Goal: Task Accomplishment & Management: Manage account settings

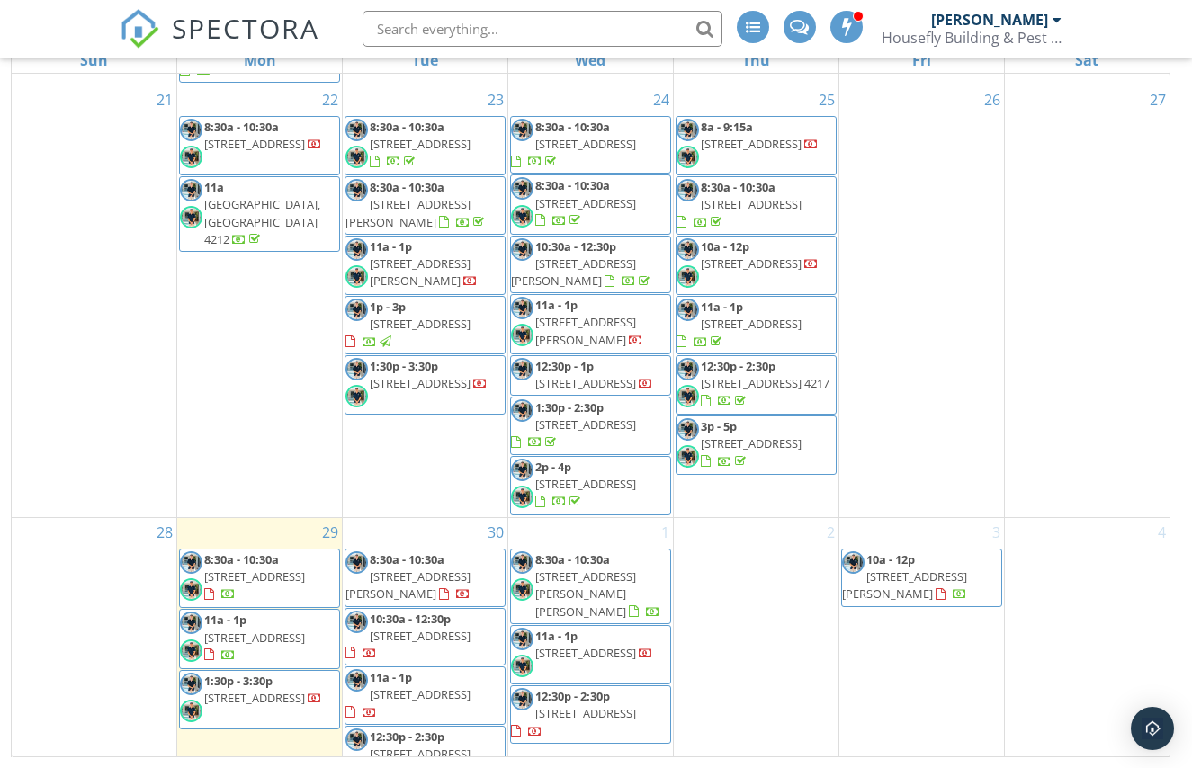
scroll to position [1215, 0]
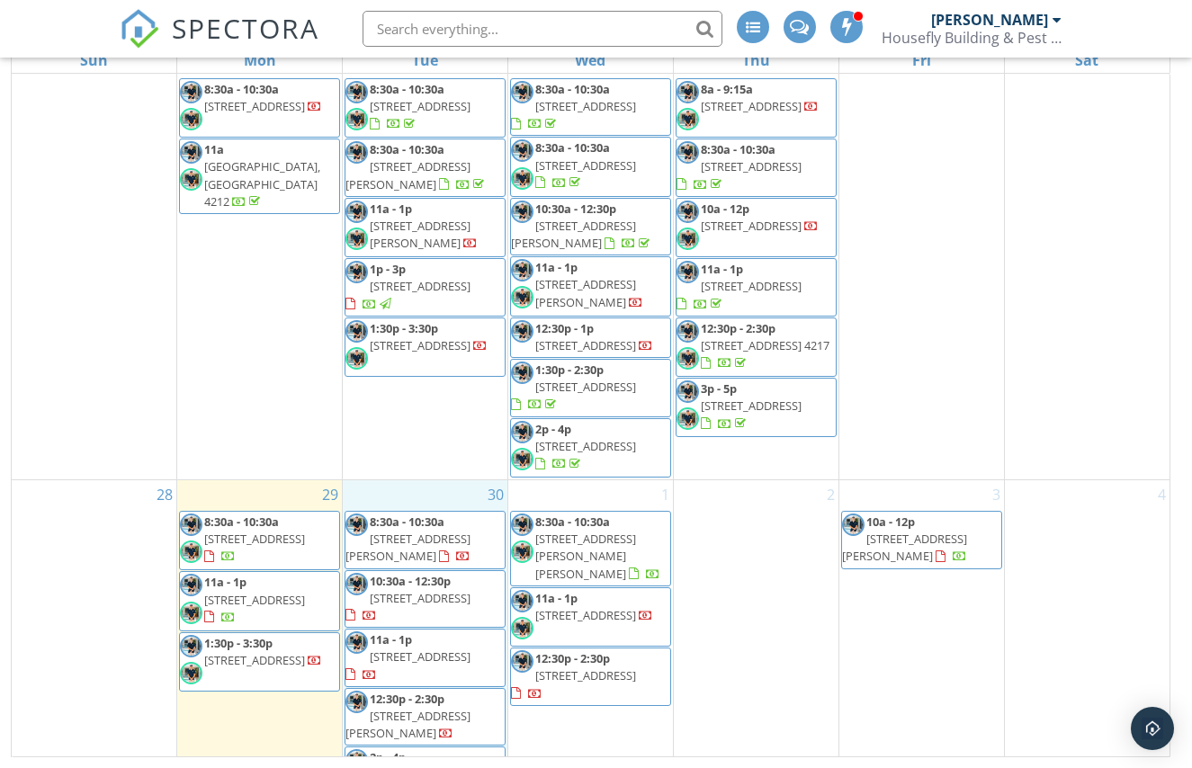
click at [415, 481] on div "30 8:30a - 10:30a [STREET_ADDRESS][PERSON_NAME] 10:30a - 12:30p [STREET_ADDRESS…" at bounding box center [425, 643] width 165 height 326
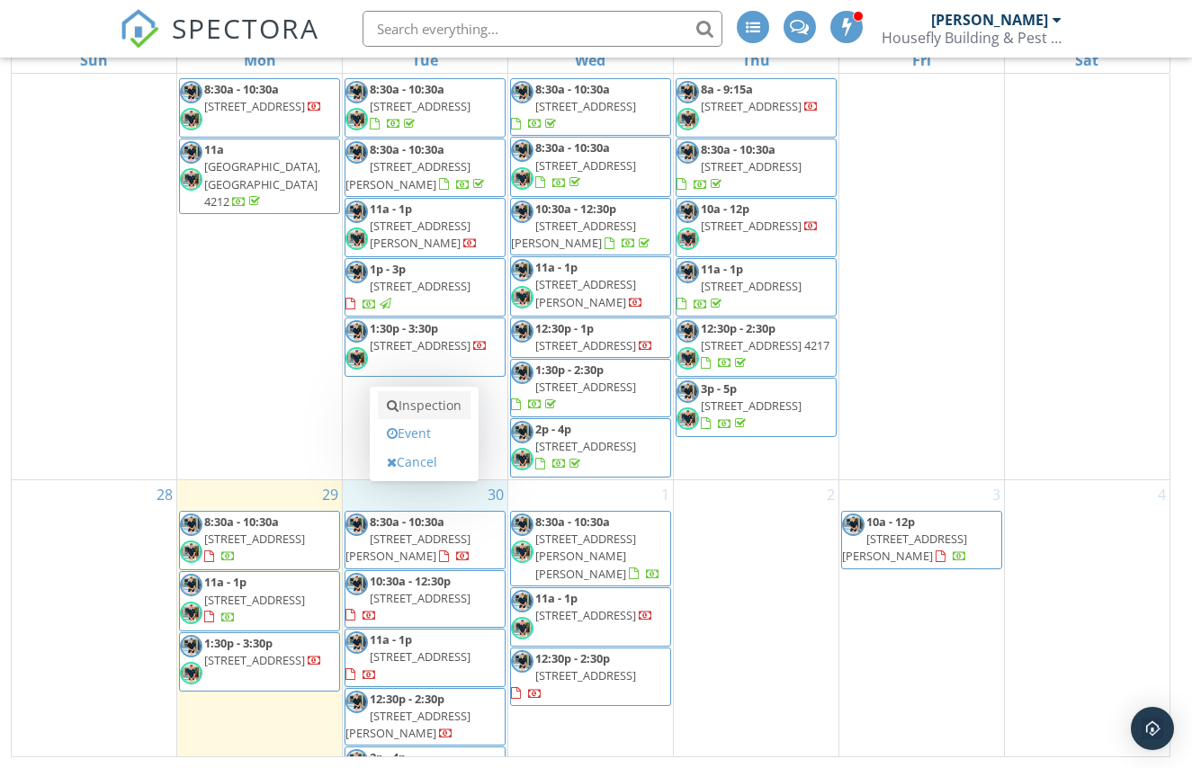
click at [433, 403] on link "Inspection" at bounding box center [424, 405] width 93 height 29
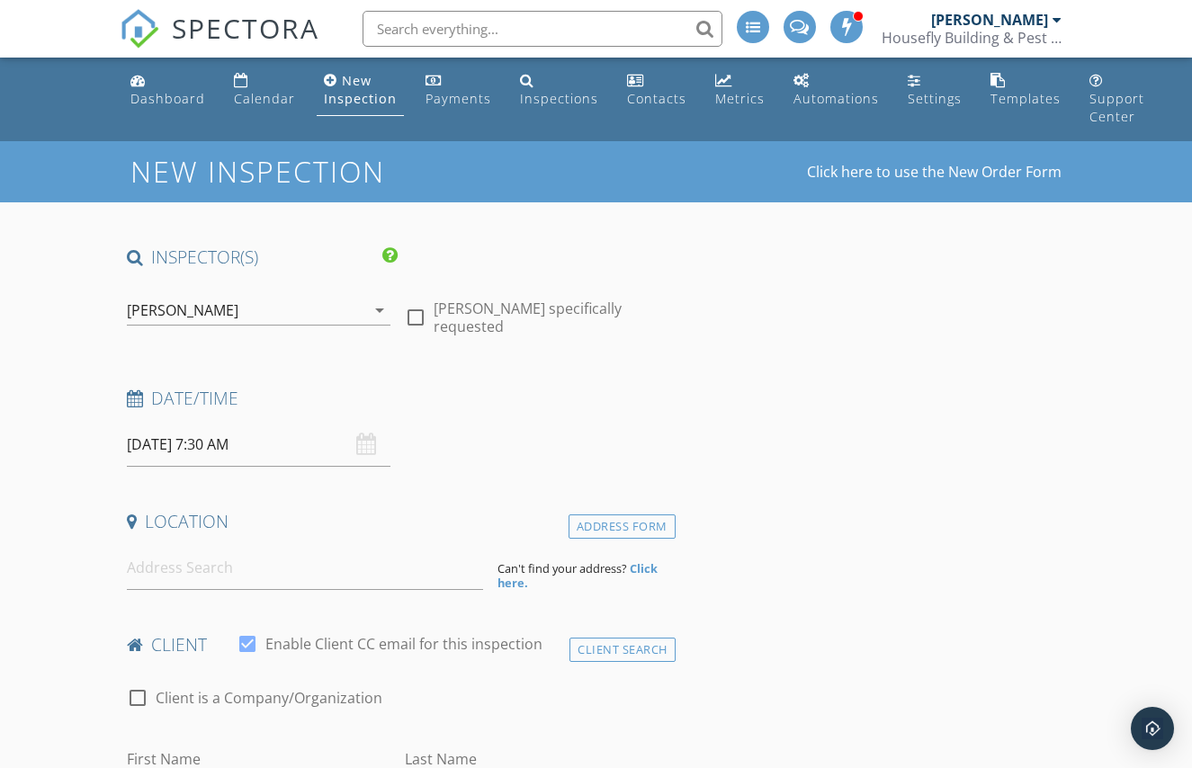
click at [348, 310] on div "[PERSON_NAME]" at bounding box center [246, 310] width 238 height 29
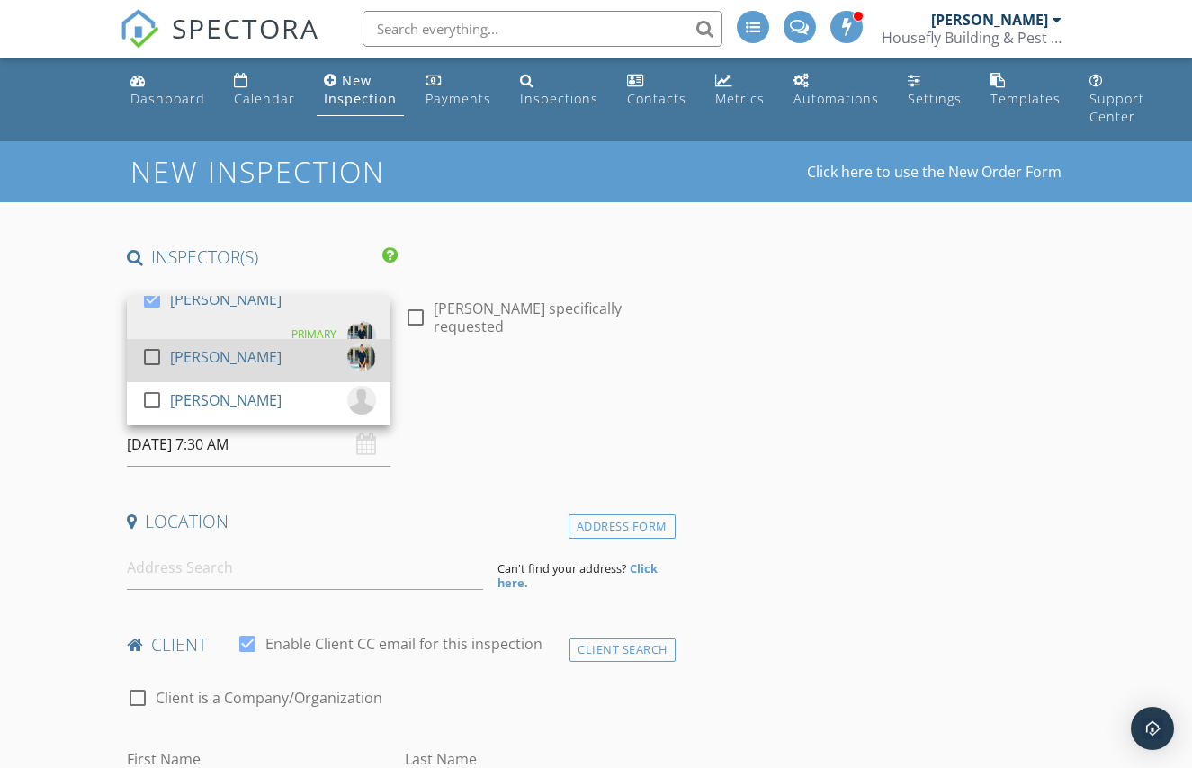
click at [318, 353] on div "check_box_outline_blank Karl Nicholas" at bounding box center [258, 361] width 235 height 36
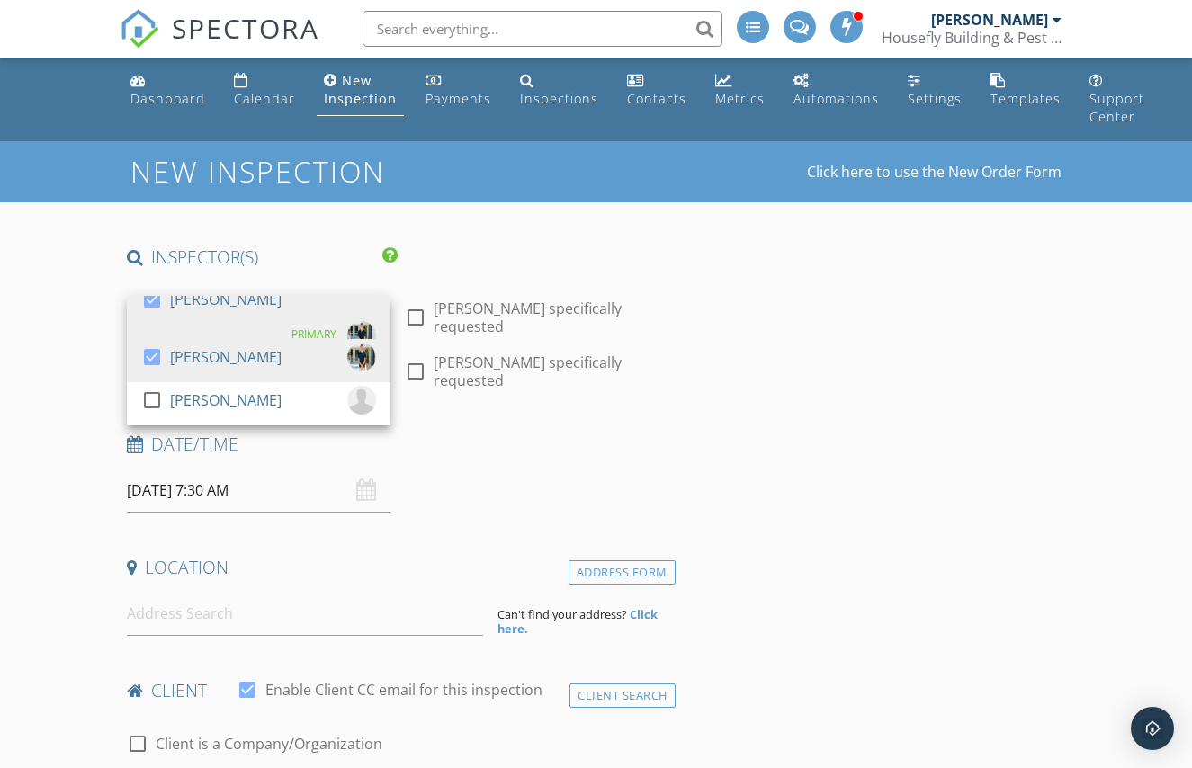
click at [267, 497] on input "30/09/2025 7:30 AM" at bounding box center [258, 491] width 263 height 44
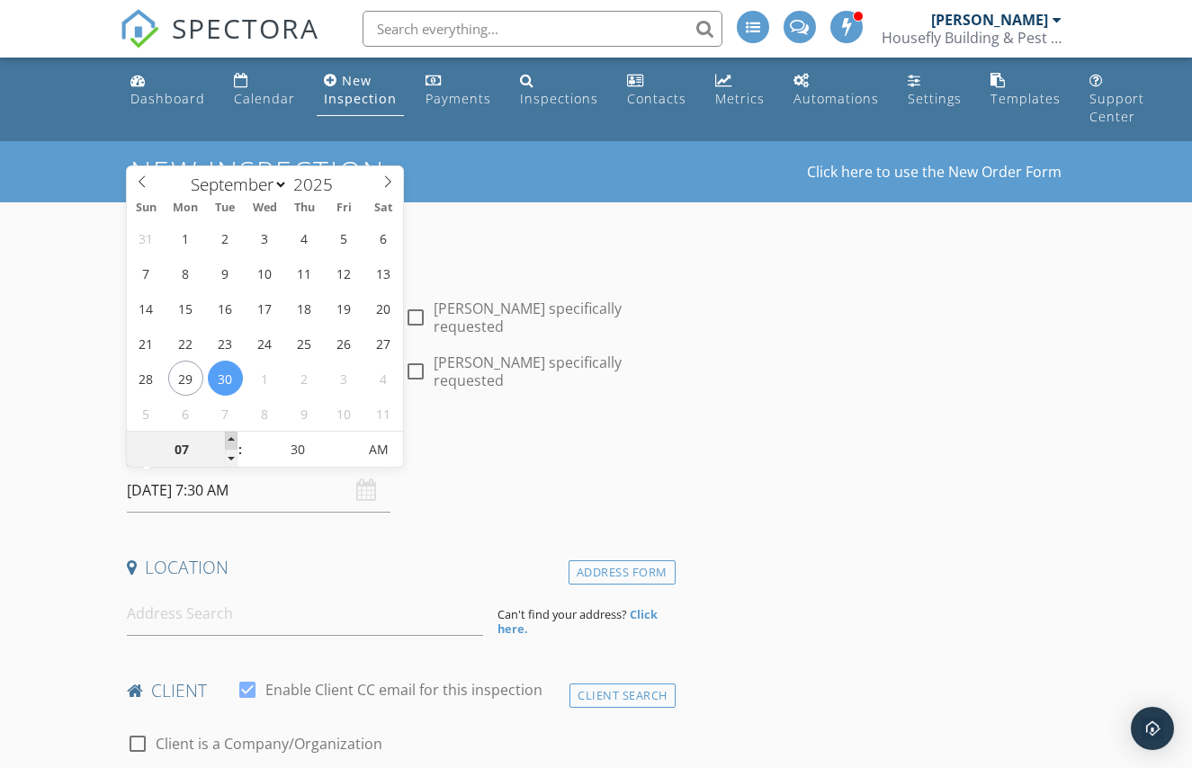
type input "08"
type input "30/09/2025 8:30 AM"
click at [230, 441] on span at bounding box center [231, 441] width 13 height 18
type input "09"
type input "30/09/2025 9:30 AM"
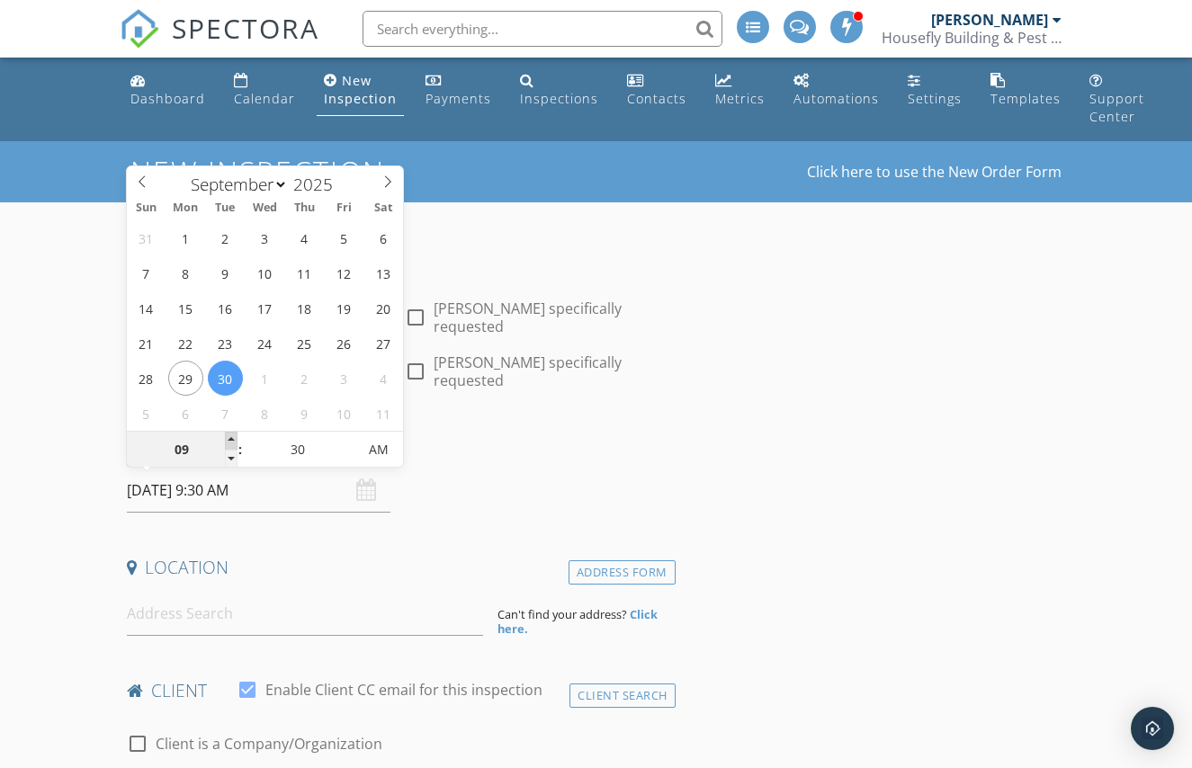
click at [230, 441] on span at bounding box center [231, 441] width 13 height 18
type input "10"
type input "30/09/2025 10:30 AM"
click at [230, 441] on span at bounding box center [231, 441] width 13 height 18
type input "11"
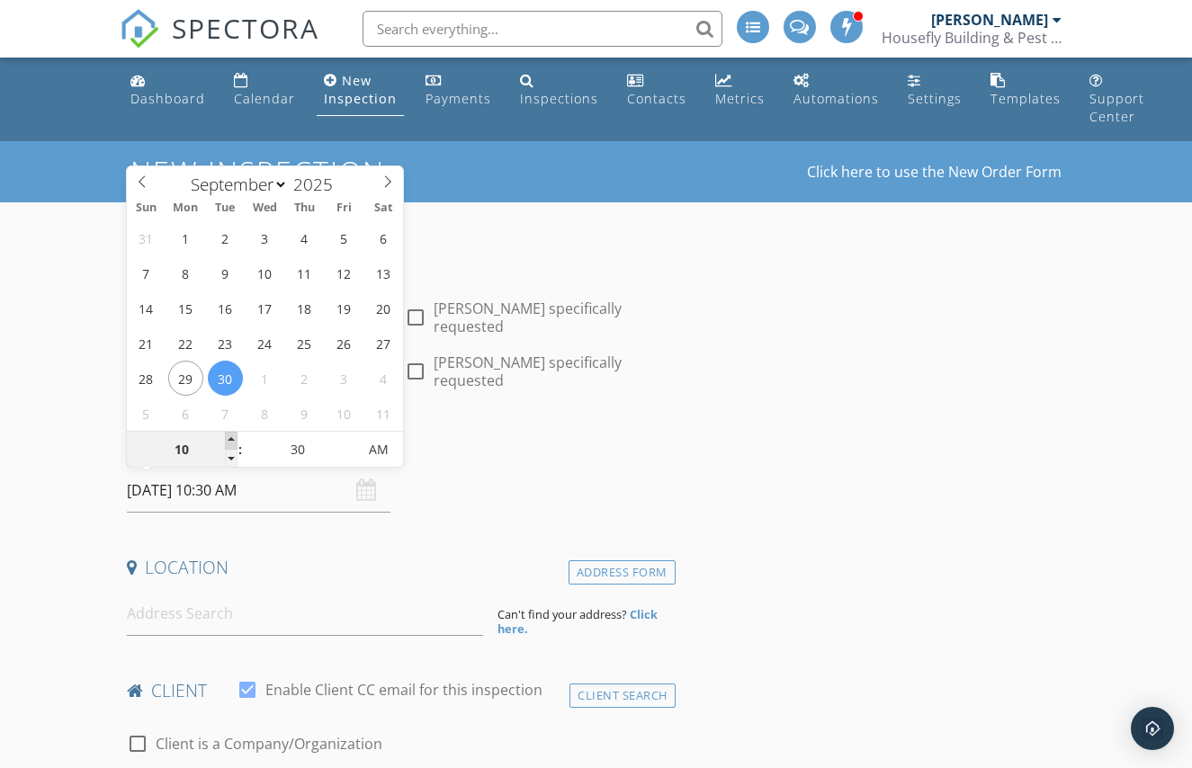
type input "30/09/2025 11:30 AM"
click at [230, 441] on span at bounding box center [231, 441] width 13 height 18
type input "12"
type input "30/09/2025 12:30 PM"
click at [230, 441] on span at bounding box center [231, 441] width 13 height 18
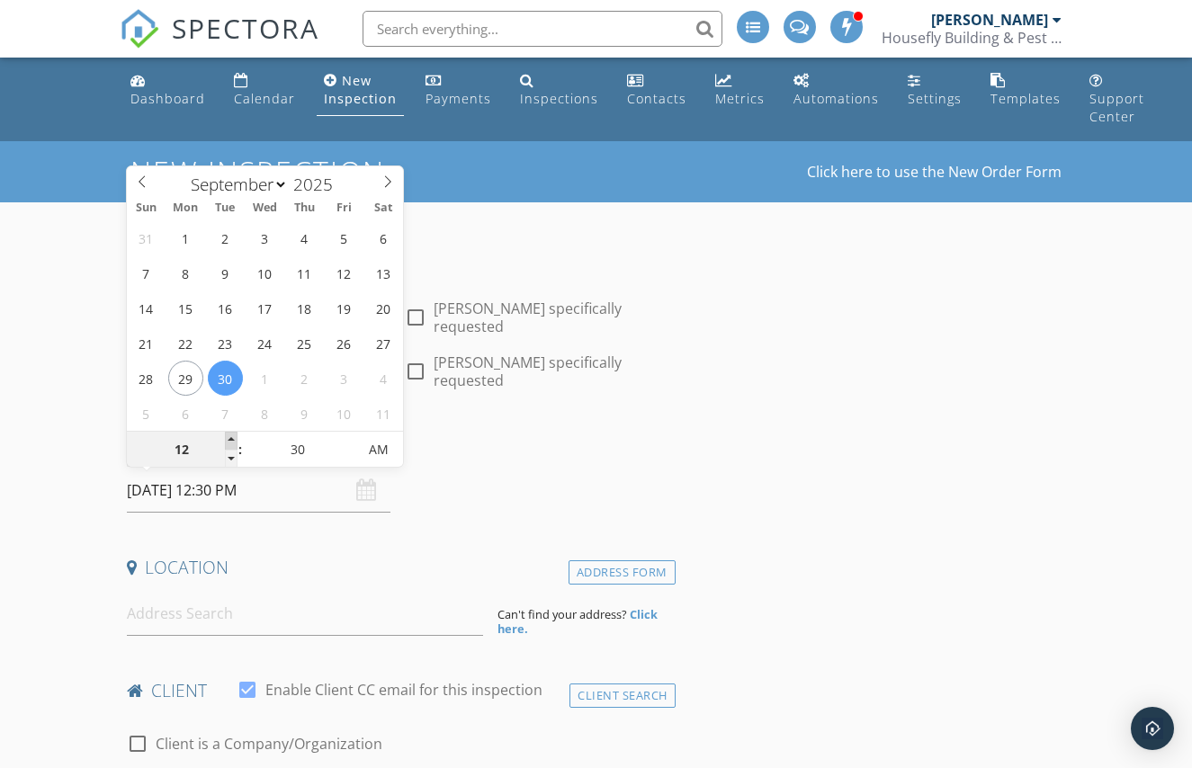
type input "01"
type input "30/09/2025 1:30 PM"
click at [230, 441] on span at bounding box center [231, 441] width 13 height 18
type input "02"
type input "30/09/2025 2:30 PM"
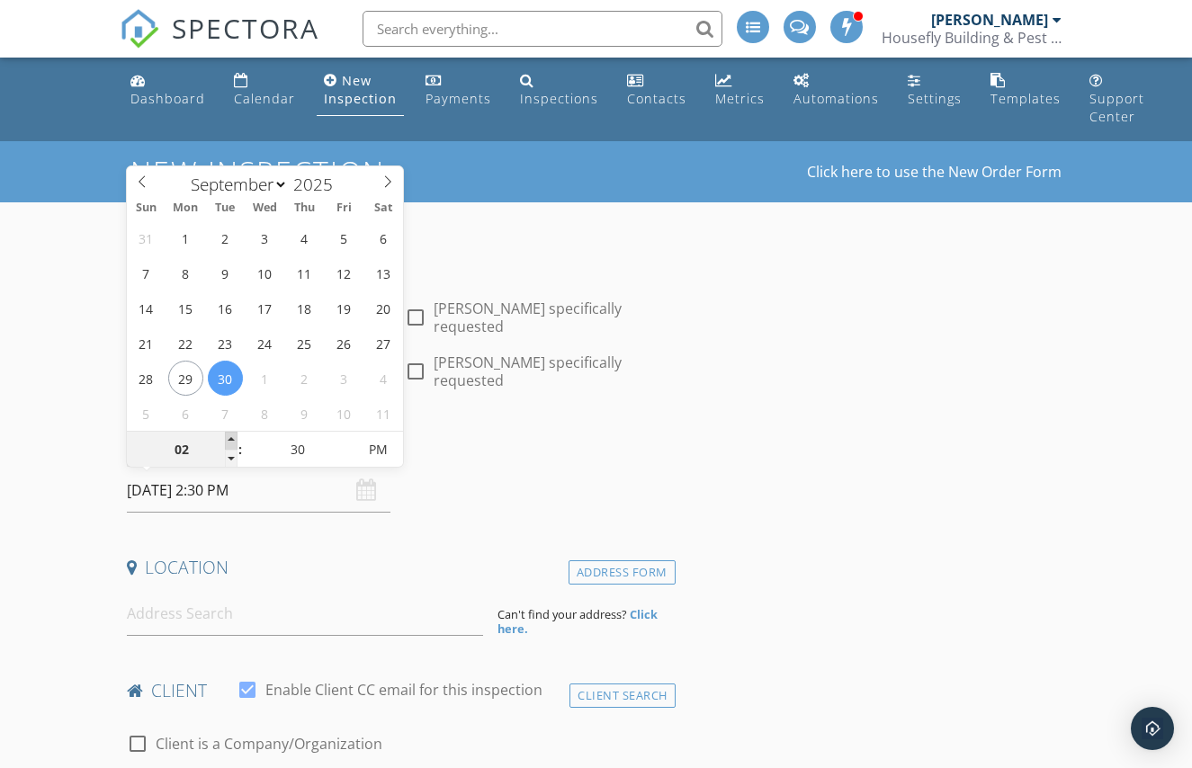
click at [230, 441] on span at bounding box center [231, 441] width 13 height 18
type input "25"
type input "30/09/2025 2:25 PM"
click at [346, 457] on span at bounding box center [347, 459] width 13 height 18
type input "20"
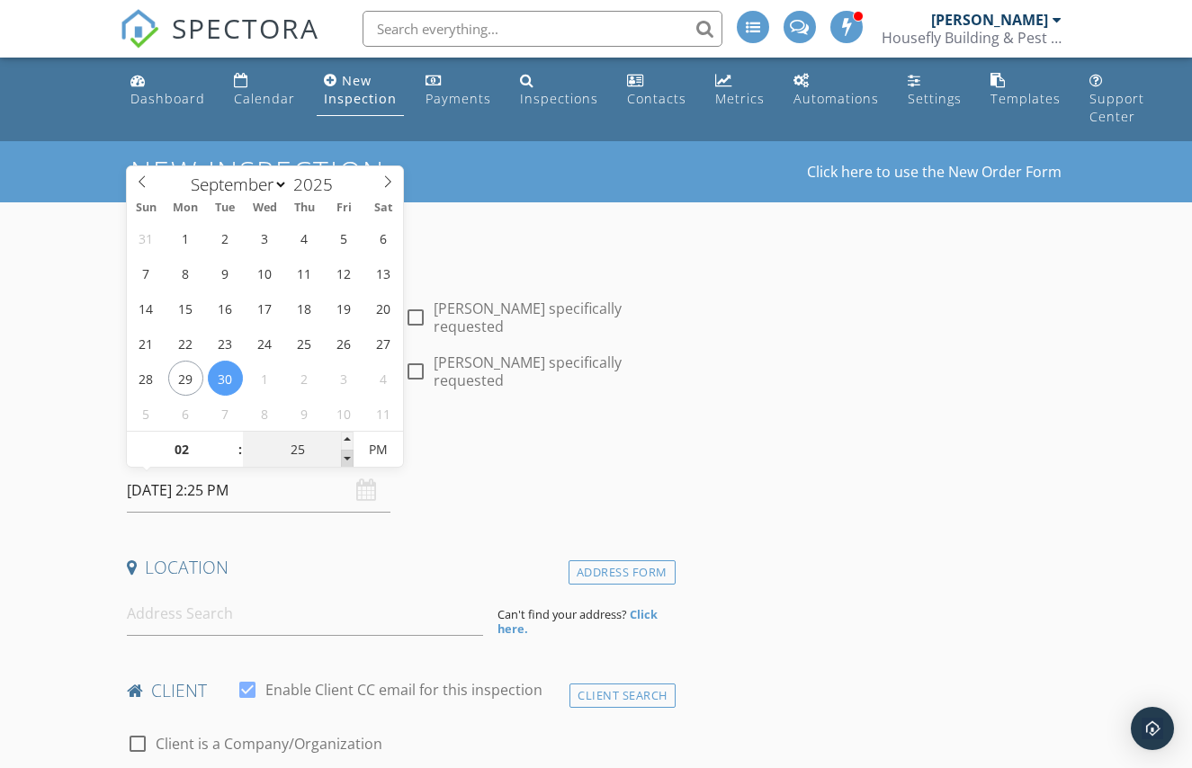
type input "30/09/2025 2:20 PM"
click at [346, 457] on span at bounding box center [347, 459] width 13 height 18
type input "15"
type input "30/09/2025 2:15 PM"
click at [346, 457] on span at bounding box center [347, 459] width 13 height 18
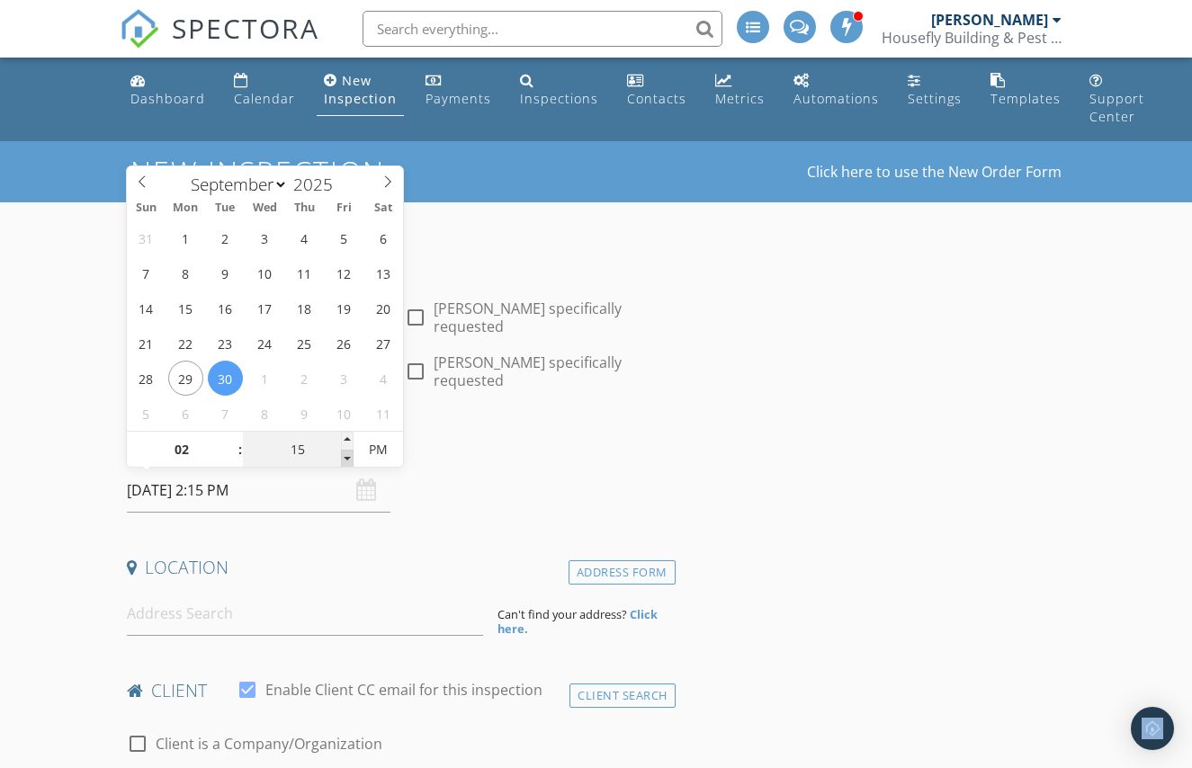
type input "10"
type input "30/09/2025 2:10 PM"
click at [346, 457] on span at bounding box center [347, 459] width 13 height 18
type input "05"
type input "30/09/2025 2:05 PM"
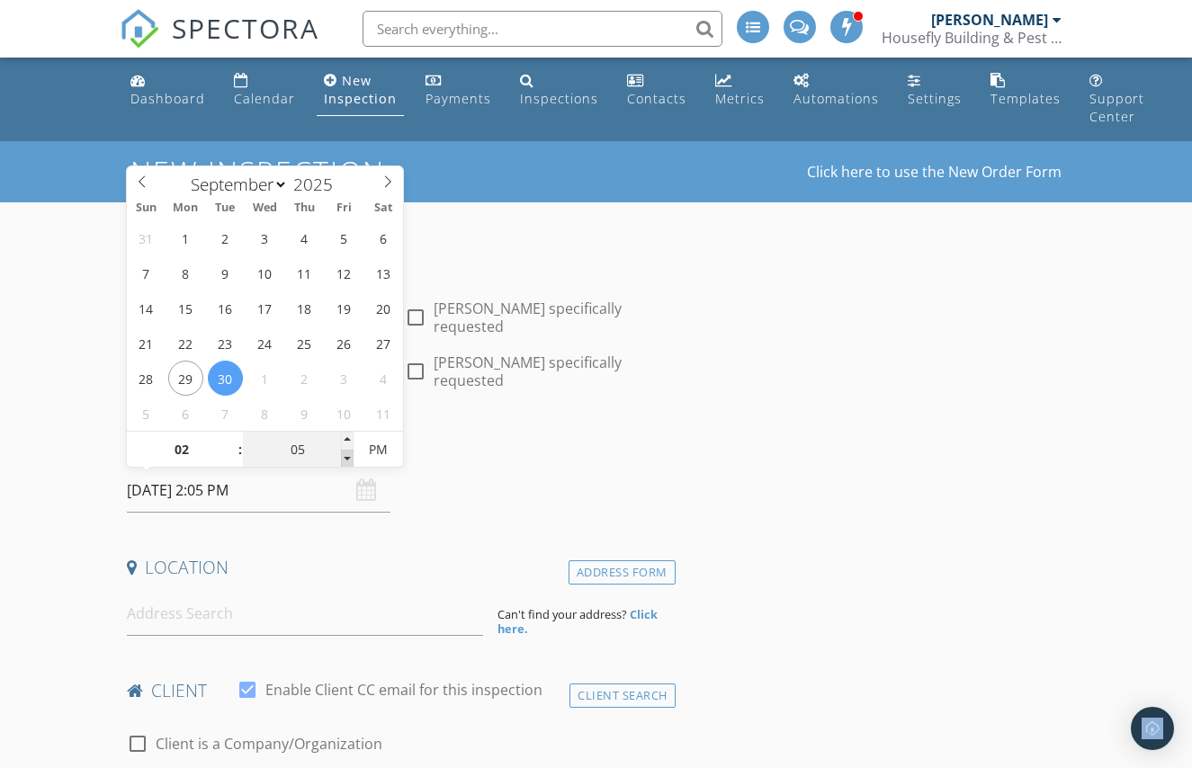
click at [346, 457] on span at bounding box center [347, 459] width 13 height 18
type input "00"
type input "[DATE] 2:00 PM"
click at [346, 457] on span at bounding box center [347, 459] width 13 height 18
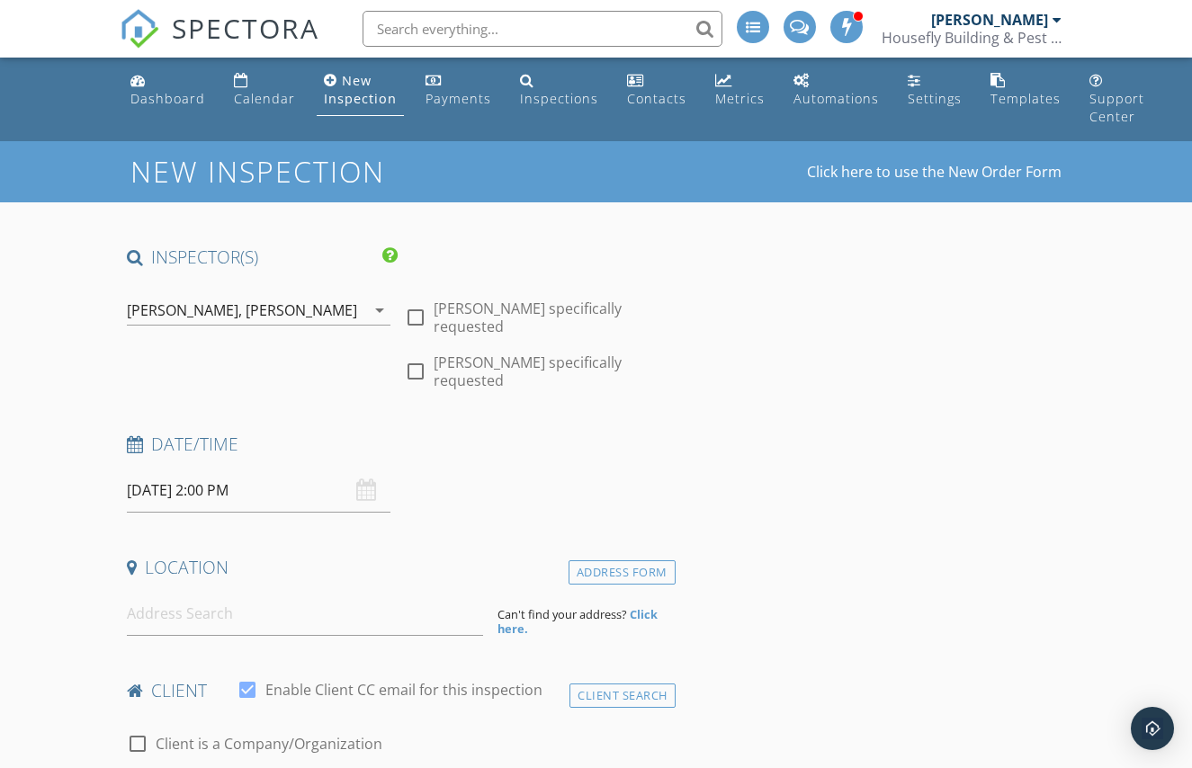
drag, startPoint x: 293, startPoint y: 551, endPoint x: 274, endPoint y: 620, distance: 70.9
click at [271, 634] on input at bounding box center [305, 614] width 356 height 44
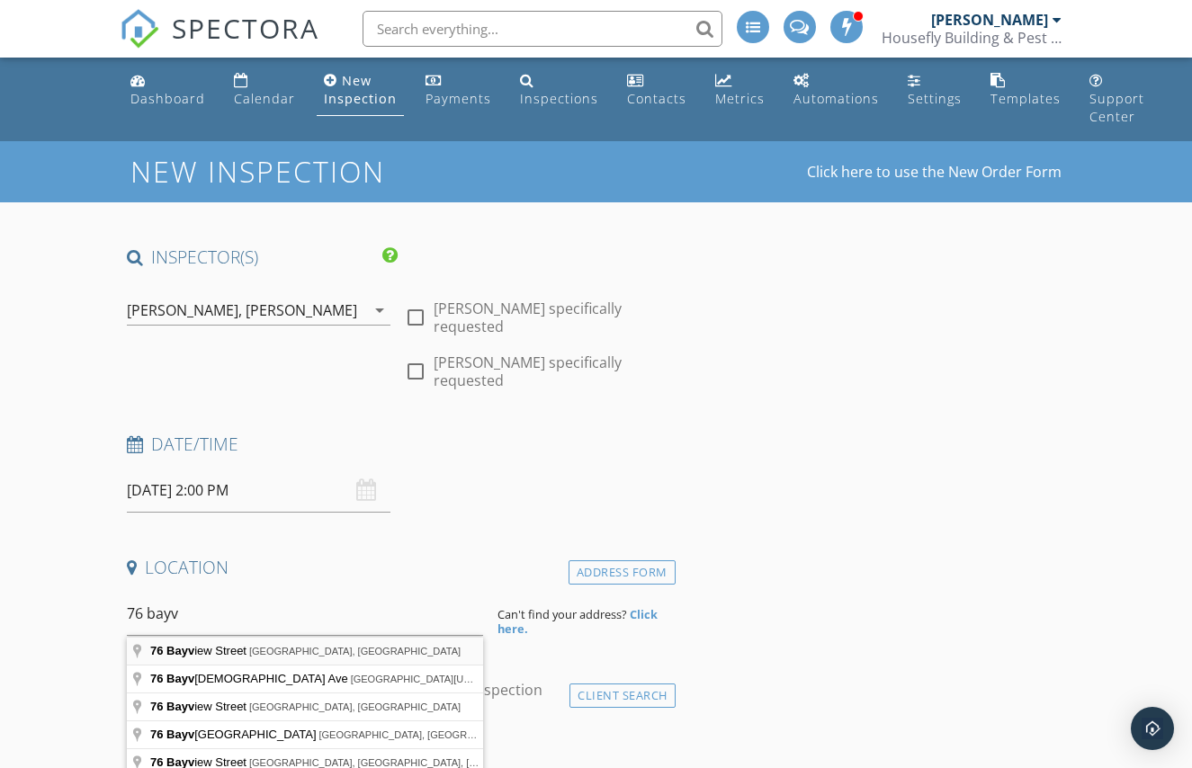
type input "76 Bayview Street, Runaway Bay QLD, Australia"
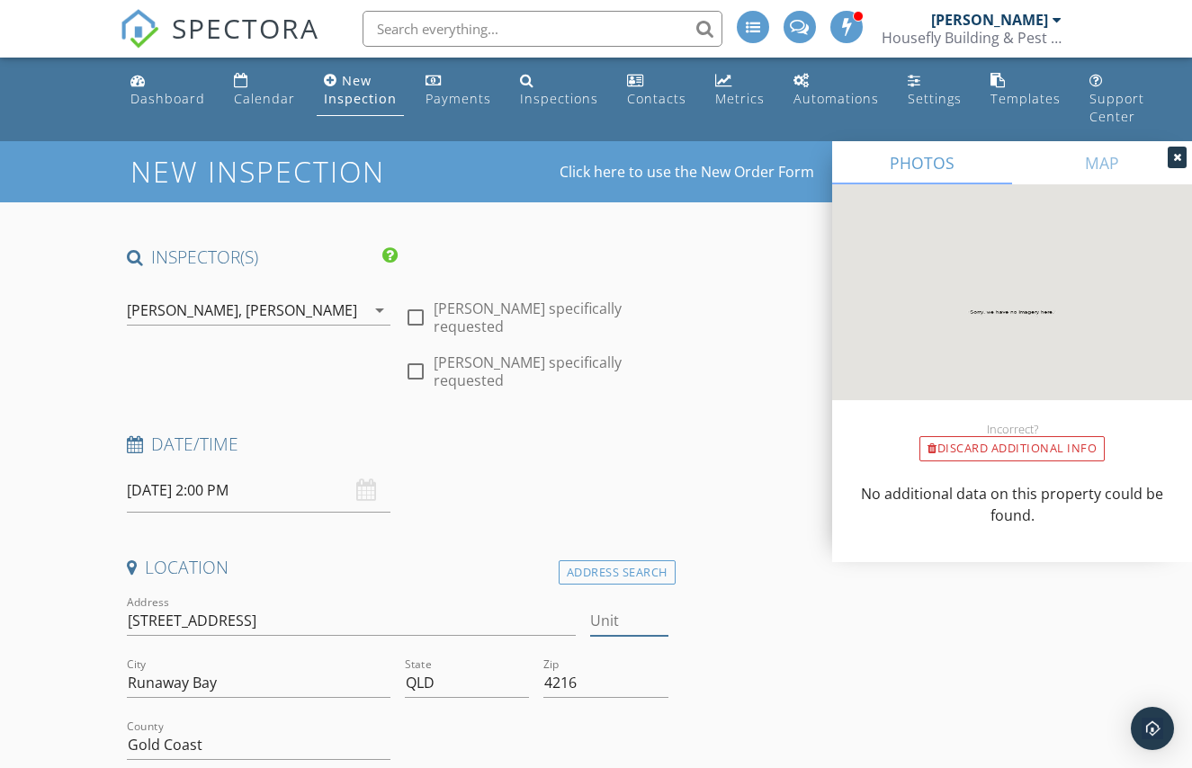
click at [628, 621] on input "Unit" at bounding box center [629, 621] width 78 height 30
type input "No76"
click at [627, 482] on div "Date/Time 30/09/2025 2:00 PM" at bounding box center [398, 473] width 556 height 80
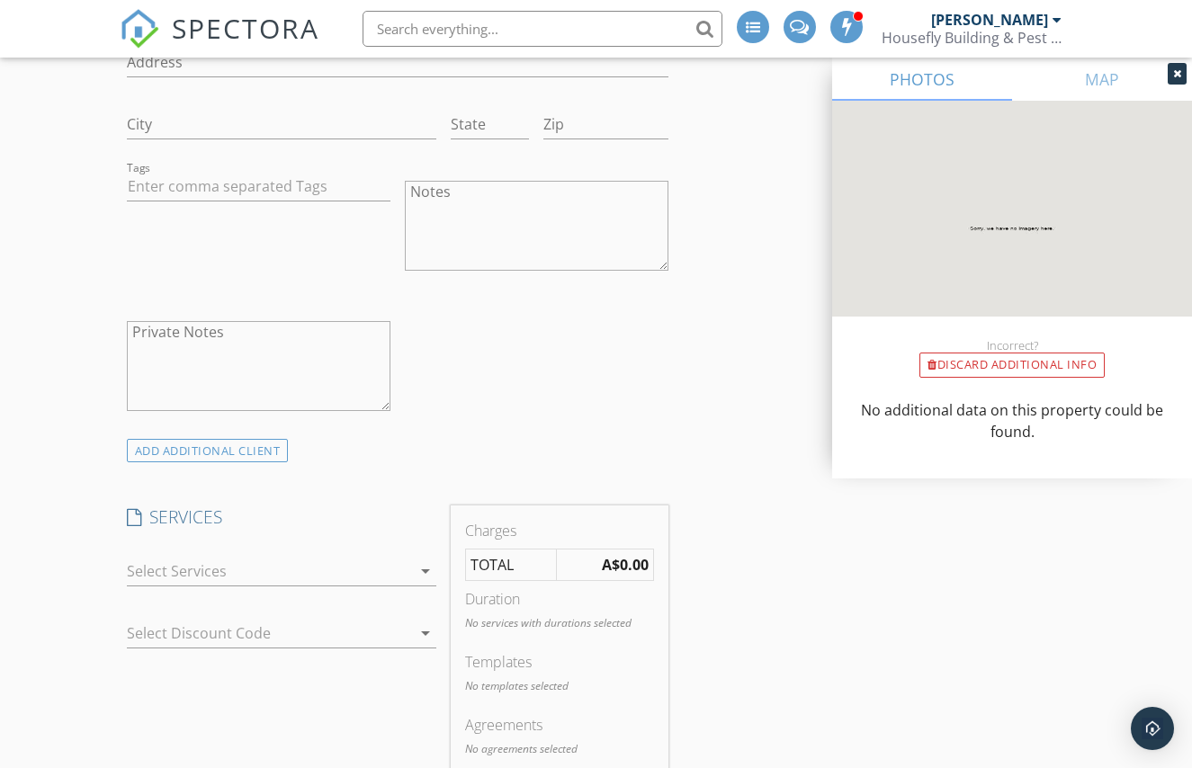
scroll to position [1298, 0]
click at [398, 568] on div at bounding box center [269, 570] width 285 height 29
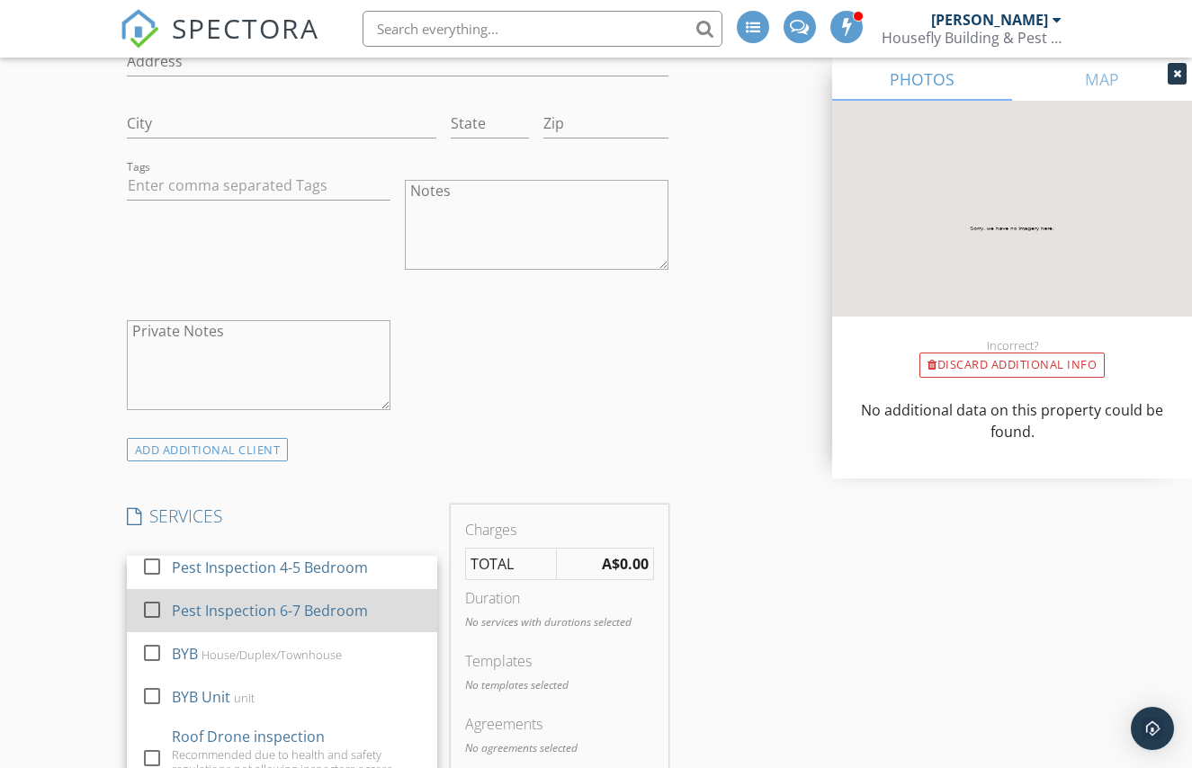
scroll to position [693, 0]
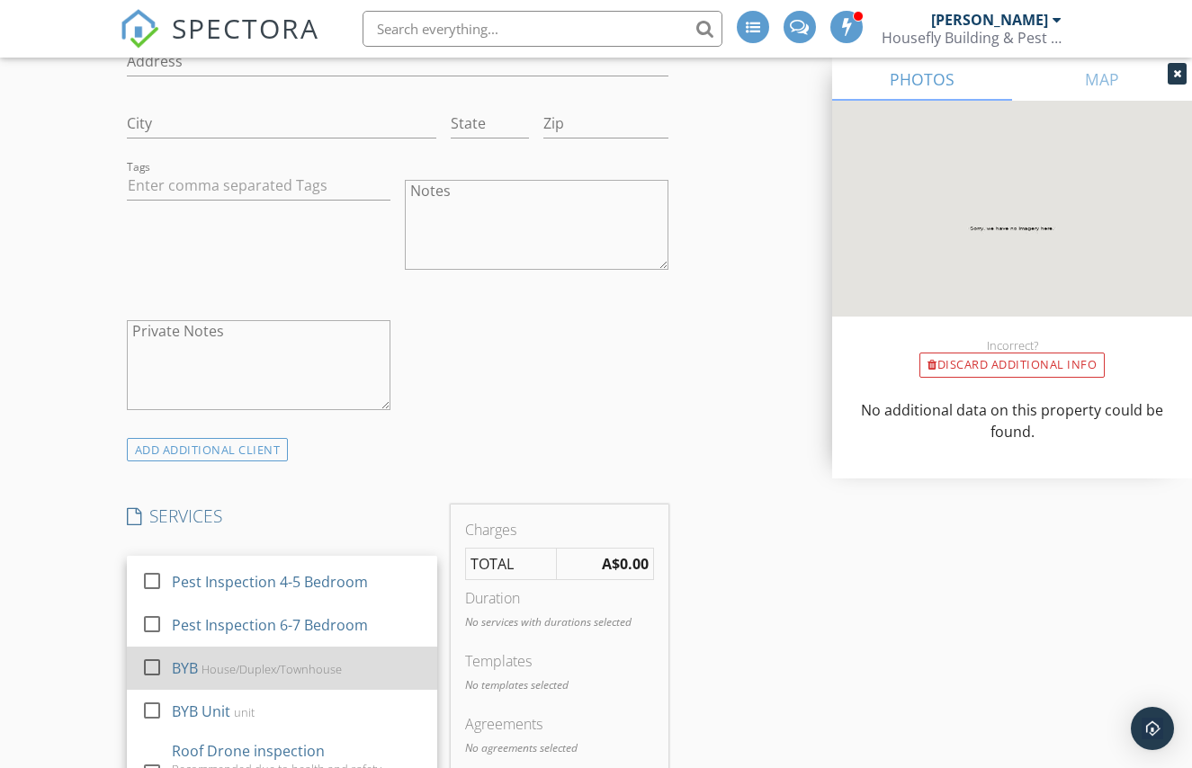
click at [252, 662] on div "House/Duplex/Townhouse" at bounding box center [271, 669] width 140 height 14
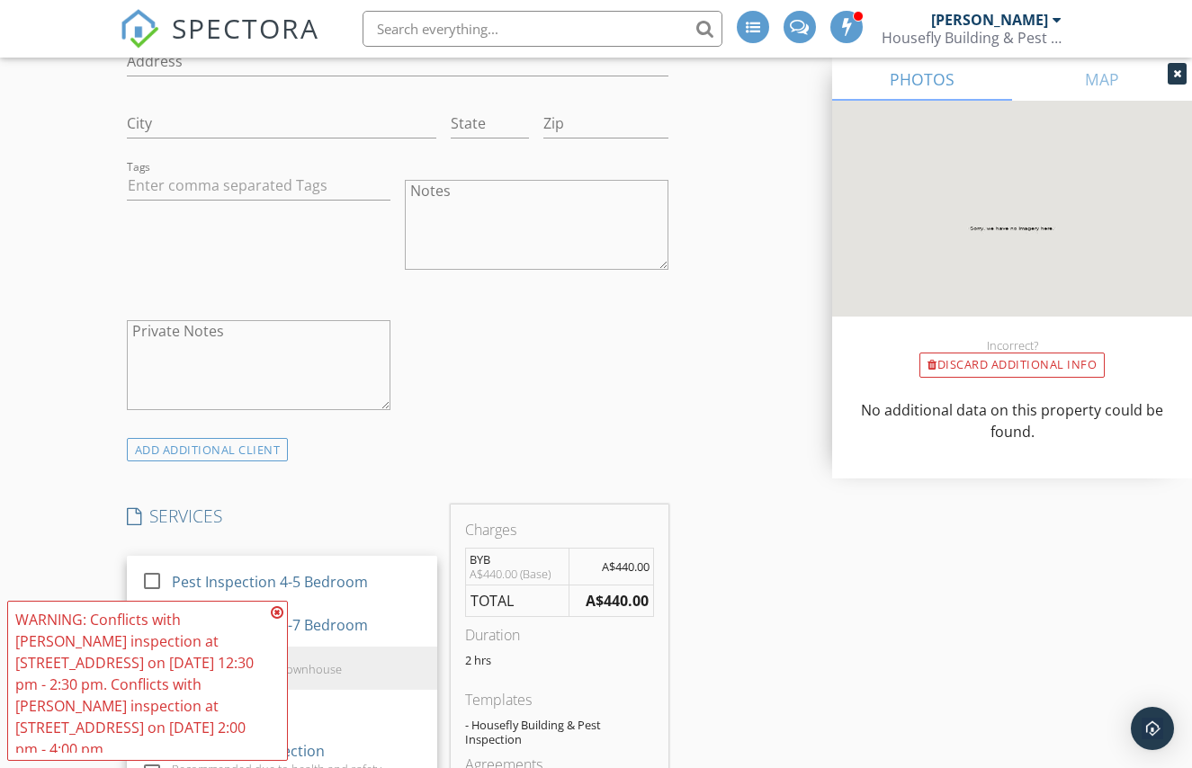
click at [924, 608] on div "INSPECTOR(S) check_box Brad Paddison PRIMARY check_box Karl Nicholas check_box_…" at bounding box center [596, 696] width 953 height 3496
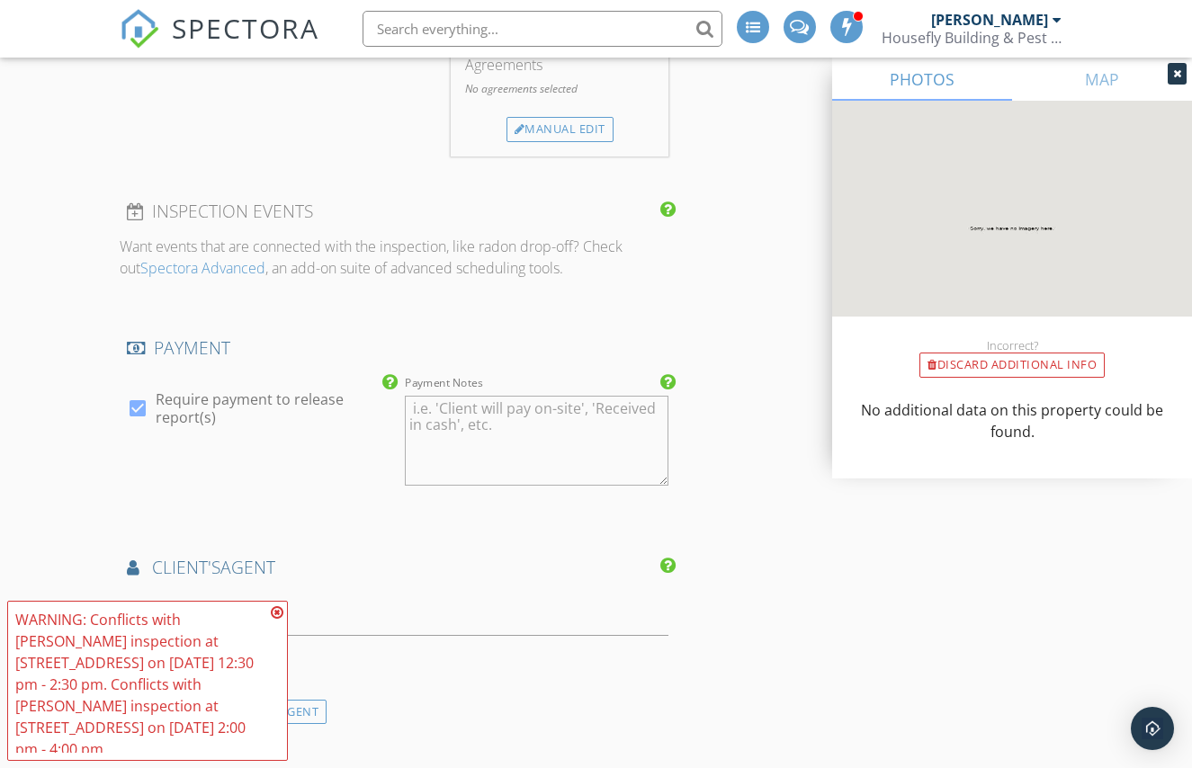
scroll to position [1999, 0]
click at [280, 620] on icon at bounding box center [277, 612] width 13 height 14
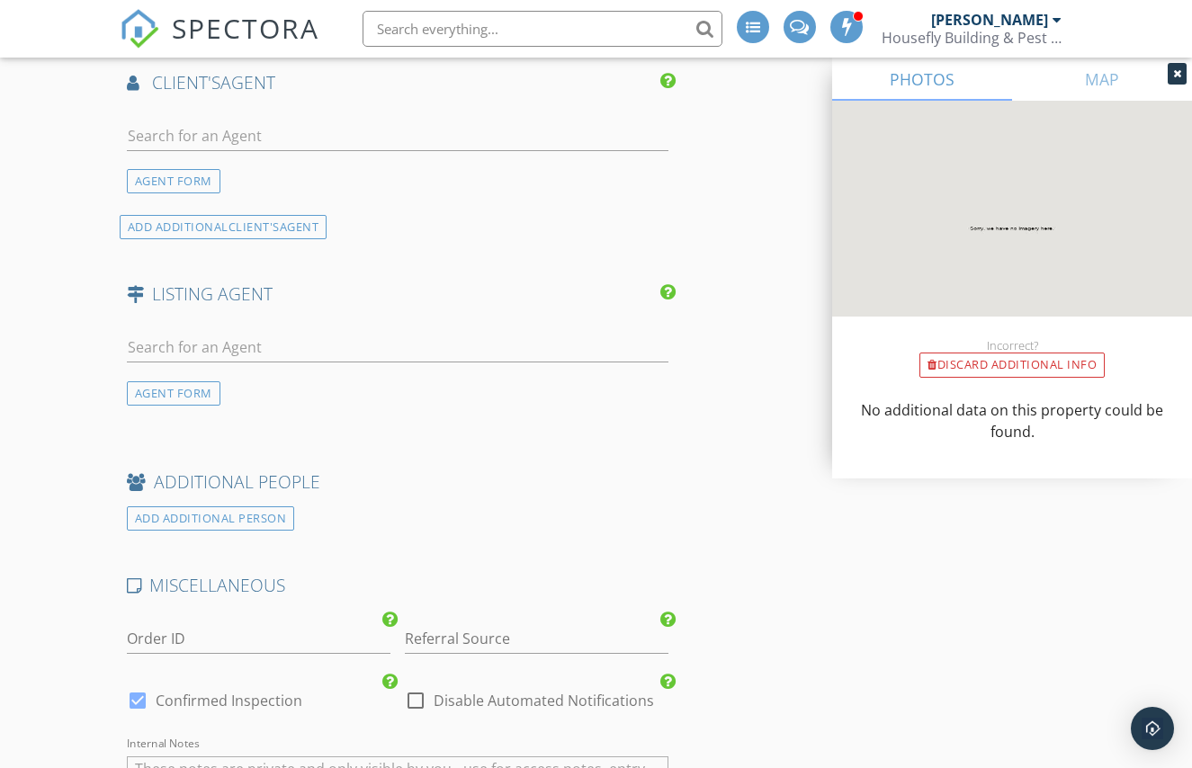
scroll to position [2483, 0]
click at [215, 353] on input "text" at bounding box center [397, 347] width 541 height 30
click at [162, 384] on div "AGENT FORM" at bounding box center [174, 392] width 94 height 24
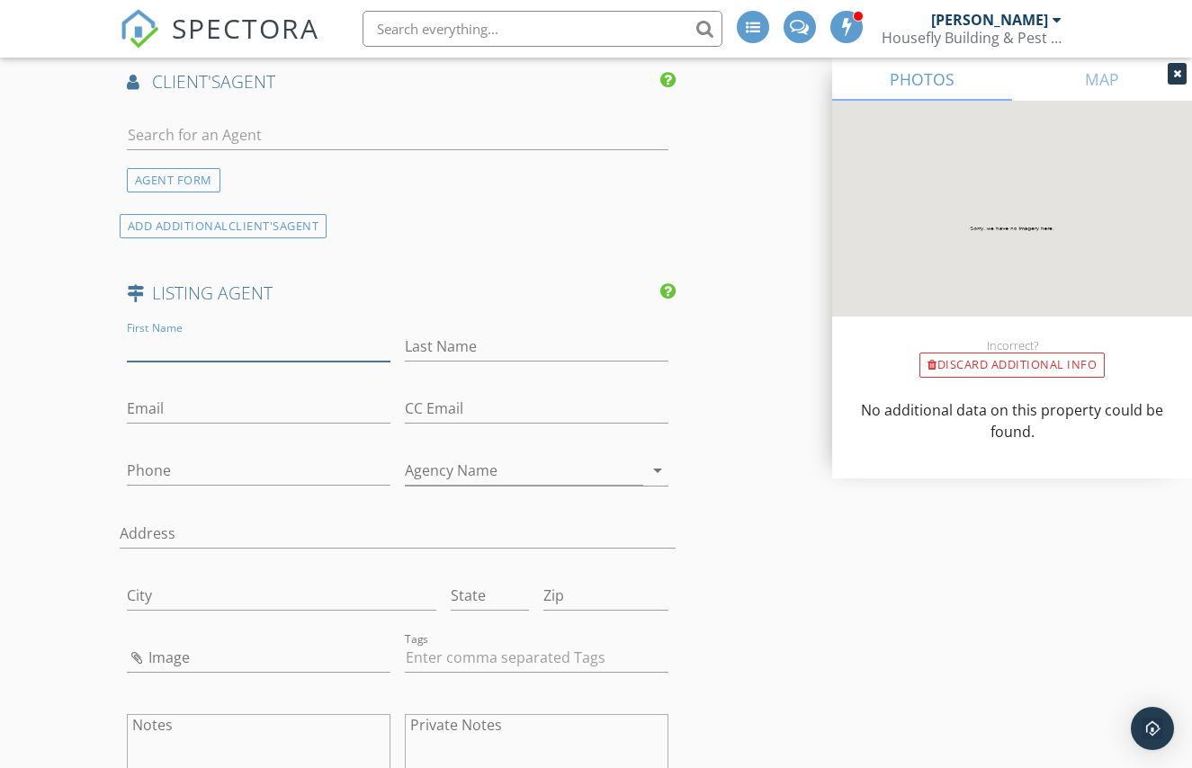
click at [199, 335] on input "First Name" at bounding box center [258, 347] width 263 height 30
type input "Tony"
paste input "Sutton-Yeomans"
type input "Sutton-Yeomans"
click at [246, 405] on input "Email" at bounding box center [258, 409] width 263 height 30
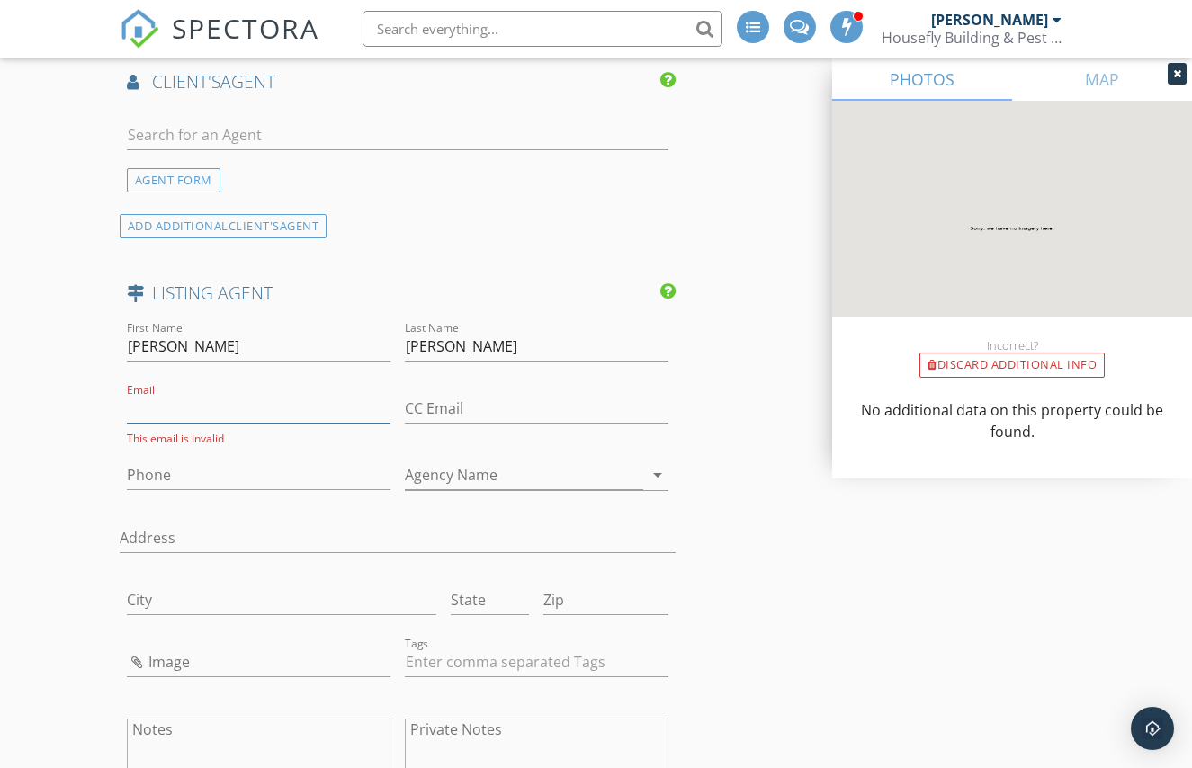
scroll to position [2487, 0]
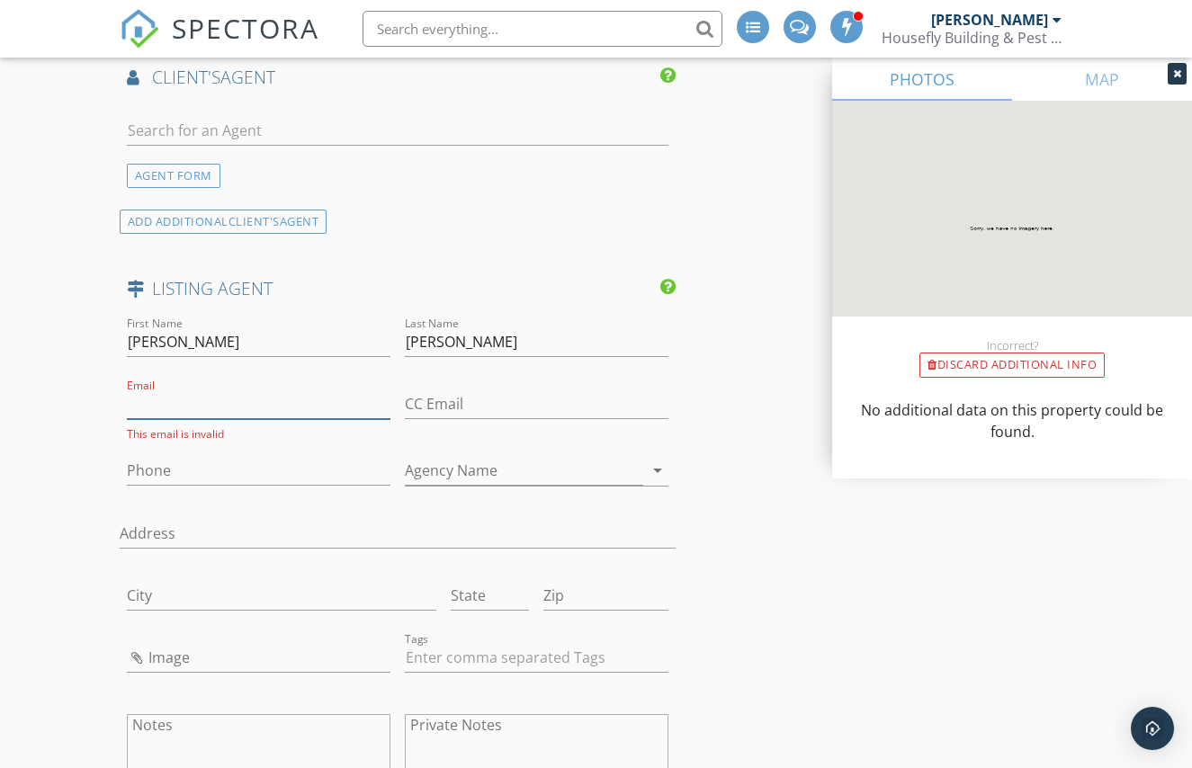
paste input "tony.sutton-yeomans@raywhite.com"
type input "tony.sutton-yeomans@raywhite.com"
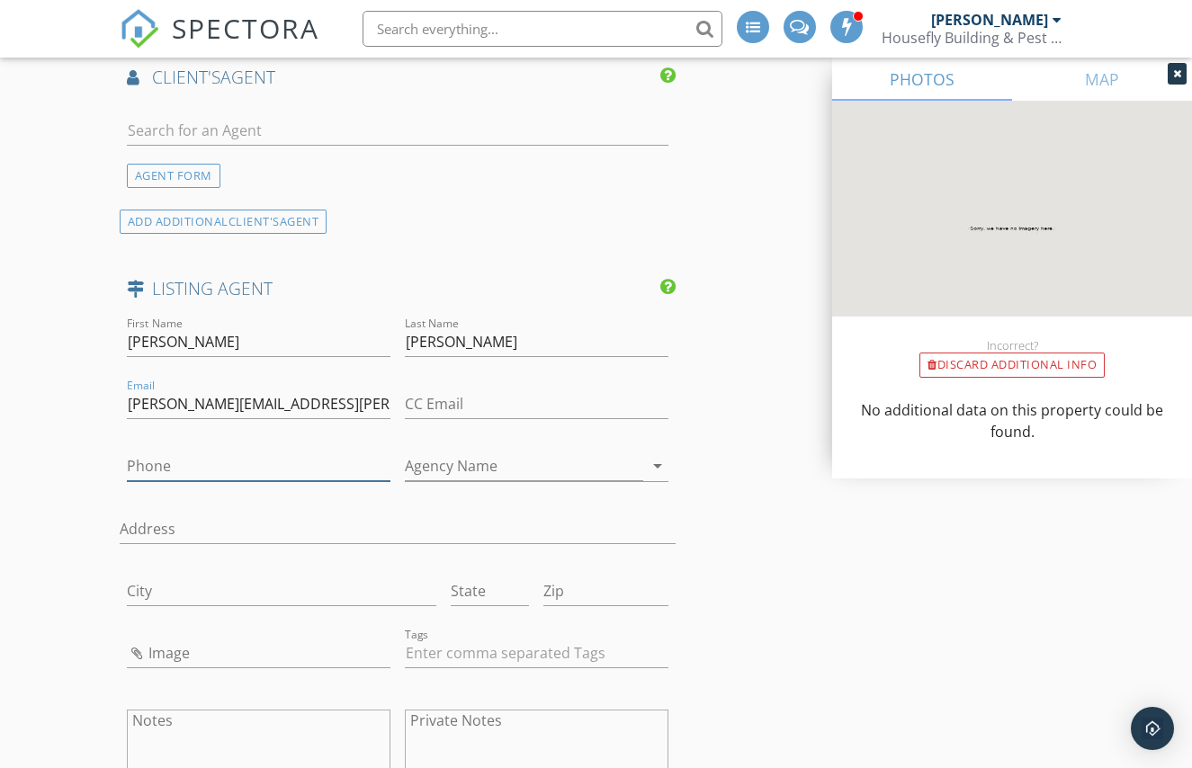
click at [172, 469] on input "Phone" at bounding box center [258, 466] width 263 height 30
paste input "0417 597 747"
type input "0417 597 747"
click at [497, 472] on input "Agency Name" at bounding box center [524, 465] width 238 height 30
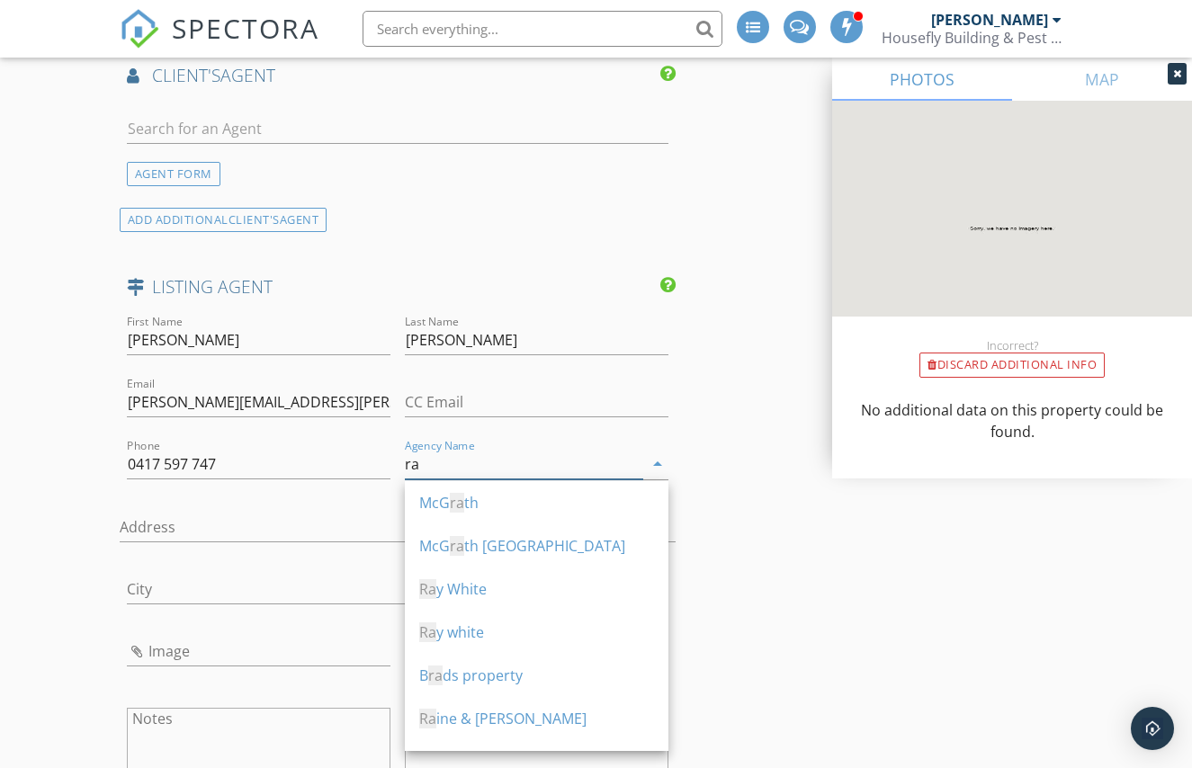
click at [559, 592] on div "Ra y White" at bounding box center [536, 589] width 235 height 22
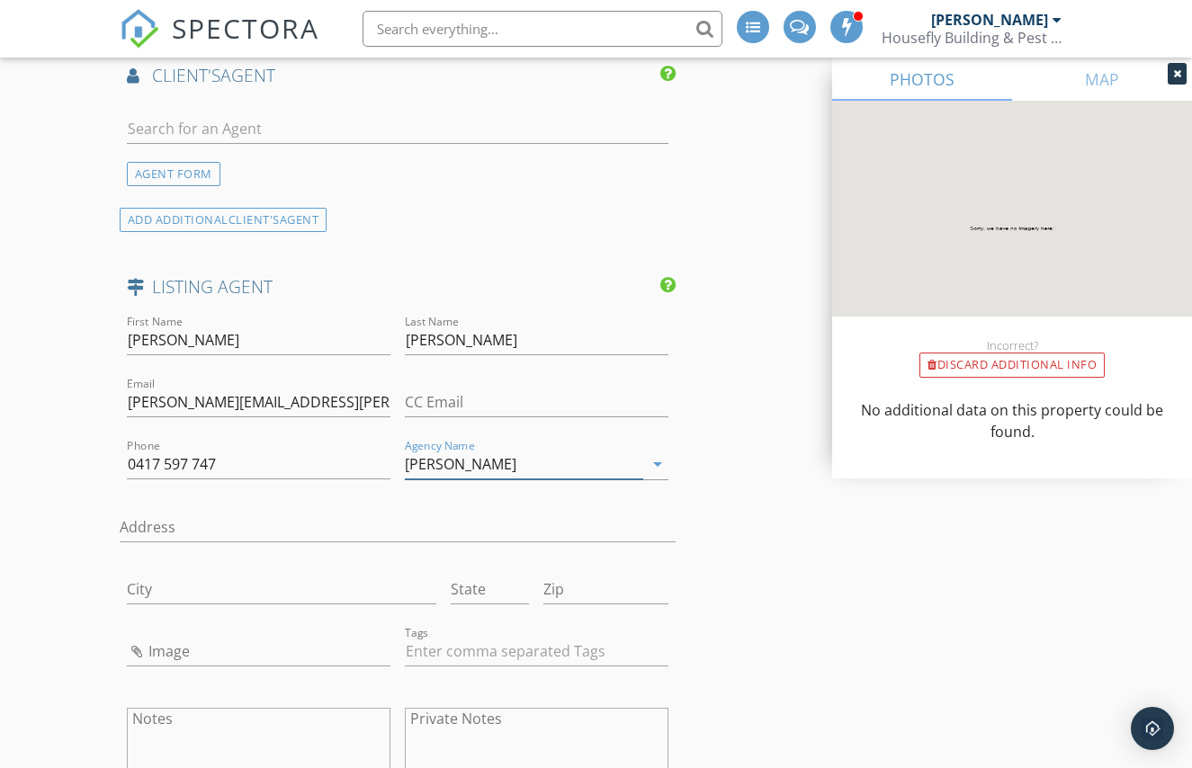
type input "Ray White"
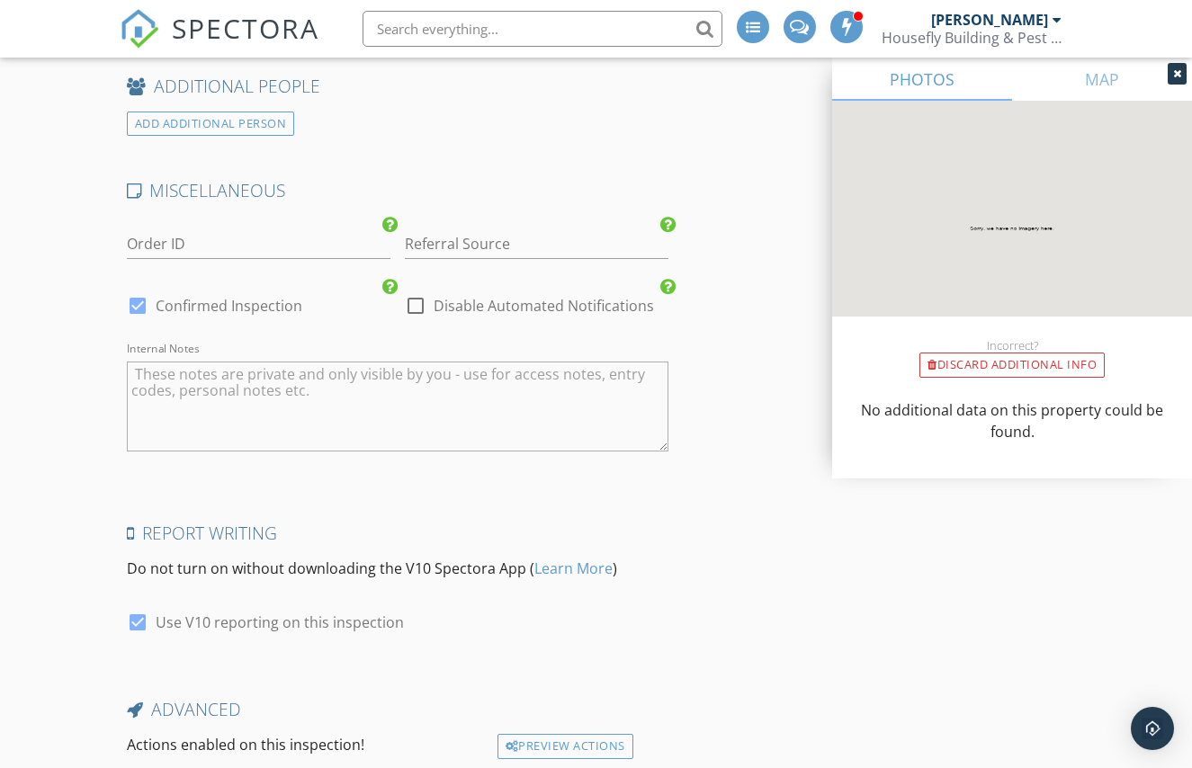
scroll to position [3354, 0]
click at [473, 232] on input "Referral Source" at bounding box center [536, 243] width 263 height 30
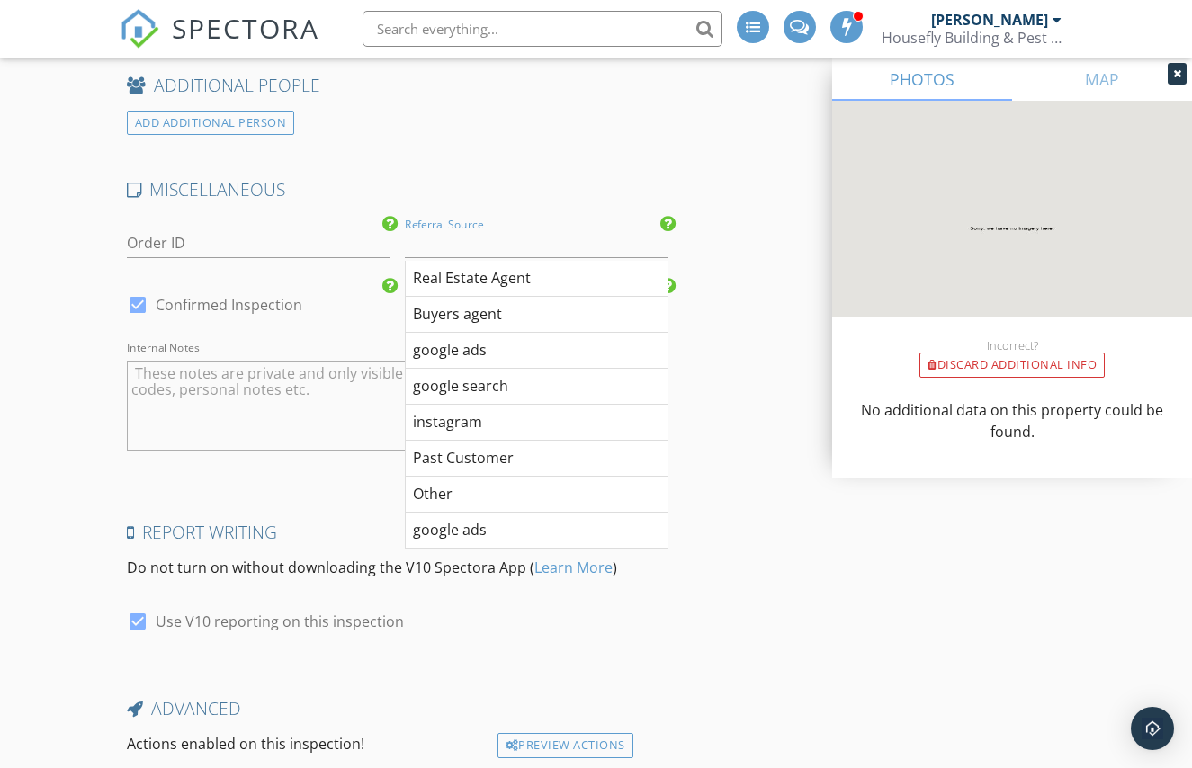
click at [463, 493] on div "Other" at bounding box center [537, 495] width 262 height 36
type input "Other"
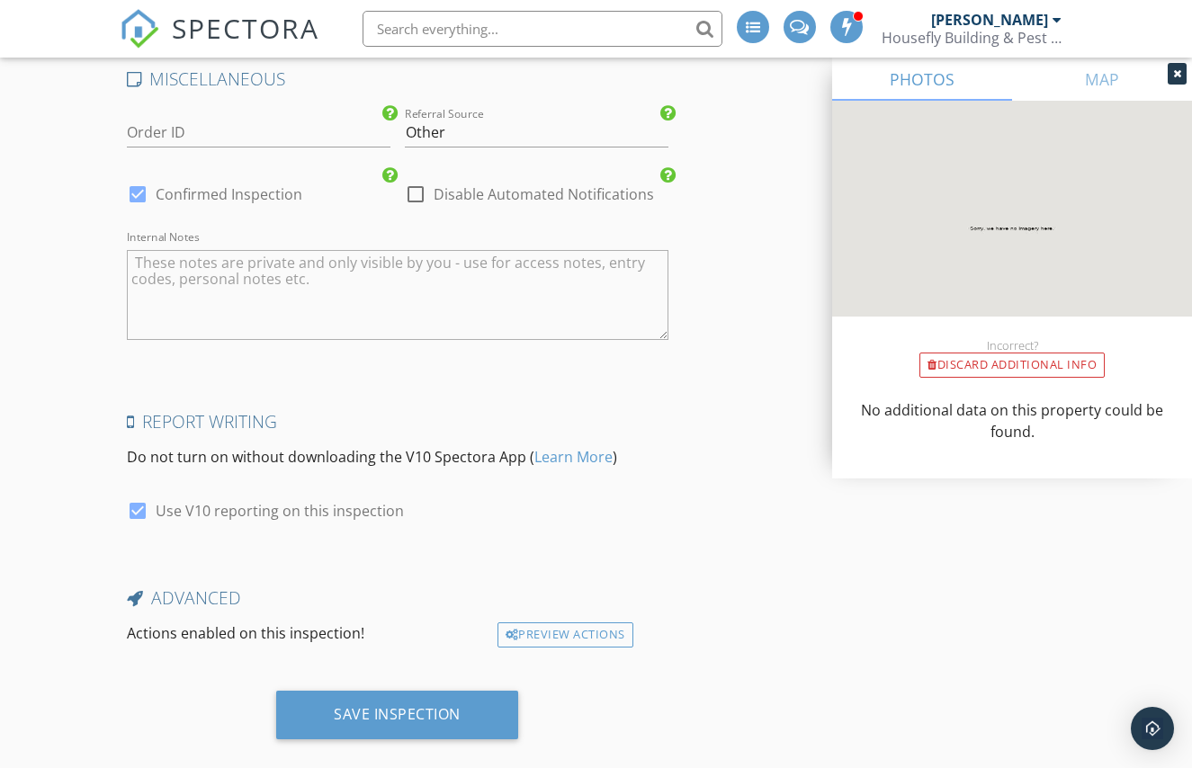
scroll to position [3493, 0]
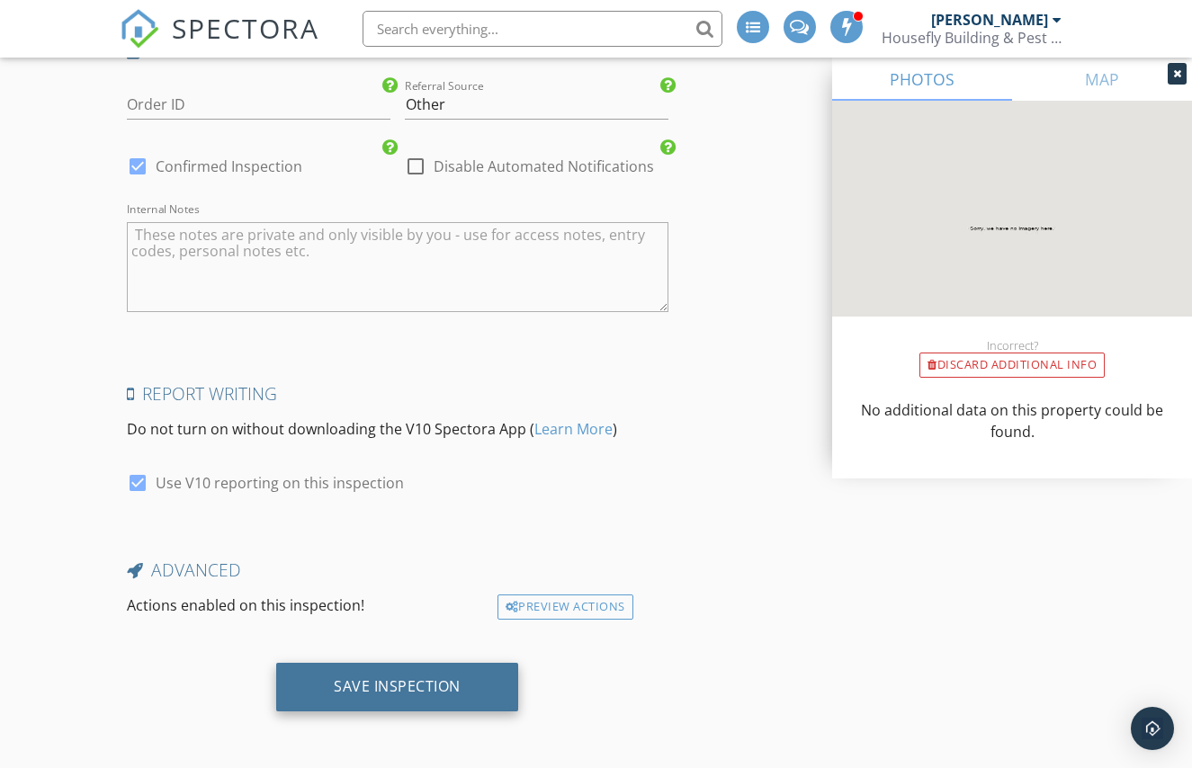
click at [497, 710] on div "Save Inspection" at bounding box center [397, 687] width 242 height 49
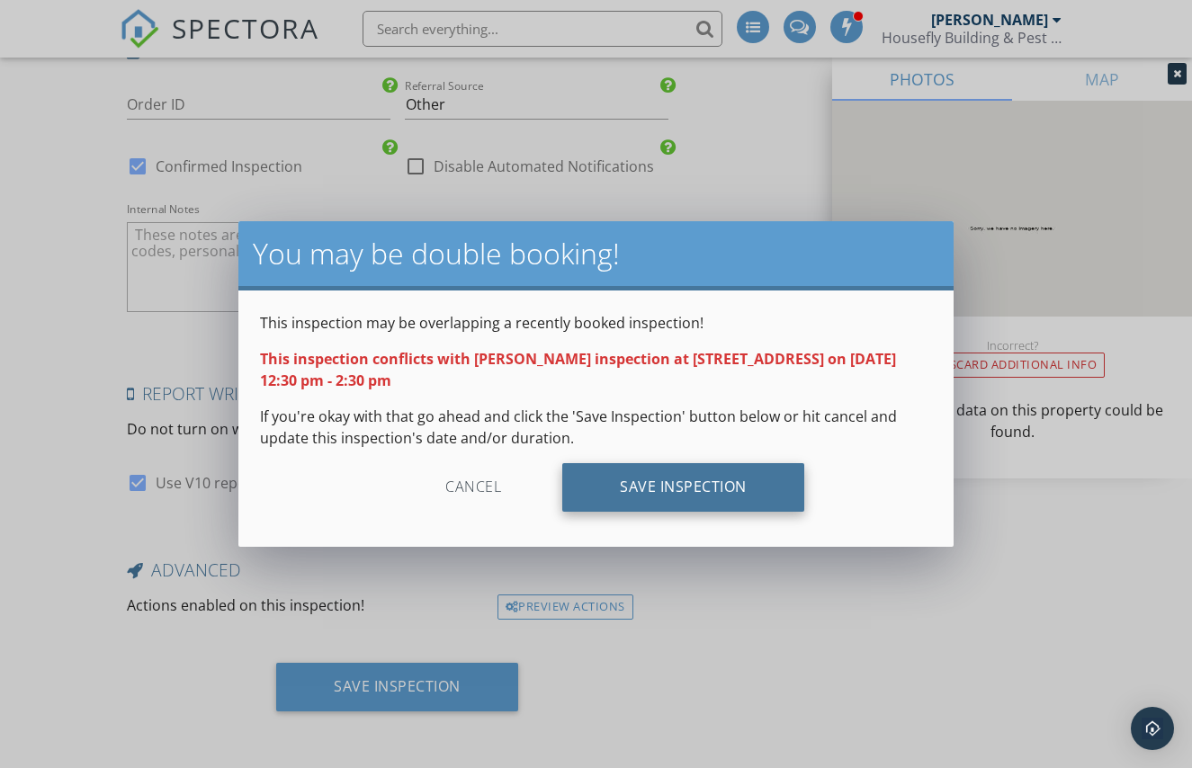
click at [657, 485] on div "Save Inspection" at bounding box center [683, 487] width 242 height 49
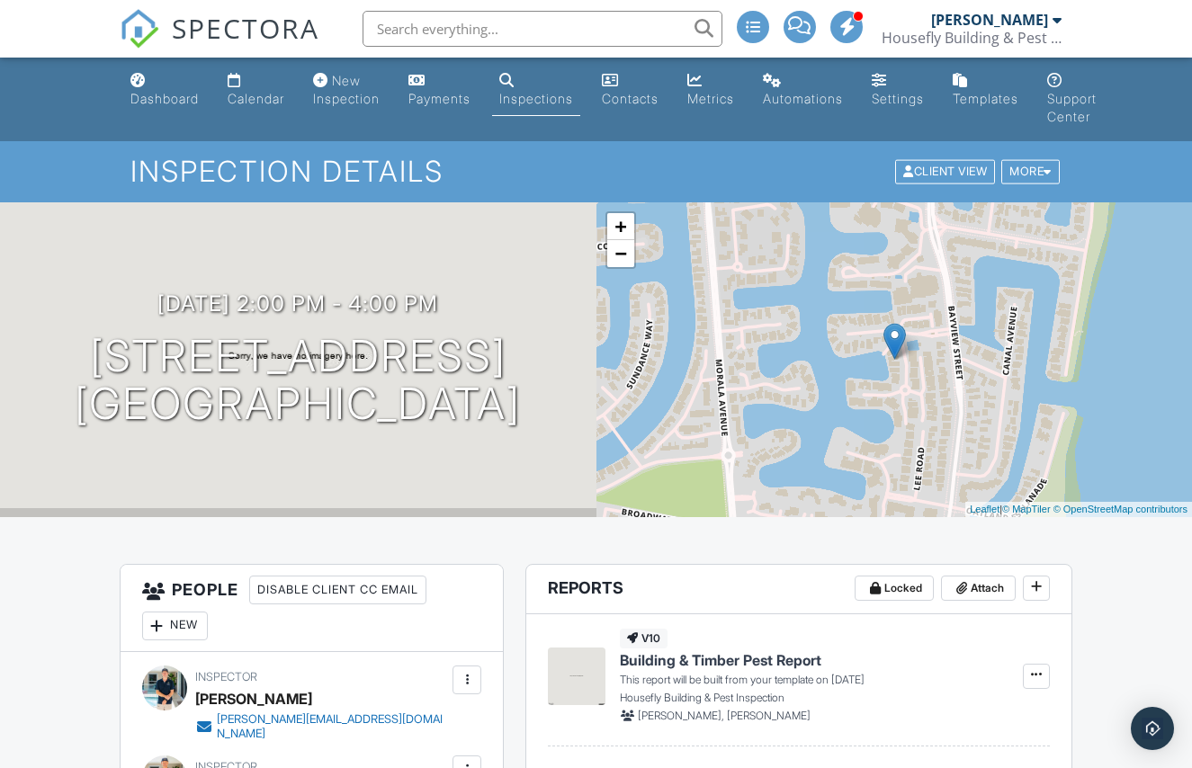
click at [341, 92] on div "New Inspection" at bounding box center [346, 89] width 67 height 33
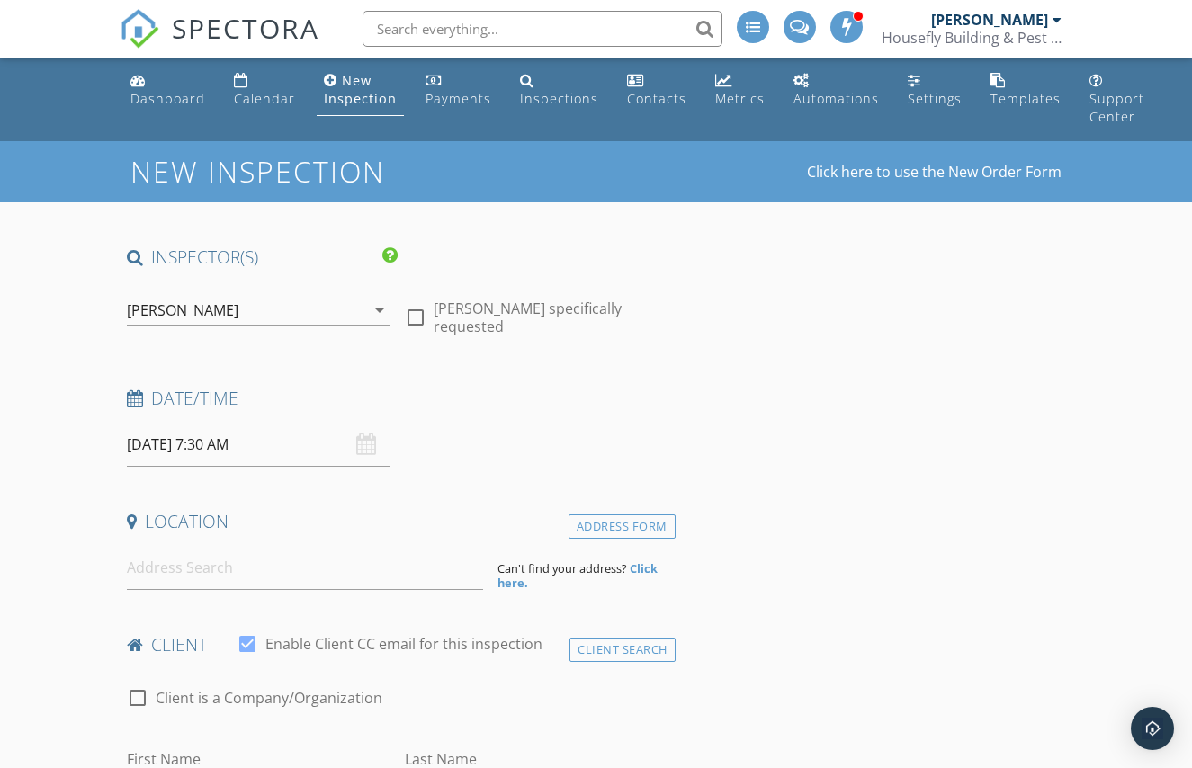
click at [360, 304] on div "[PERSON_NAME]" at bounding box center [246, 310] width 238 height 29
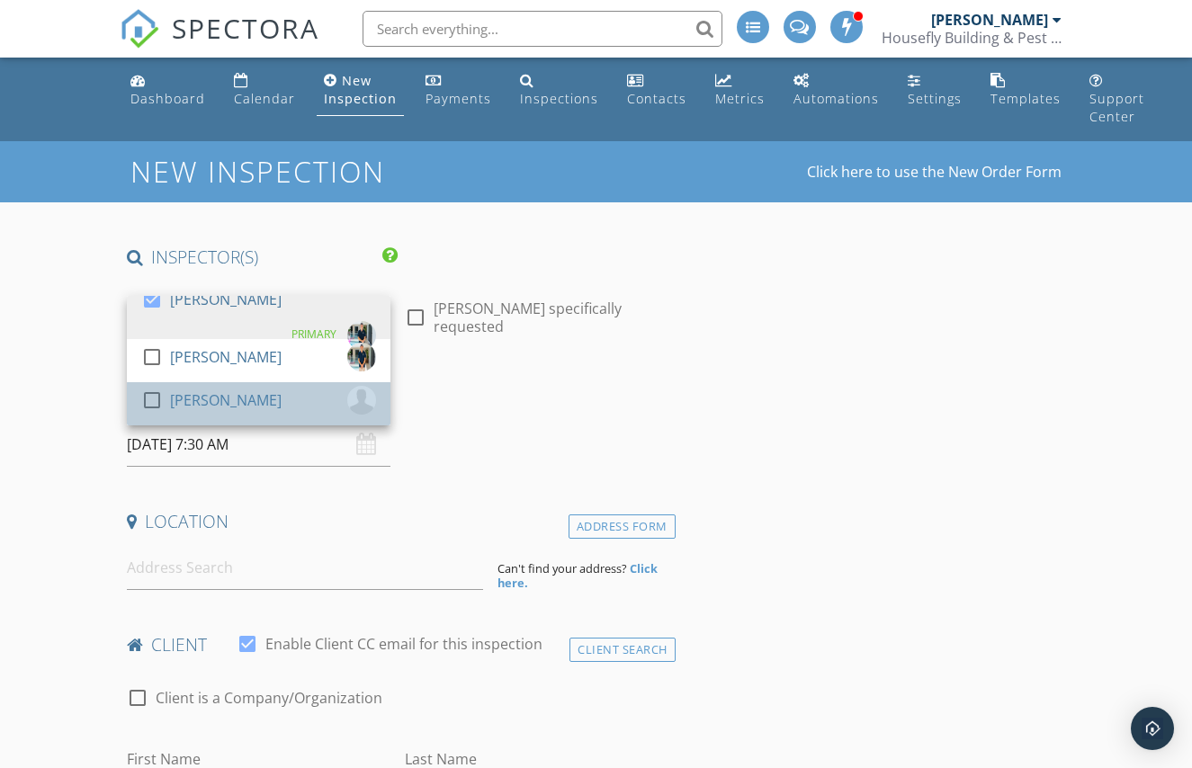
click at [278, 390] on div "check_box_outline_blank Craig Paddison" at bounding box center [258, 404] width 235 height 36
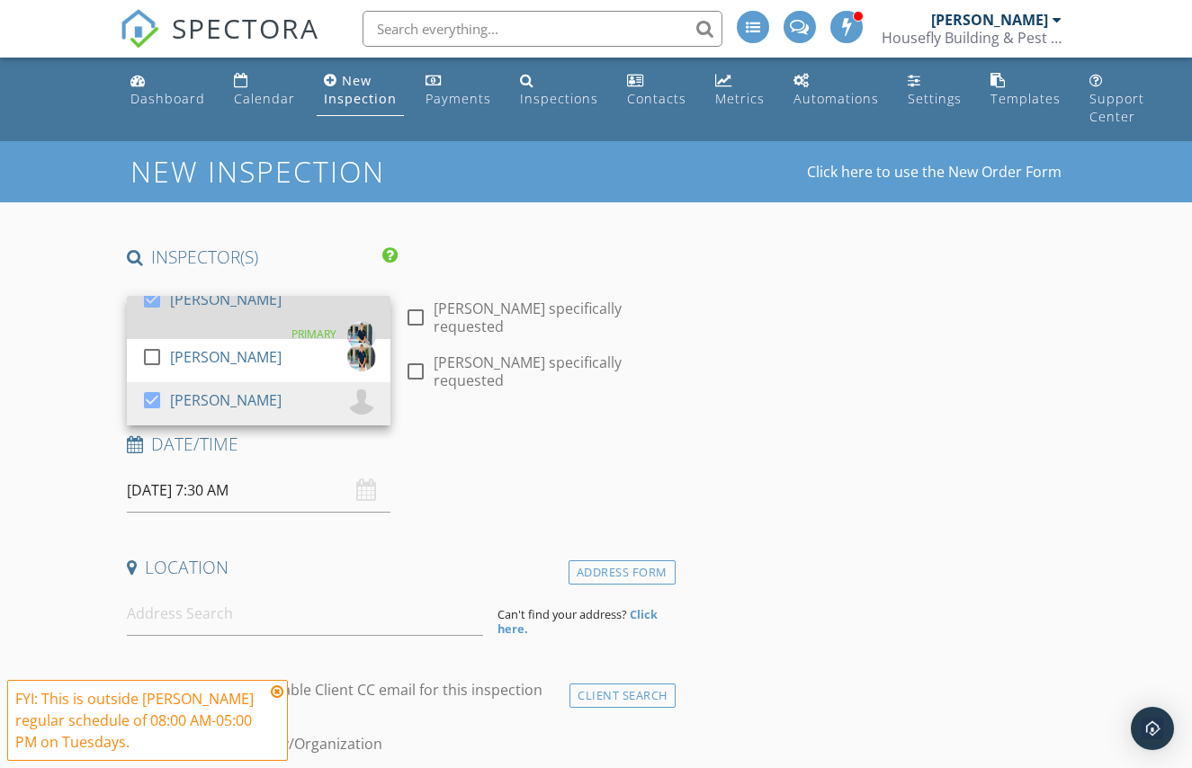
drag, startPoint x: 156, startPoint y: 313, endPoint x: 166, endPoint y: 319, distance: 12.5
click at [157, 313] on div at bounding box center [152, 299] width 31 height 31
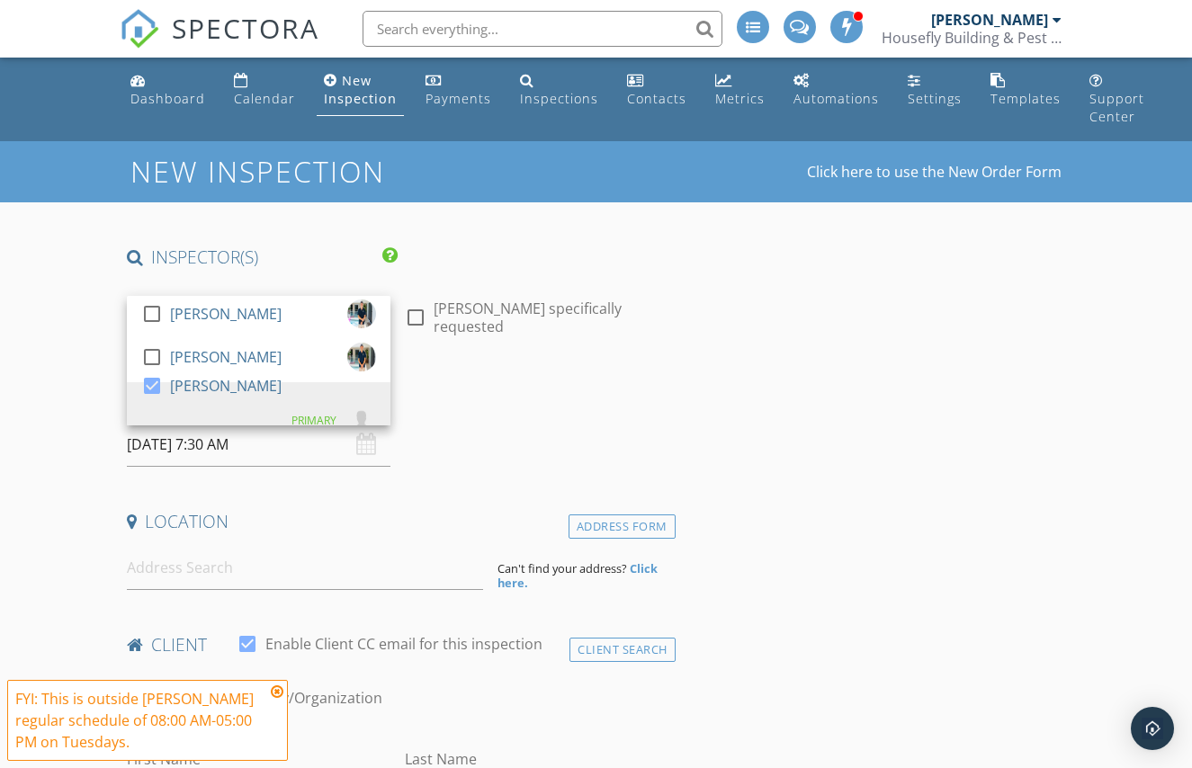
drag, startPoint x: 658, startPoint y: 421, endPoint x: 595, endPoint y: 419, distance: 63.0
click at [658, 421] on div "Date/Time" at bounding box center [398, 405] width 556 height 36
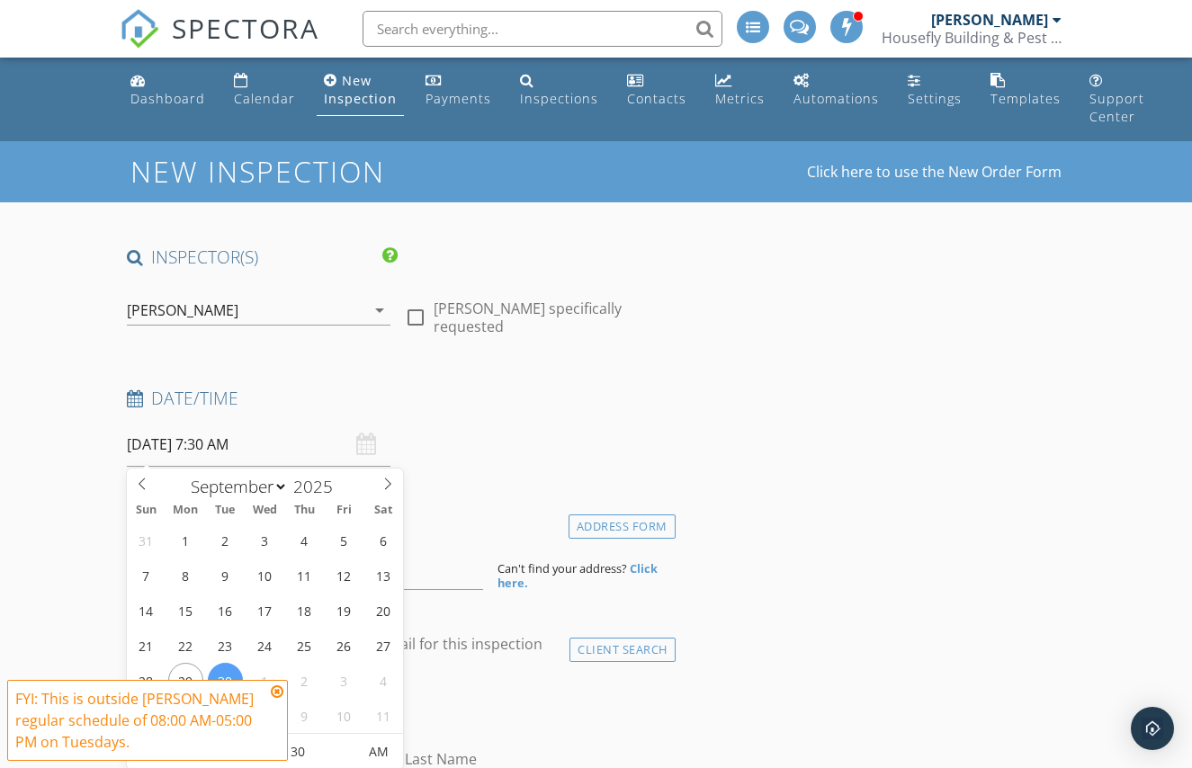
click at [308, 442] on input "30/09/2025 7:30 AM" at bounding box center [258, 445] width 263 height 44
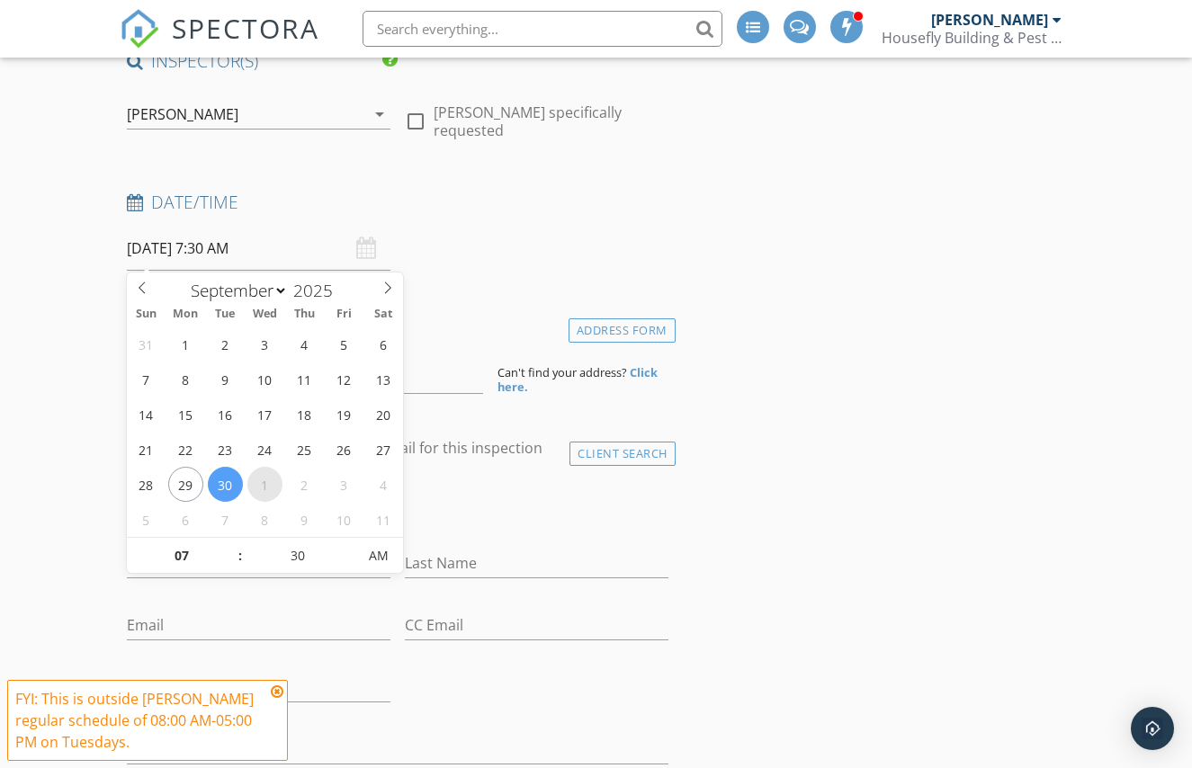
scroll to position [197, 0]
select select "9"
type input "01/10/2025 7:30 AM"
type input "08"
type input "01/10/2025 8:30 AM"
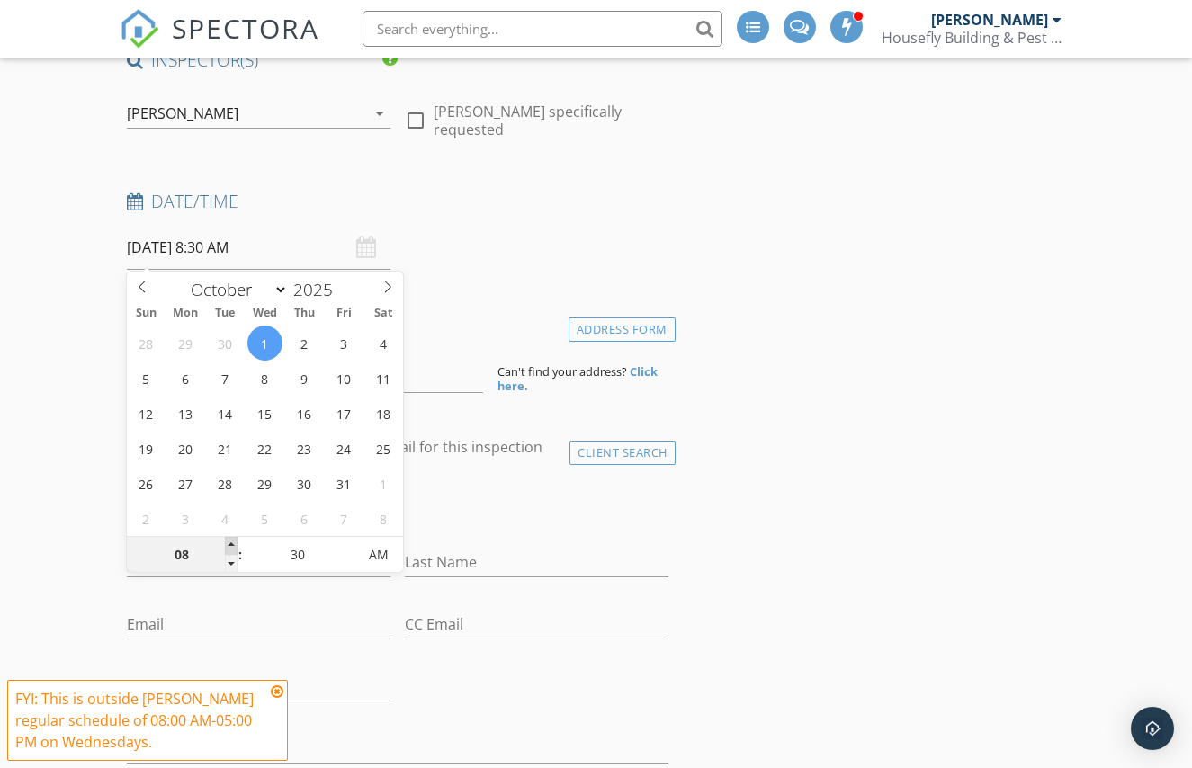
click at [232, 537] on span at bounding box center [231, 546] width 13 height 18
type input "09"
type input "01/10/2025 9:30 AM"
click at [232, 537] on span at bounding box center [231, 546] width 13 height 18
type input "10"
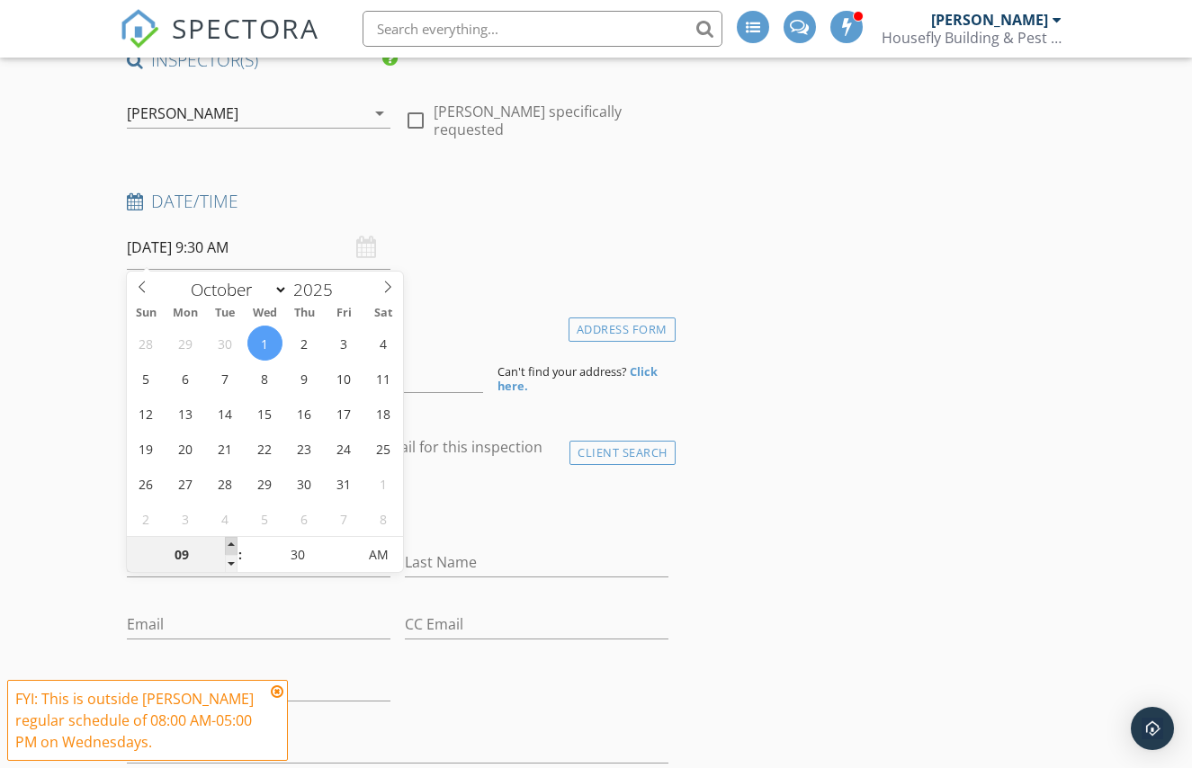
type input "01/10/2025 10:30 AM"
click at [232, 537] on span at bounding box center [231, 546] width 13 height 18
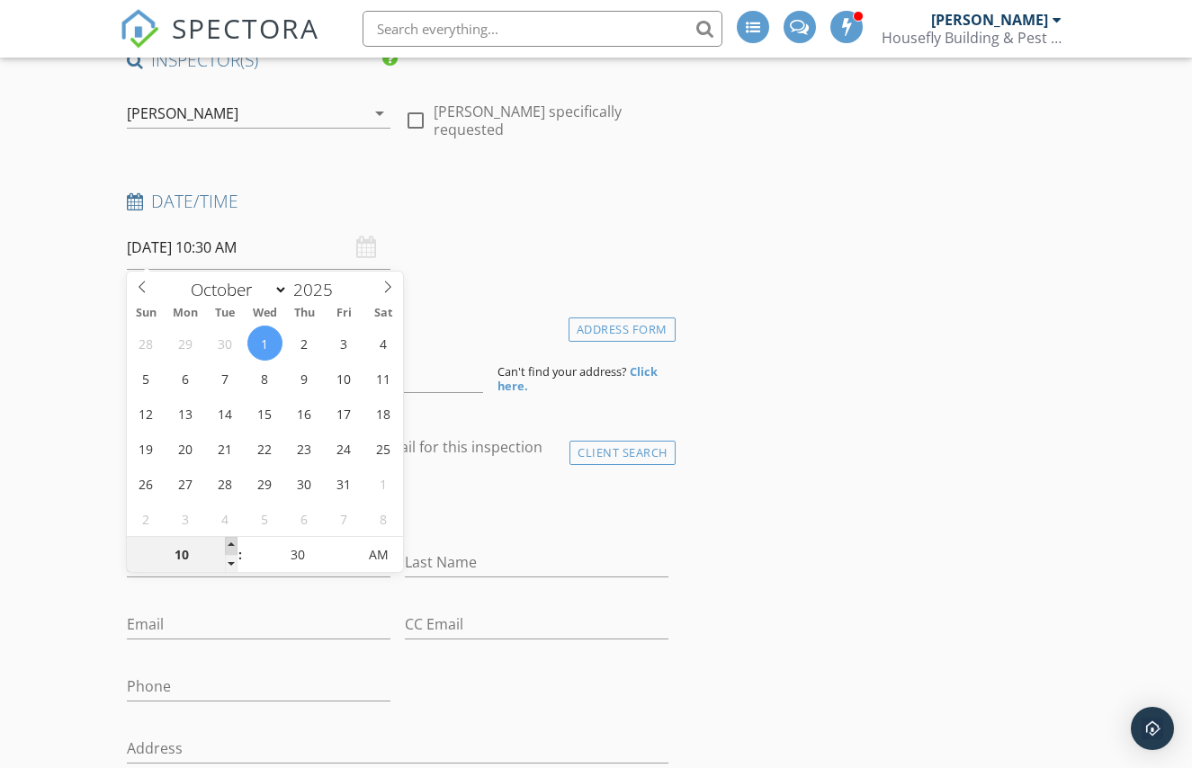
type input "11"
type input "01/10/2025 11:30 AM"
click at [231, 537] on span at bounding box center [231, 546] width 13 height 18
type input "25"
type input "01/10/2025 11:25 AM"
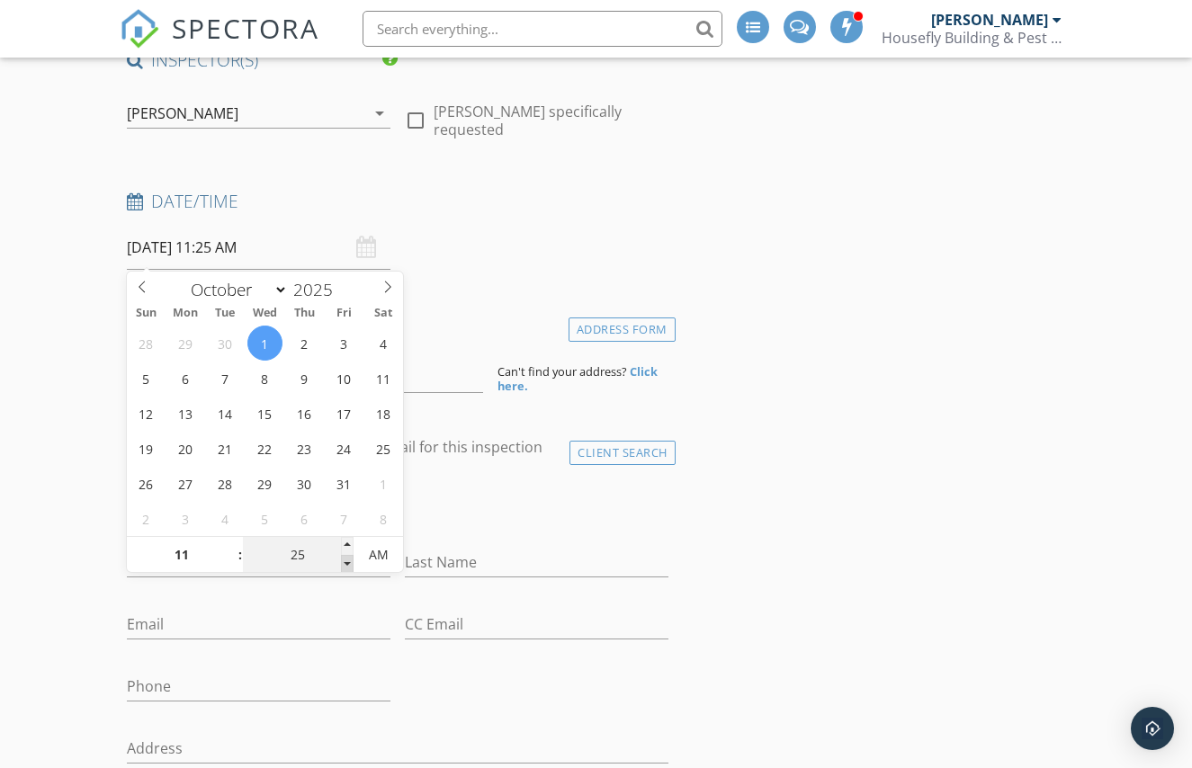
click at [347, 565] on span at bounding box center [347, 564] width 13 height 18
type input "20"
type input "01/10/2025 11:20 AM"
click at [347, 565] on span at bounding box center [347, 564] width 13 height 18
type input "15"
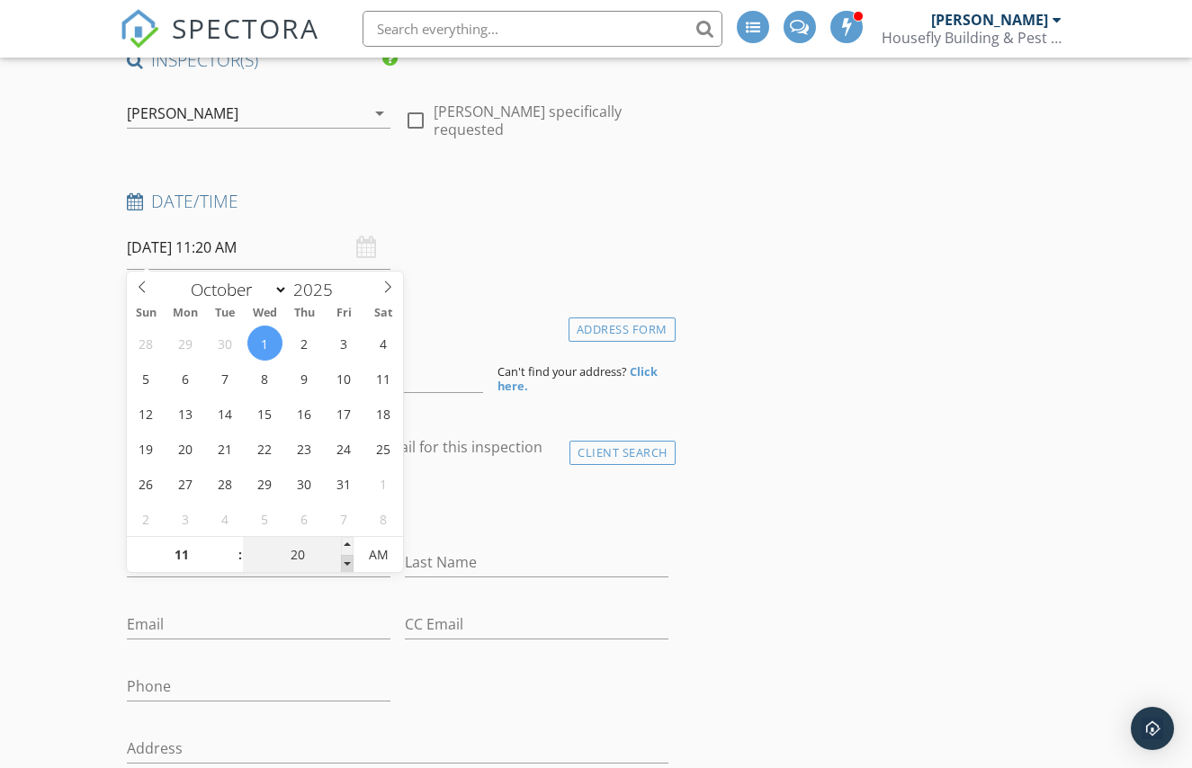
type input "01/10/2025 11:15 AM"
click at [347, 565] on span at bounding box center [347, 564] width 13 height 18
type input "10"
type input "01/10/2025 11:10 AM"
click at [347, 565] on span at bounding box center [347, 564] width 13 height 18
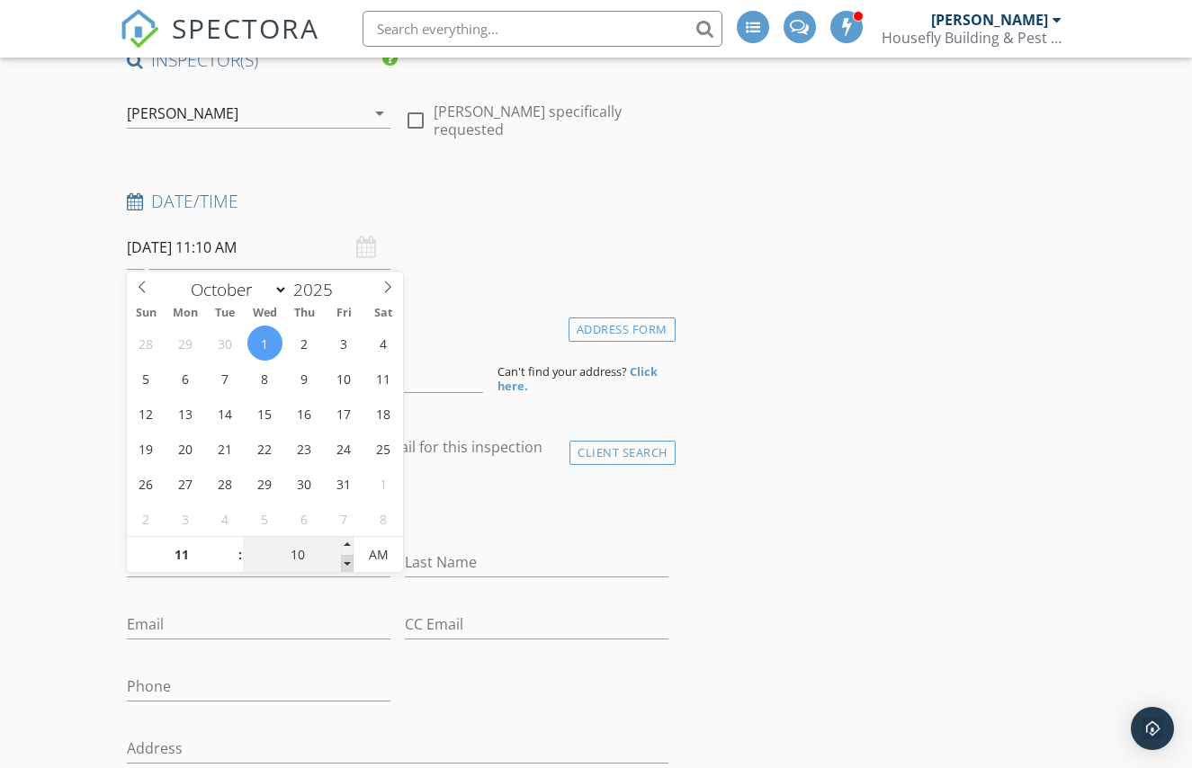
type input "05"
type input "01/10/2025 11:05 AM"
click at [347, 565] on span at bounding box center [347, 564] width 13 height 18
type input "00"
type input "01/10/2025 11:00 AM"
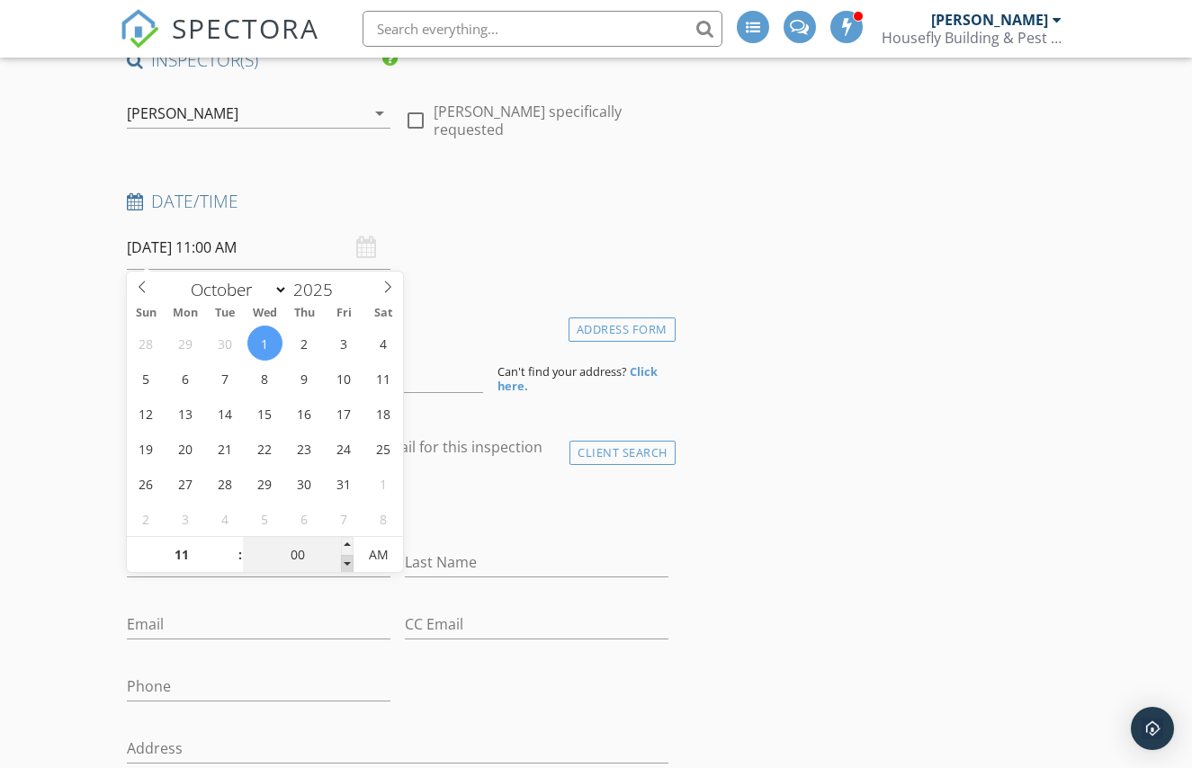
click at [347, 565] on span at bounding box center [347, 564] width 13 height 18
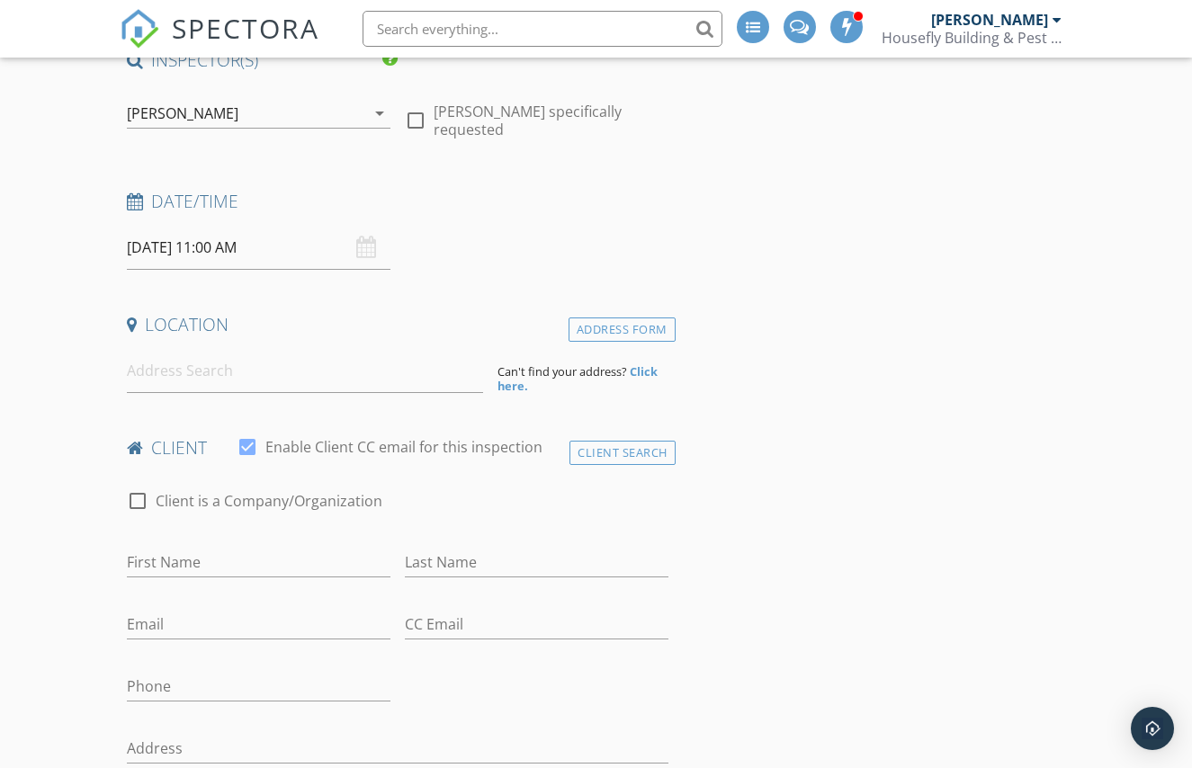
drag, startPoint x: 503, startPoint y: 507, endPoint x: 473, endPoint y: 498, distance: 31.0
click at [502, 506] on div "check_box_outline_blank Client is a Company/Organization" at bounding box center [397, 510] width 541 height 47
click at [252, 376] on input at bounding box center [305, 371] width 356 height 44
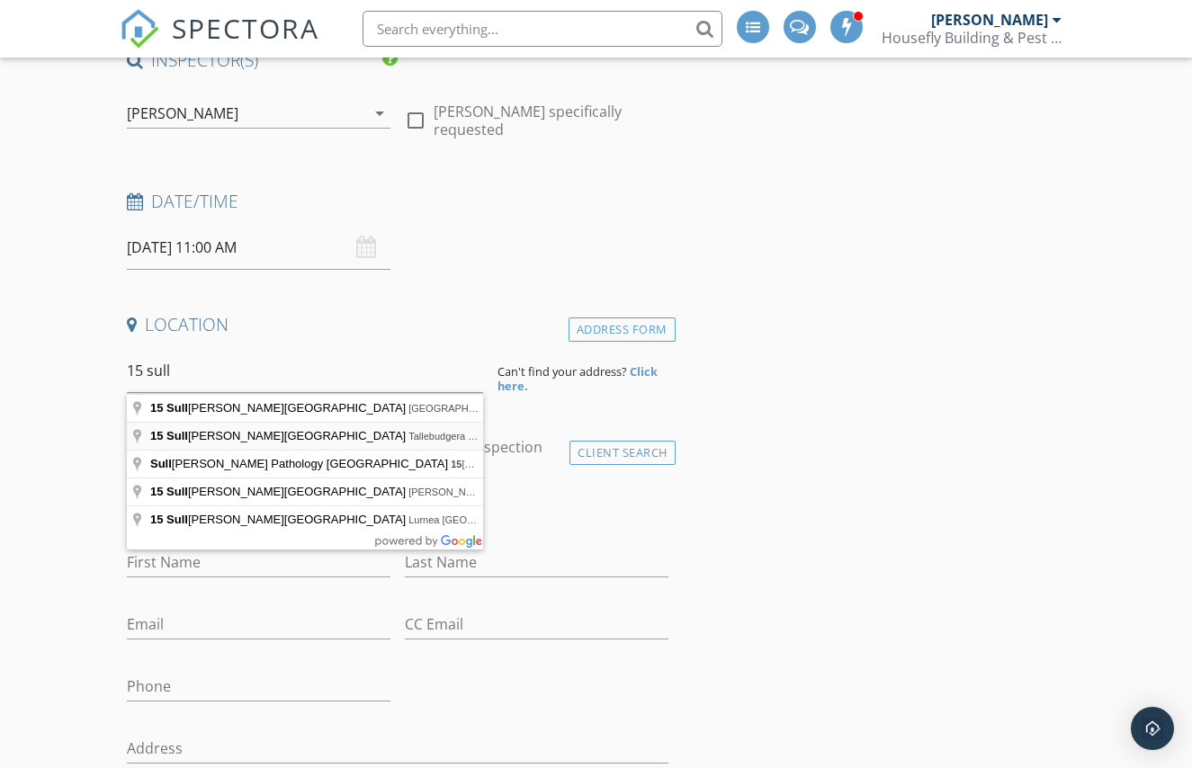
type input "15 Sullivan Road, Tallebudgera QLD, Australia"
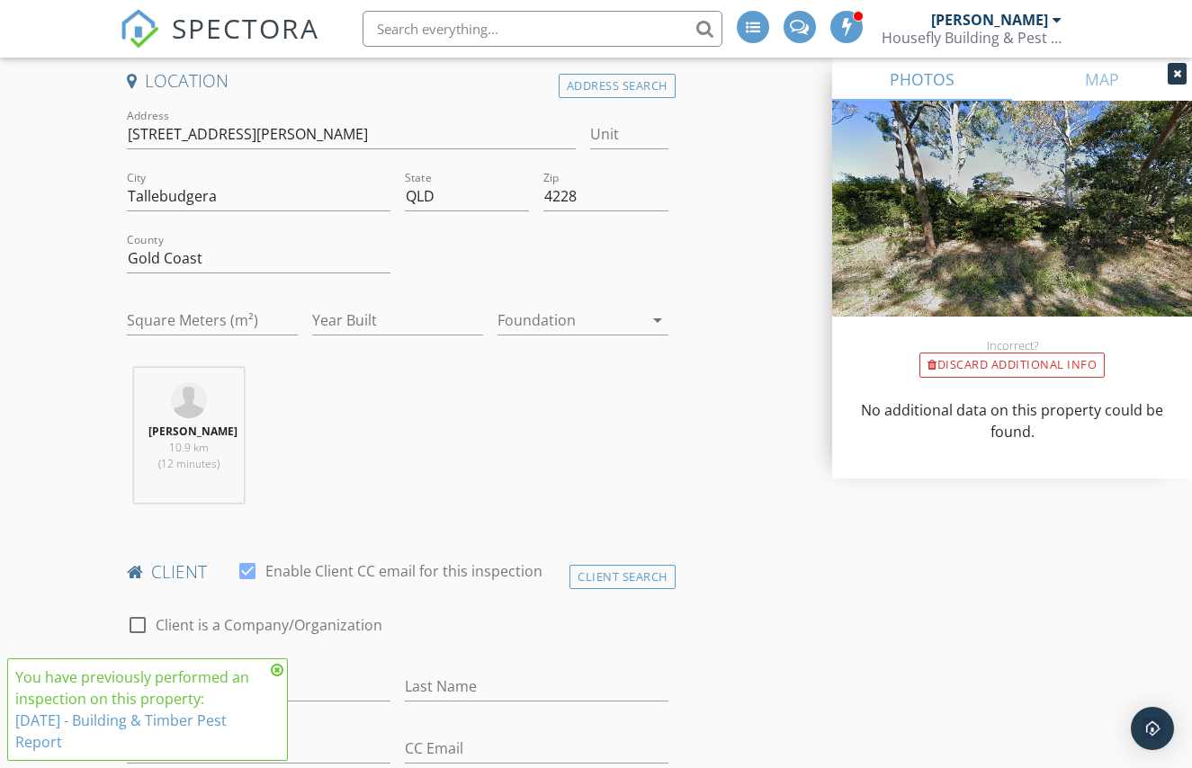
scroll to position [423, 0]
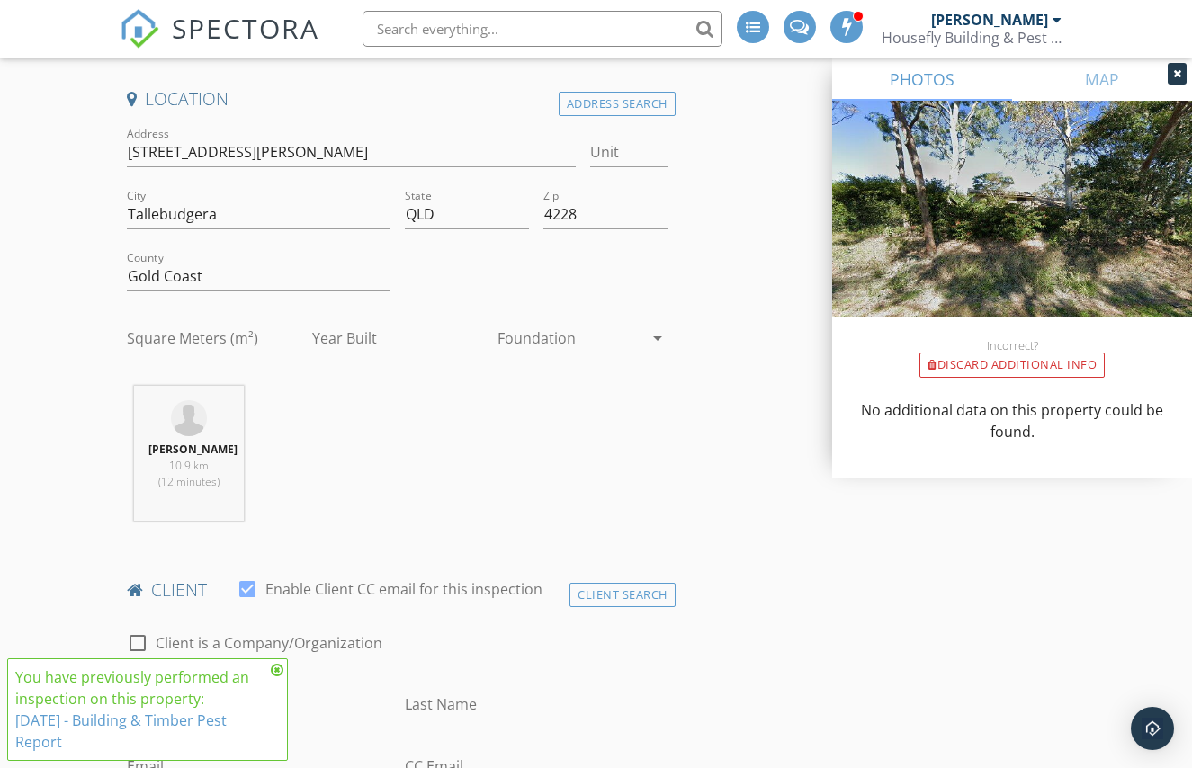
click at [279, 674] on icon at bounding box center [277, 670] width 13 height 14
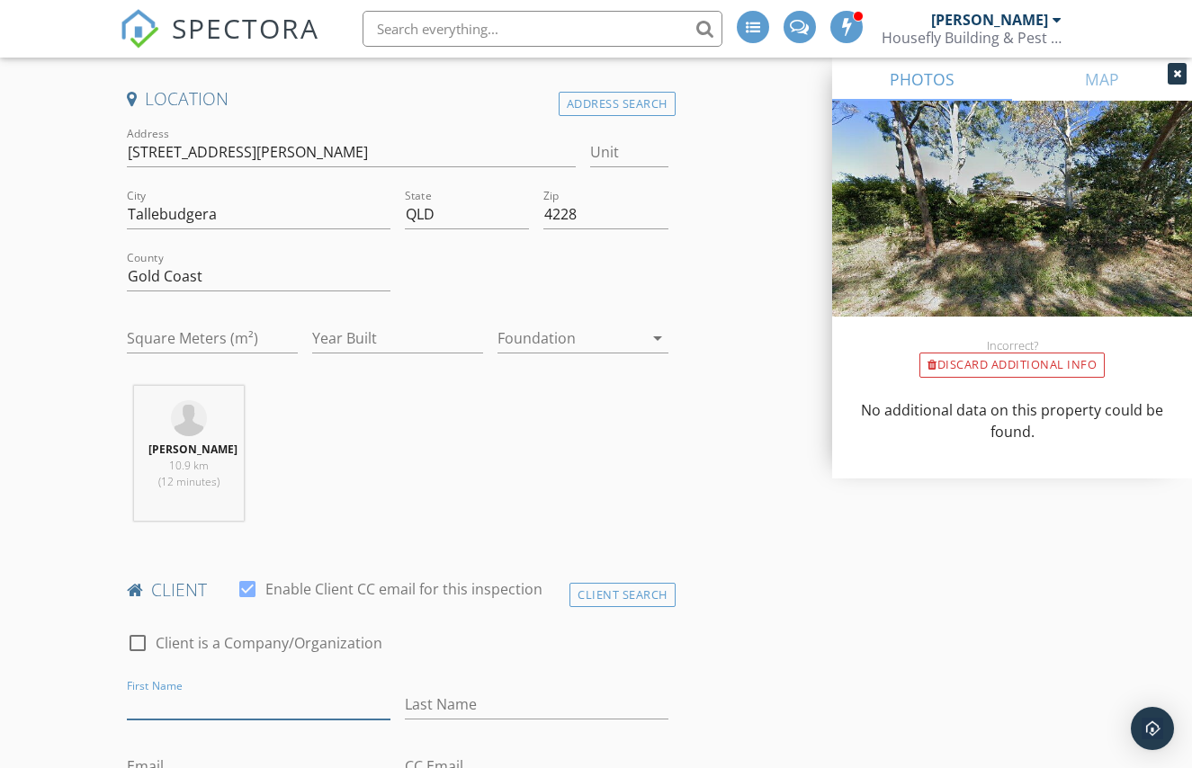
click at [263, 696] on input "First Name" at bounding box center [258, 705] width 263 height 30
type input "Alan"
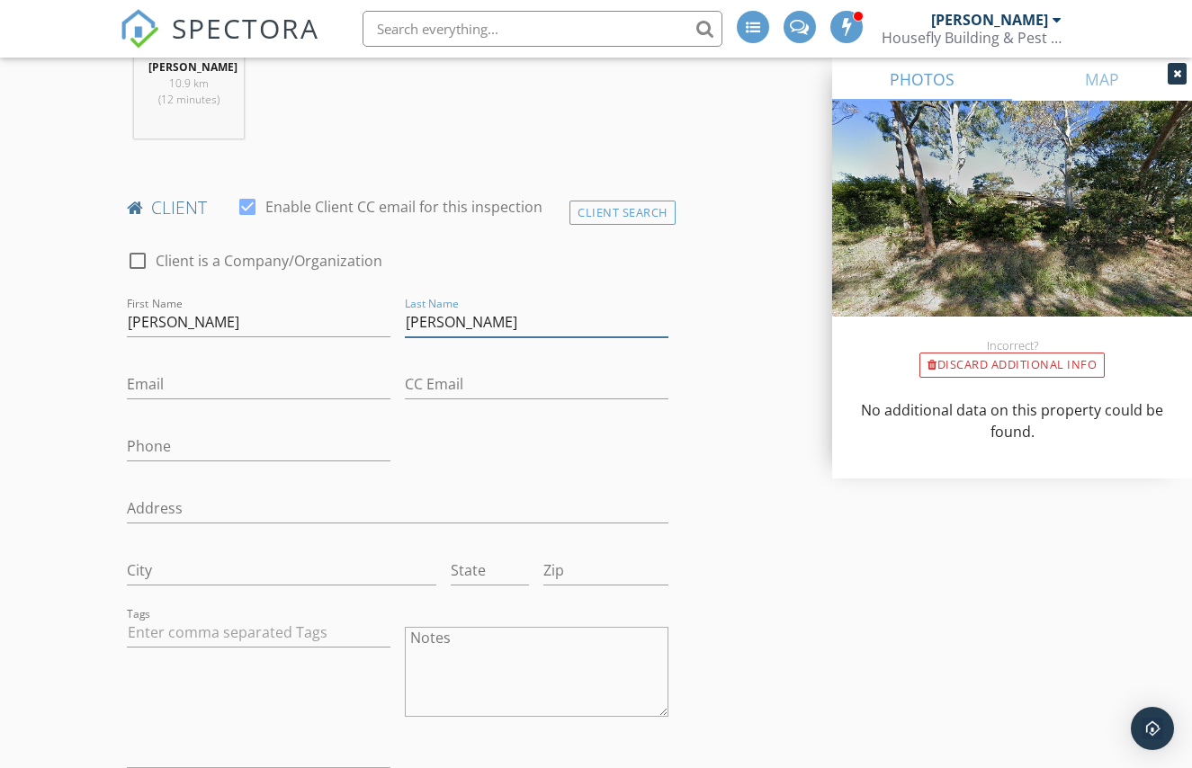
scroll to position [812, 0]
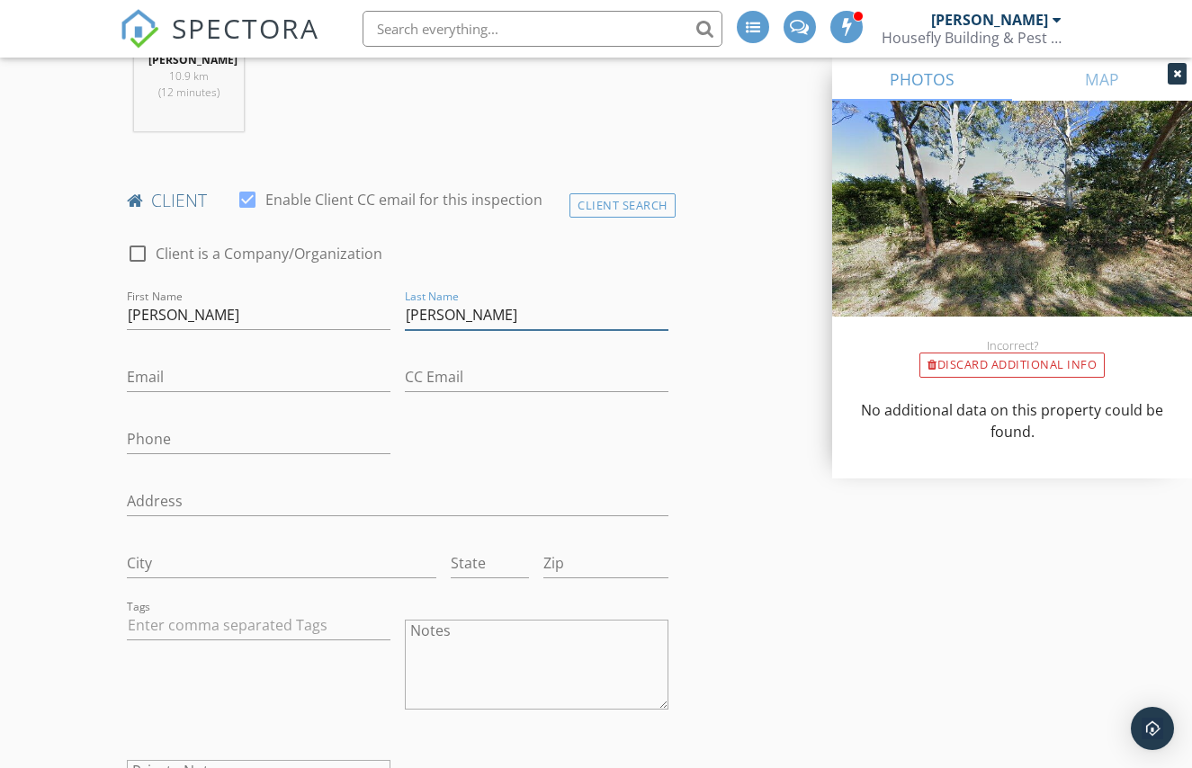
type input "Mulcahy"
click at [202, 377] on input "Email" at bounding box center [258, 377] width 263 height 30
type input "[EMAIL_ADDRESS][DOMAIN_NAME]"
click at [366, 440] on input "Phone" at bounding box center [258, 439] width 263 height 30
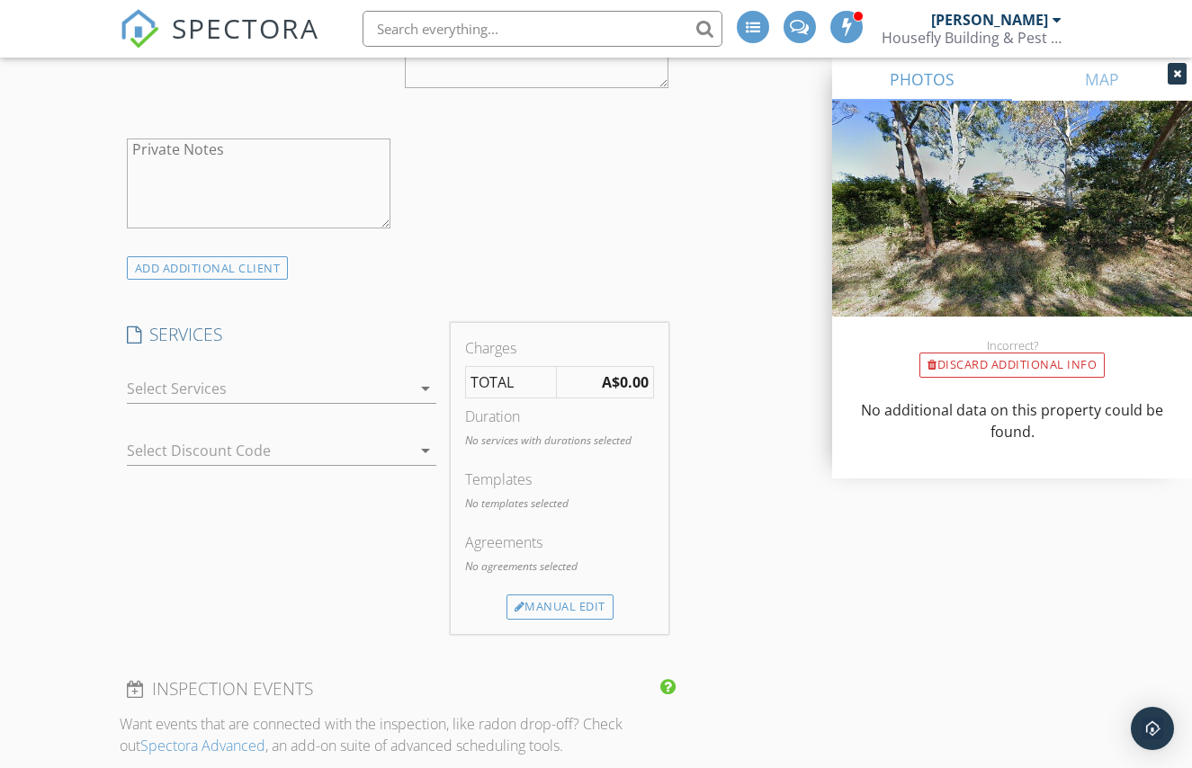
scroll to position [1437, 0]
type input "0437288490"
click at [347, 398] on div at bounding box center [269, 385] width 285 height 29
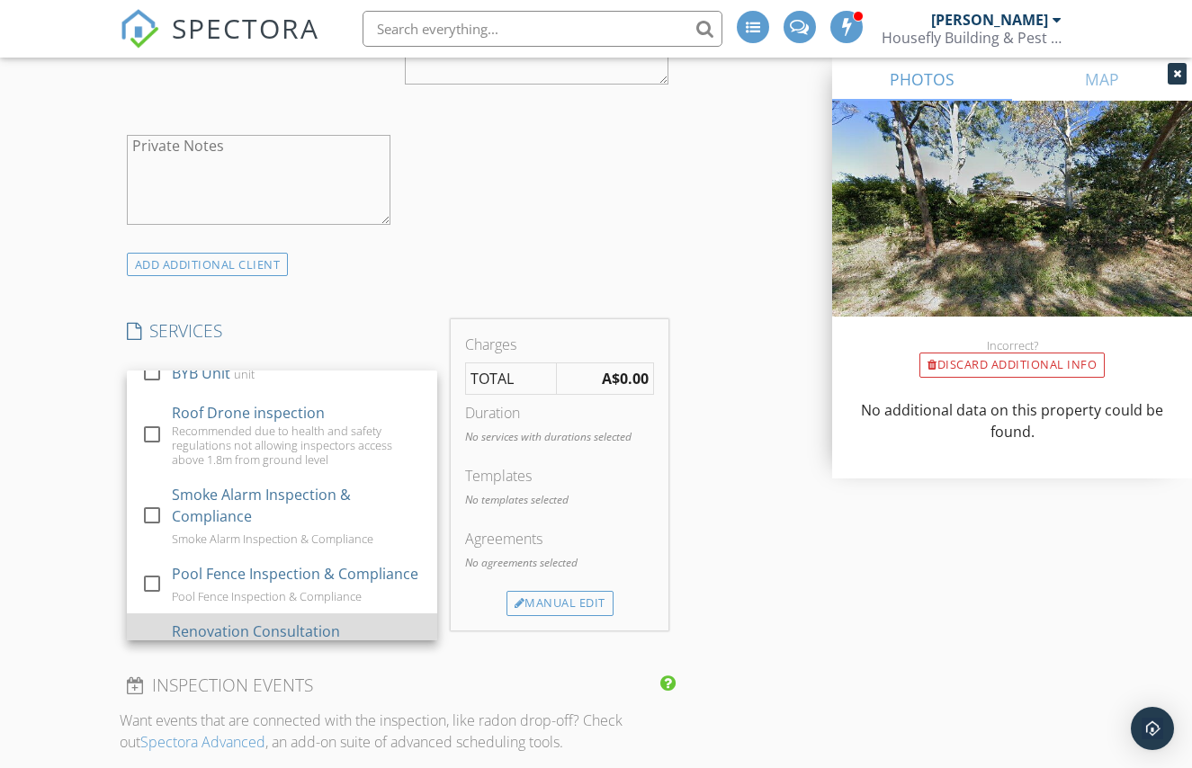
scroll to position [1002, 0]
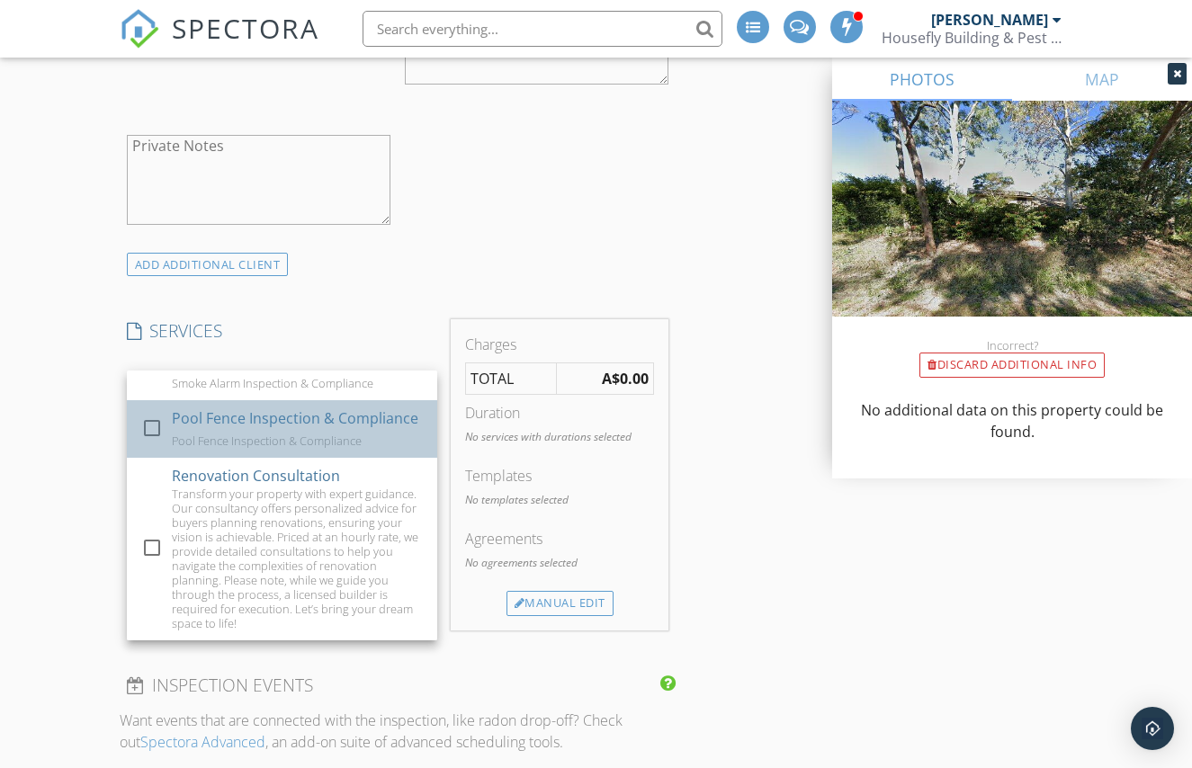
click at [277, 424] on div "Pool Fence Inspection & Compliance" at bounding box center [295, 418] width 246 height 22
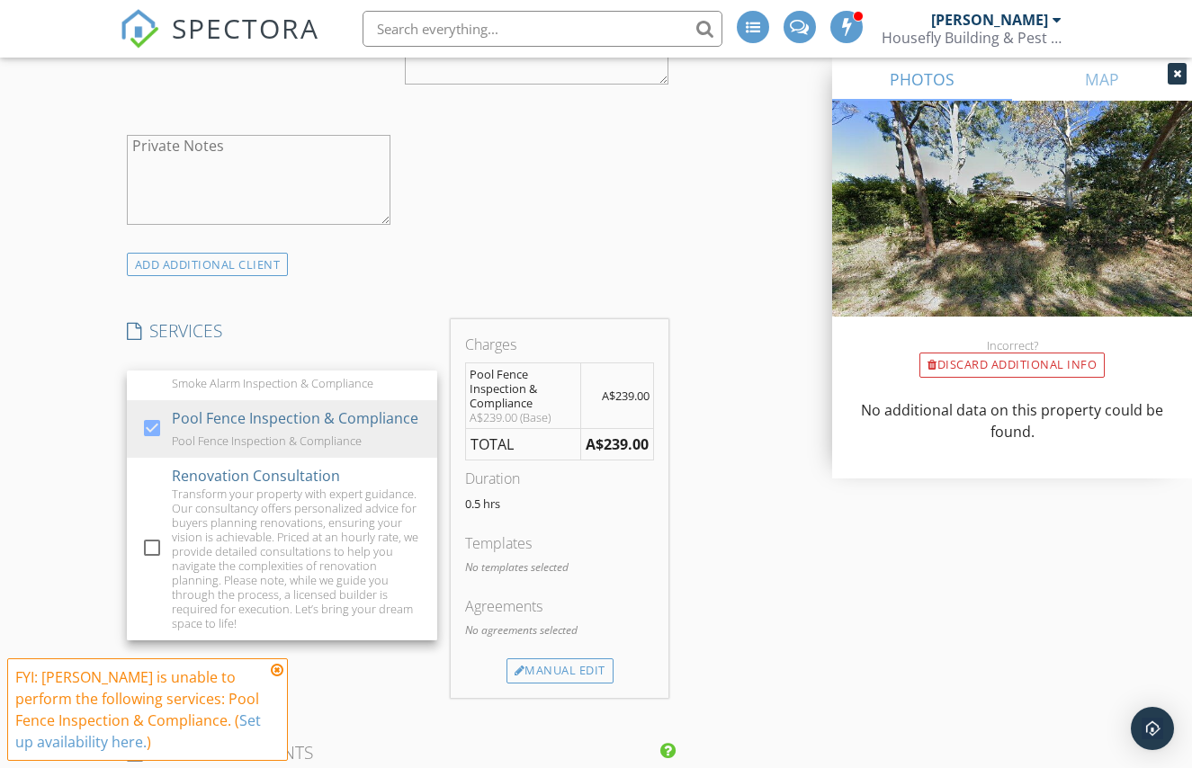
click at [838, 581] on div "INSPECTOR(S) check_box_outline_blank Brad Paddison check_box_outline_blank Karl…" at bounding box center [596, 546] width 953 height 3477
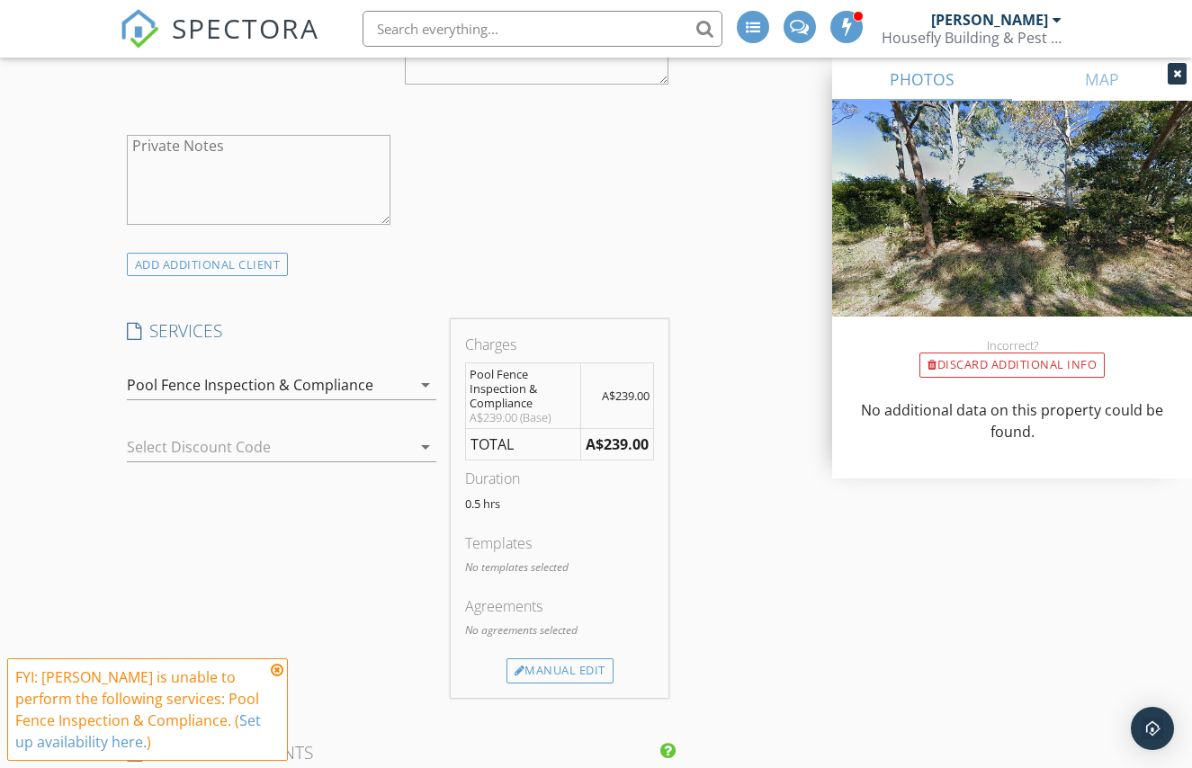
click at [248, 720] on link "Set up availability here." at bounding box center [138, 730] width 246 height 41
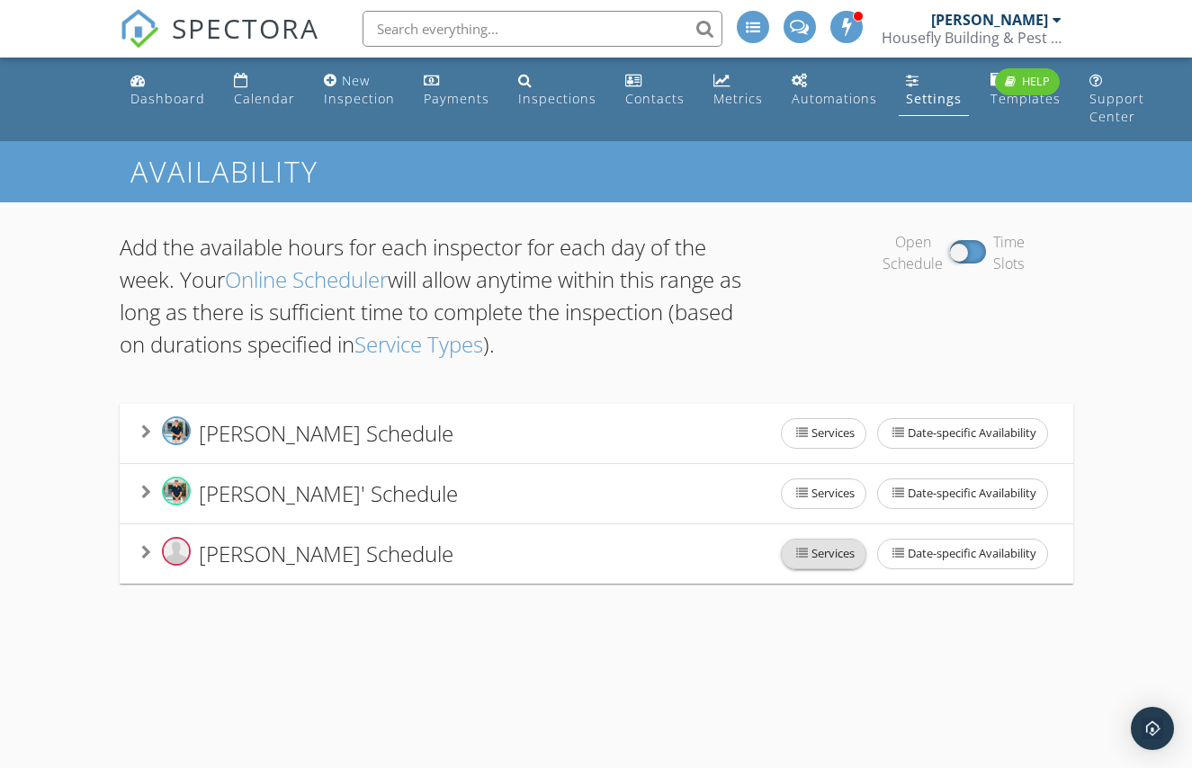
click at [839, 557] on span "Services" at bounding box center [823, 554] width 84 height 29
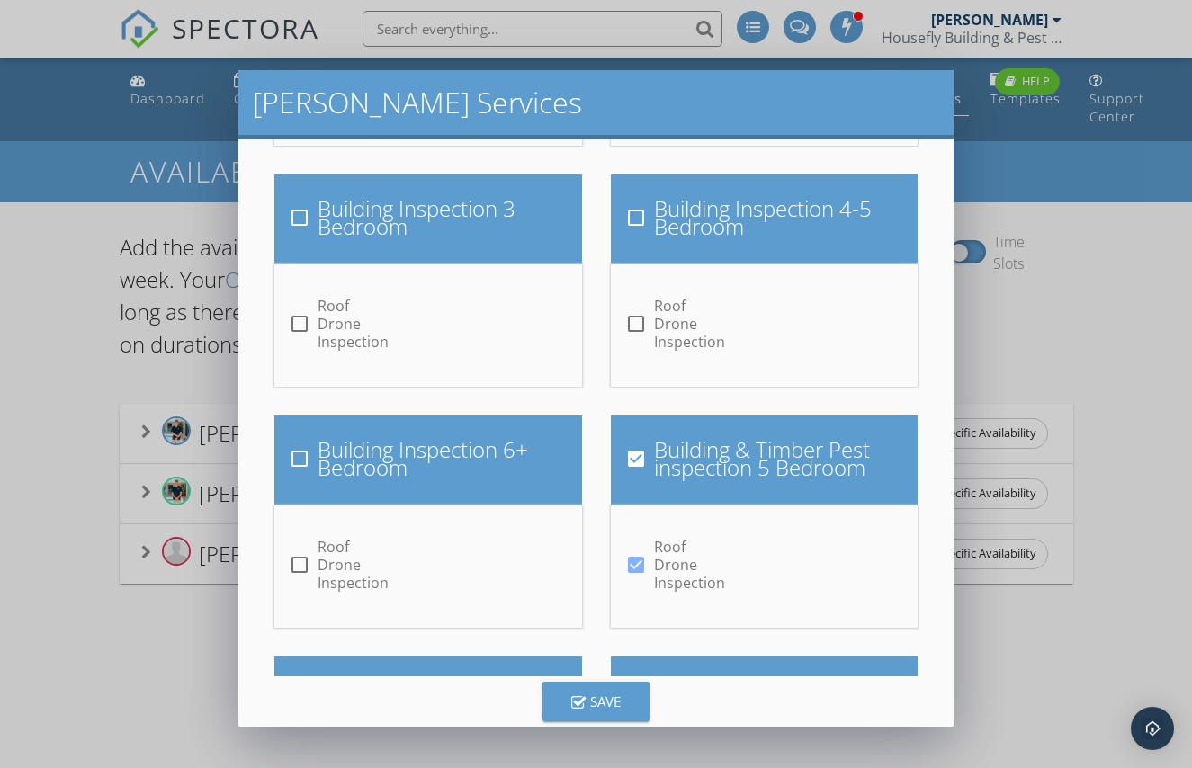
scroll to position [522, 0]
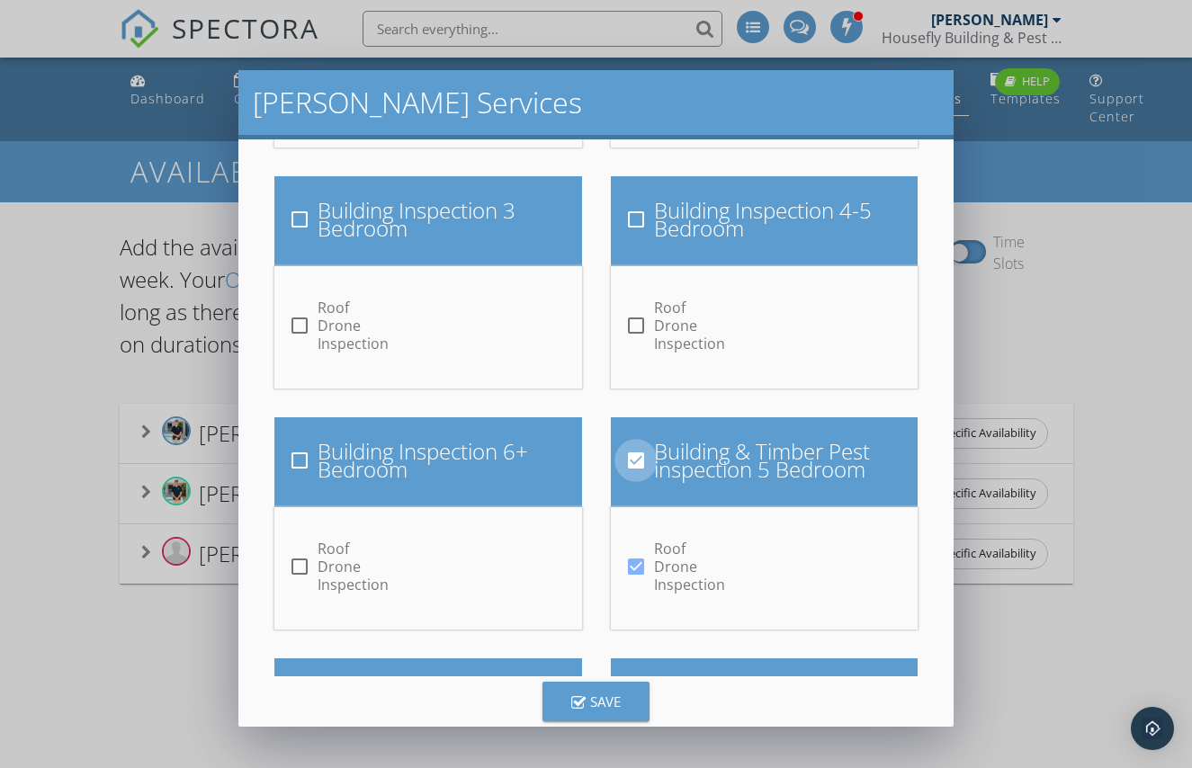
click at [637, 466] on div at bounding box center [636, 460] width 31 height 31
checkbox input "false"
click at [636, 569] on div at bounding box center [636, 566] width 31 height 31
checkbox input "false"
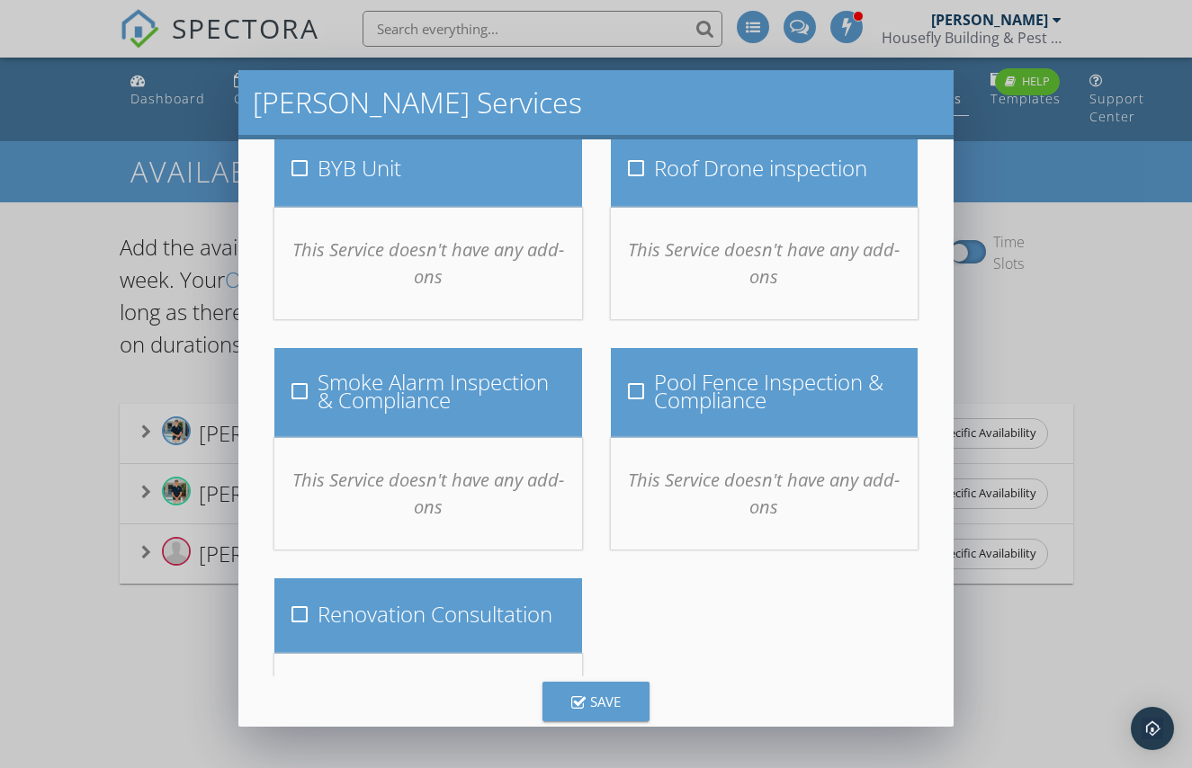
scroll to position [1753, 0]
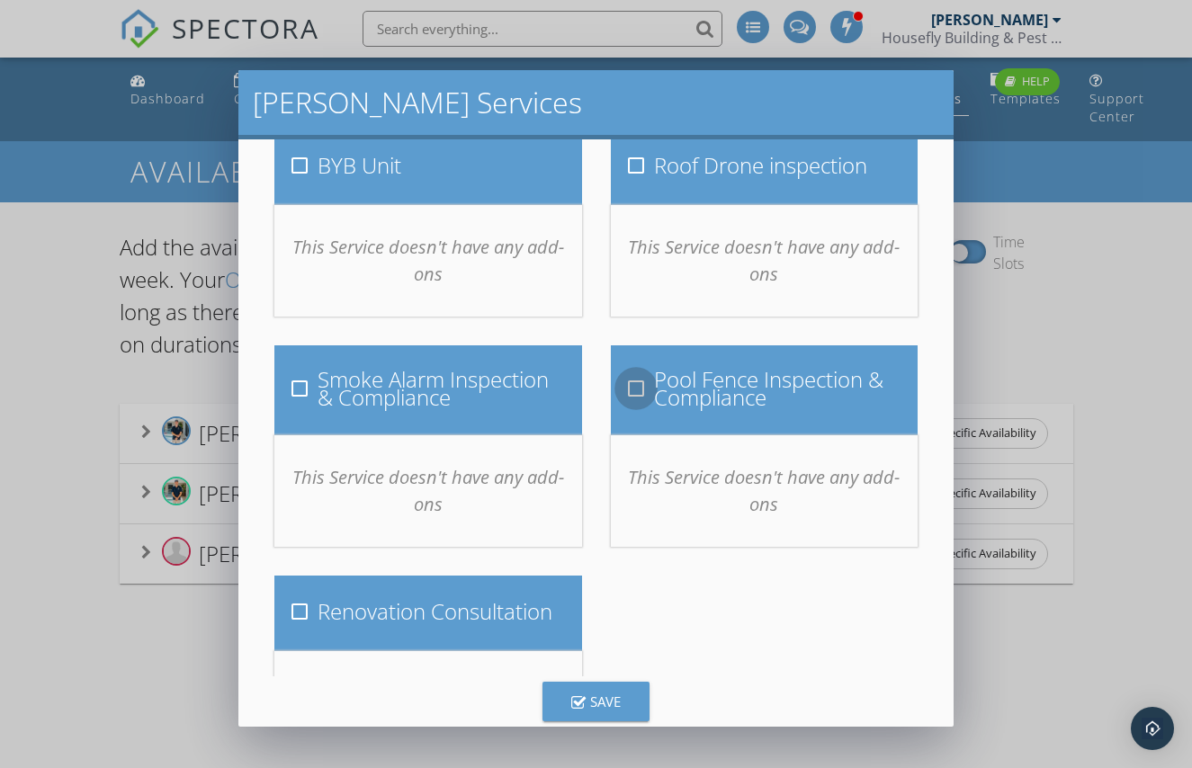
click at [633, 390] on div at bounding box center [636, 388] width 31 height 31
checkbox input "true"
click at [610, 694] on div "Save" at bounding box center [595, 702] width 49 height 21
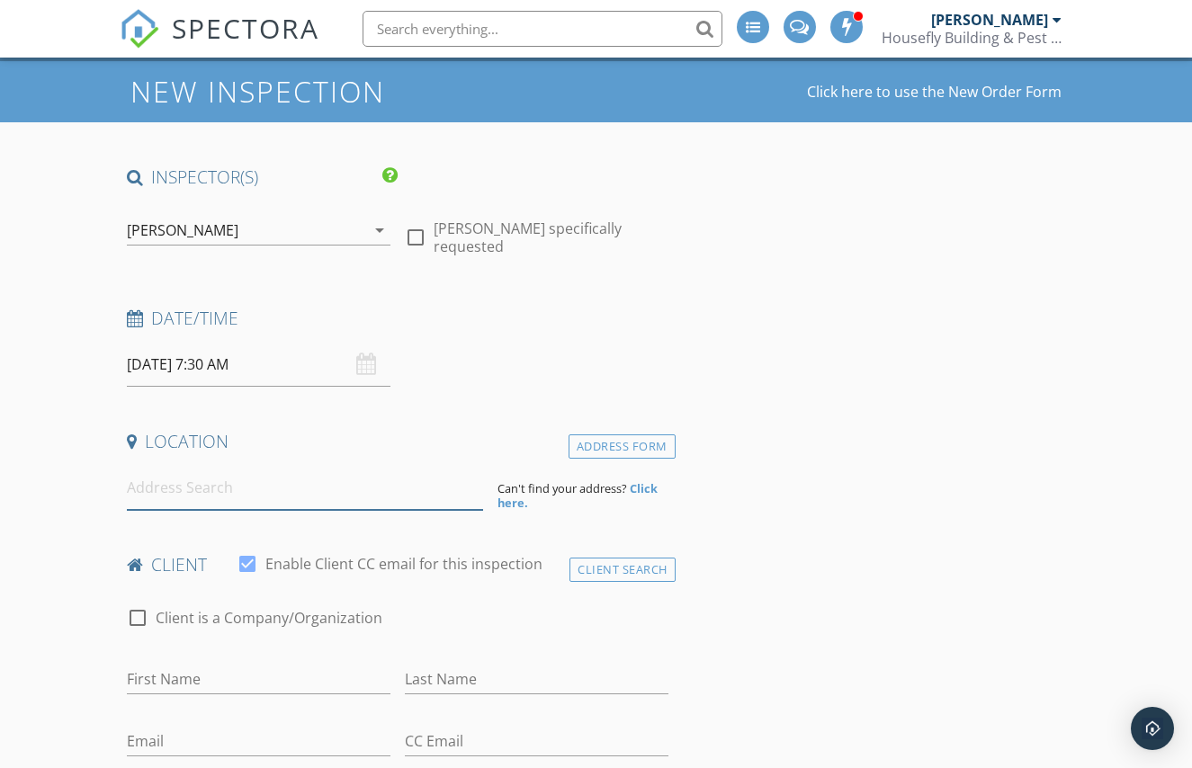
scroll to position [76, 0]
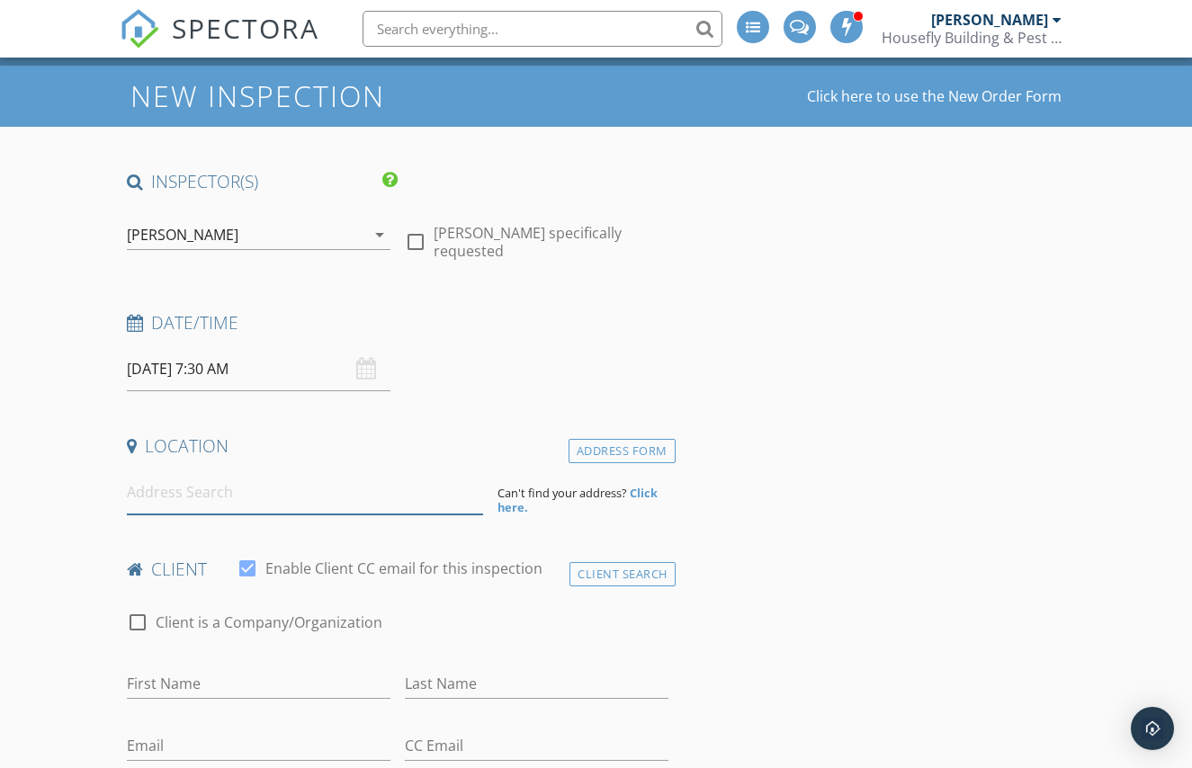
click at [288, 480] on input at bounding box center [305, 492] width 356 height 44
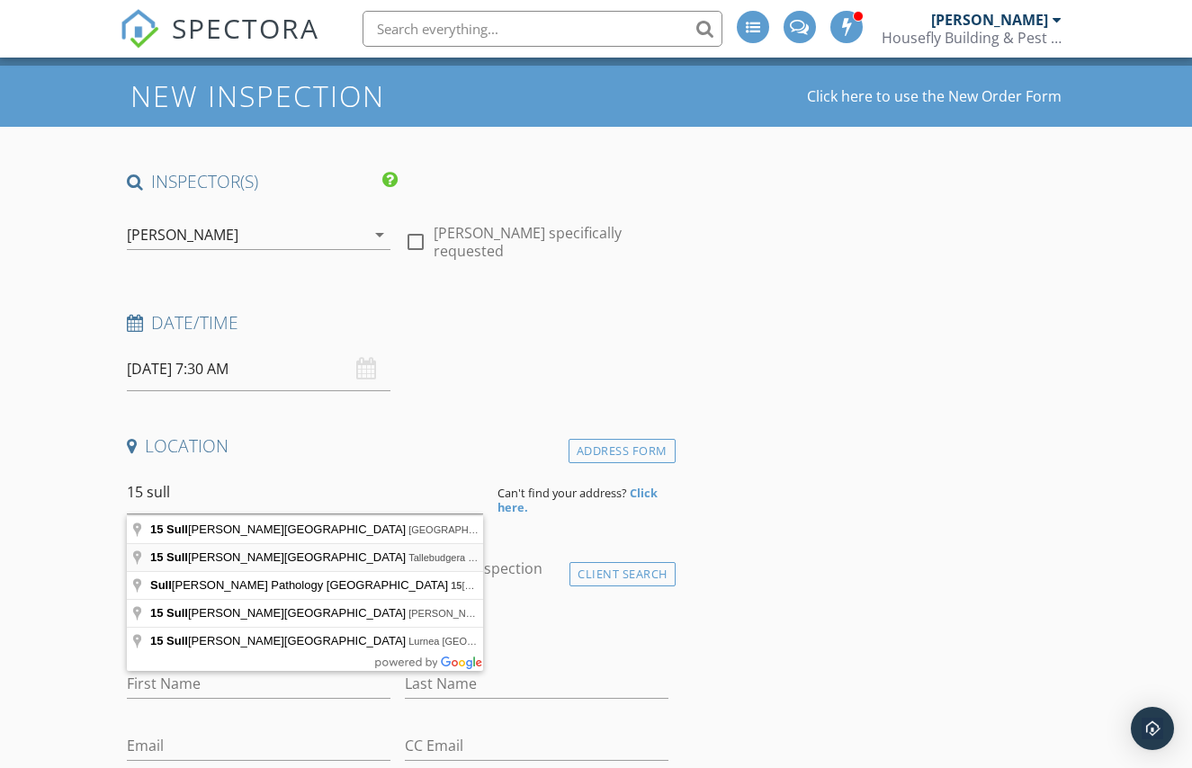
type input "[STREET_ADDRESS][PERSON_NAME]"
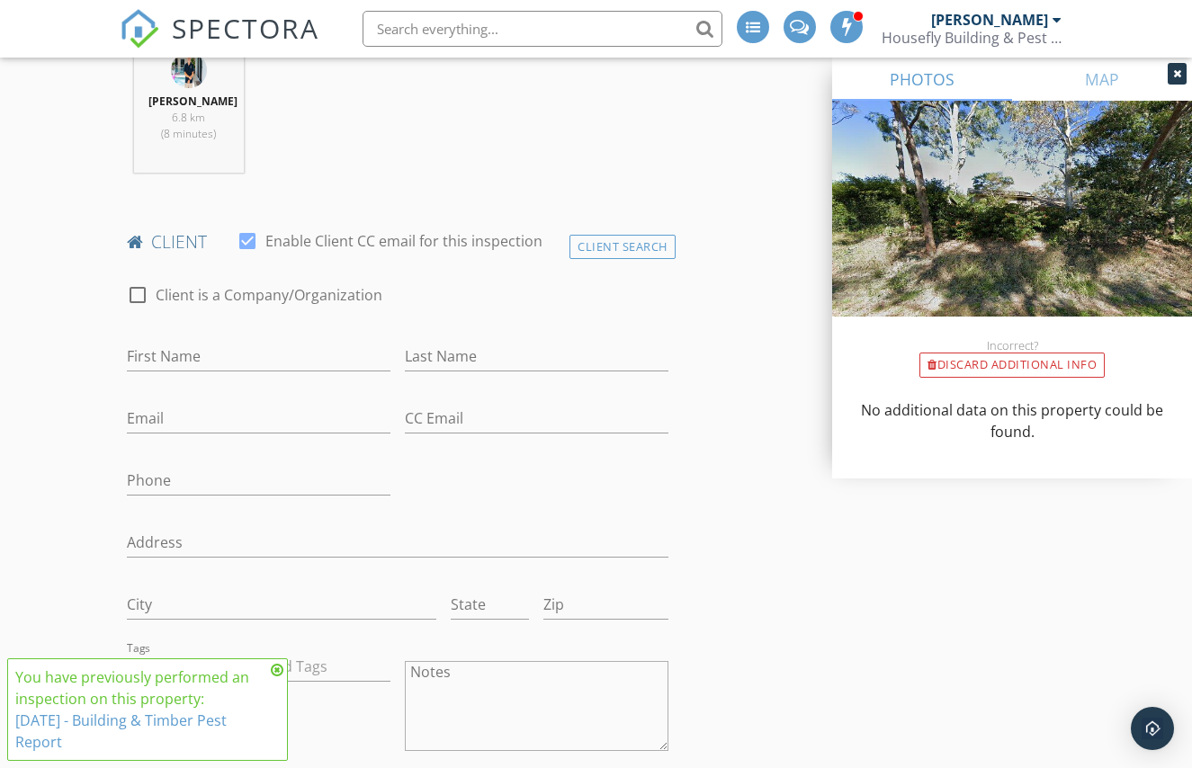
scroll to position [774, 0]
click at [245, 344] on input "First Name" at bounding box center [258, 353] width 263 height 30
type input "[PERSON_NAME]"
type input "Mulchany"
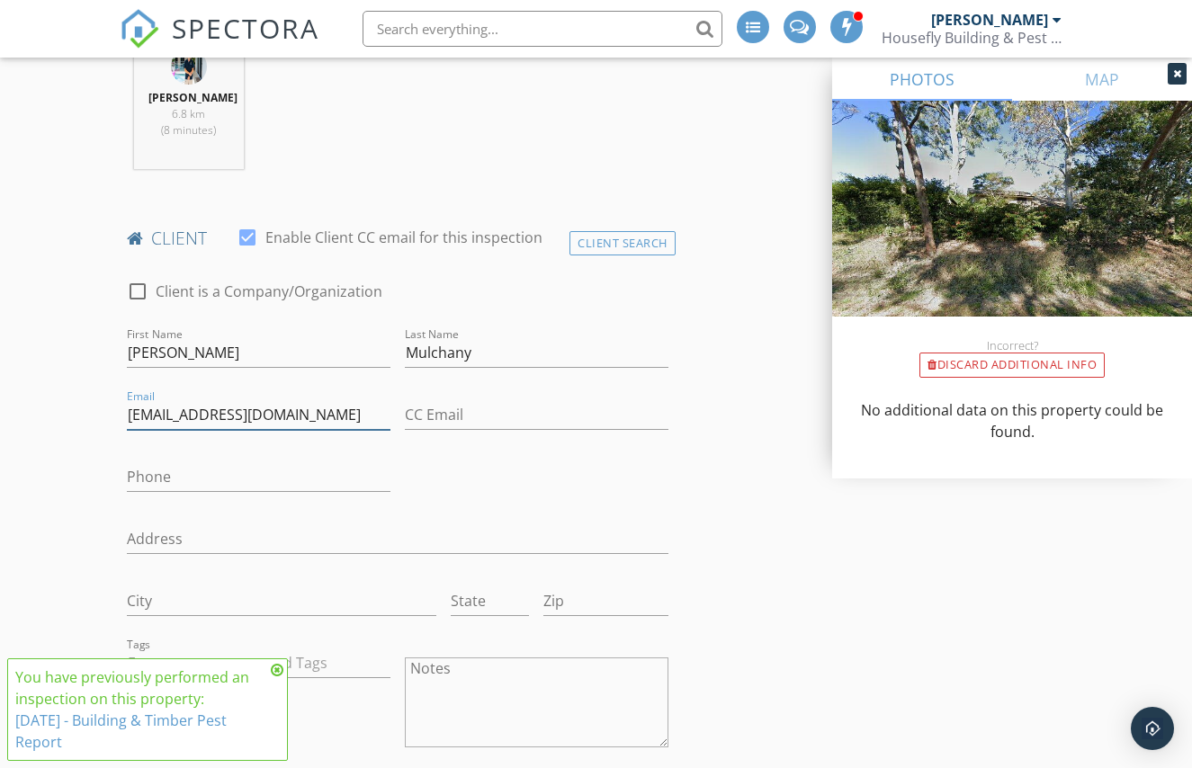
type input "[EMAIL_ADDRESS][DOMAIN_NAME]"
type input "0437288490"
click at [585, 529] on input "Address" at bounding box center [397, 539] width 541 height 30
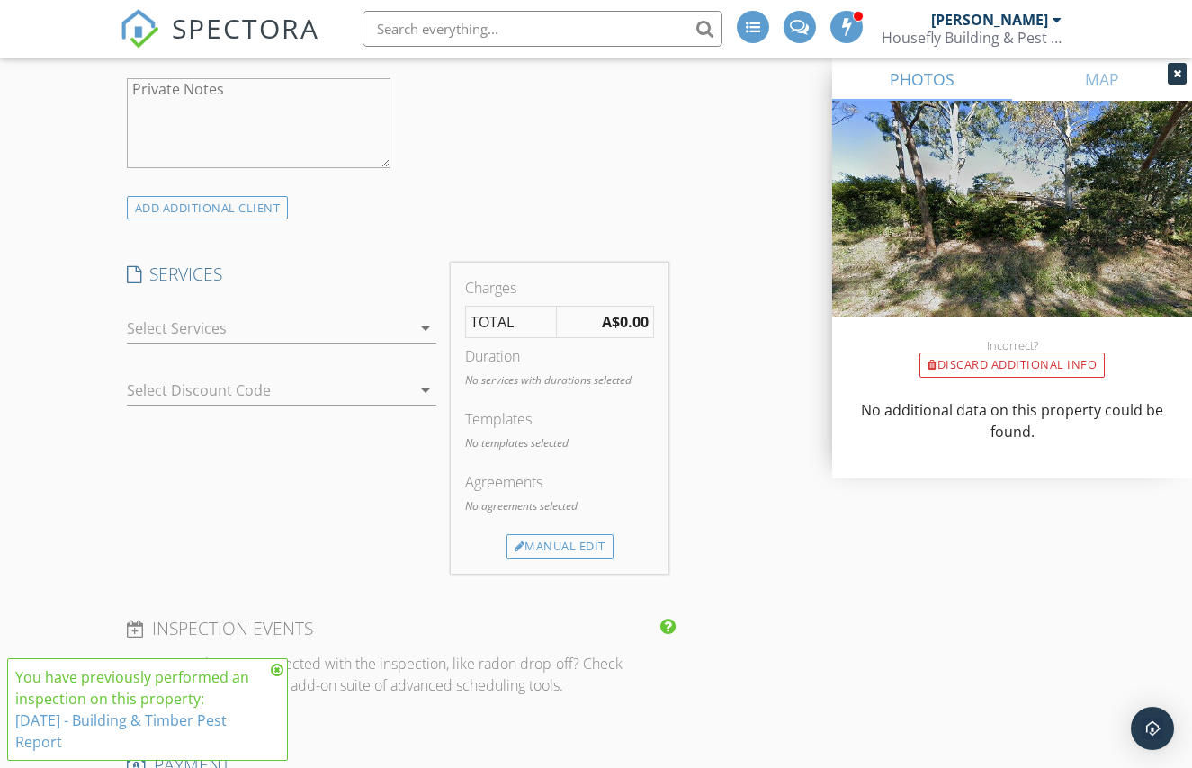
scroll to position [1489, 0]
drag, startPoint x: 354, startPoint y: 338, endPoint x: 353, endPoint y: 351, distance: 12.7
click at [354, 338] on div at bounding box center [269, 332] width 285 height 29
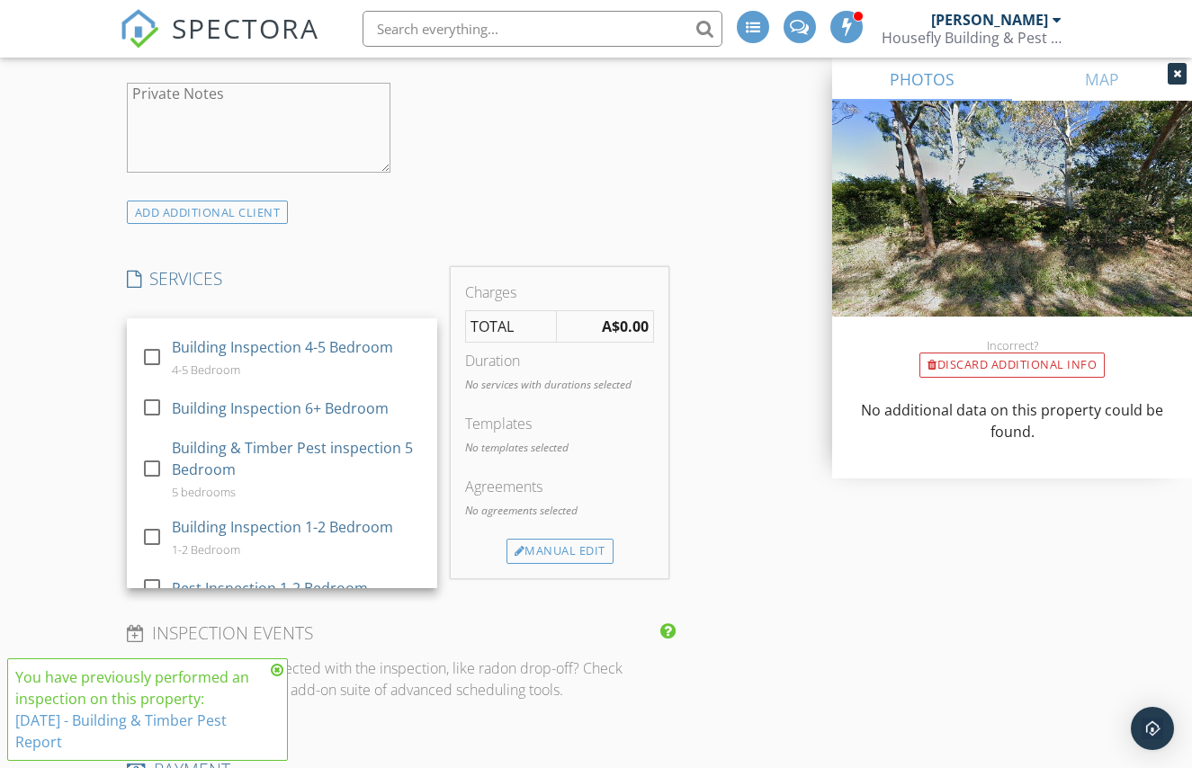
scroll to position [1002, 0]
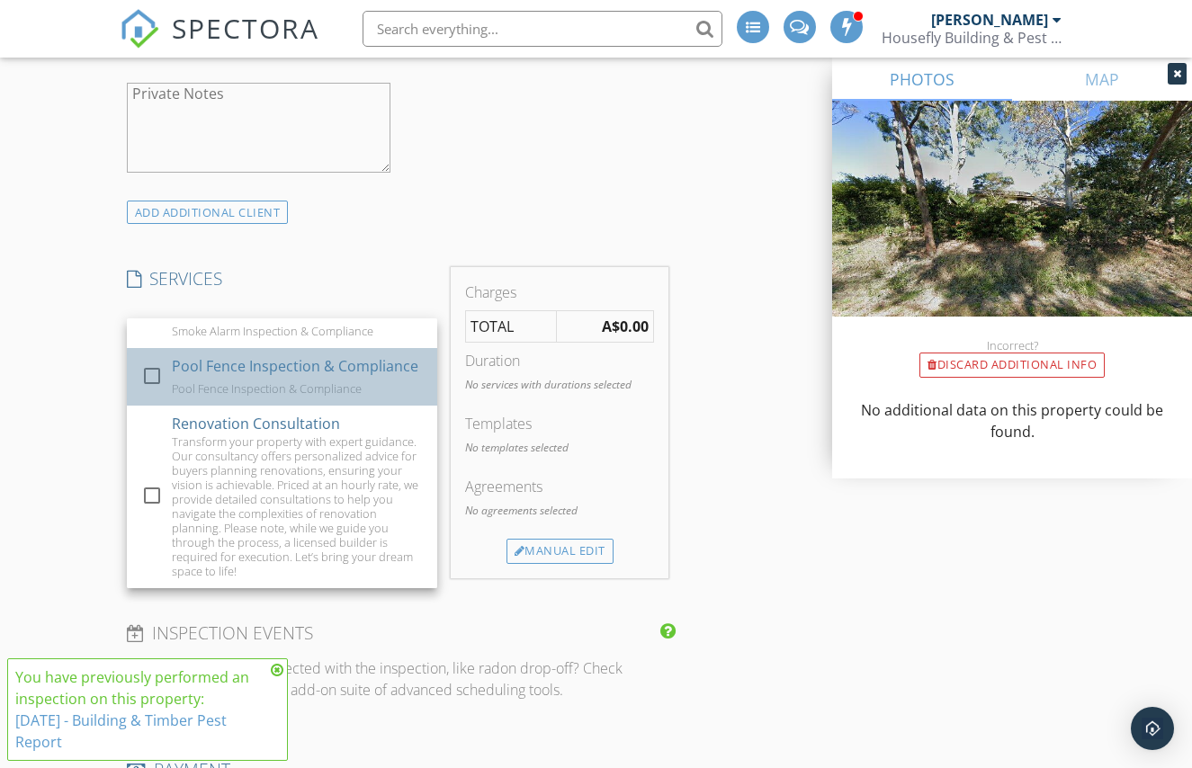
click at [205, 381] on div "Pool Fence Inspection & Compliance" at bounding box center [267, 388] width 190 height 14
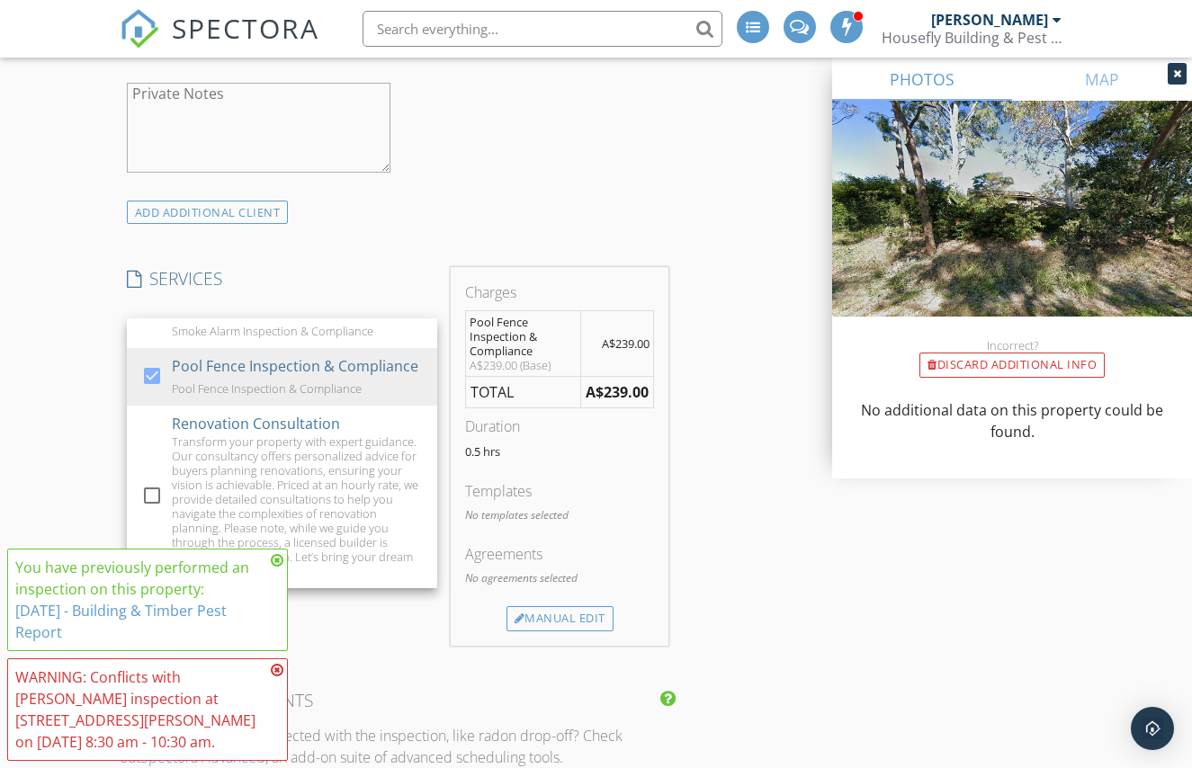
click at [813, 482] on div "INSPECTOR(S) check_box Brad Paddison PRIMARY check_box_outline_blank Karl Nicho…" at bounding box center [596, 494] width 953 height 3477
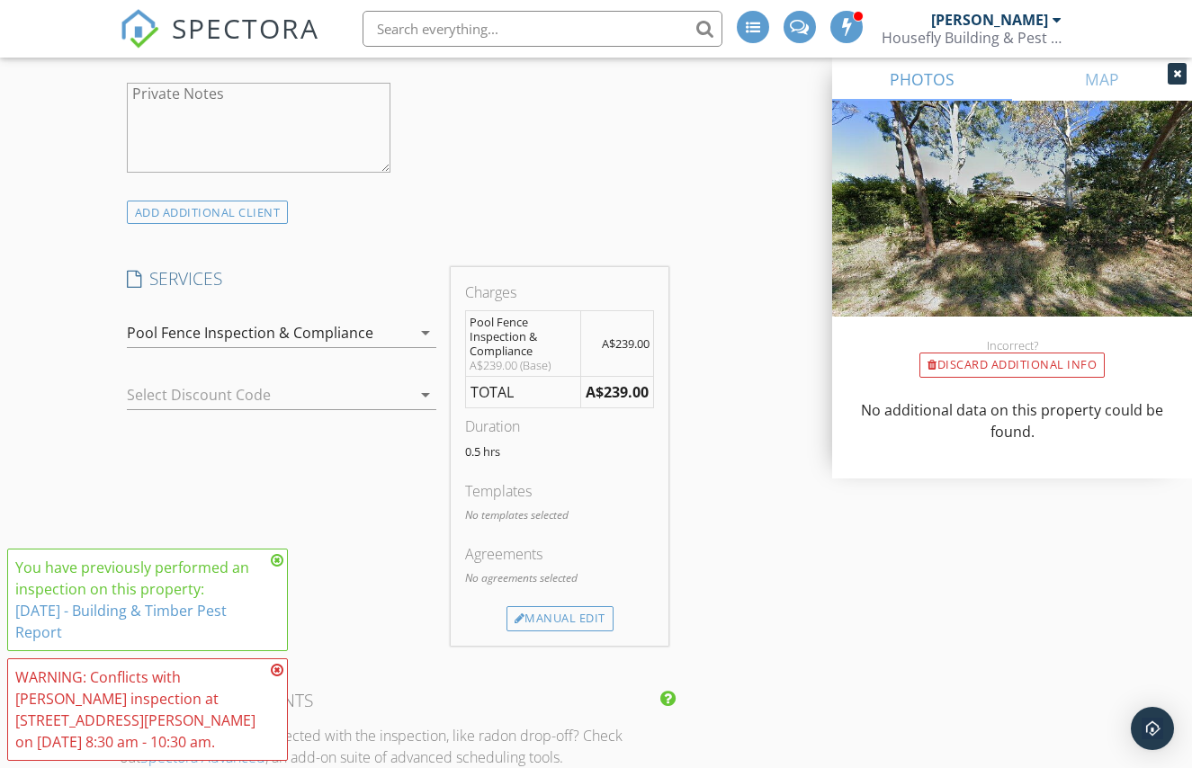
drag, startPoint x: 281, startPoint y: 559, endPoint x: 287, endPoint y: 595, distance: 36.5
click at [281, 559] on icon at bounding box center [277, 560] width 13 height 14
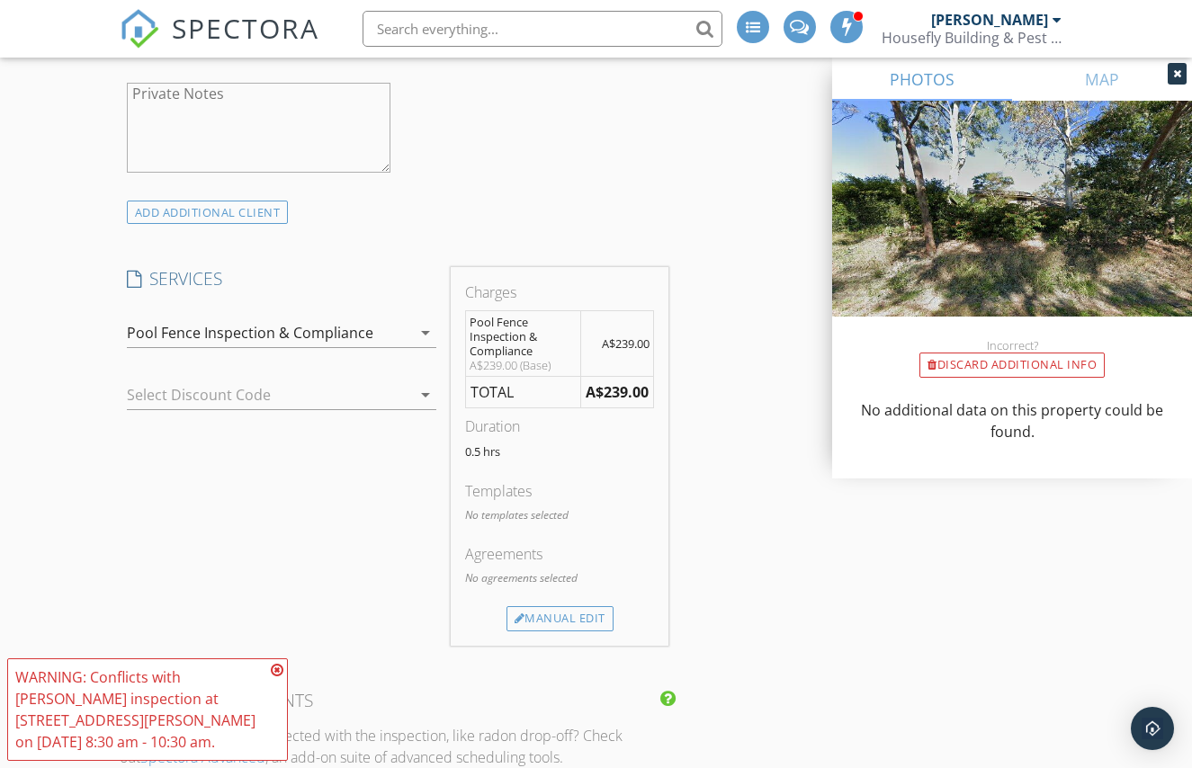
click at [275, 670] on icon at bounding box center [277, 670] width 13 height 14
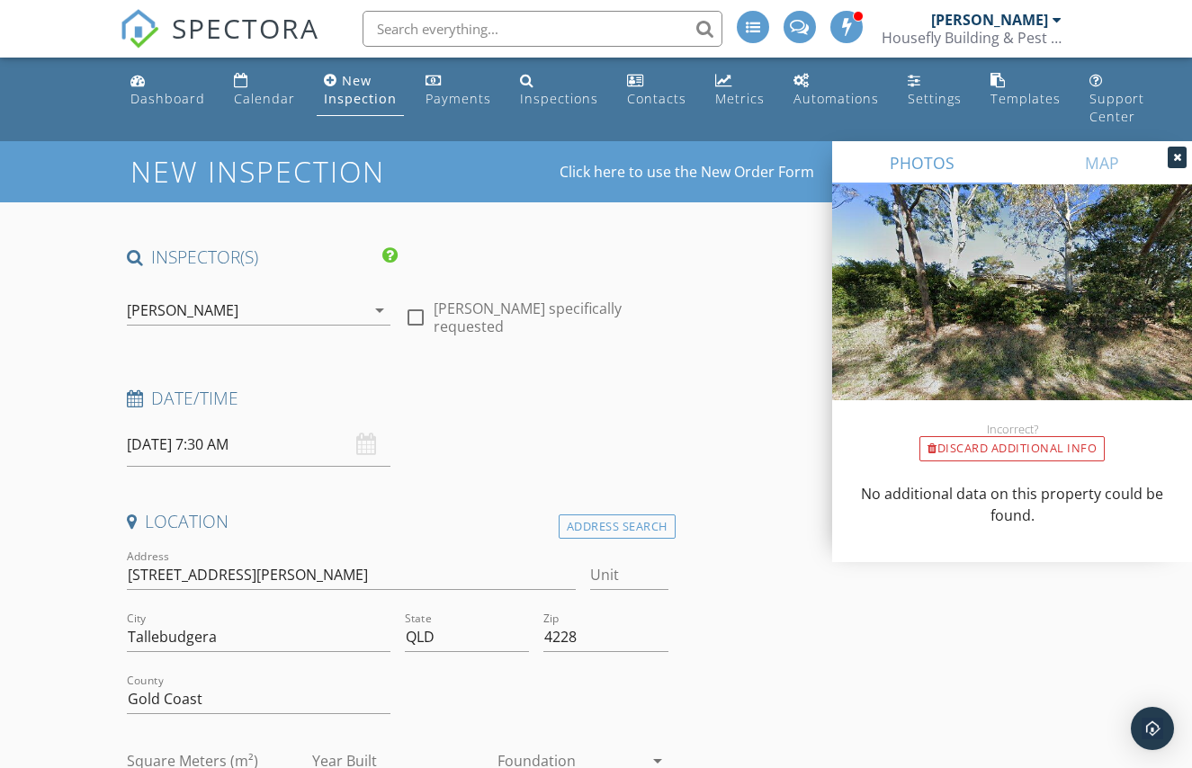
scroll to position [6, 0]
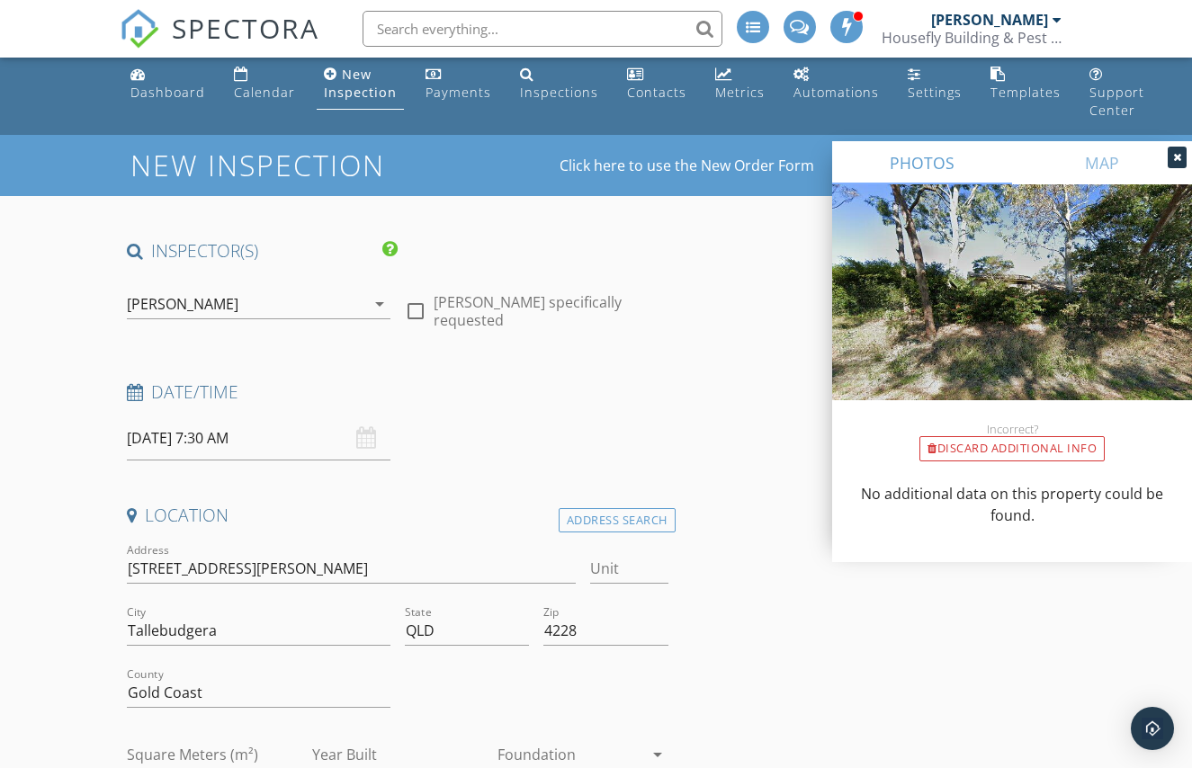
click at [353, 313] on div "[PERSON_NAME]" at bounding box center [246, 304] width 238 height 29
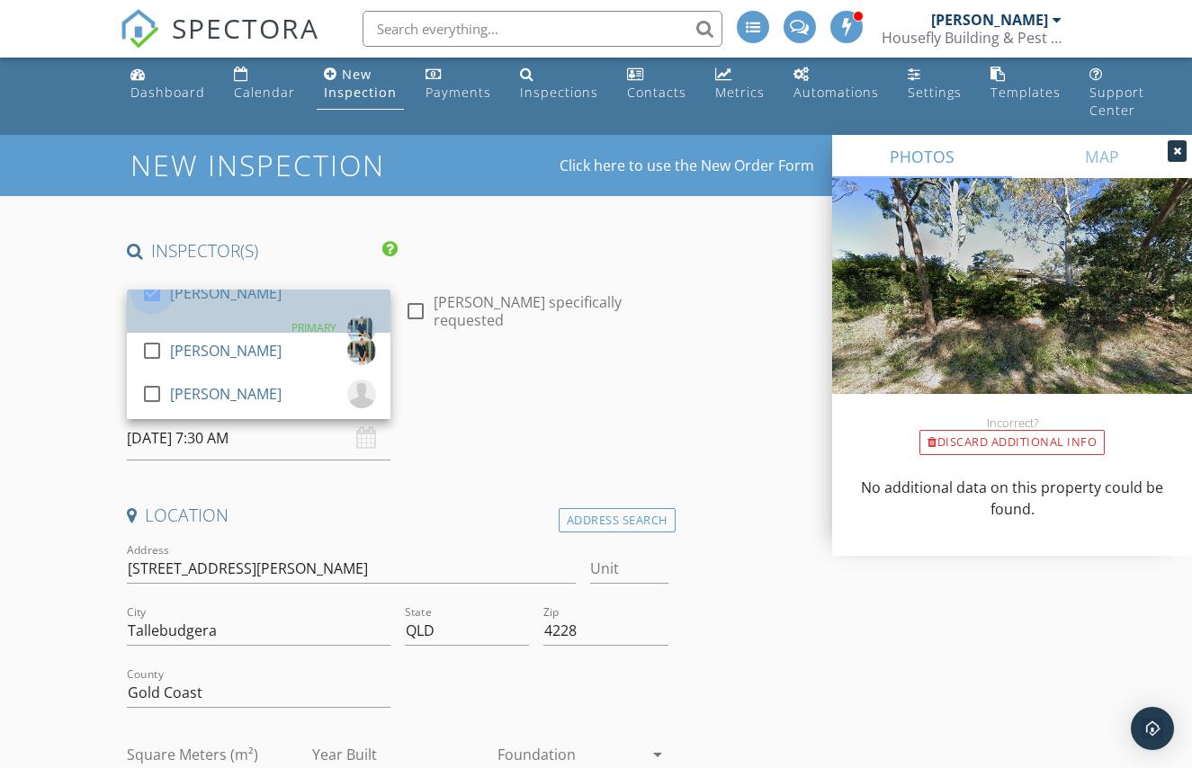
drag, startPoint x: 156, startPoint y: 306, endPoint x: 162, endPoint y: 318, distance: 14.1
click at [156, 307] on div at bounding box center [152, 293] width 31 height 31
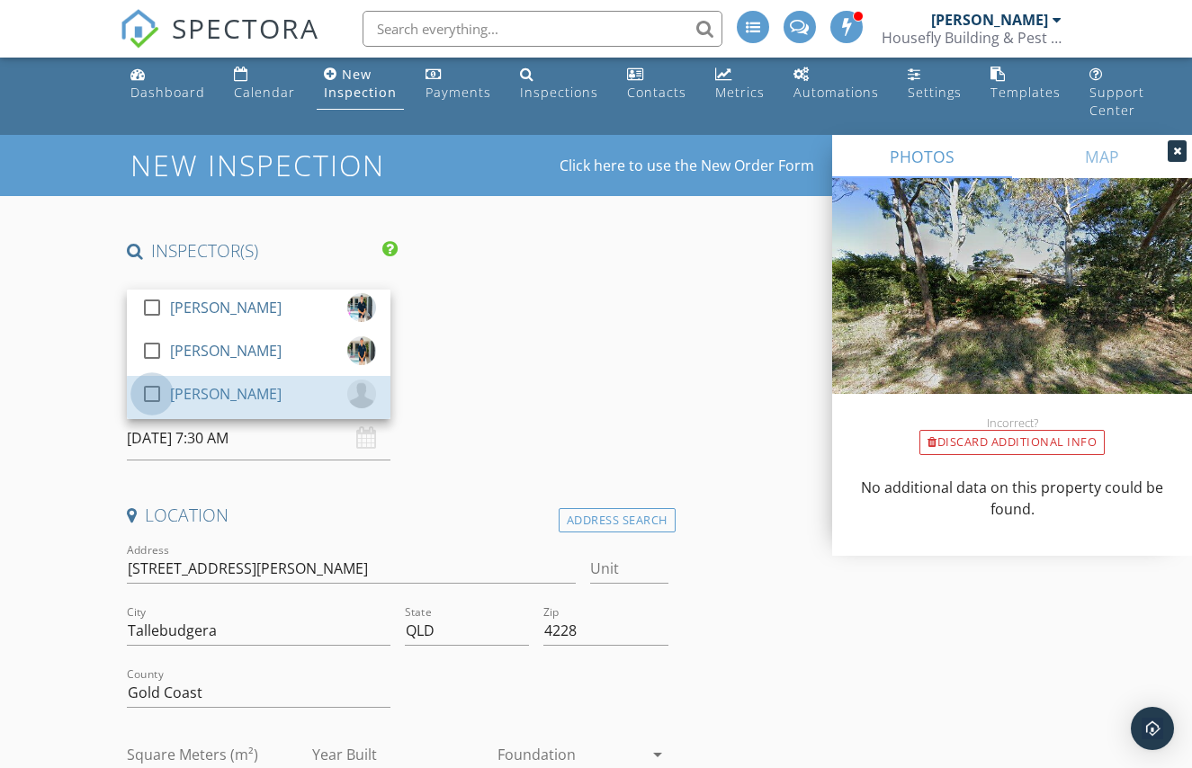
drag, startPoint x: 155, startPoint y: 394, endPoint x: 344, endPoint y: 422, distance: 190.9
click at [156, 394] on div at bounding box center [152, 394] width 31 height 31
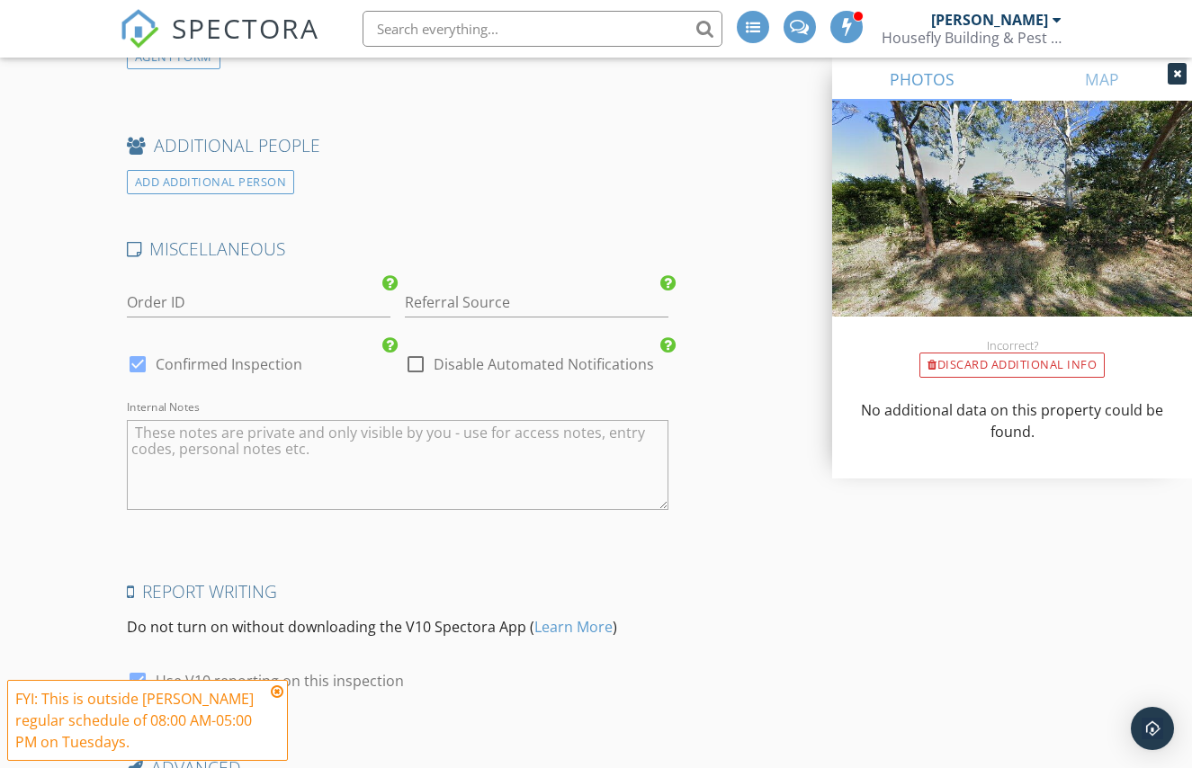
scroll to position [2997, 0]
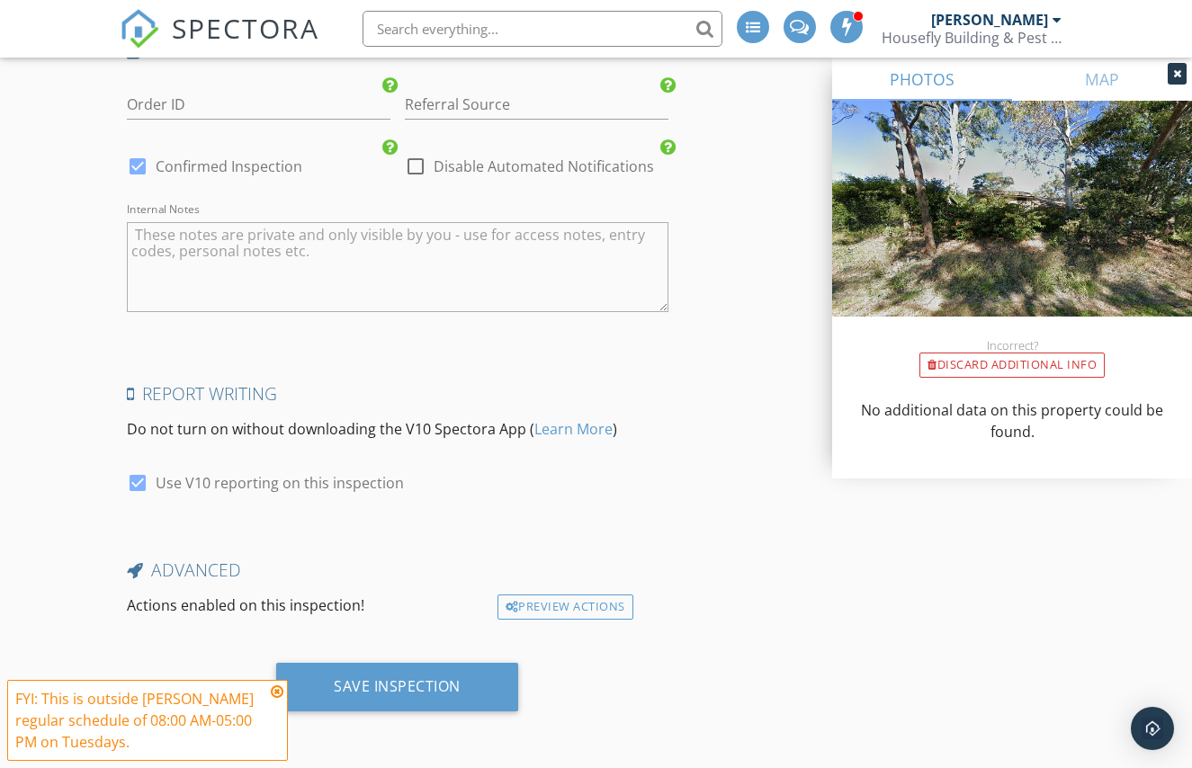
click at [274, 692] on icon at bounding box center [277, 691] width 13 height 14
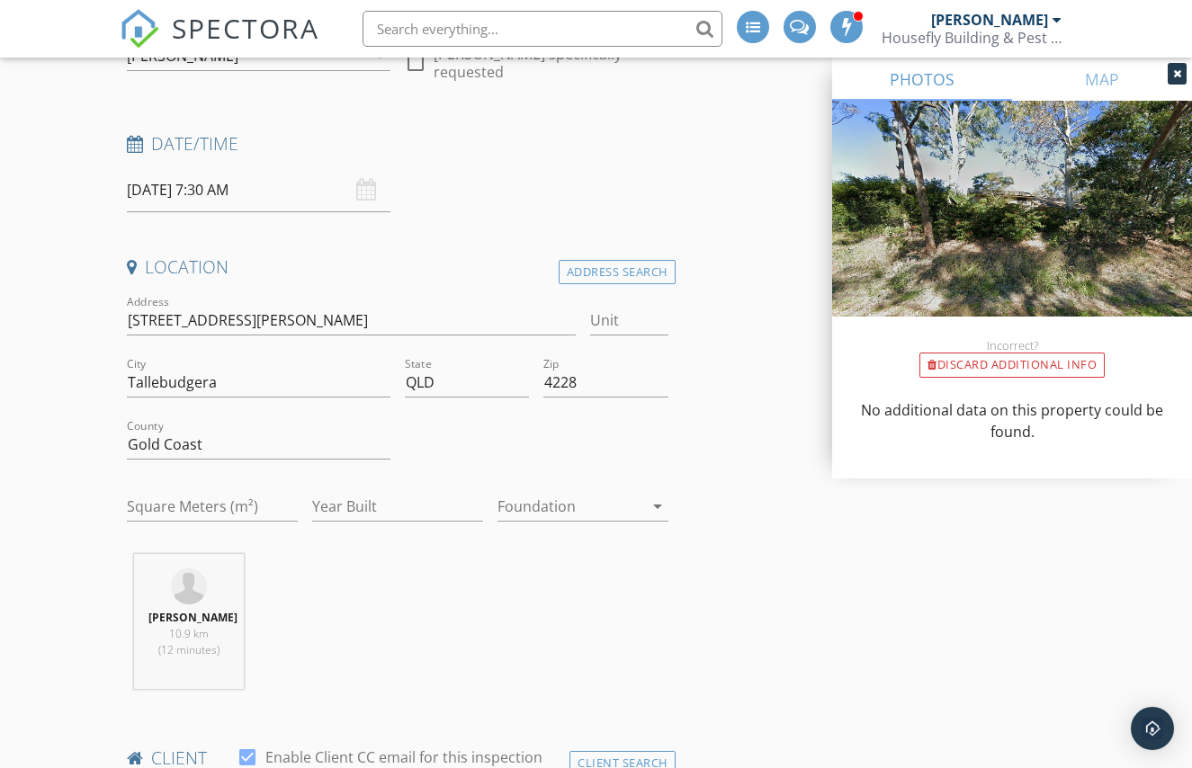
scroll to position [254, 0]
click at [269, 196] on input "30/09/2025 7:30 AM" at bounding box center [258, 191] width 263 height 44
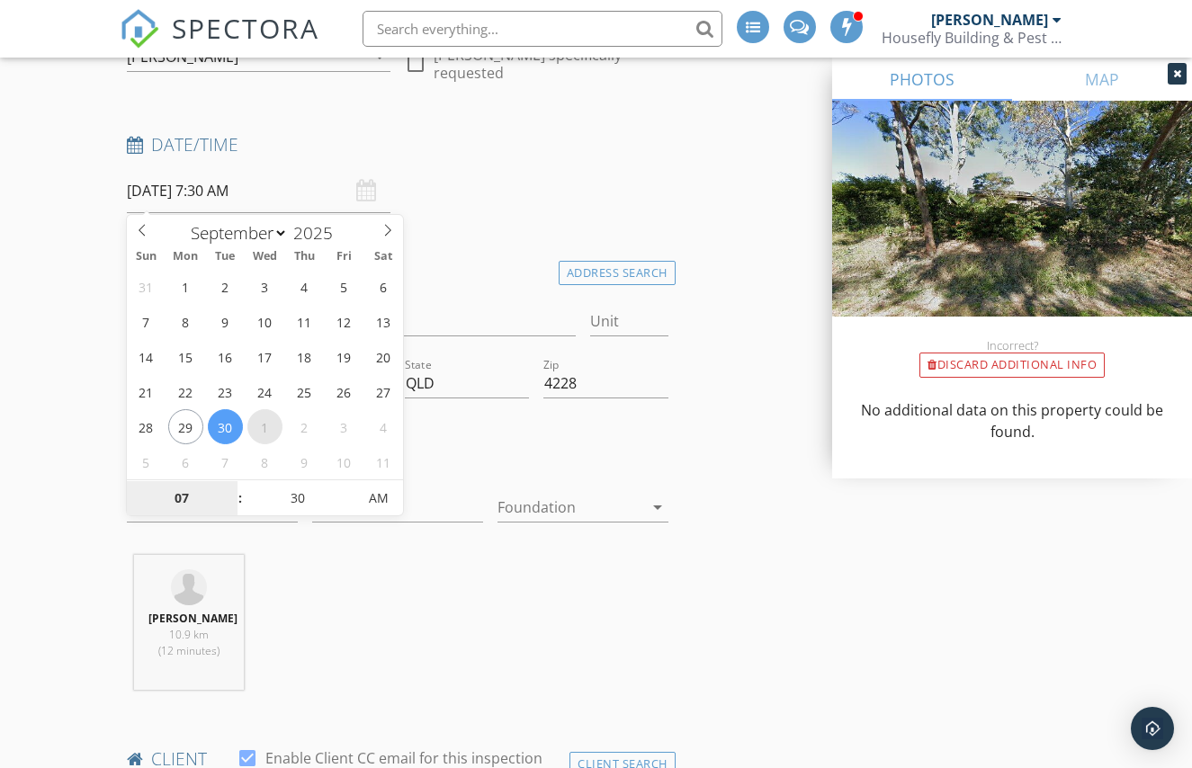
type input "01/10/2025 7:30 AM"
select select "9"
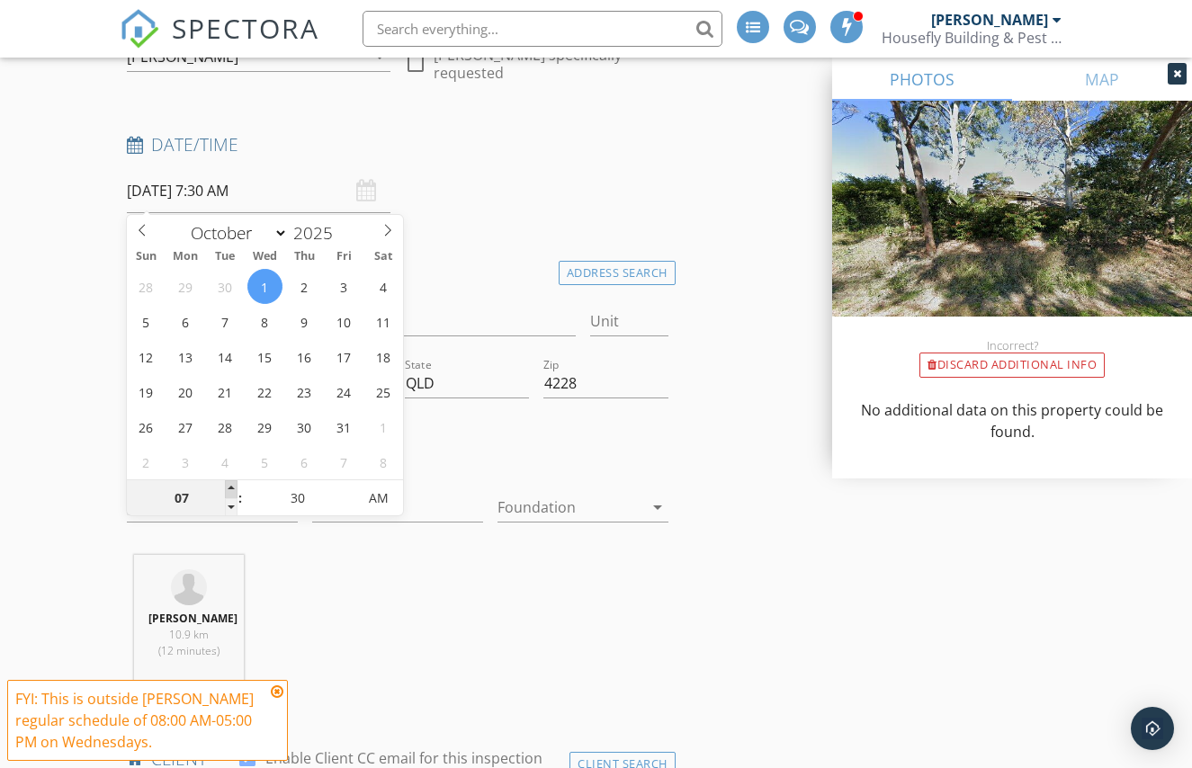
type input "01/10/2025 8:30 AM"
type input "08"
click at [230, 487] on span at bounding box center [231, 489] width 13 height 18
type input "01/10/2025 9:30 AM"
type input "09"
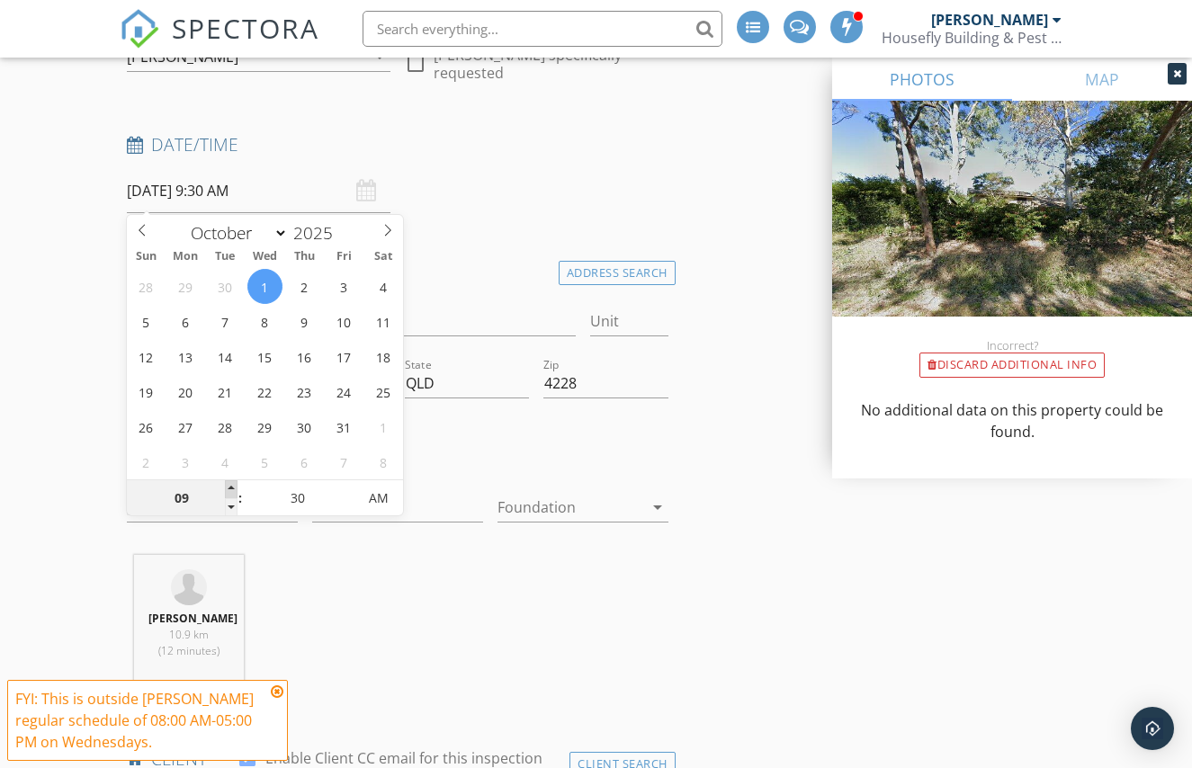
click at [230, 487] on span at bounding box center [231, 489] width 13 height 18
type input "01/10/2025 10:30 AM"
type input "10"
click at [230, 487] on span at bounding box center [231, 489] width 13 height 18
type input "01/10/2025 11:30 AM"
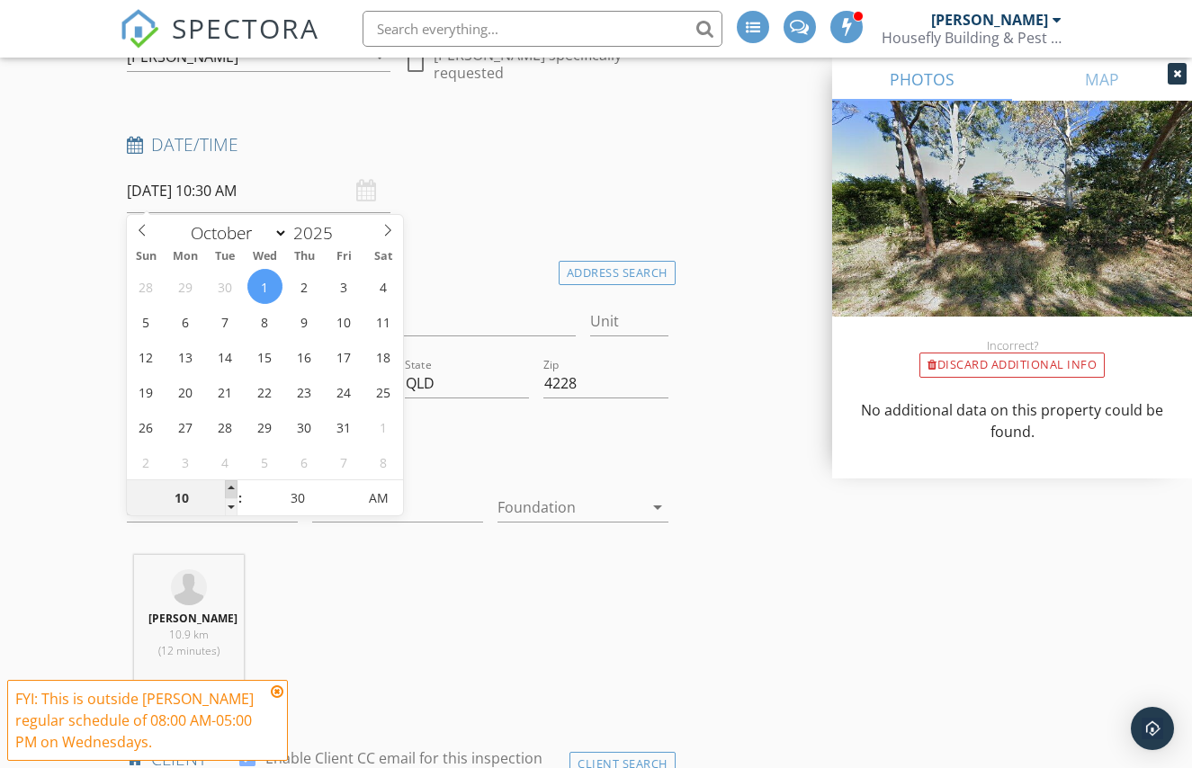
type input "11"
click at [230, 487] on span at bounding box center [231, 489] width 13 height 18
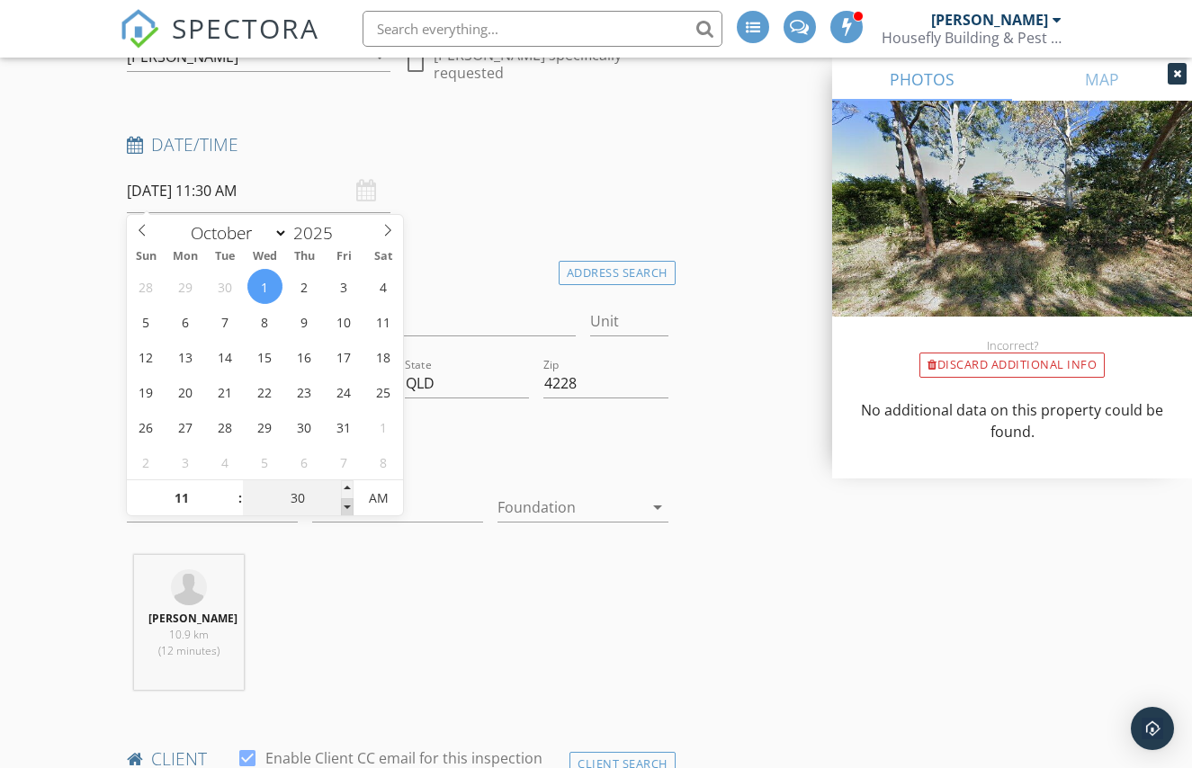
type input "01/10/2025 11:25 AM"
type input "25"
click at [350, 504] on span at bounding box center [347, 507] width 13 height 18
type input "01/10/2025 11:20 AM"
type input "20"
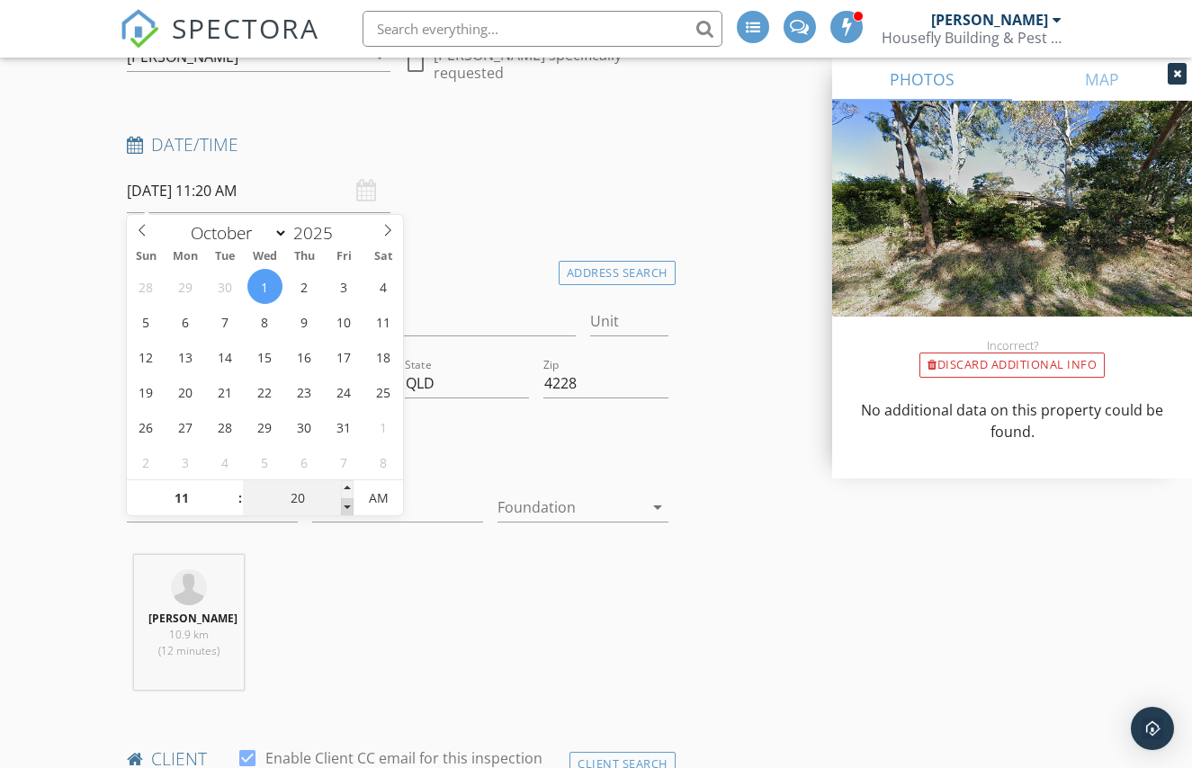
click at [350, 504] on span at bounding box center [347, 507] width 13 height 18
type input "01/10/2025 11:15 AM"
type input "15"
click at [350, 504] on span at bounding box center [347, 507] width 13 height 18
type input "01/10/2025 11:10 AM"
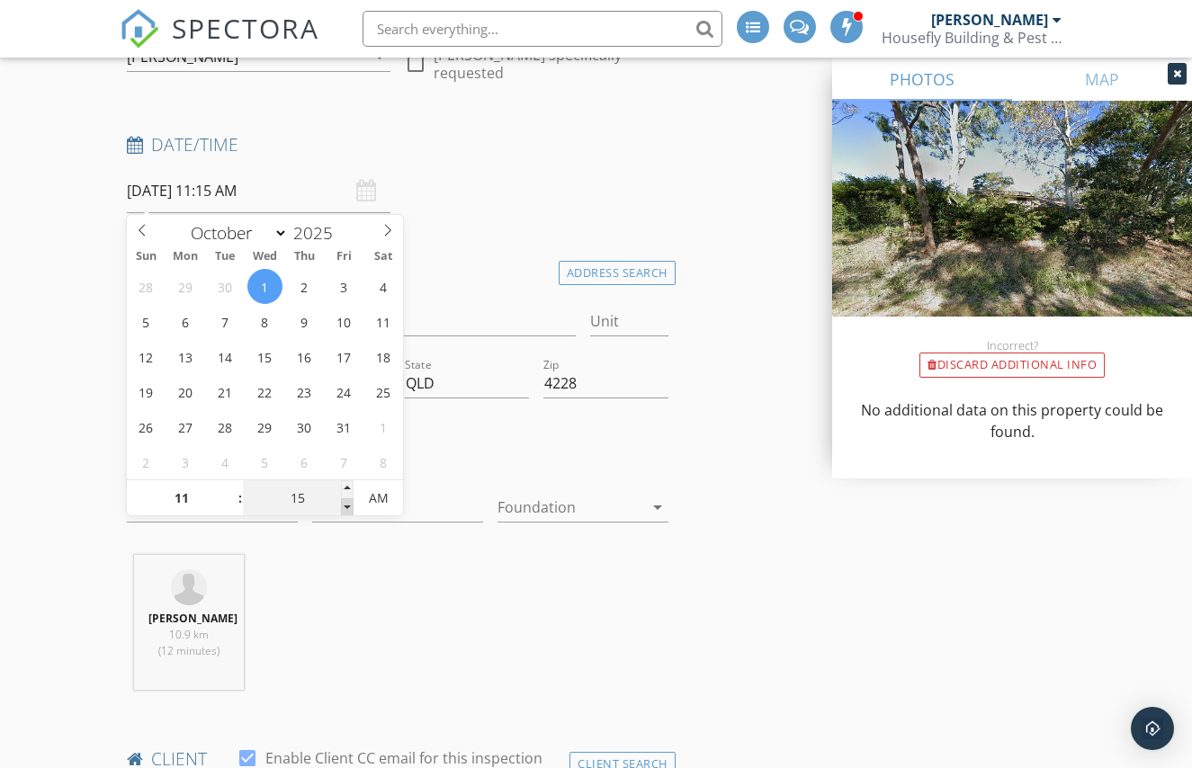
type input "10"
click at [350, 504] on span at bounding box center [347, 507] width 13 height 18
type input "01/10/2025 11:05 AM"
type input "05"
click at [350, 504] on span at bounding box center [347, 507] width 13 height 18
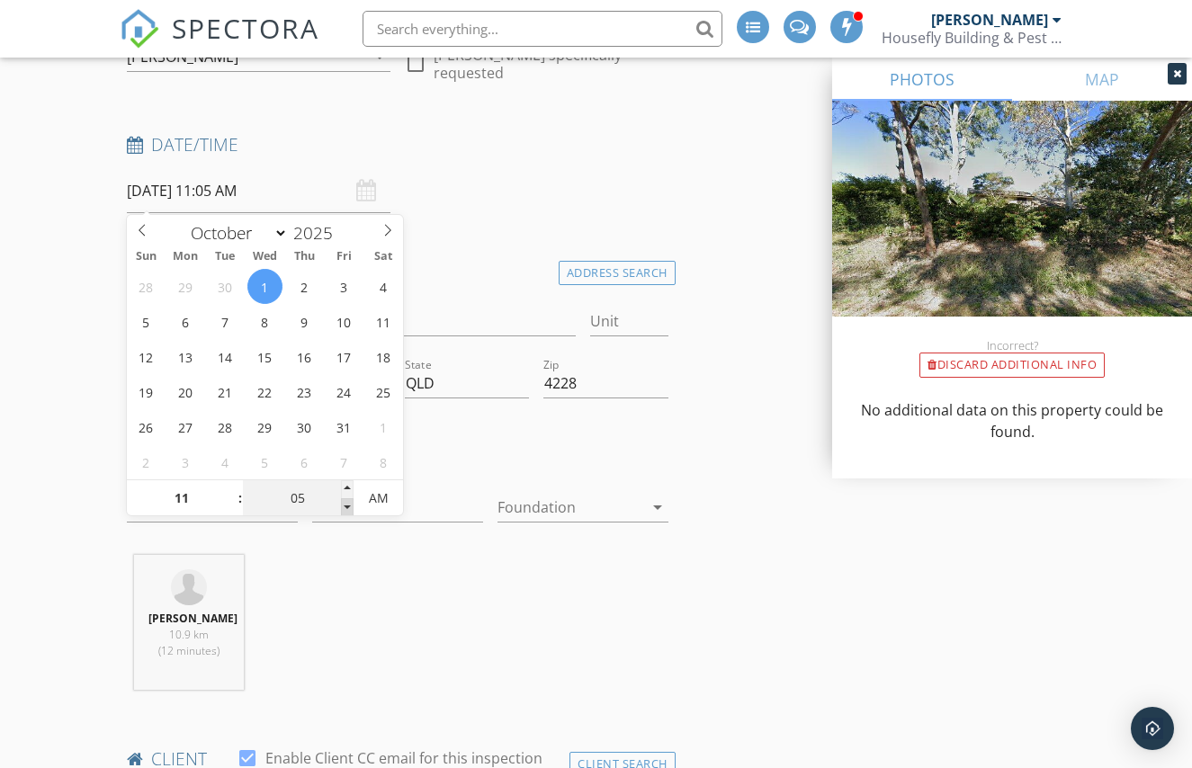
type input "01/10/2025 11:00 AM"
type input "00"
click at [350, 504] on span at bounding box center [347, 507] width 13 height 18
click at [359, 575] on div "Craig Paddison 10.9 km (12 minutes)" at bounding box center [398, 629] width 556 height 149
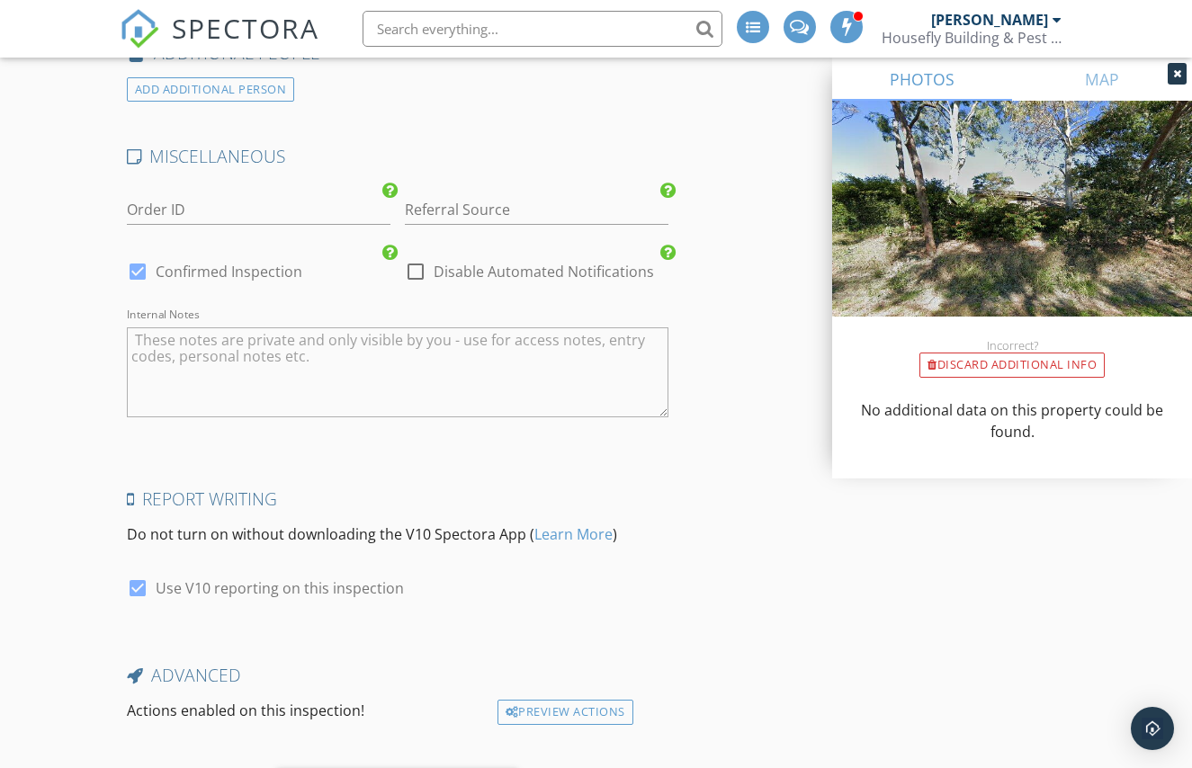
scroll to position [2997, 0]
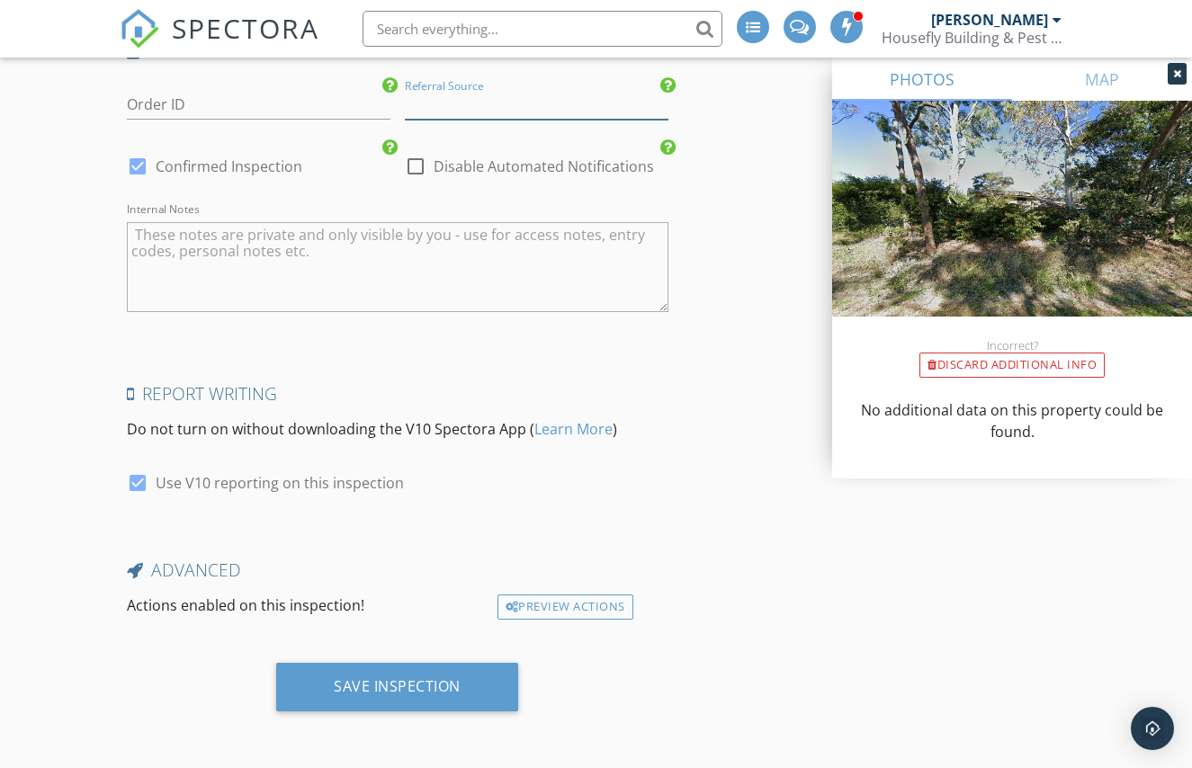
click at [467, 104] on input "Referral Source" at bounding box center [536, 105] width 263 height 30
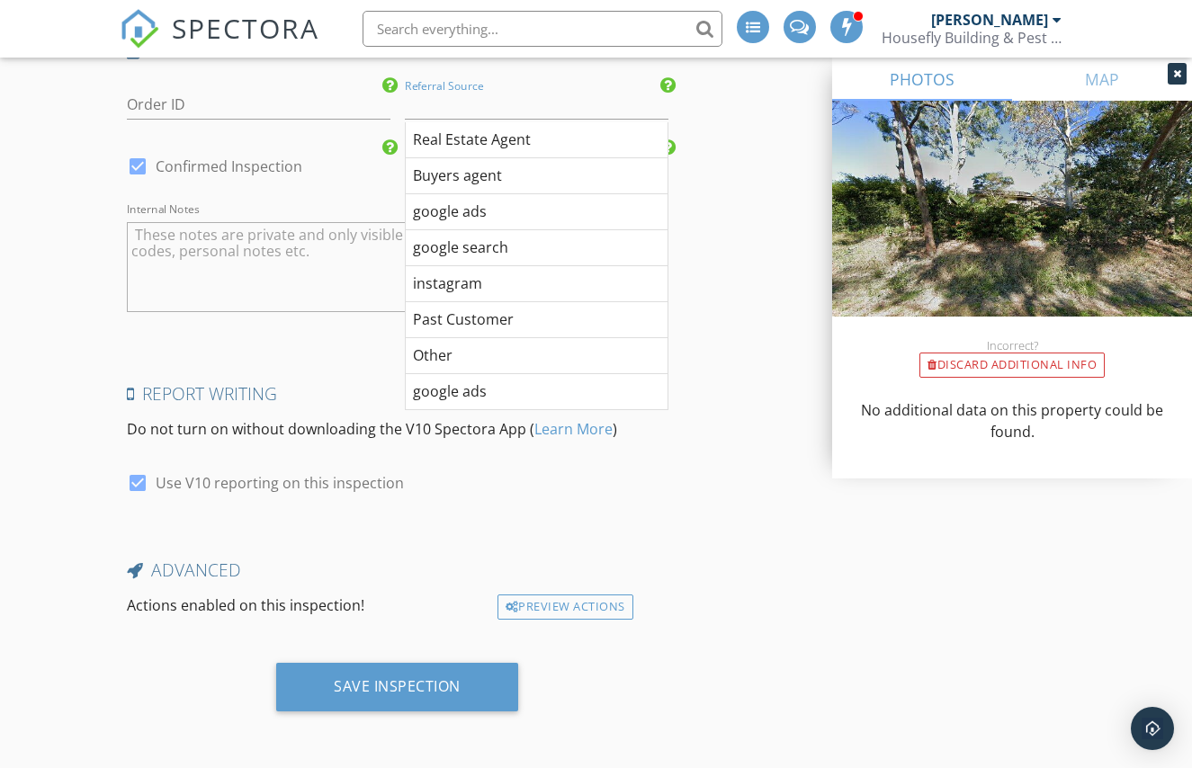
click at [460, 313] on div "Past Customer" at bounding box center [537, 320] width 262 height 36
type input "Past Customer"
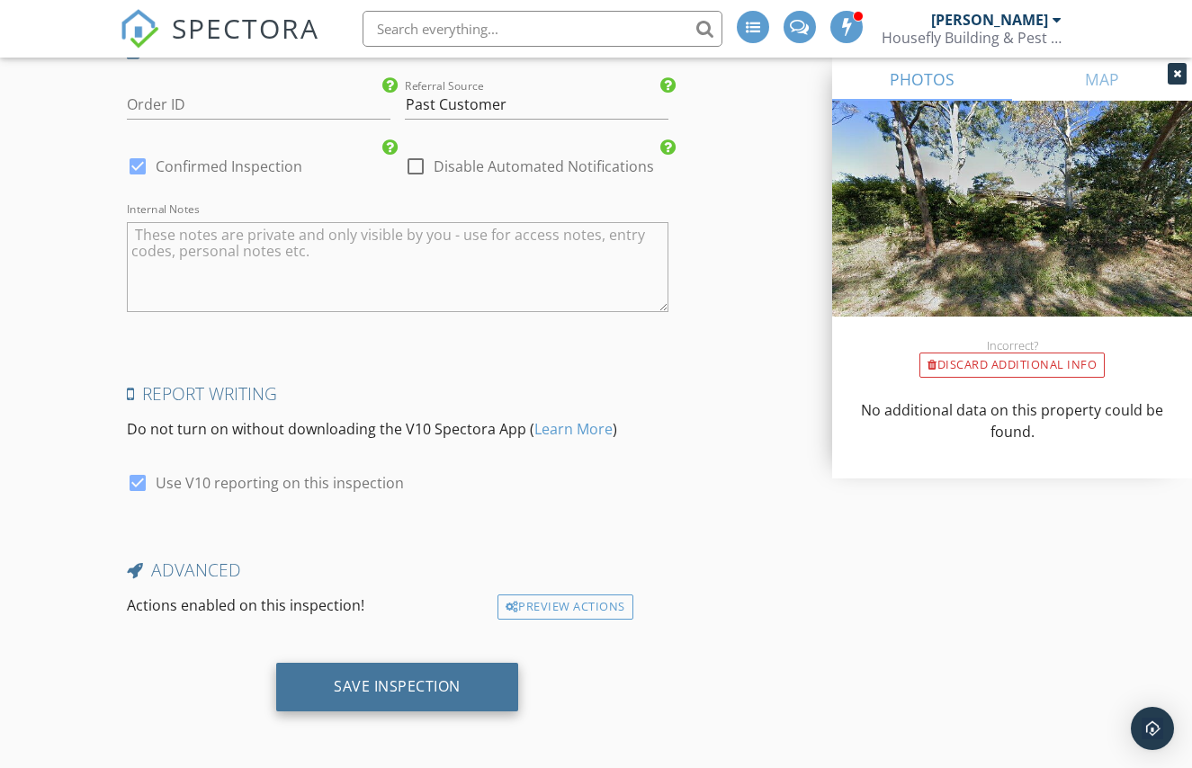
click at [424, 683] on div "Save Inspection" at bounding box center [397, 686] width 127 height 18
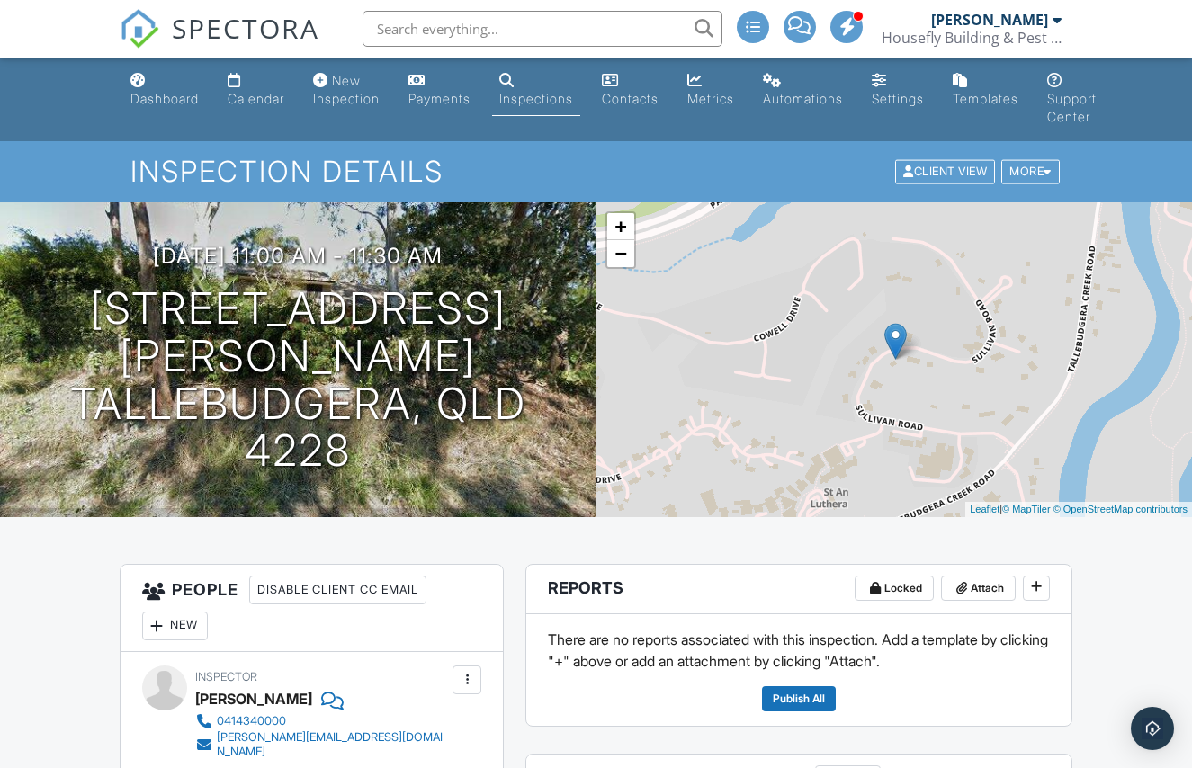
click at [359, 94] on div "New Inspection" at bounding box center [346, 89] width 67 height 33
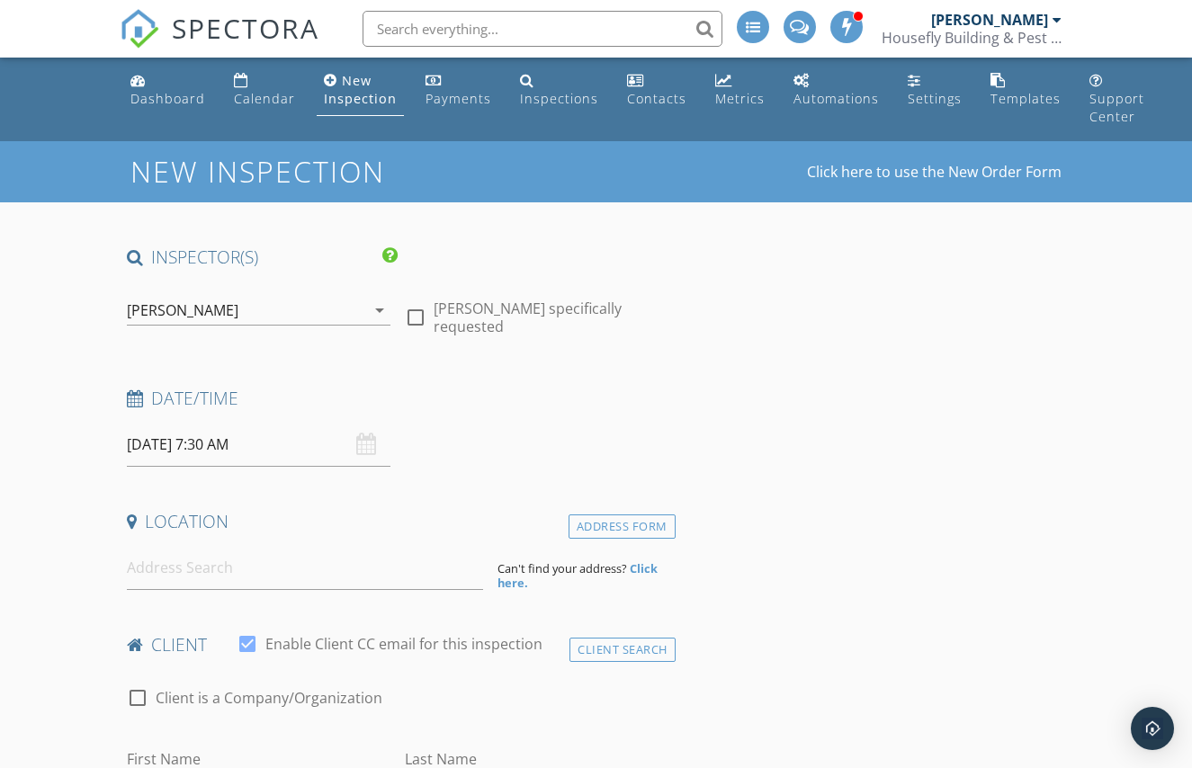
click at [359, 94] on div "New Inspection" at bounding box center [360, 89] width 73 height 35
click at [260, 99] on div "Calendar" at bounding box center [264, 98] width 61 height 17
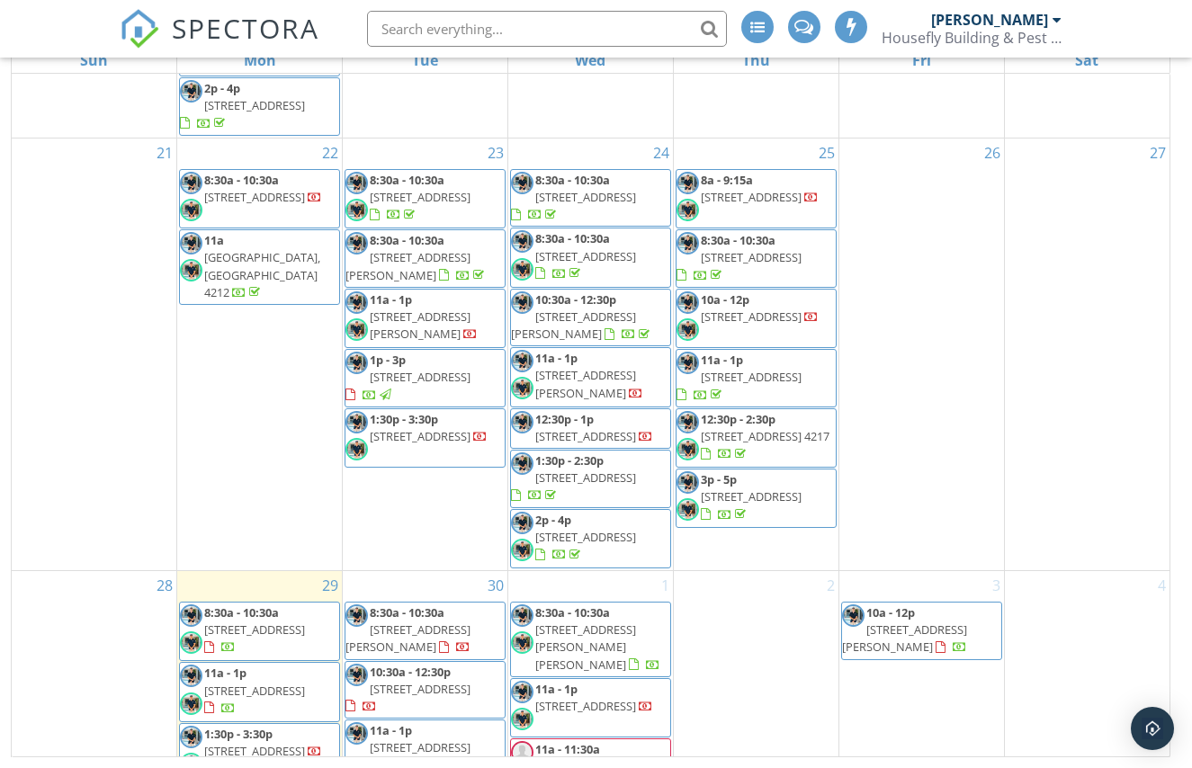
scroll to position [1275, 0]
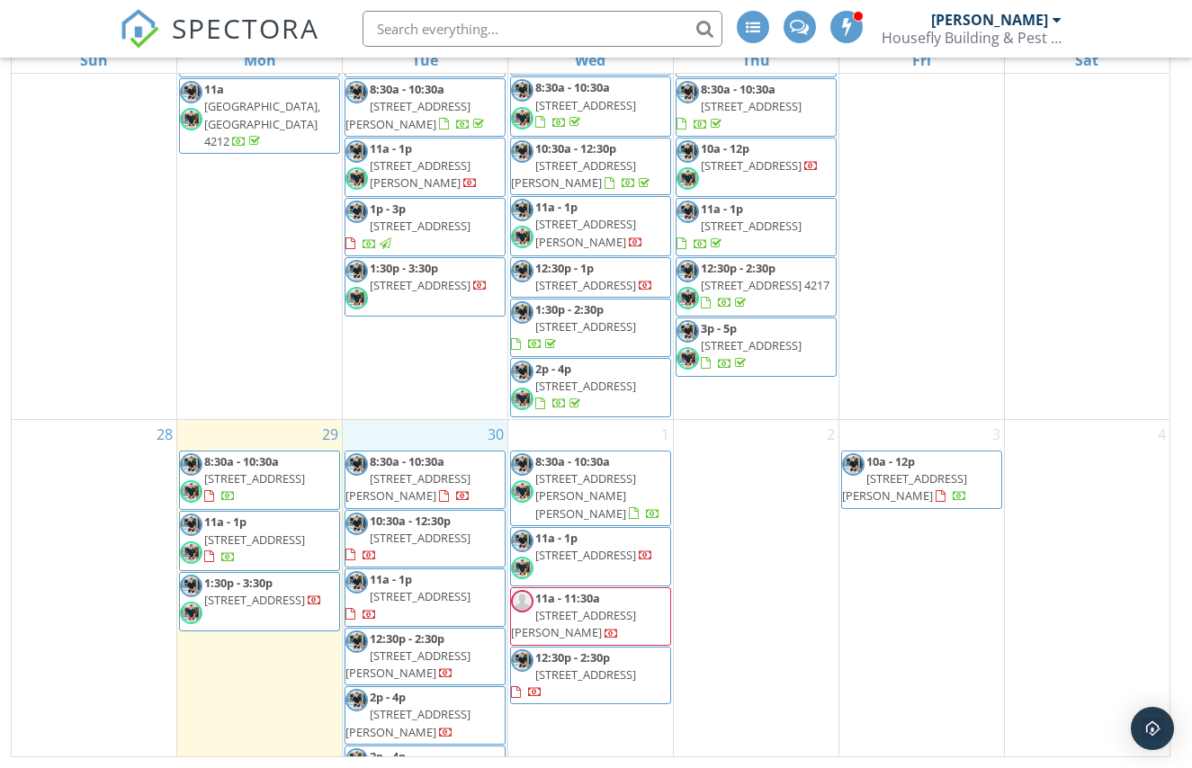
click at [422, 420] on div "30 8:30a - 10:30a 14 Port Jackson Blvd, Clear Island Waters 4226 10:30a - 12:30…" at bounding box center [425, 613] width 165 height 387
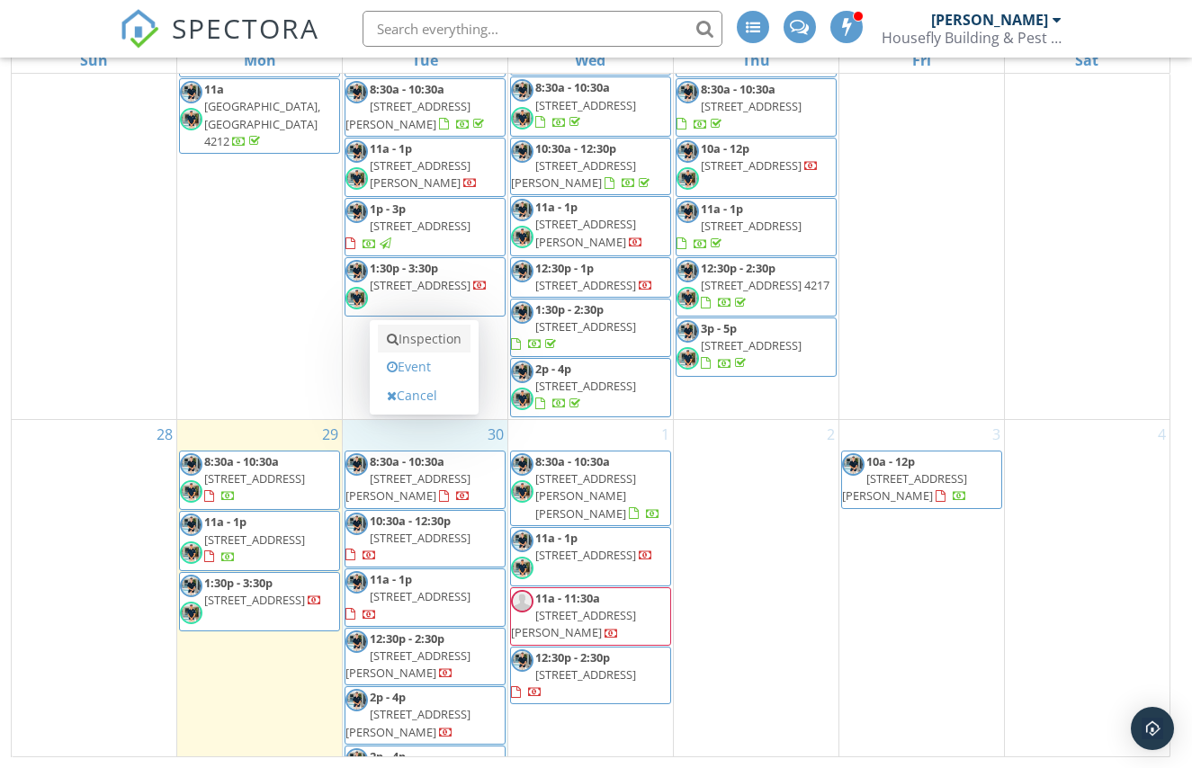
click at [425, 336] on link "Inspection" at bounding box center [424, 339] width 93 height 29
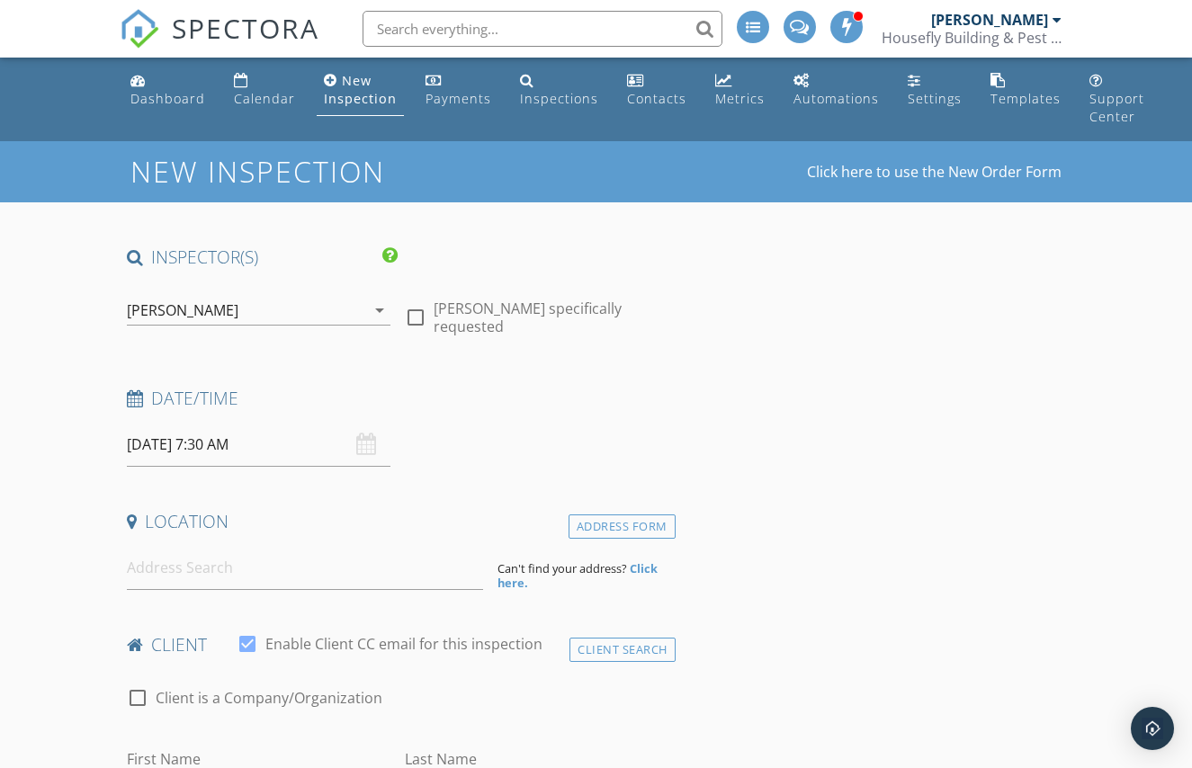
click at [272, 300] on div "[PERSON_NAME]" at bounding box center [246, 310] width 238 height 29
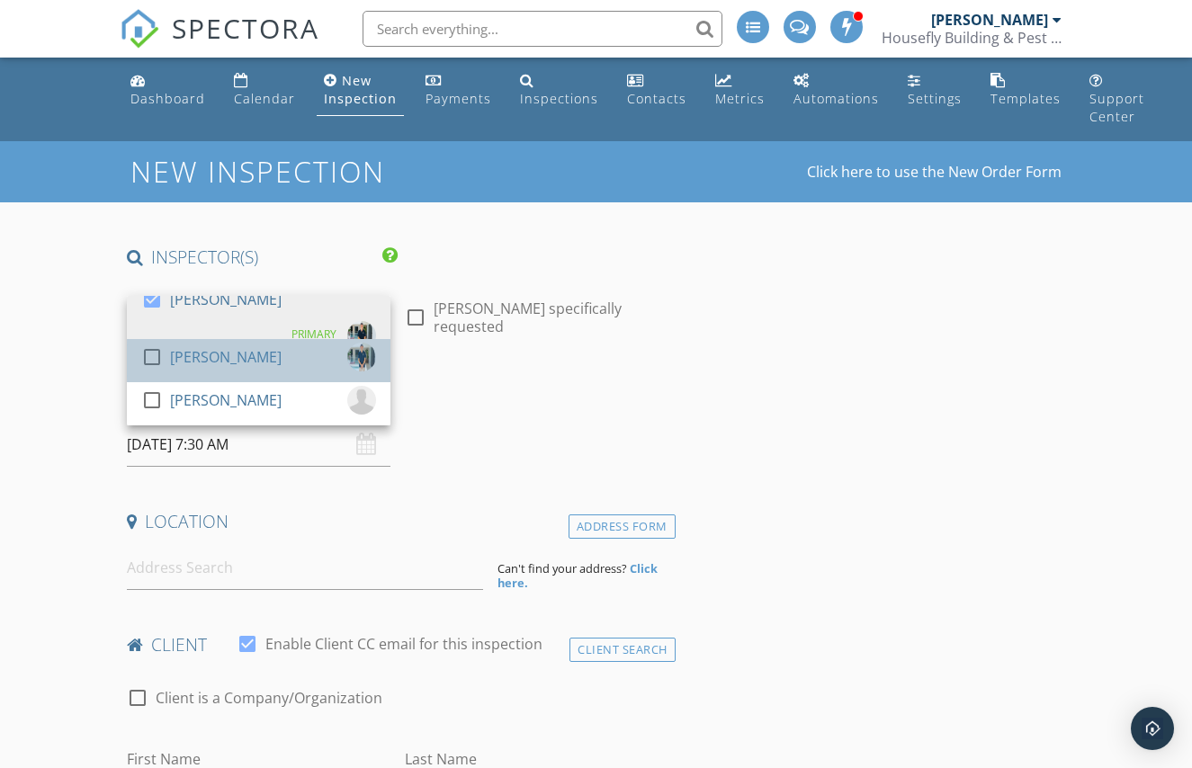
click at [249, 353] on div "[PERSON_NAME]" at bounding box center [226, 357] width 112 height 29
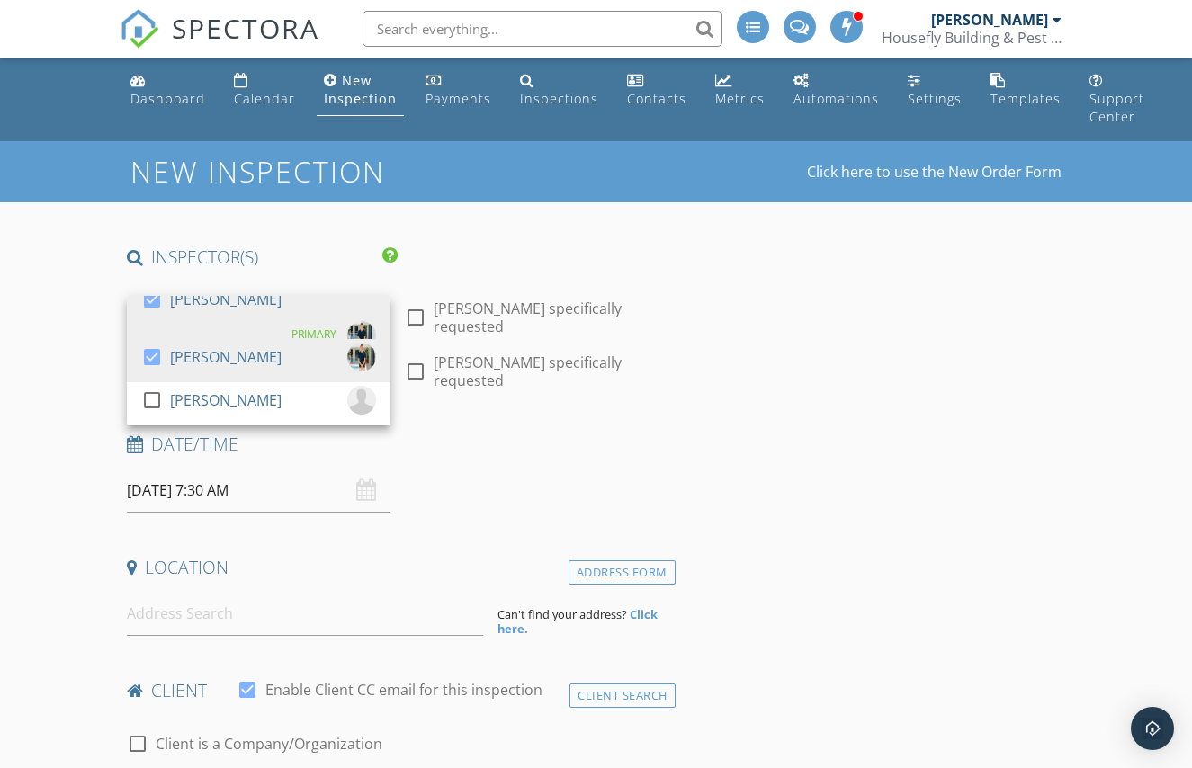
click at [244, 500] on input "30/09/2025 7:30 AM" at bounding box center [258, 491] width 263 height 44
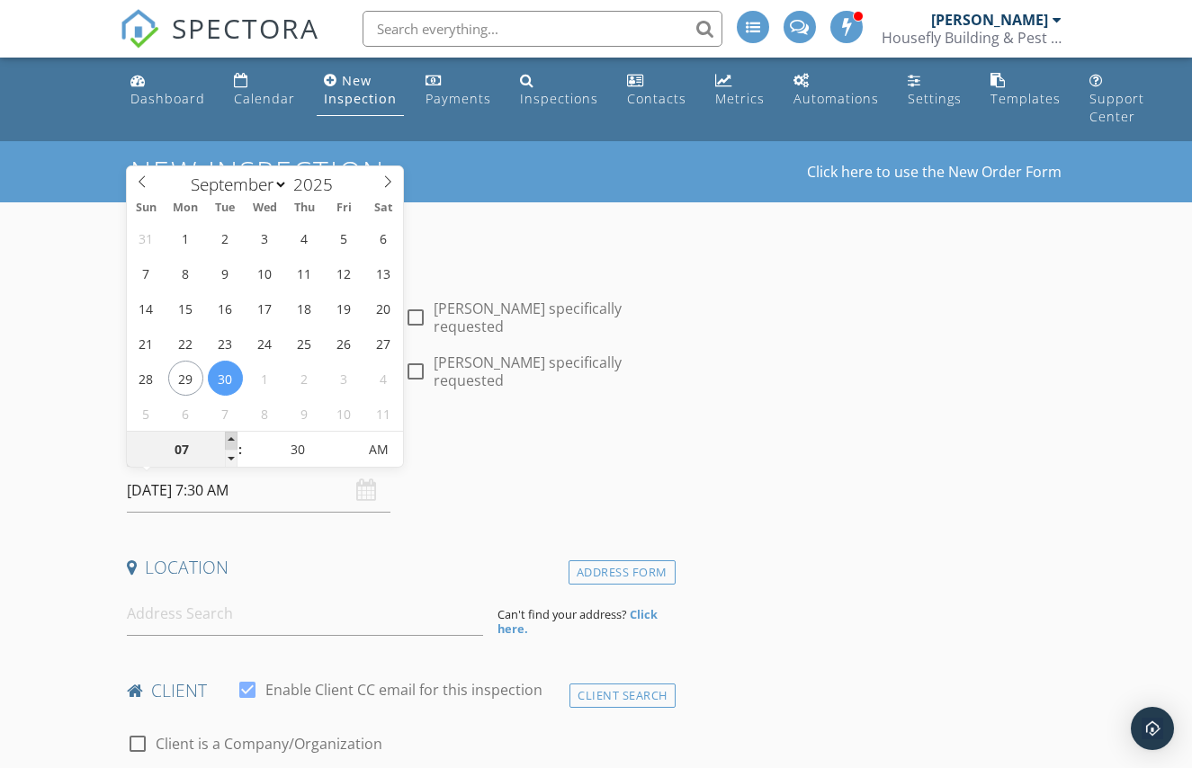
type input "08"
type input "[DATE] 8:30 AM"
click at [232, 435] on span at bounding box center [231, 441] width 13 height 18
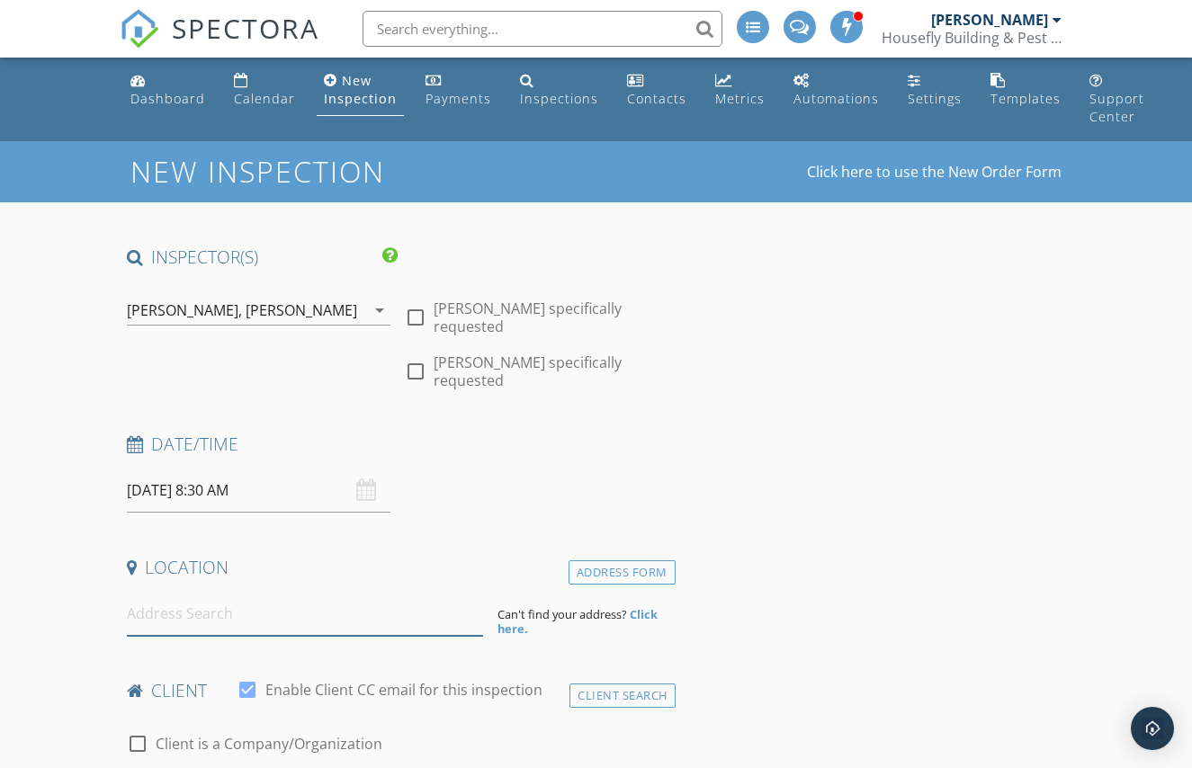
click at [283, 612] on input at bounding box center [305, 614] width 356 height 44
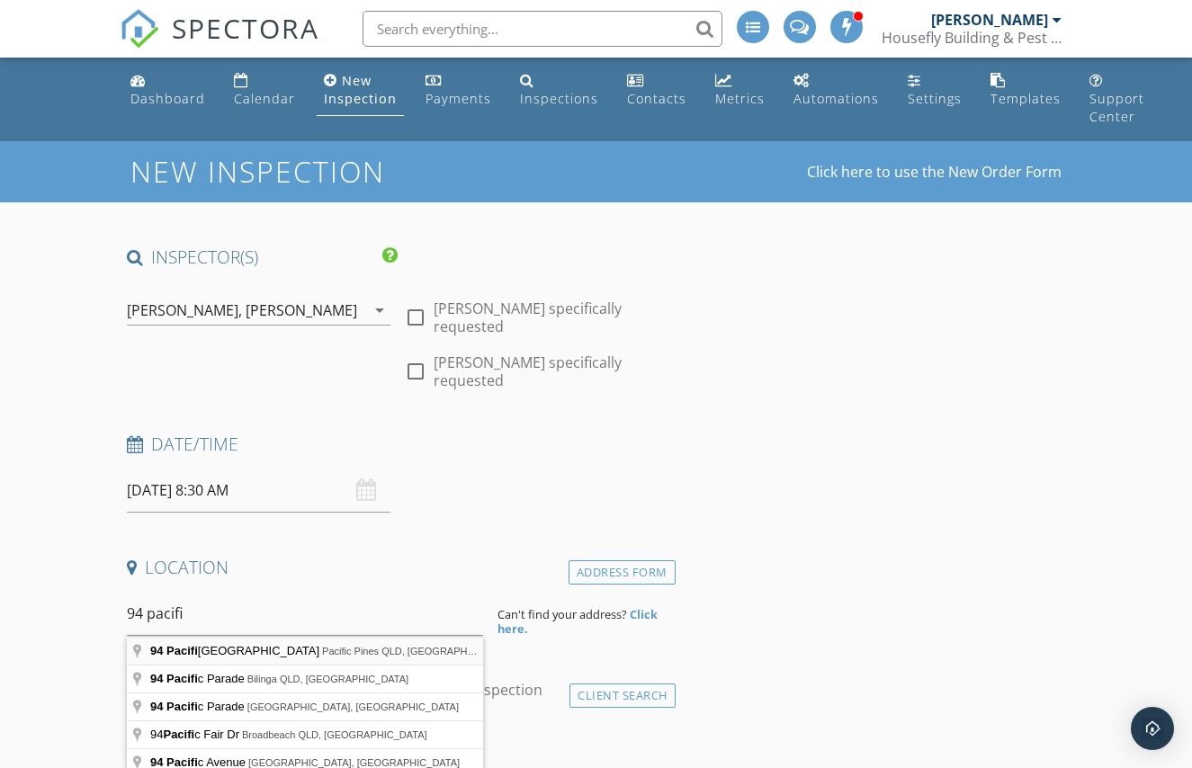
type input "94 Pacific Pines Boulevard, Pacific Pines QLD, Australia"
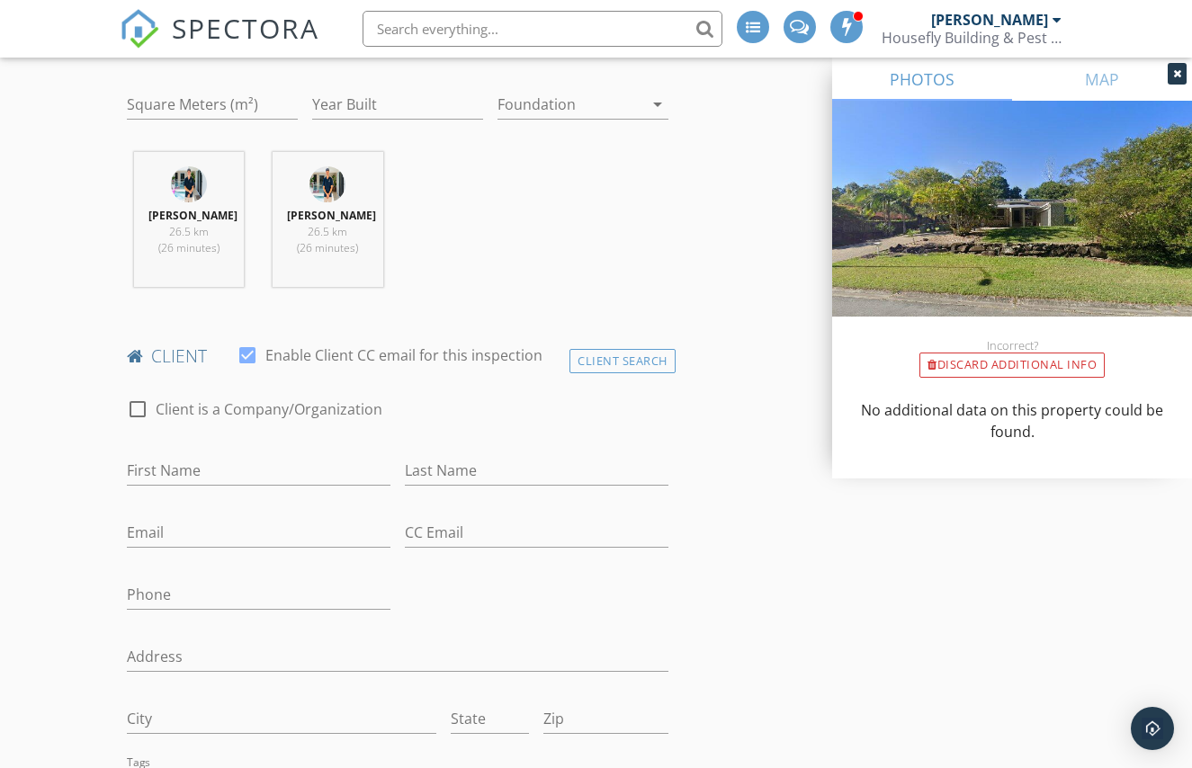
scroll to position [683, 0]
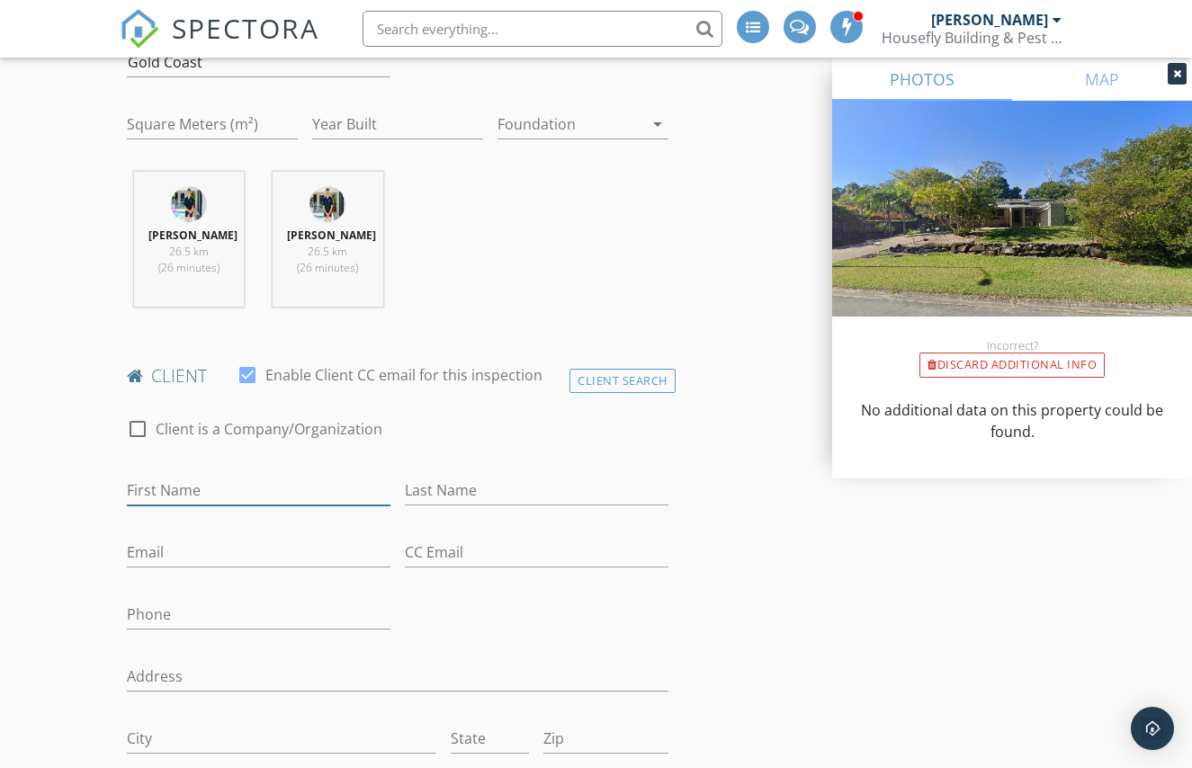
click at [210, 490] on input "First Name" at bounding box center [258, 491] width 263 height 30
paste input "Roula Webste"
drag, startPoint x: 233, startPoint y: 491, endPoint x: 175, endPoint y: 487, distance: 57.7
click at [172, 487] on input "Roula Webste" at bounding box center [258, 491] width 263 height 30
type input "Roula"
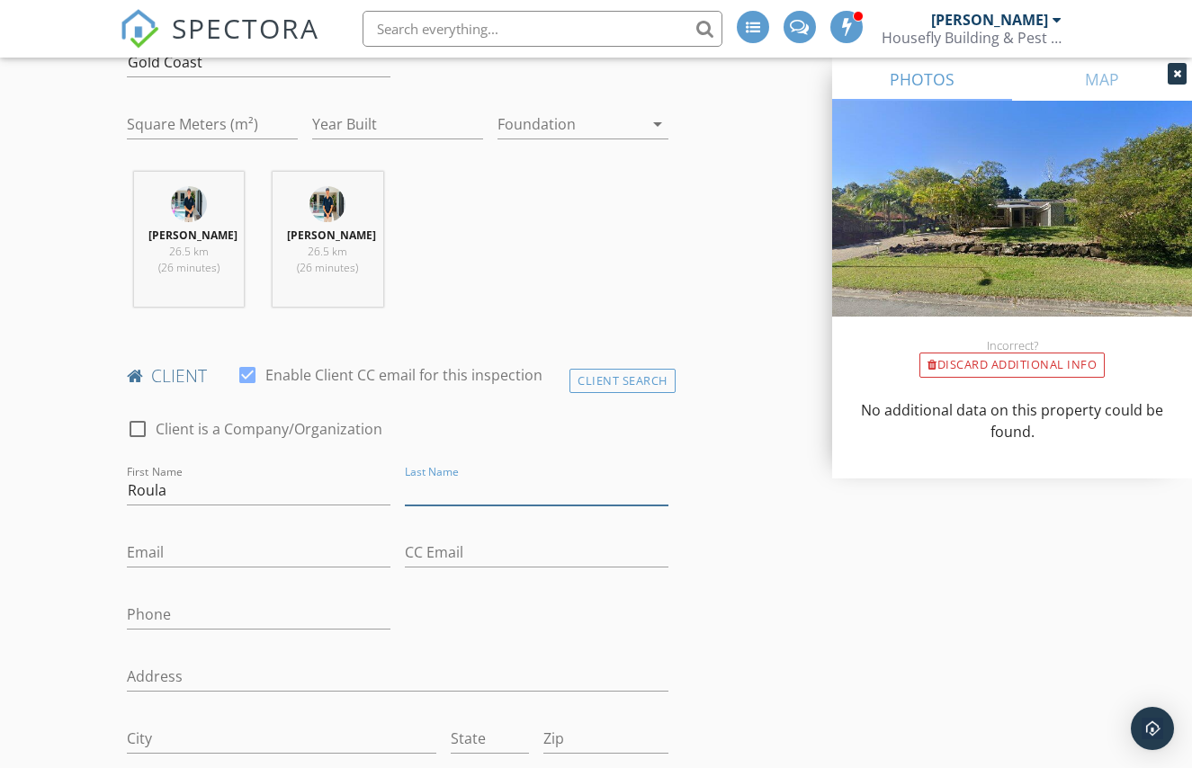
paste input "Webste"
click at [469, 499] on input "Webste" at bounding box center [536, 491] width 263 height 30
type input "Webster"
click at [300, 549] on input "Email" at bounding box center [258, 553] width 263 height 30
paste input "roulawebster@yahoo.com"
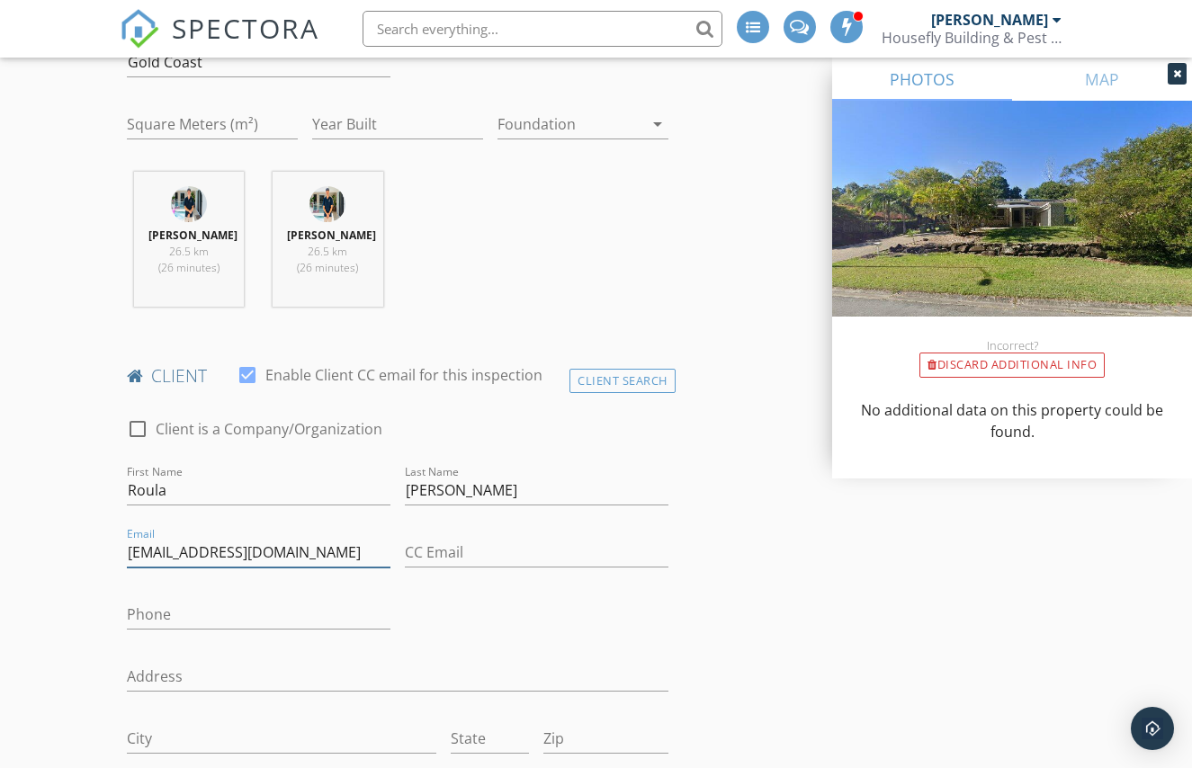
type input "roulawebster@yahoo.com"
click at [248, 616] on input "Phone" at bounding box center [258, 615] width 263 height 30
paste input "0405700008"
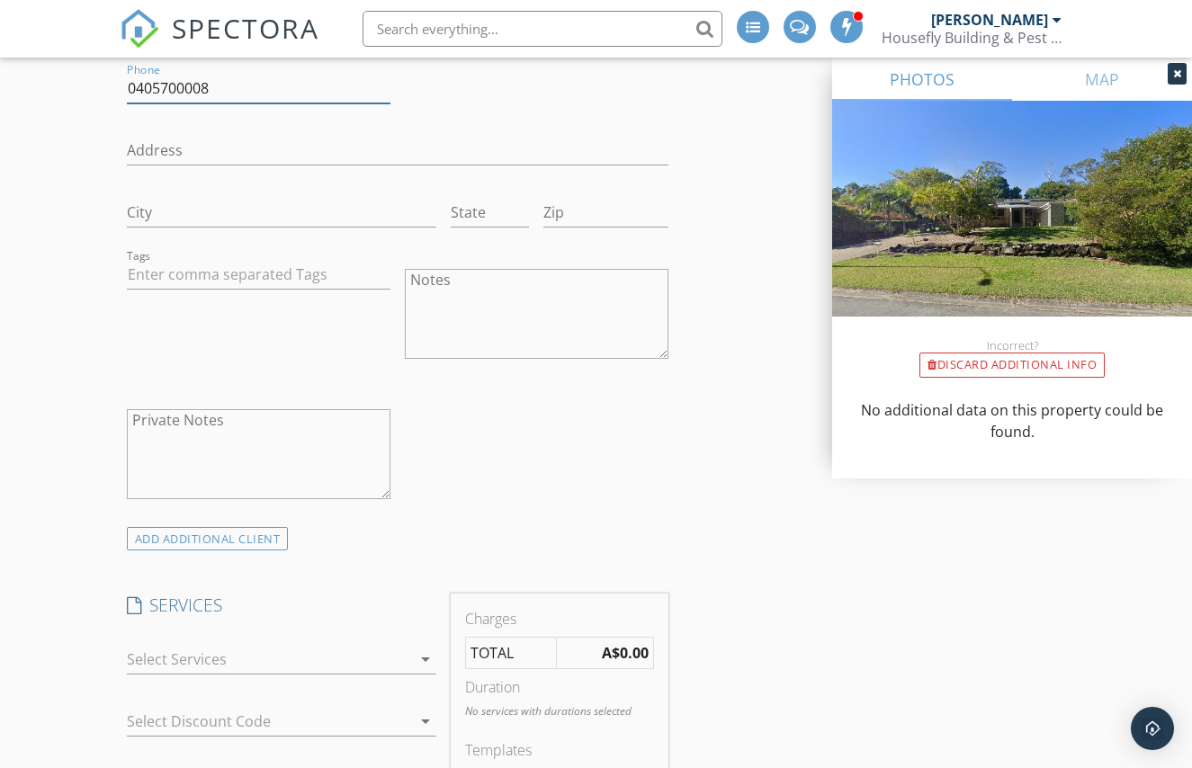
scroll to position [1216, 0]
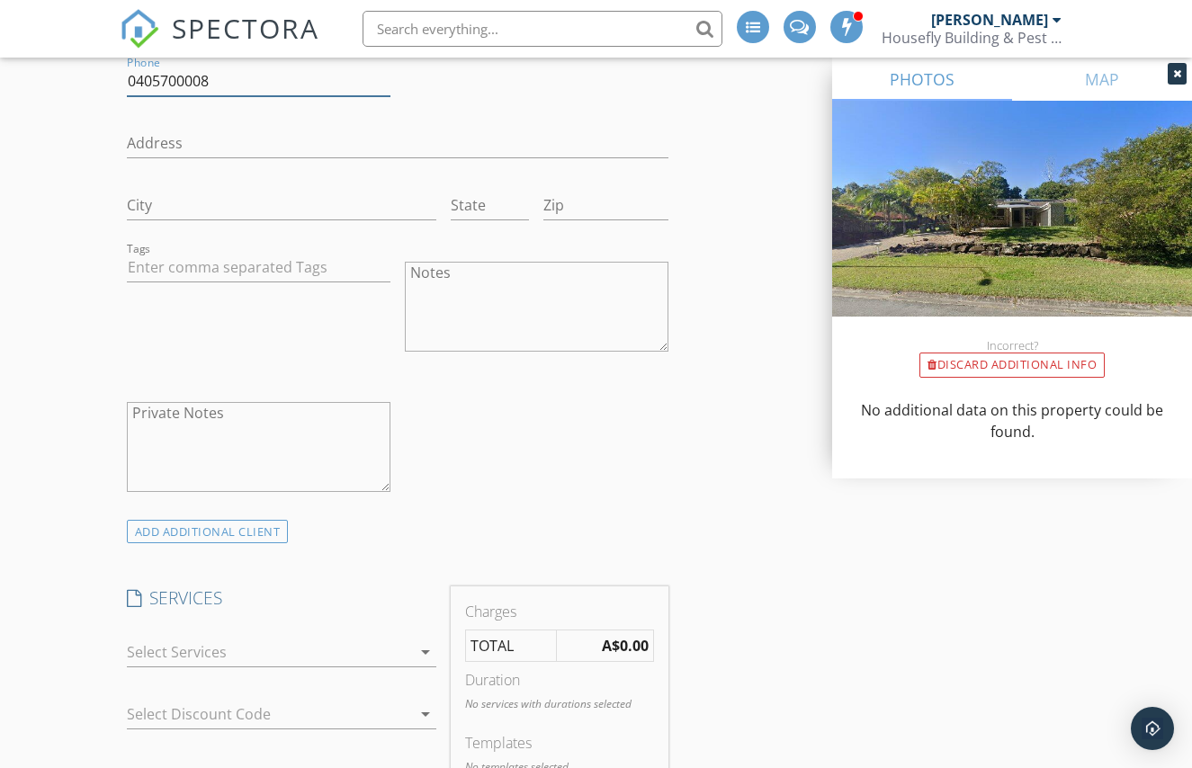
type input "0405700008"
click at [318, 657] on div at bounding box center [269, 652] width 285 height 29
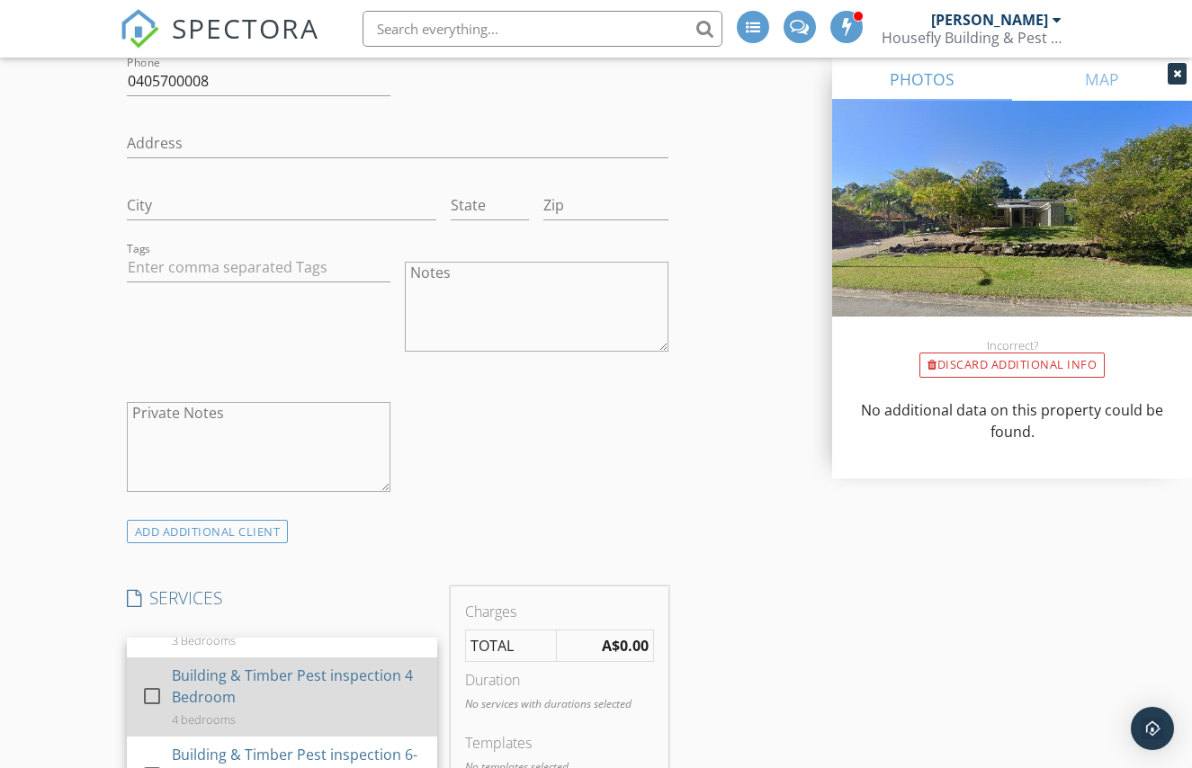
scroll to position [147, 0]
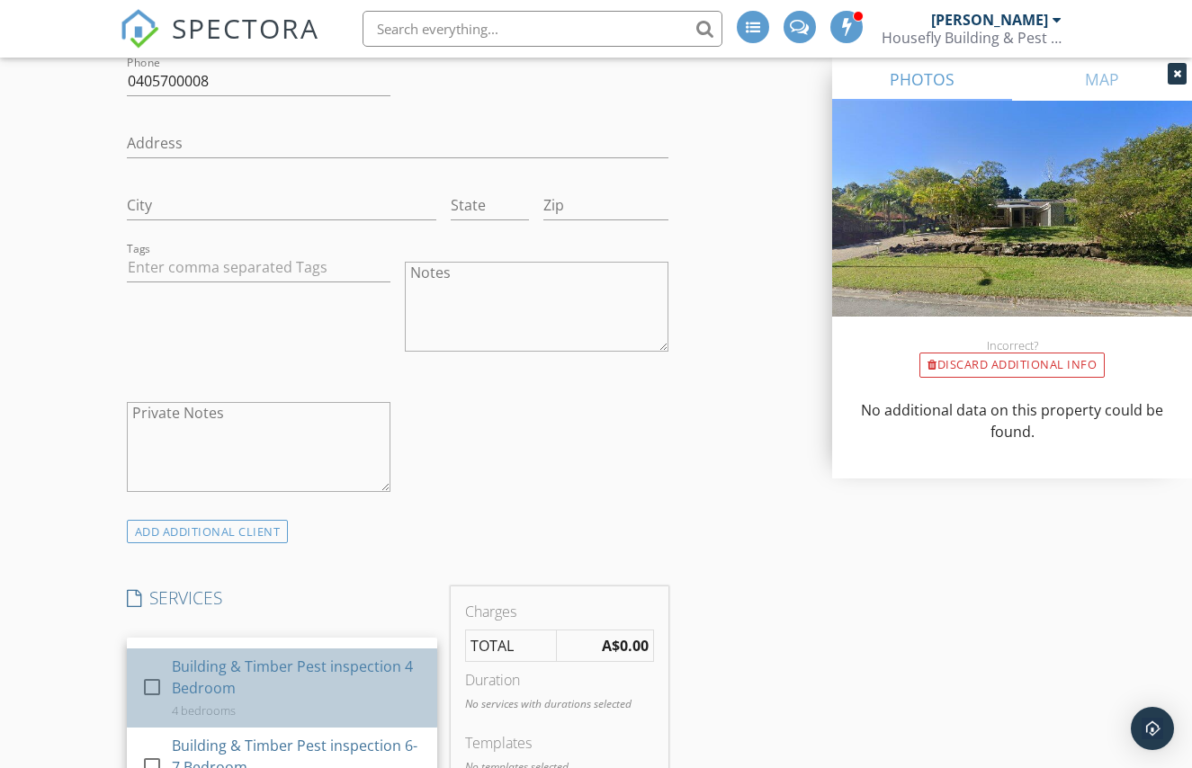
drag, startPoint x: 285, startPoint y: 673, endPoint x: 392, endPoint y: 673, distance: 107.0
click at [285, 673] on div "Building & Timber Pest inspection 4 Bedroom" at bounding box center [297, 677] width 251 height 43
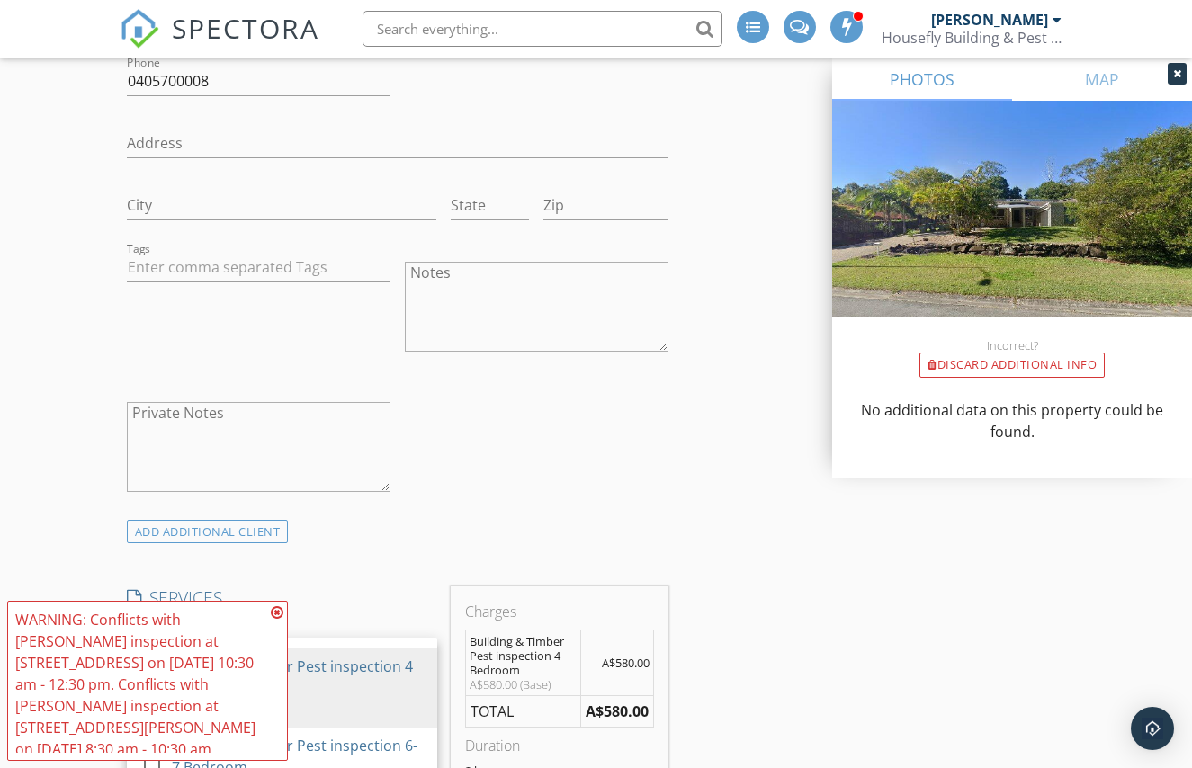
click at [277, 611] on icon at bounding box center [277, 612] width 13 height 14
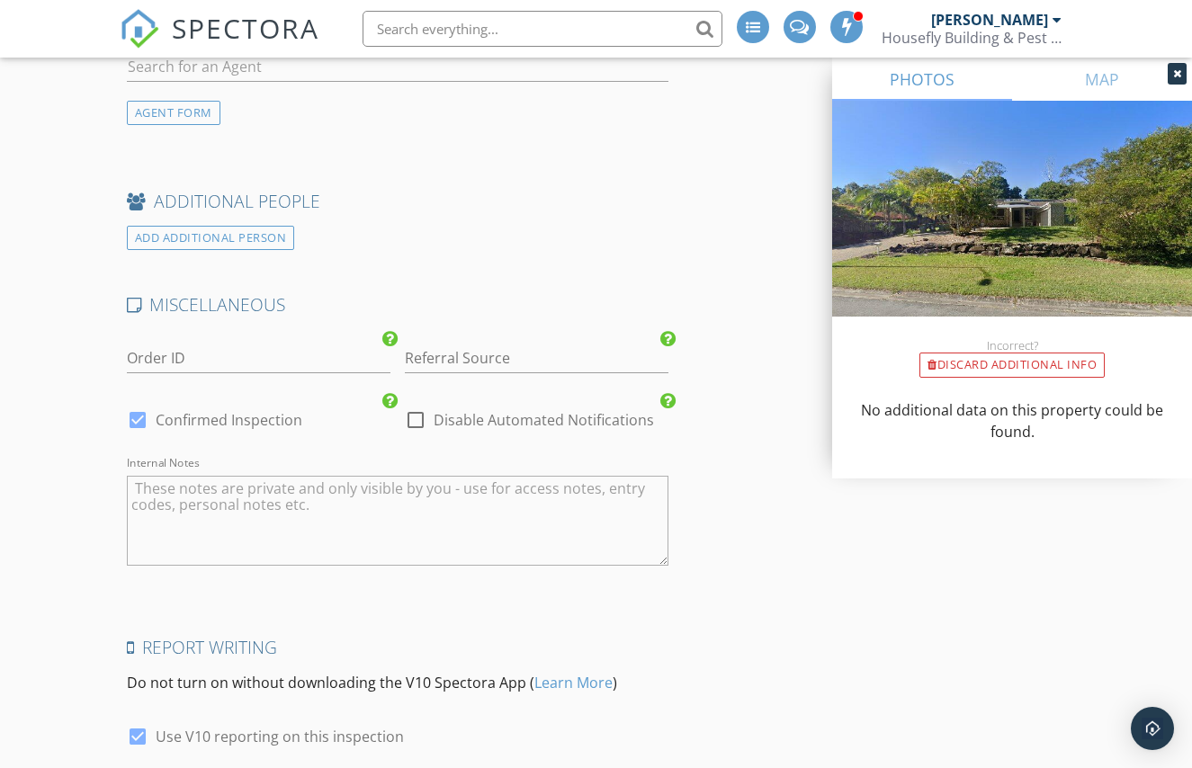
scroll to position [2782, 0]
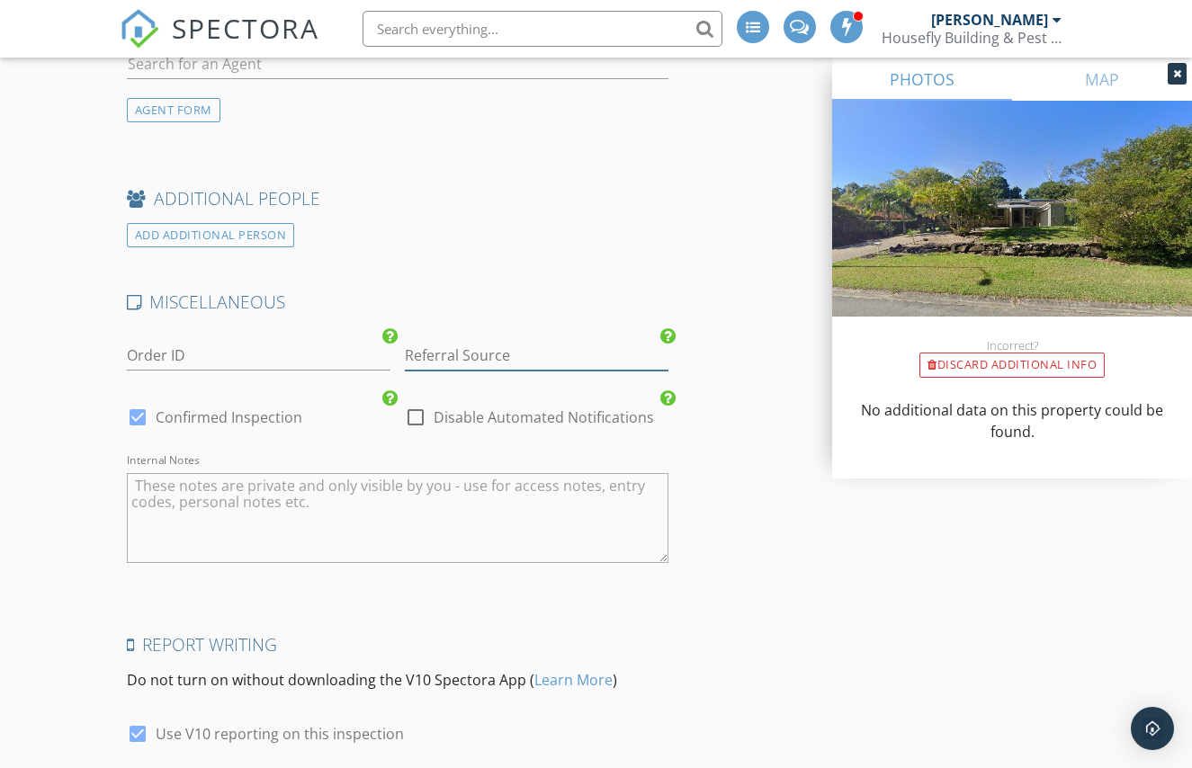
click at [500, 353] on input "Referral Source" at bounding box center [536, 356] width 263 height 30
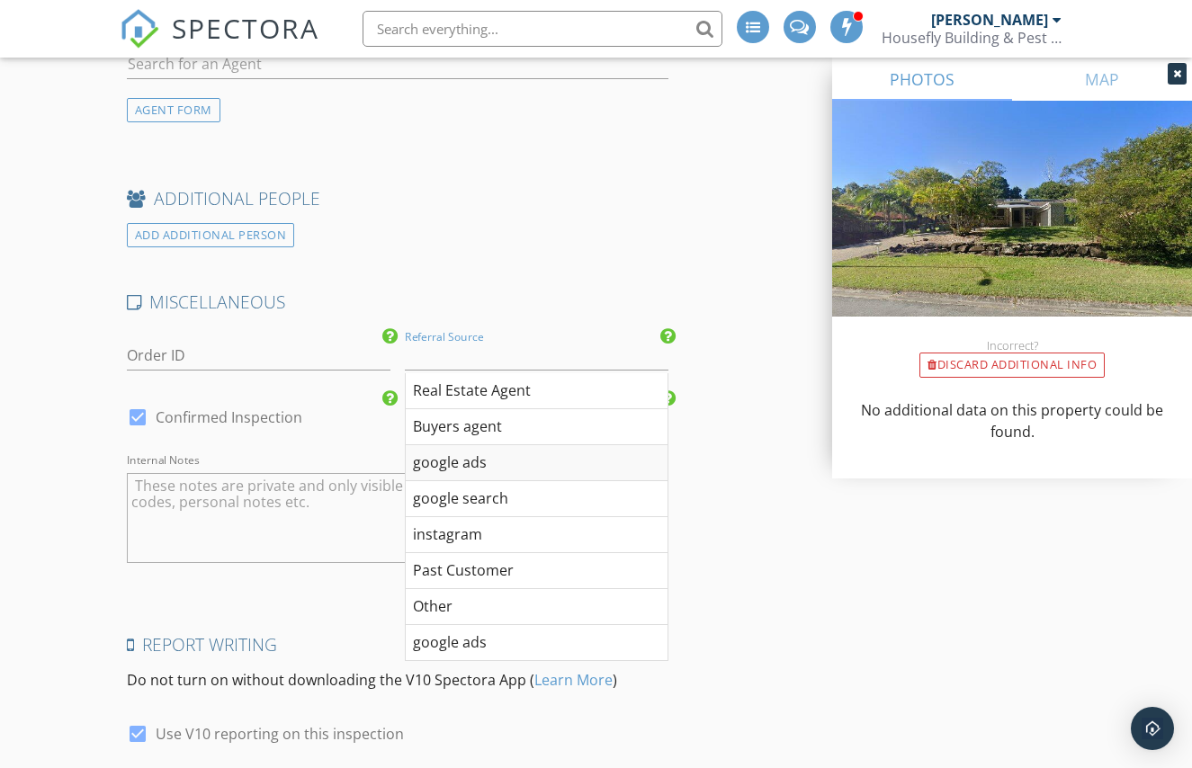
click at [502, 460] on div "google ads" at bounding box center [537, 463] width 262 height 36
type input "google ads"
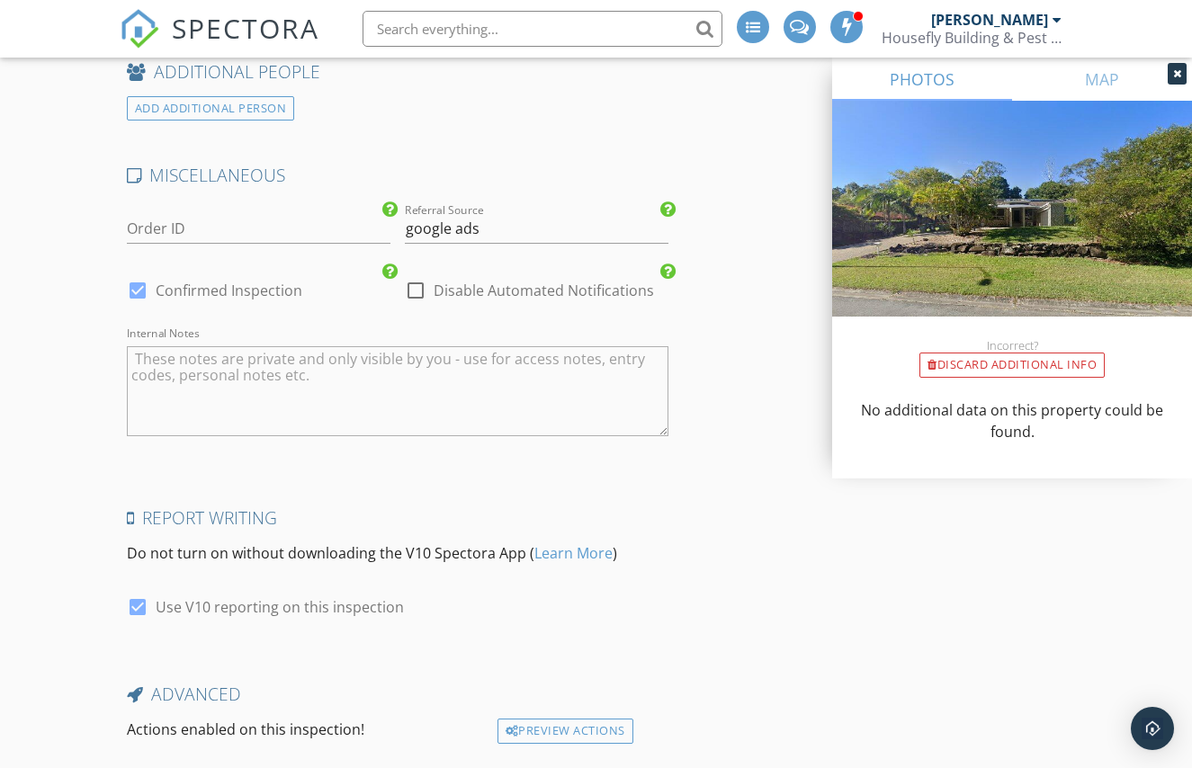
scroll to position [3032, 0]
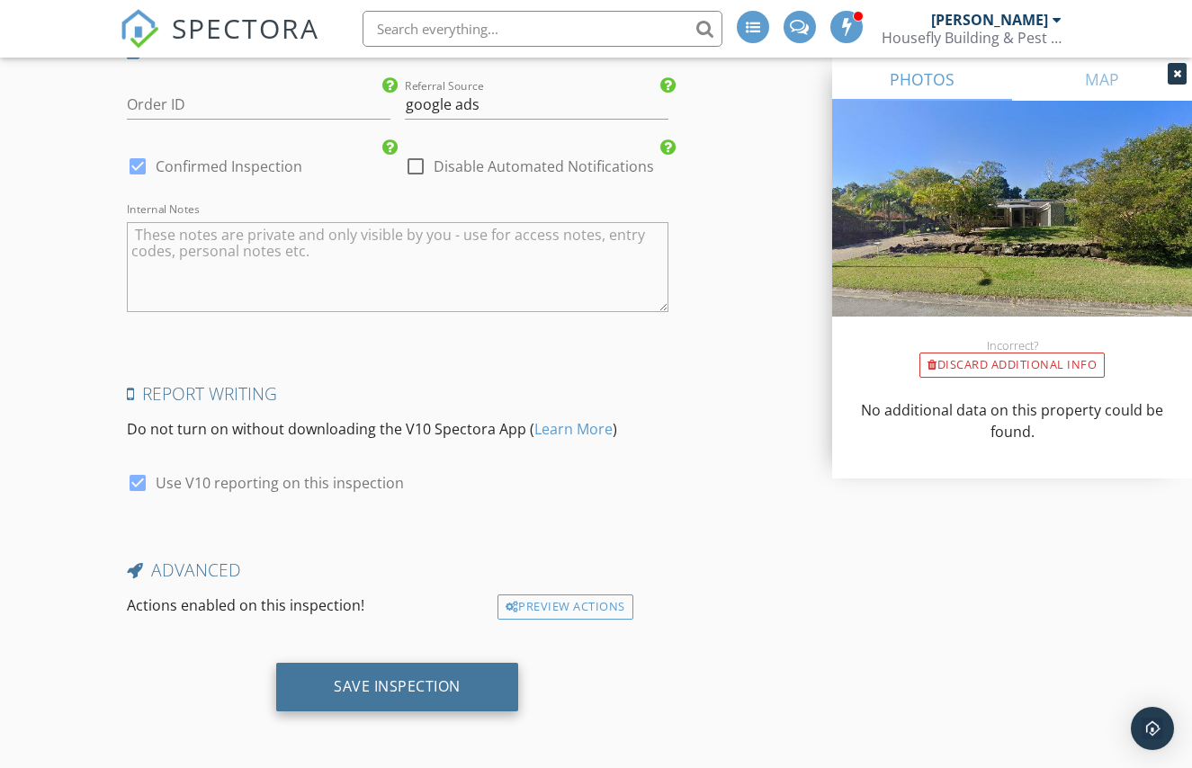
click at [469, 684] on div "Save Inspection" at bounding box center [397, 687] width 242 height 49
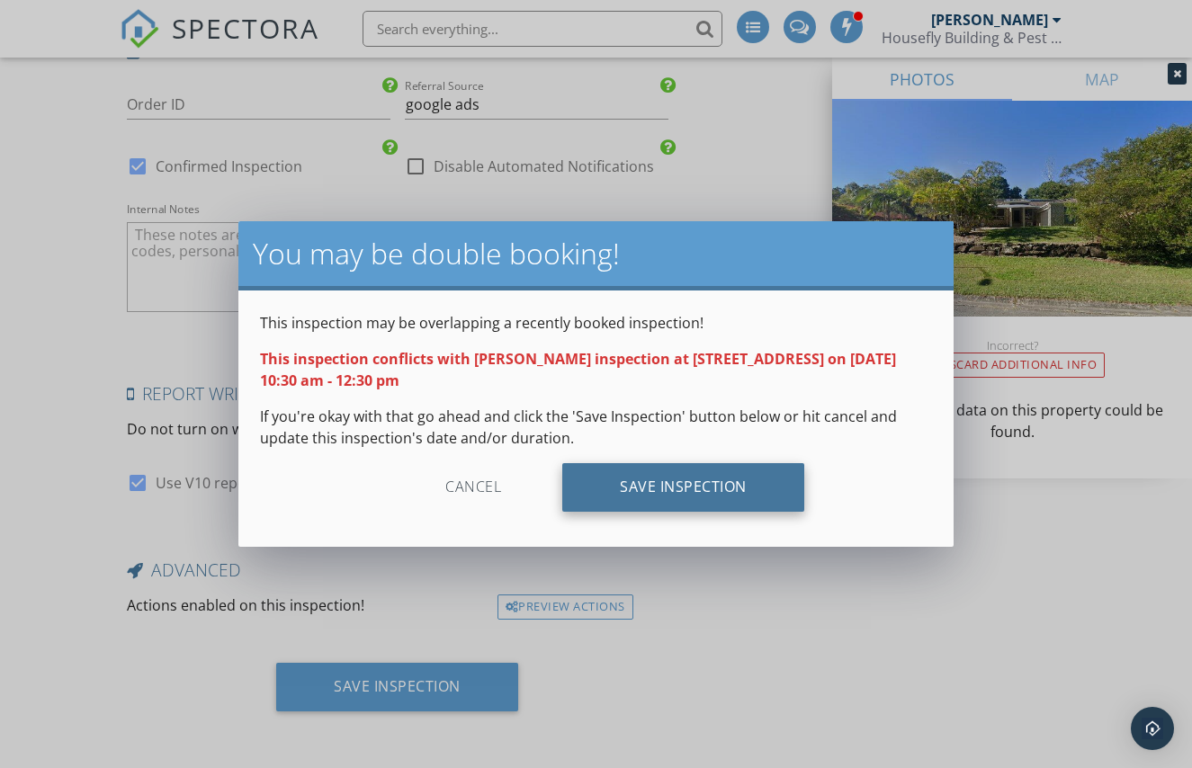
click at [637, 498] on div "Save Inspection" at bounding box center [683, 487] width 242 height 49
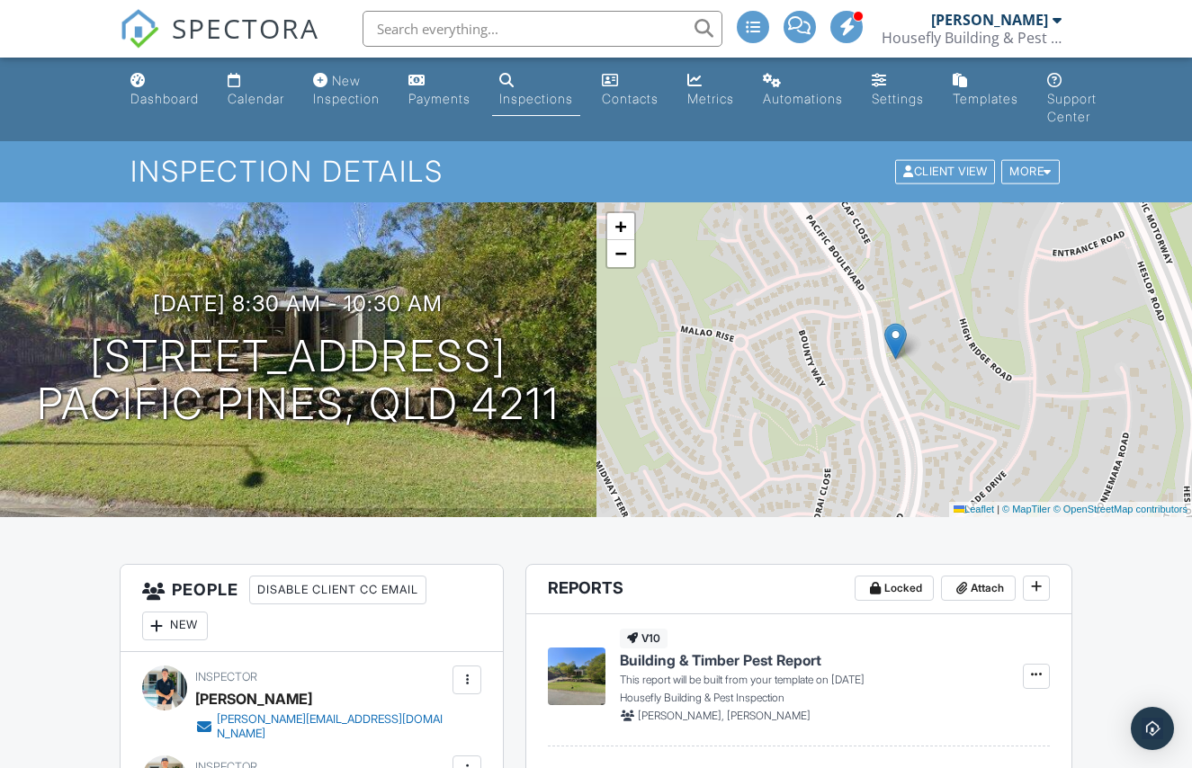
click at [265, 92] on div "Calendar" at bounding box center [256, 98] width 57 height 15
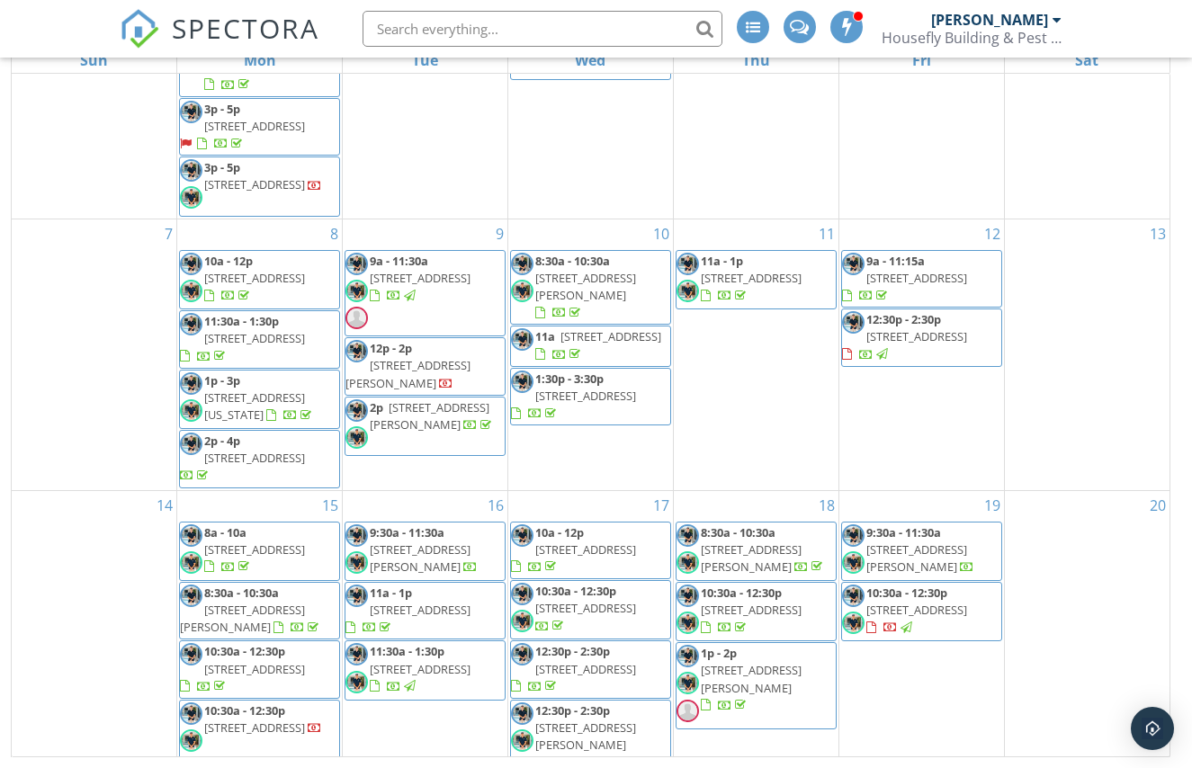
scroll to position [1336, 0]
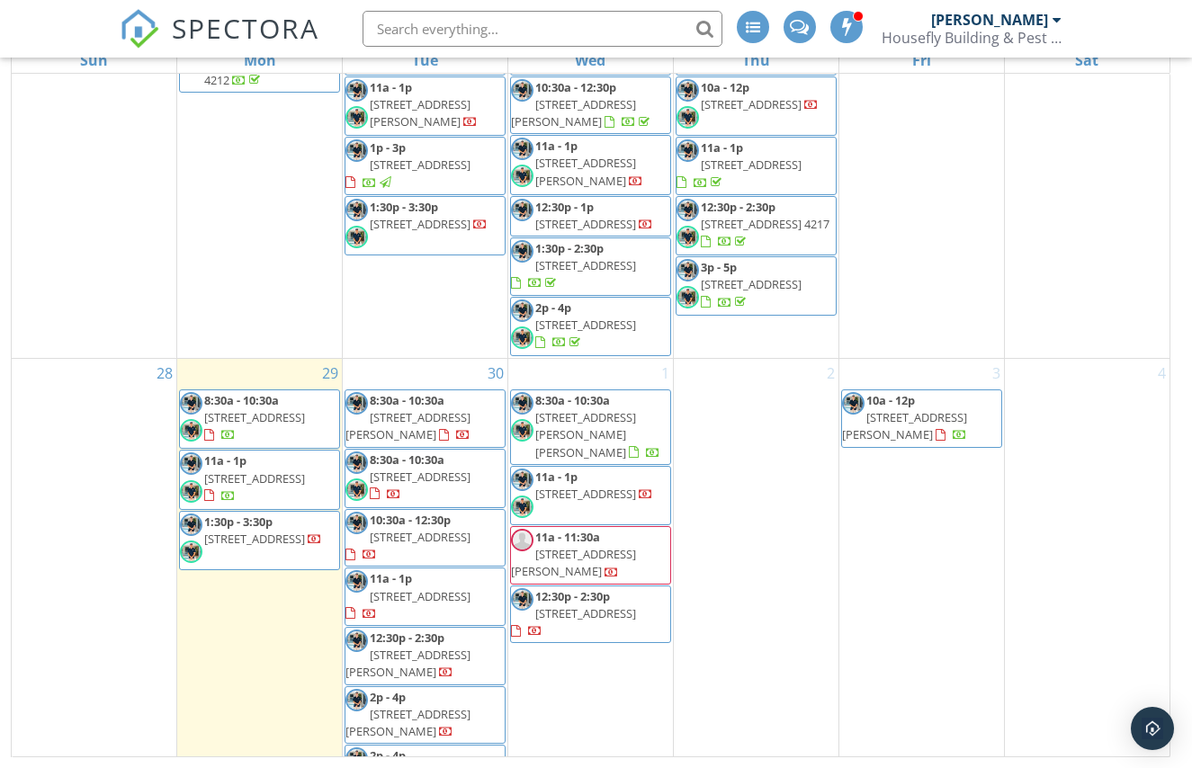
click at [411, 588] on span "[STREET_ADDRESS]" at bounding box center [420, 596] width 101 height 16
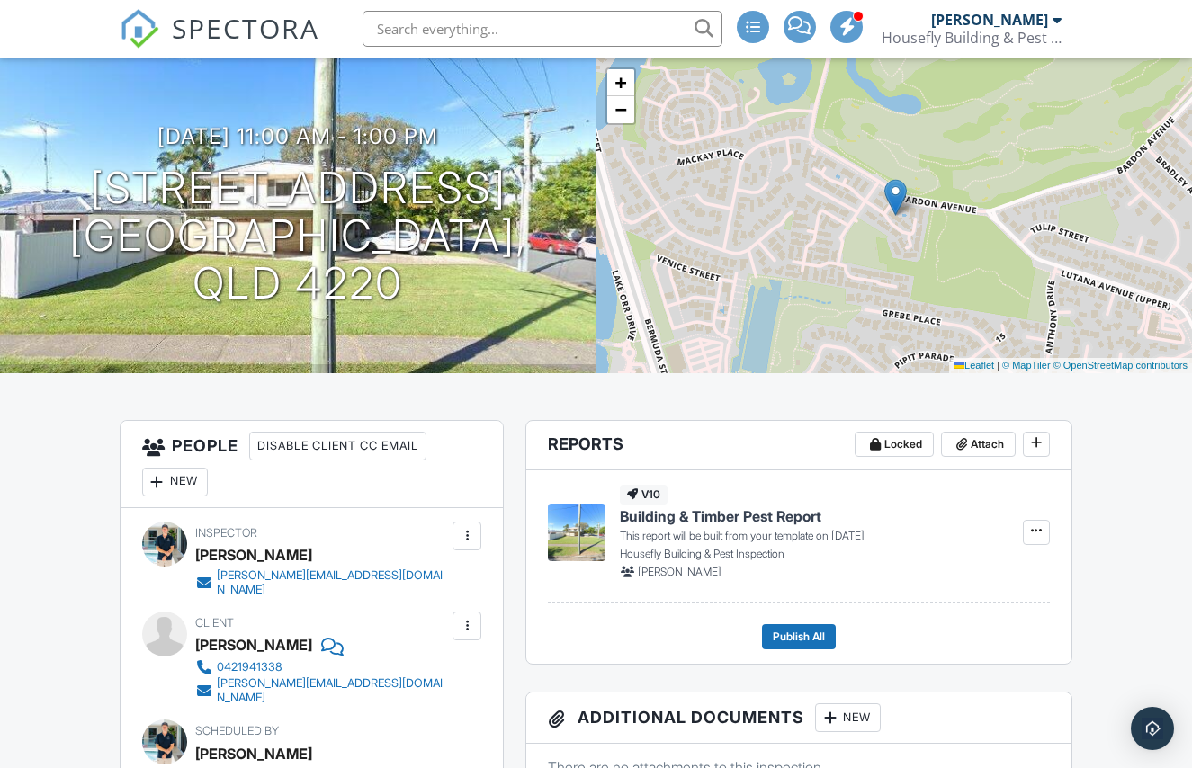
scroll to position [145, 0]
click at [172, 471] on div "New" at bounding box center [175, 481] width 66 height 29
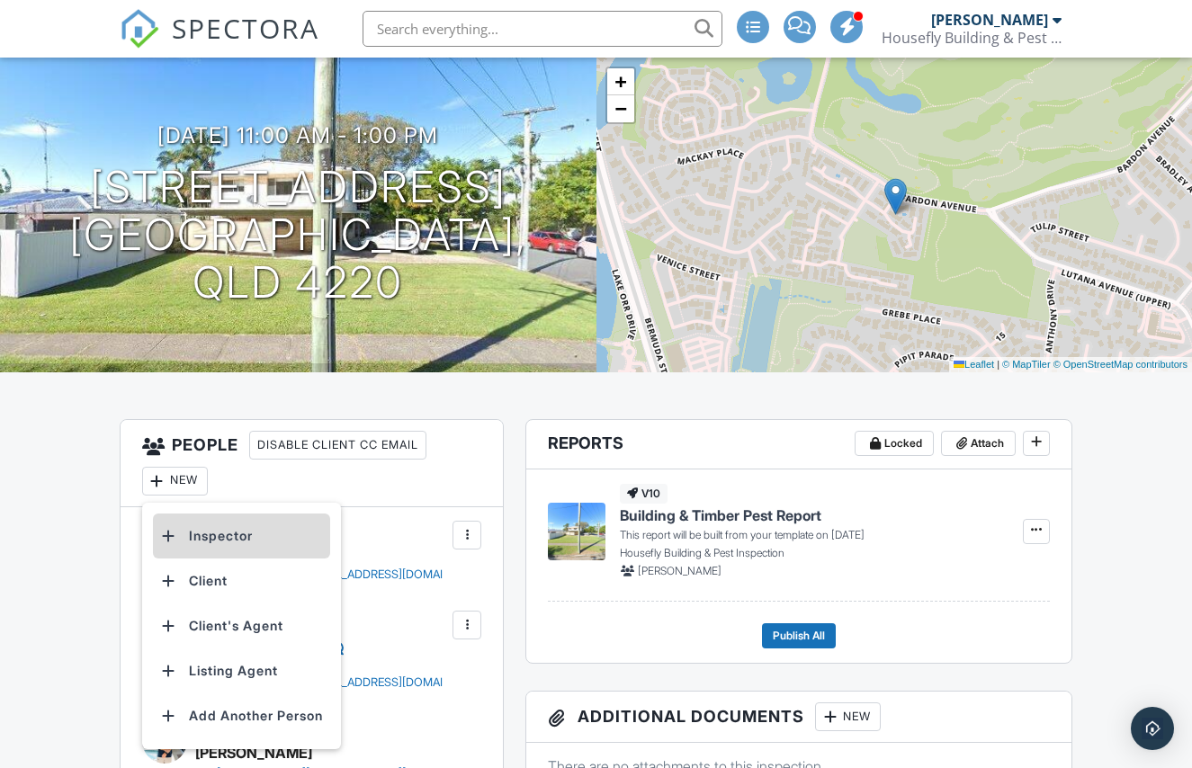
click at [218, 534] on li "Inspector" at bounding box center [241, 536] width 177 height 45
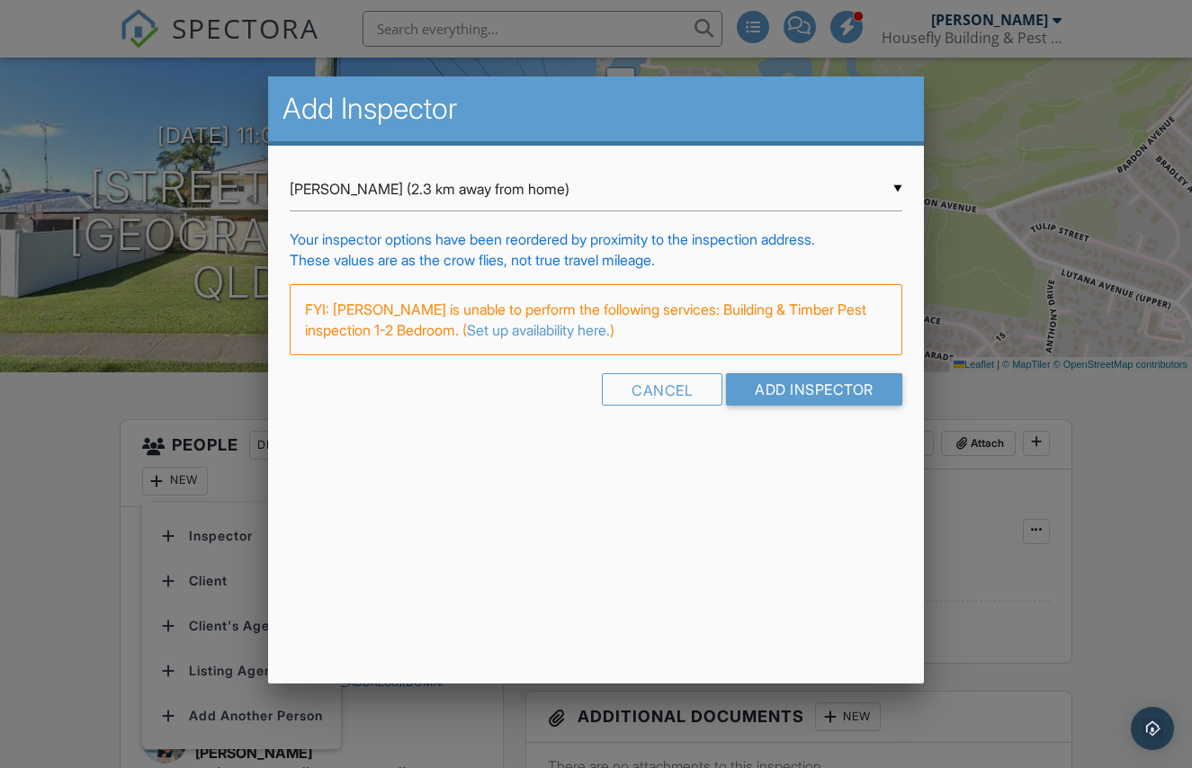
click at [893, 190] on div "▼ Craig Paddison (2.3 km away from home) Craig Paddison (2.3 km away from home)…" at bounding box center [596, 189] width 612 height 44
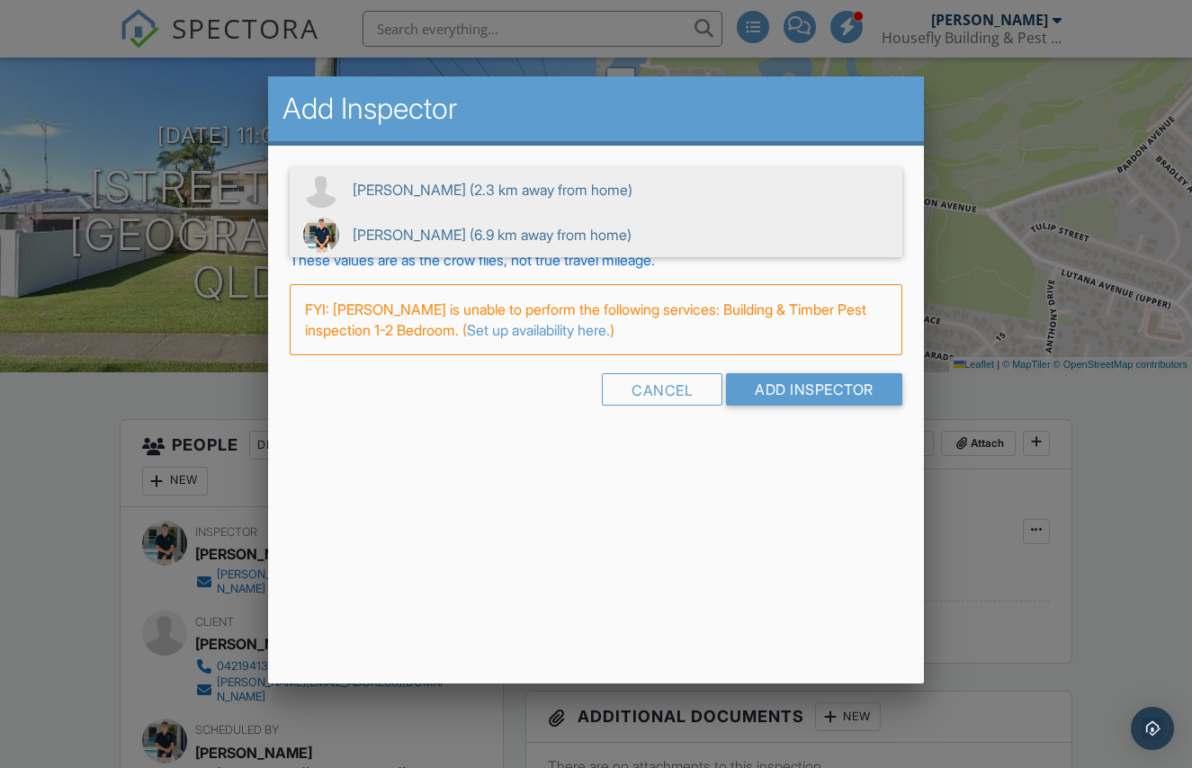
click at [783, 229] on span "Karl Nicholas (6.9 km away from home)" at bounding box center [596, 234] width 612 height 45
type input "Karl Nicholas (6.9 km away from home)"
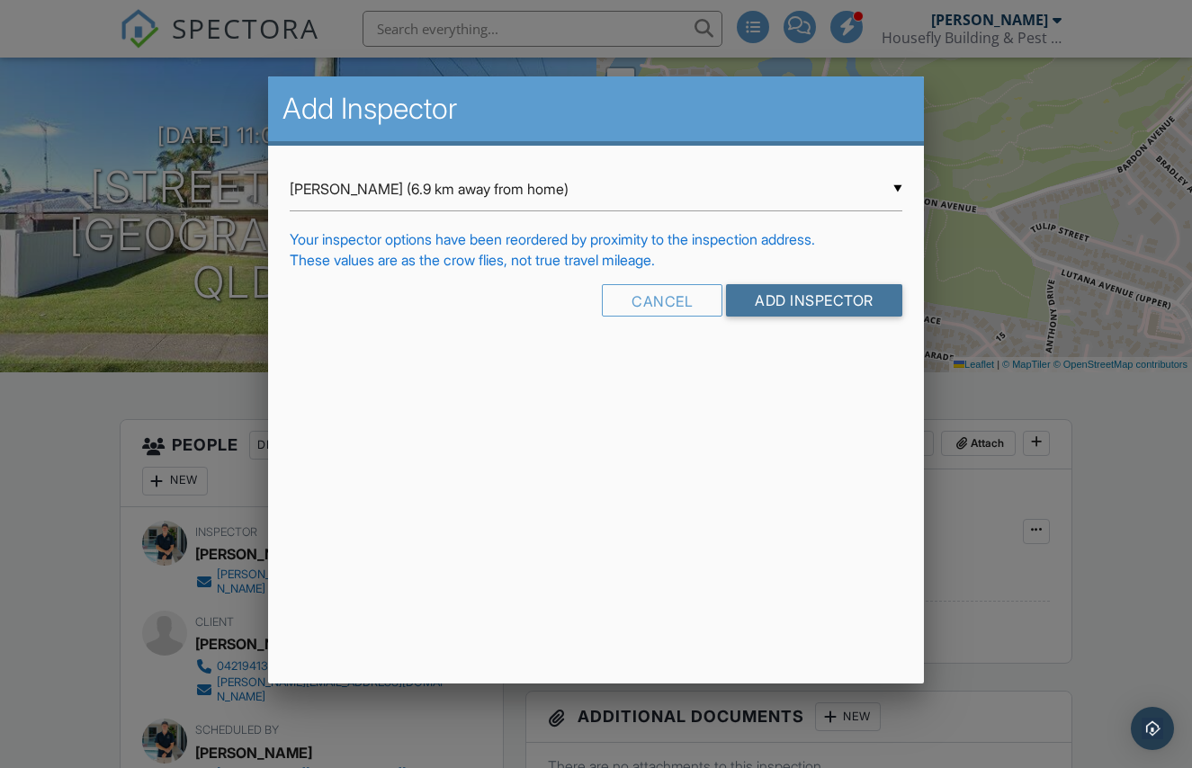
click at [819, 297] on input "Add Inspector" at bounding box center [814, 300] width 176 height 32
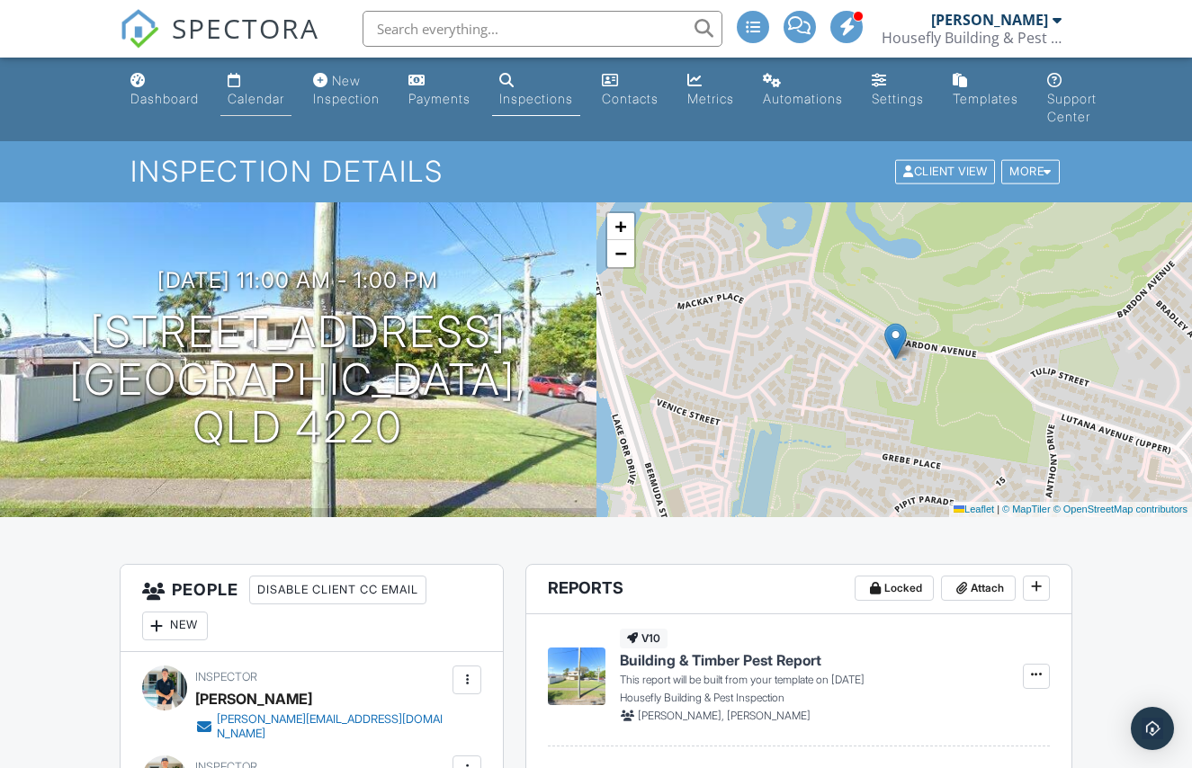
click at [263, 95] on div "Calendar" at bounding box center [256, 98] width 57 height 15
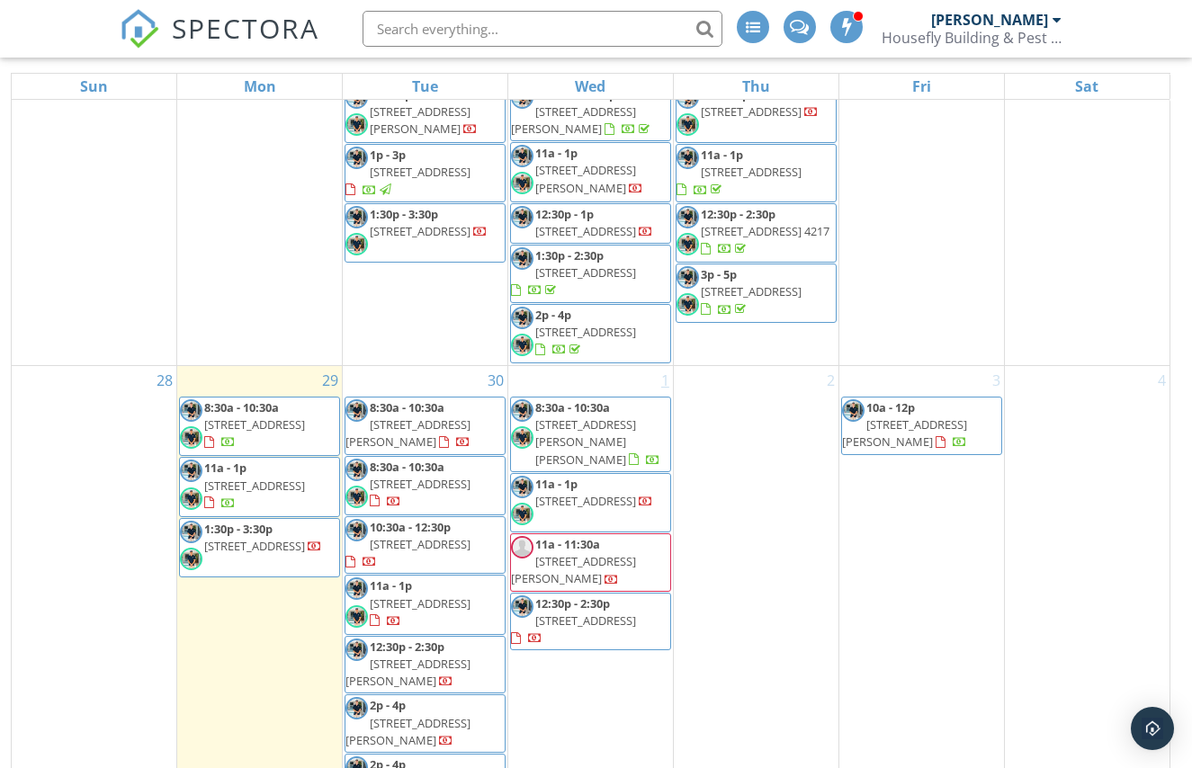
scroll to position [276, 0]
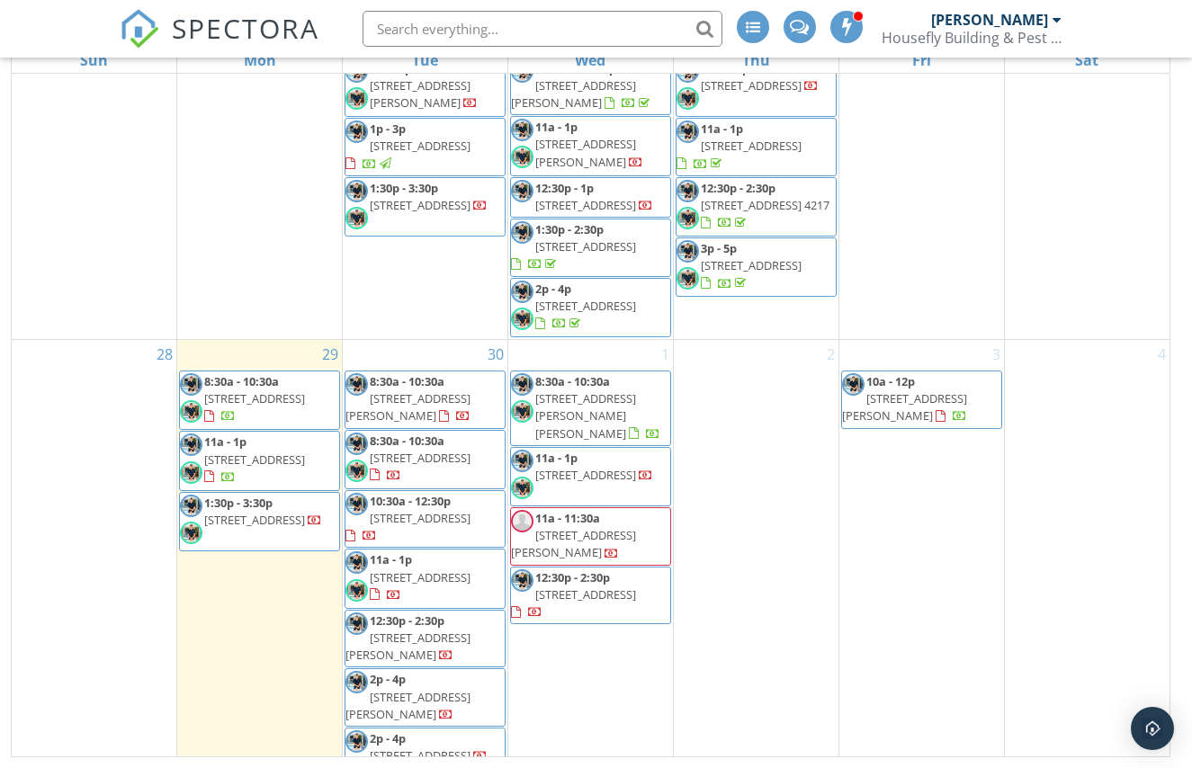
click at [634, 467] on span "590 Pine Ridge Rd No119, Coombabah 4216" at bounding box center [585, 475] width 101 height 16
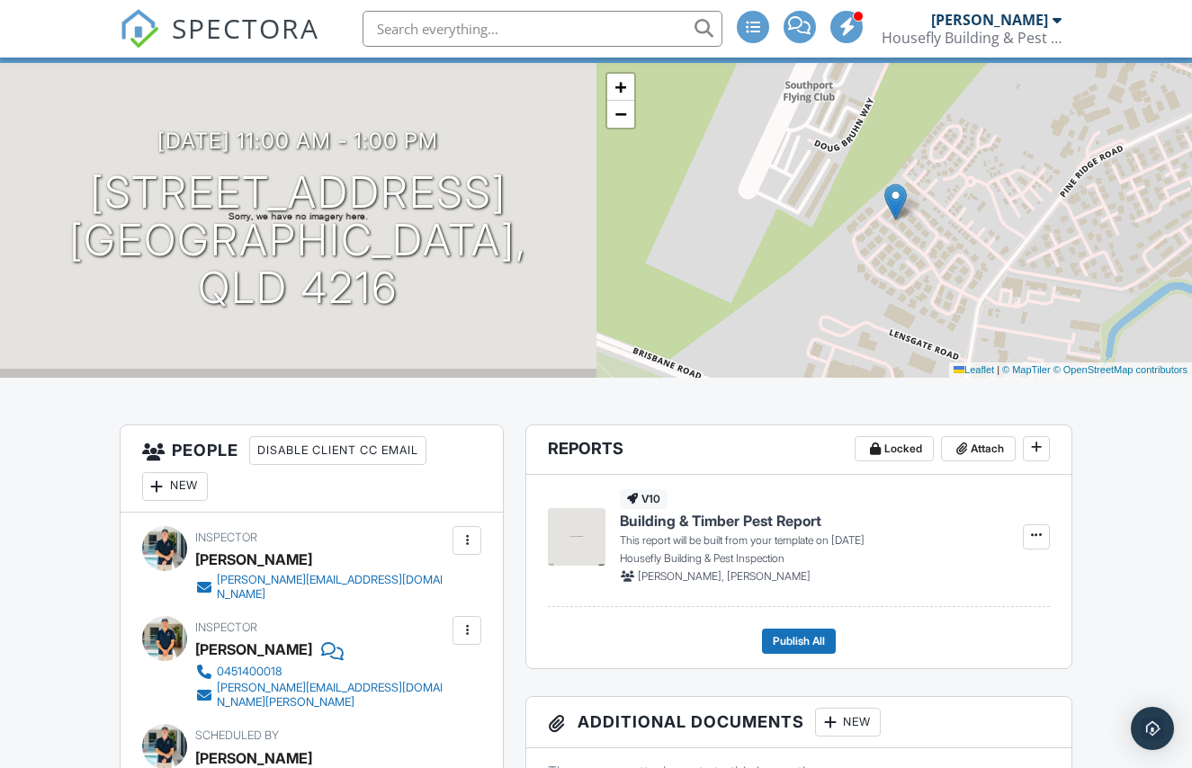
scroll to position [161, 0]
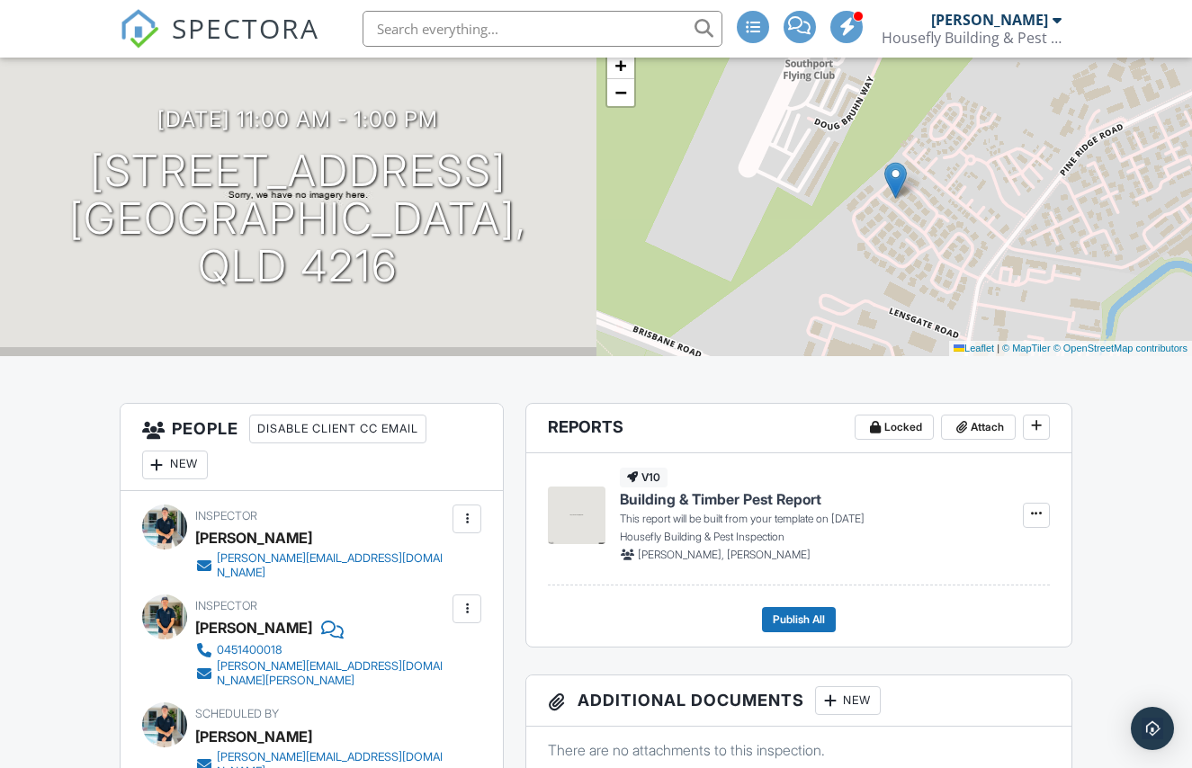
click at [461, 601] on div at bounding box center [467, 609] width 18 height 18
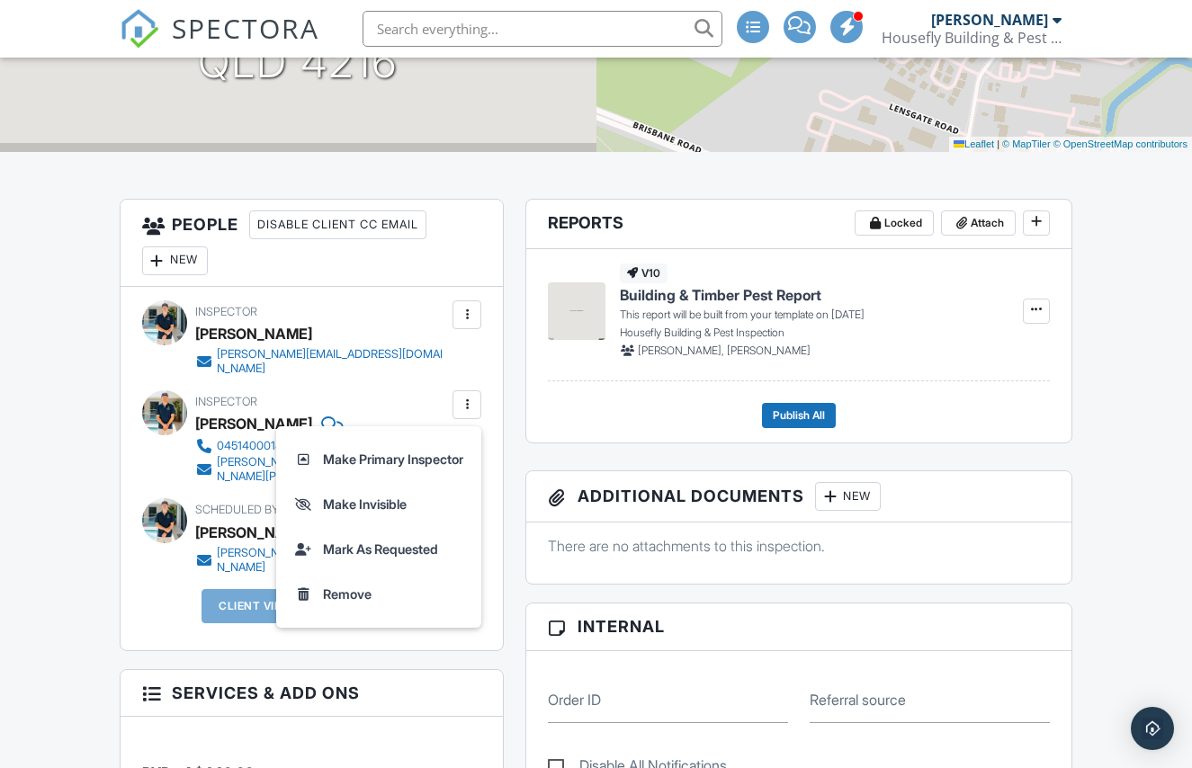
scroll to position [369, 0]
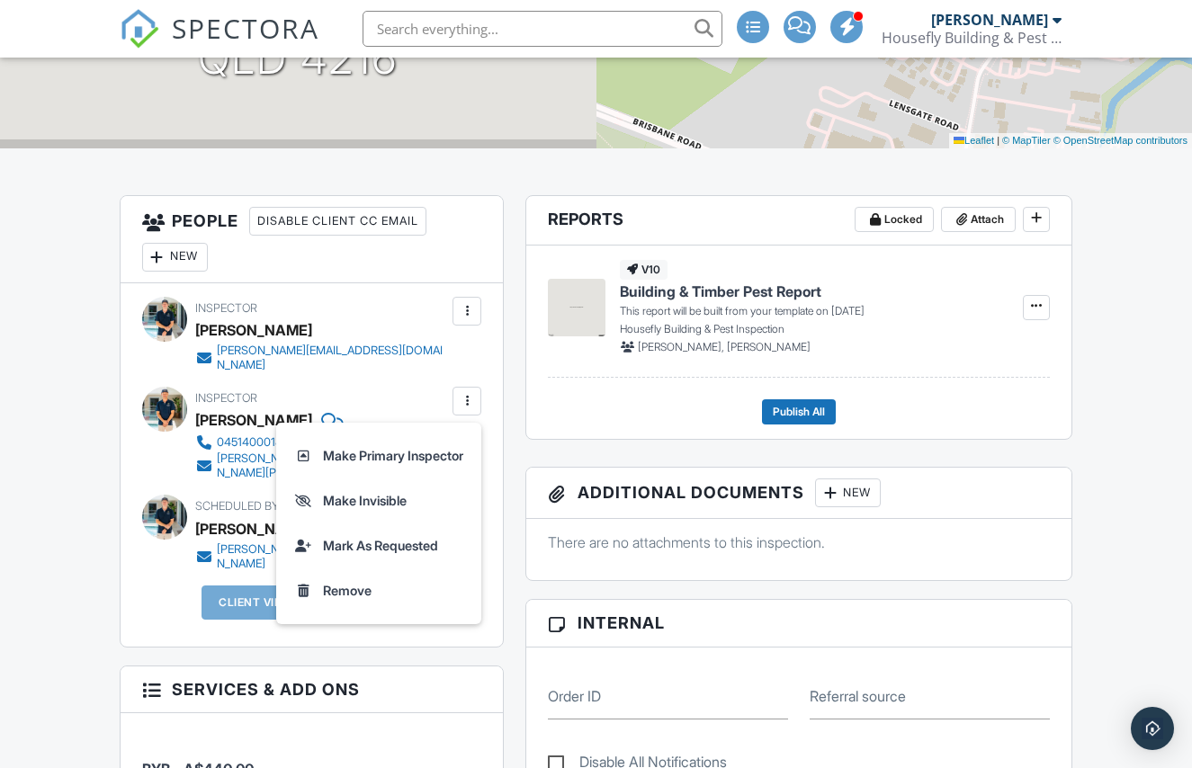
click at [362, 586] on li "Remove" at bounding box center [378, 590] width 183 height 45
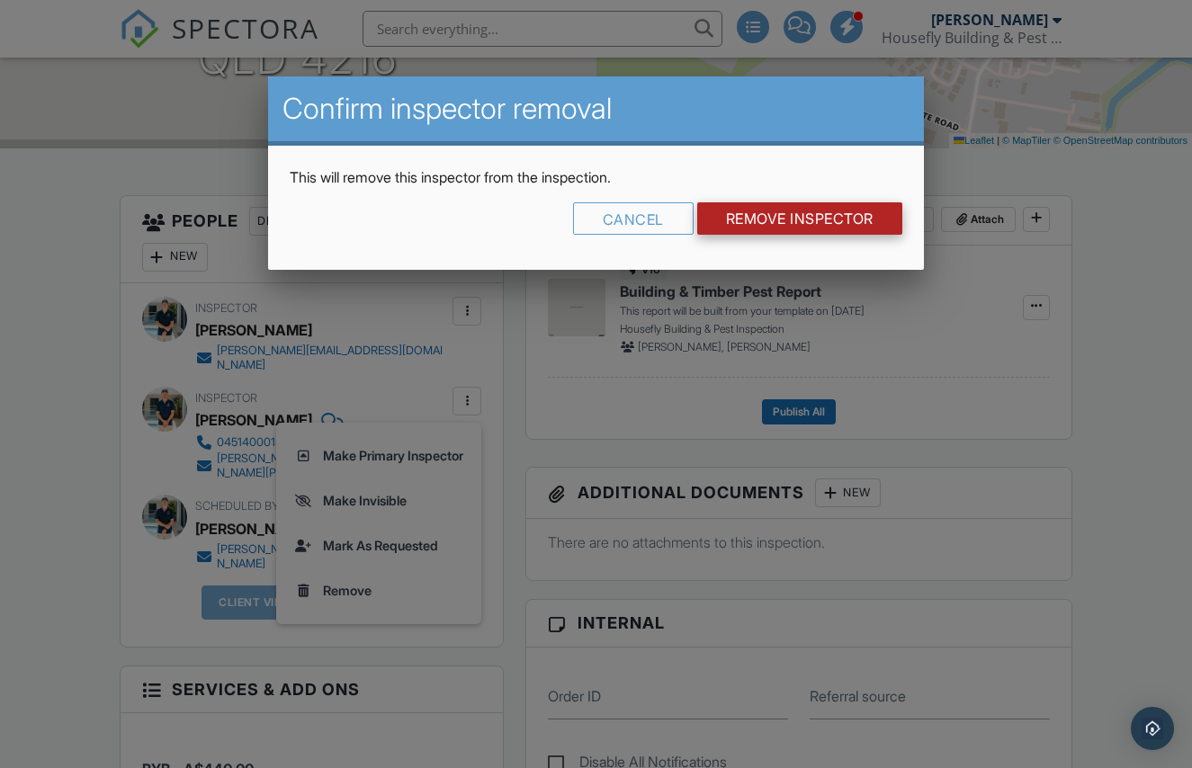
click at [849, 225] on input "Remove Inspector" at bounding box center [799, 218] width 205 height 32
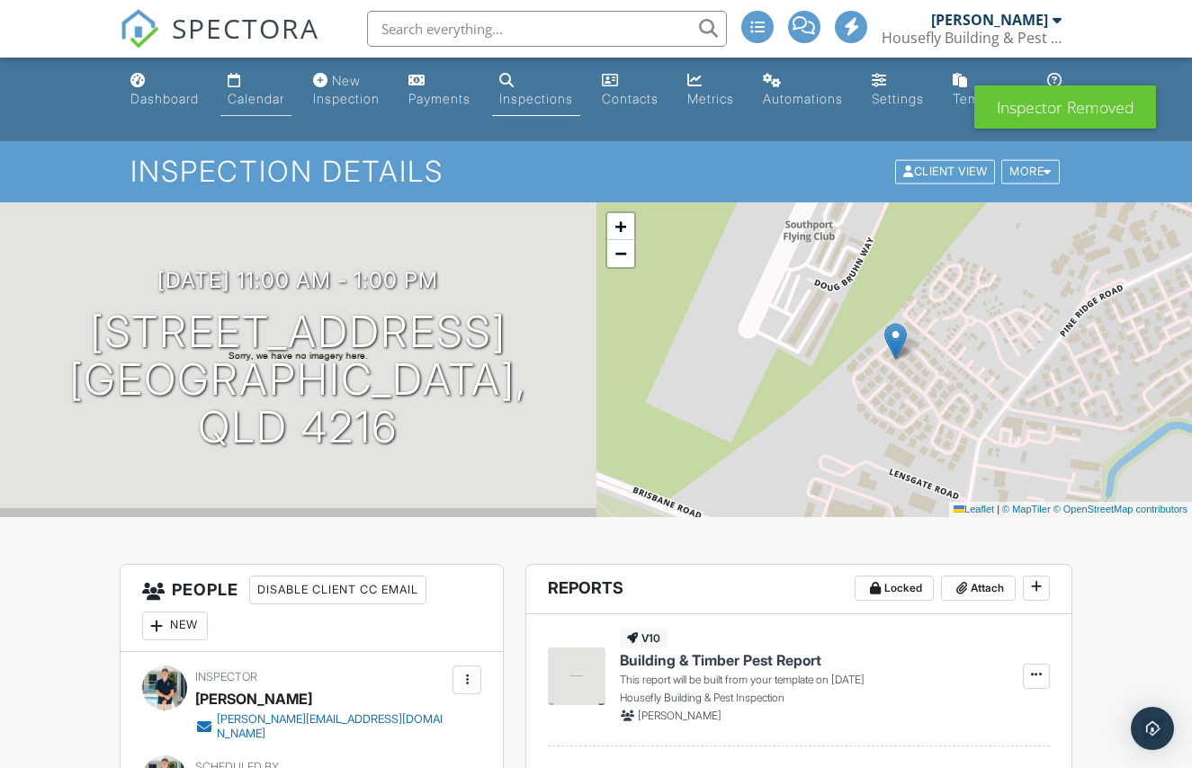
click at [259, 87] on link "Calendar" at bounding box center [255, 90] width 71 height 51
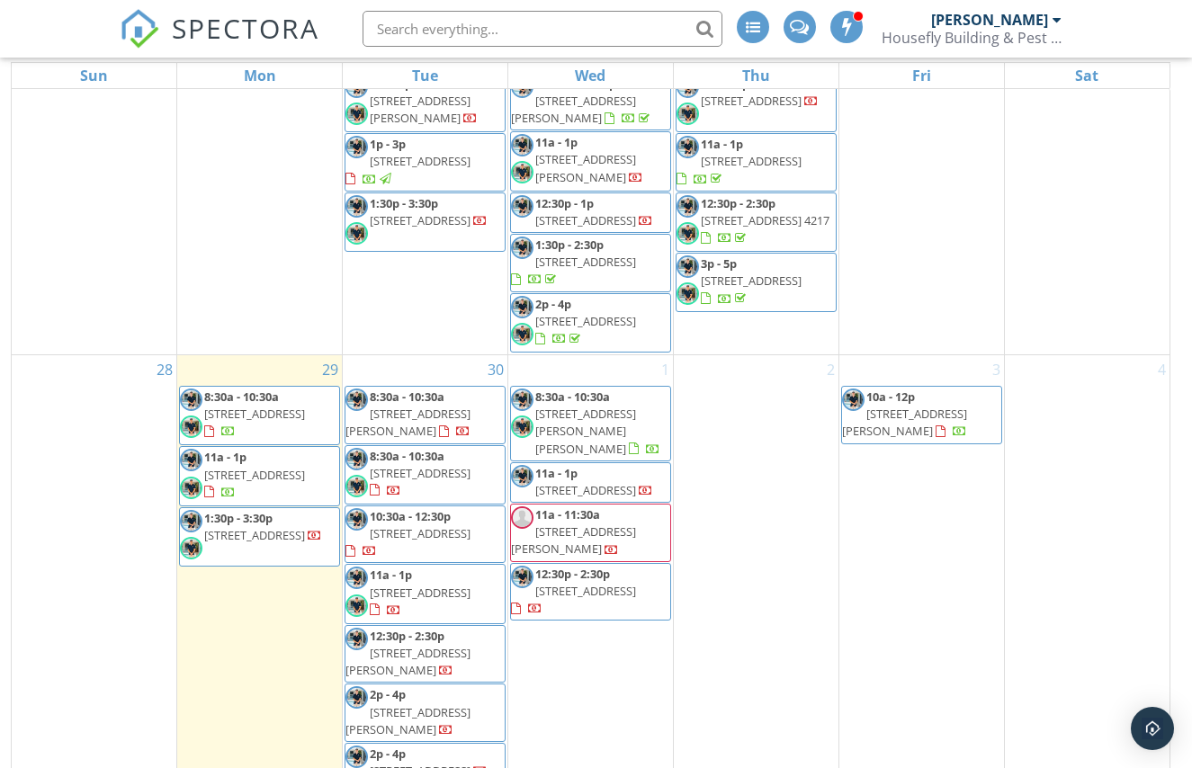
scroll to position [276, 0]
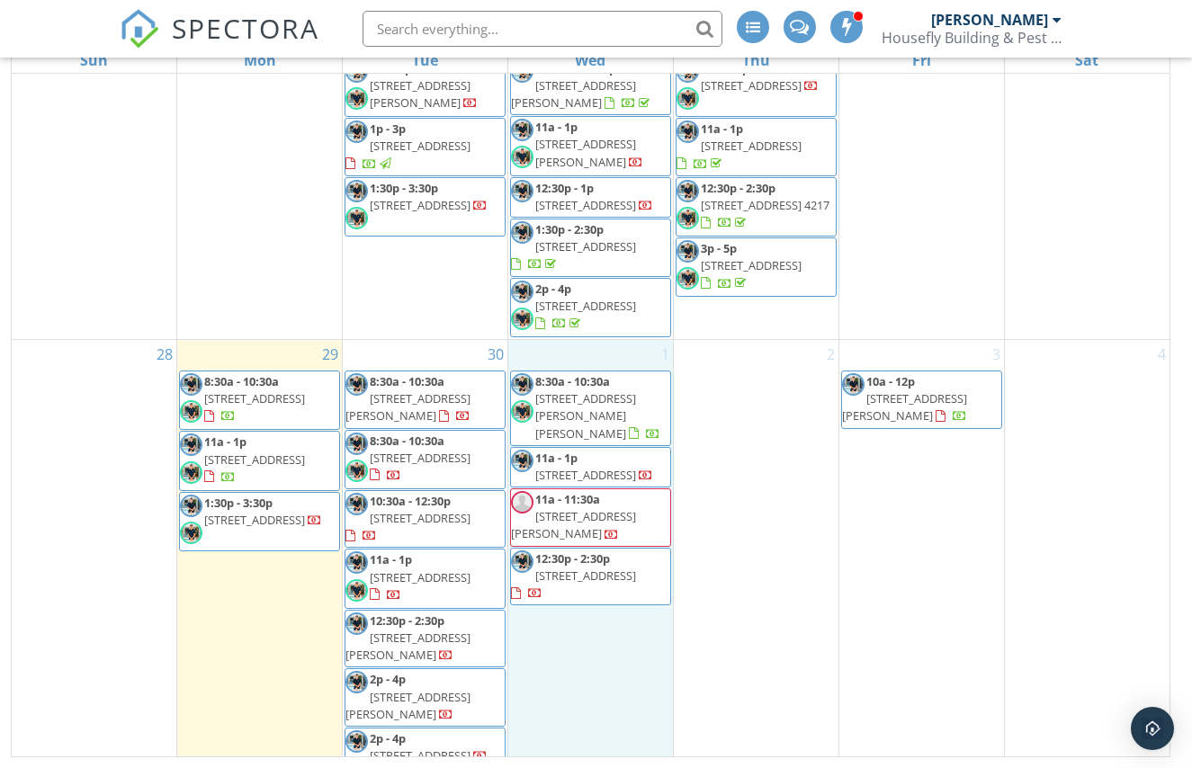
click at [584, 657] on div "1 8:30a - 10:30a [STREET_ADDRESS][PERSON_NAME][PERSON_NAME] 11a - 1p [STREET_AD…" at bounding box center [590, 564] width 165 height 449
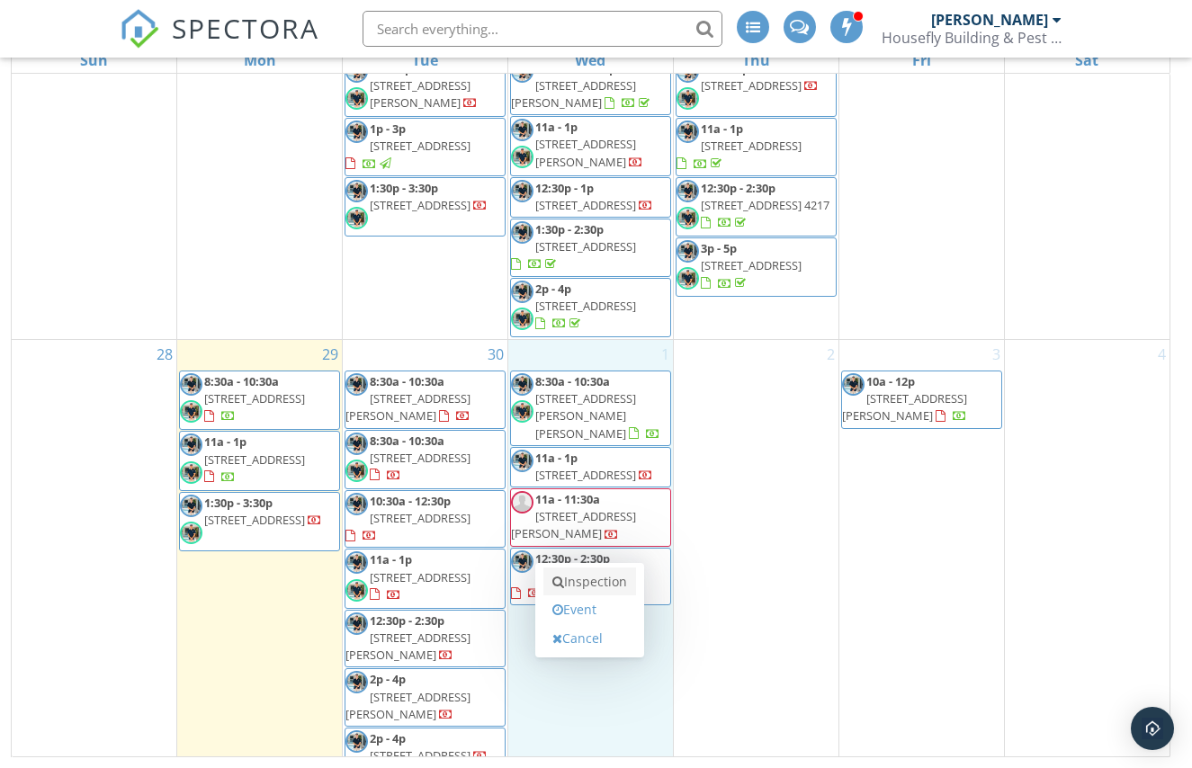
click at [577, 580] on link "Inspection" at bounding box center [589, 581] width 93 height 29
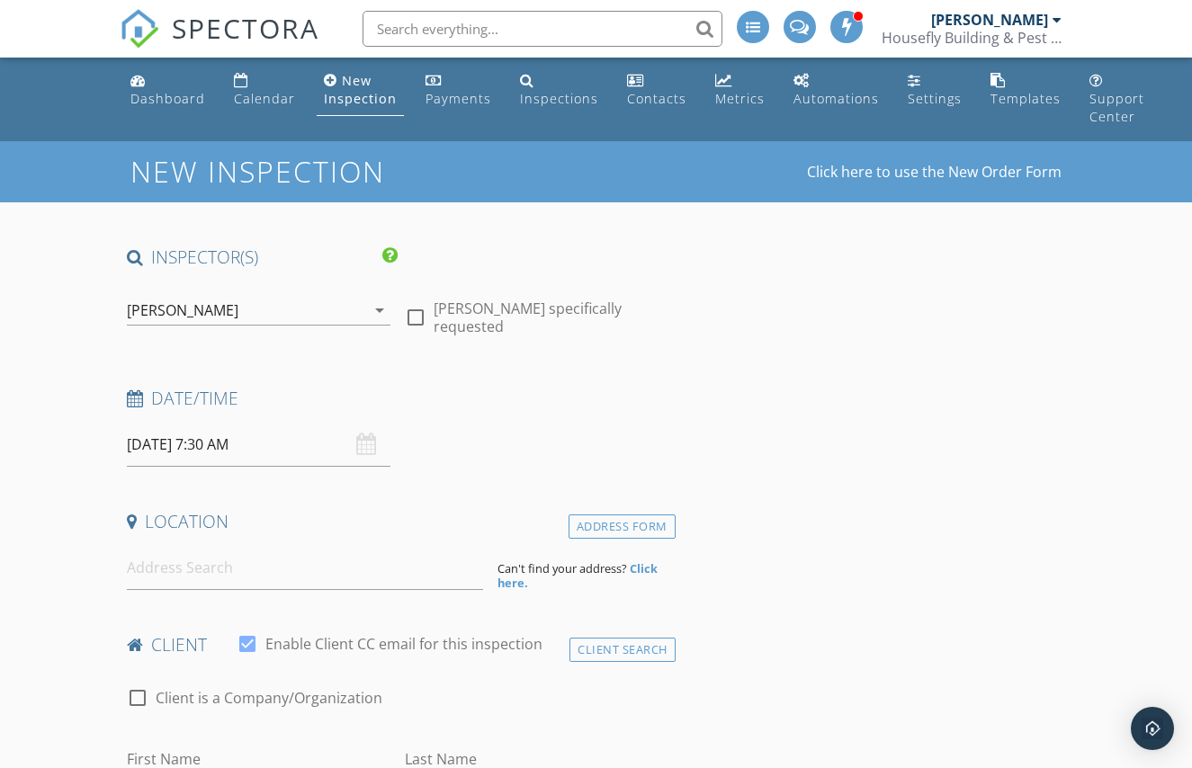
click at [345, 317] on div "[PERSON_NAME]" at bounding box center [246, 310] width 238 height 29
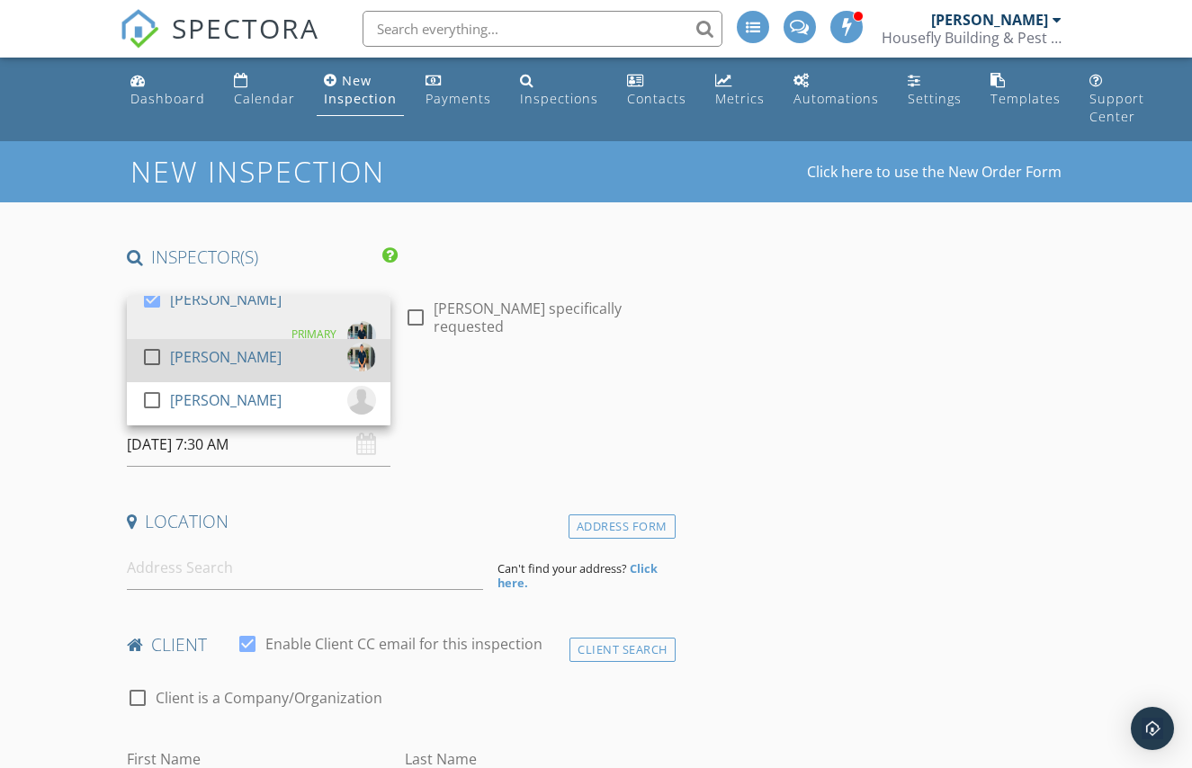
click at [299, 356] on div "check_box_outline_blank [PERSON_NAME]" at bounding box center [258, 361] width 235 height 36
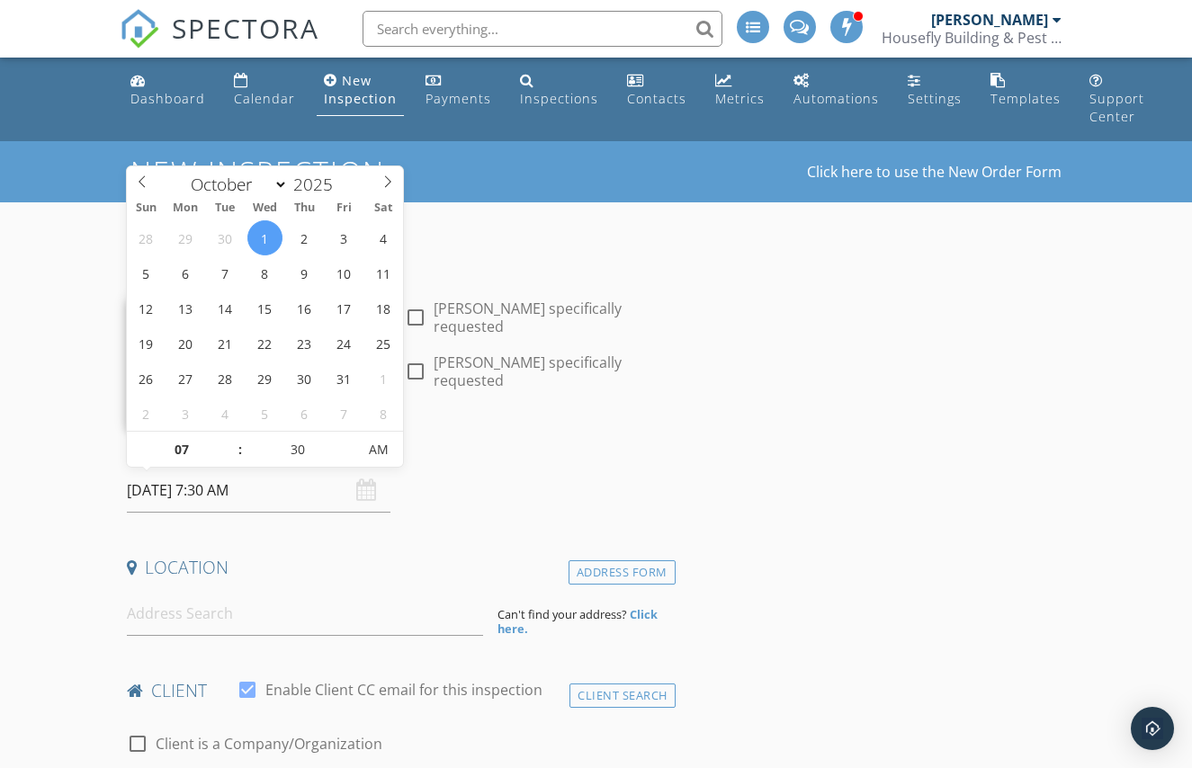
click at [324, 503] on input "[DATE] 7:30 AM" at bounding box center [258, 491] width 263 height 44
type input "08"
type input "[DATE] 8:30 AM"
click at [233, 439] on span at bounding box center [231, 441] width 13 height 18
type input "09"
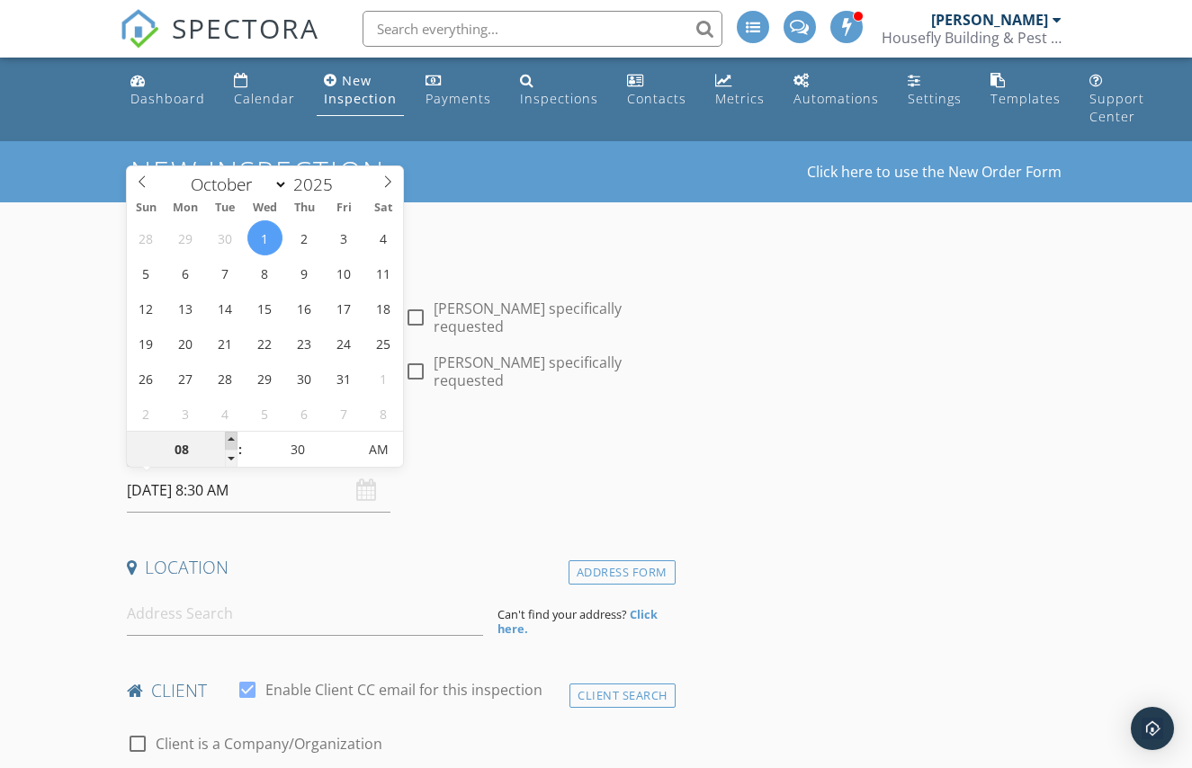
type input "[DATE] 9:30 AM"
click at [233, 439] on span at bounding box center [231, 441] width 13 height 18
type input "10"
type input "[DATE] 10:30 AM"
click at [233, 439] on span at bounding box center [231, 441] width 13 height 18
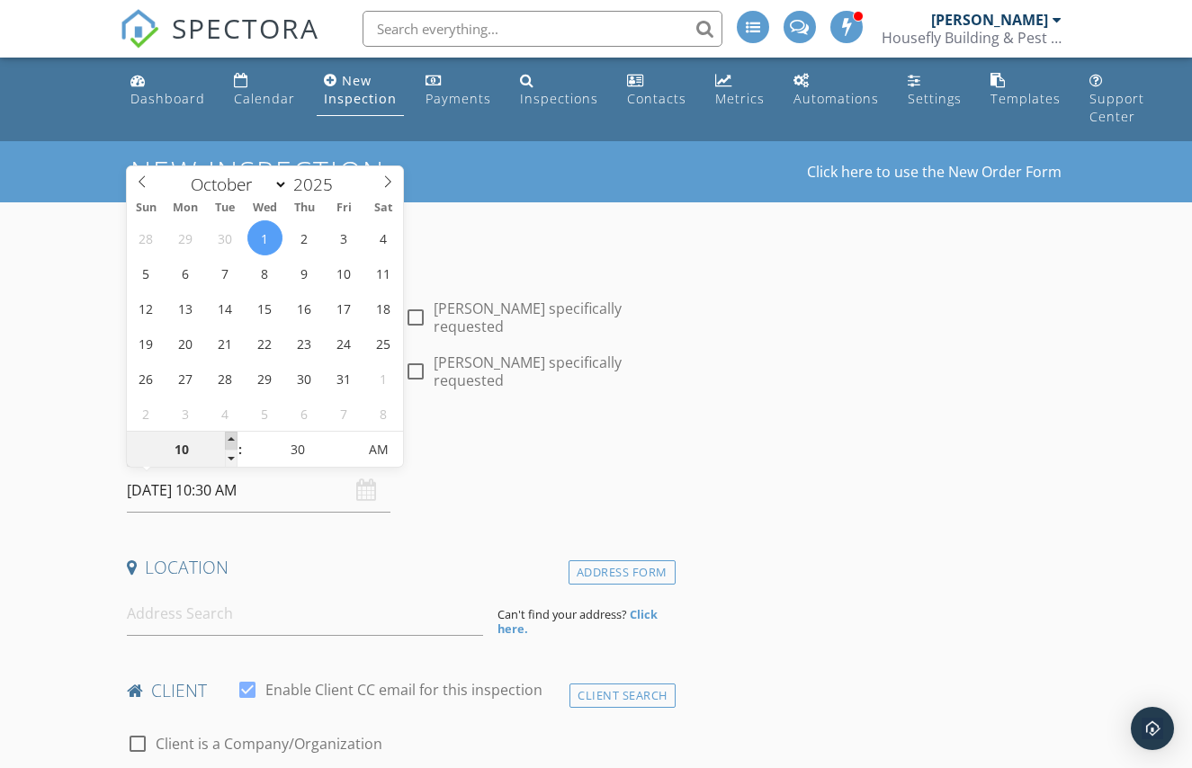
type input "11"
type input "[DATE] 11:30 AM"
click at [234, 439] on span at bounding box center [231, 441] width 13 height 18
type input "25"
type input "[DATE] 11:25 AM"
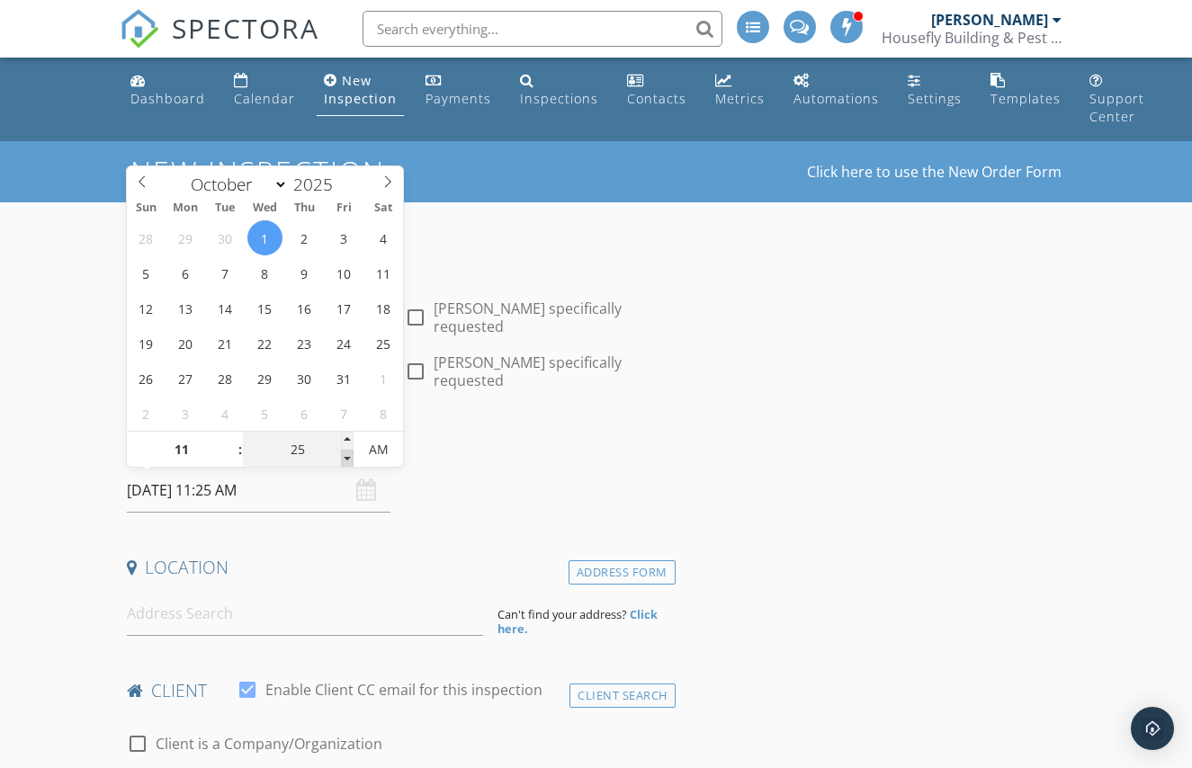
click at [344, 459] on span at bounding box center [347, 459] width 13 height 18
type input "20"
type input "[DATE] 11:20 AM"
click at [344, 459] on span at bounding box center [347, 459] width 13 height 18
type input "15"
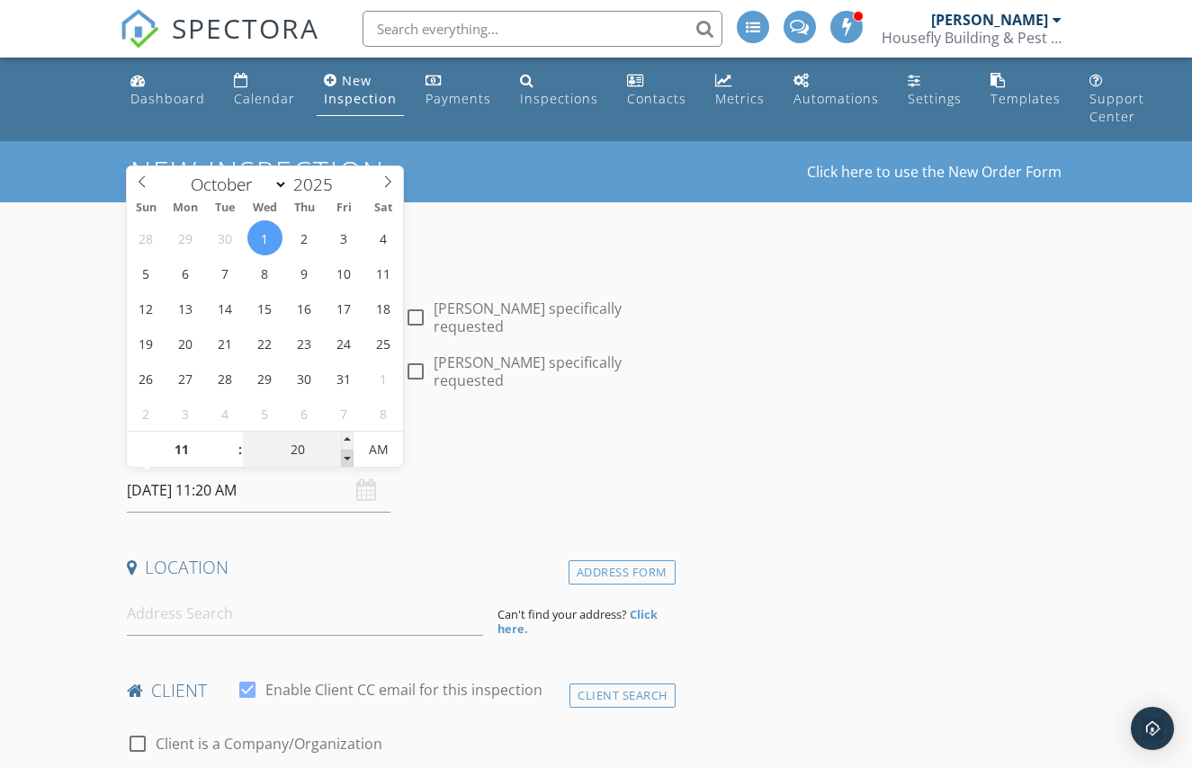
type input "[DATE] 11:15 AM"
click at [344, 459] on span at bounding box center [347, 459] width 13 height 18
type input "10"
type input "[DATE] 11:10 AM"
click at [344, 459] on span at bounding box center [347, 459] width 13 height 18
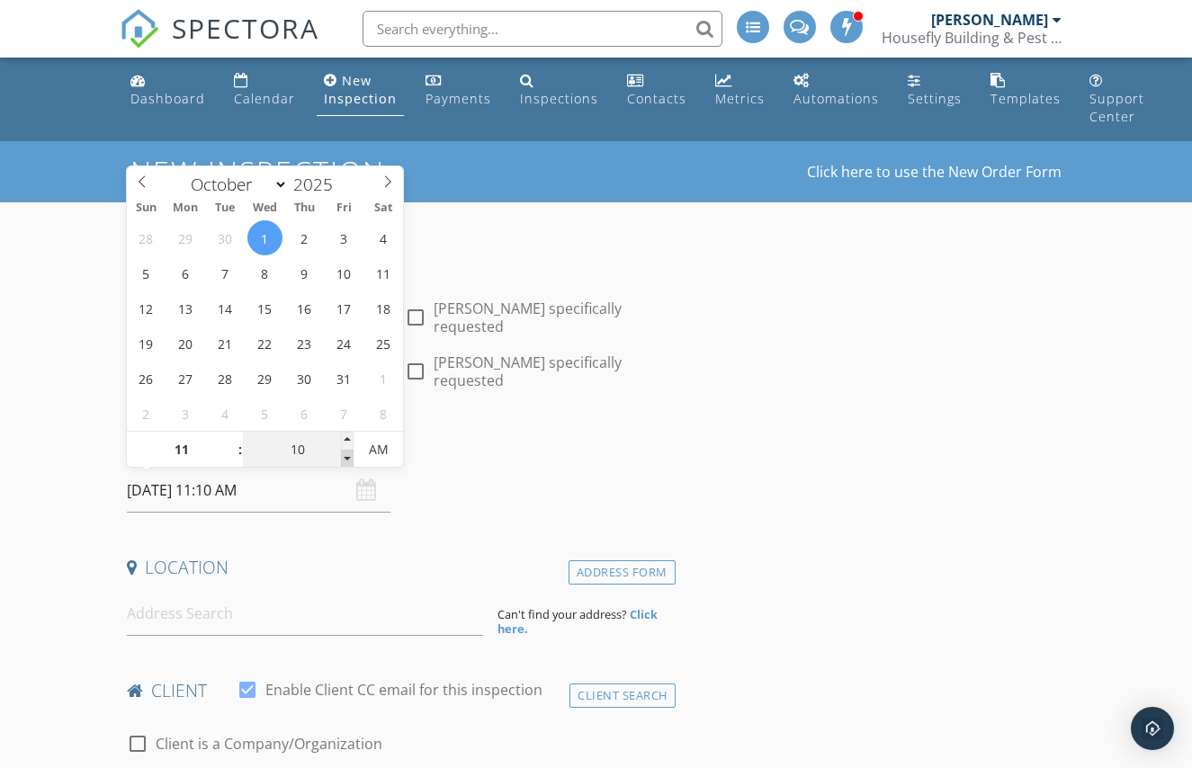
type input "05"
type input "[DATE] 11:05 AM"
click at [344, 459] on span at bounding box center [347, 459] width 13 height 18
type input "00"
type input "[DATE] 11:00 AM"
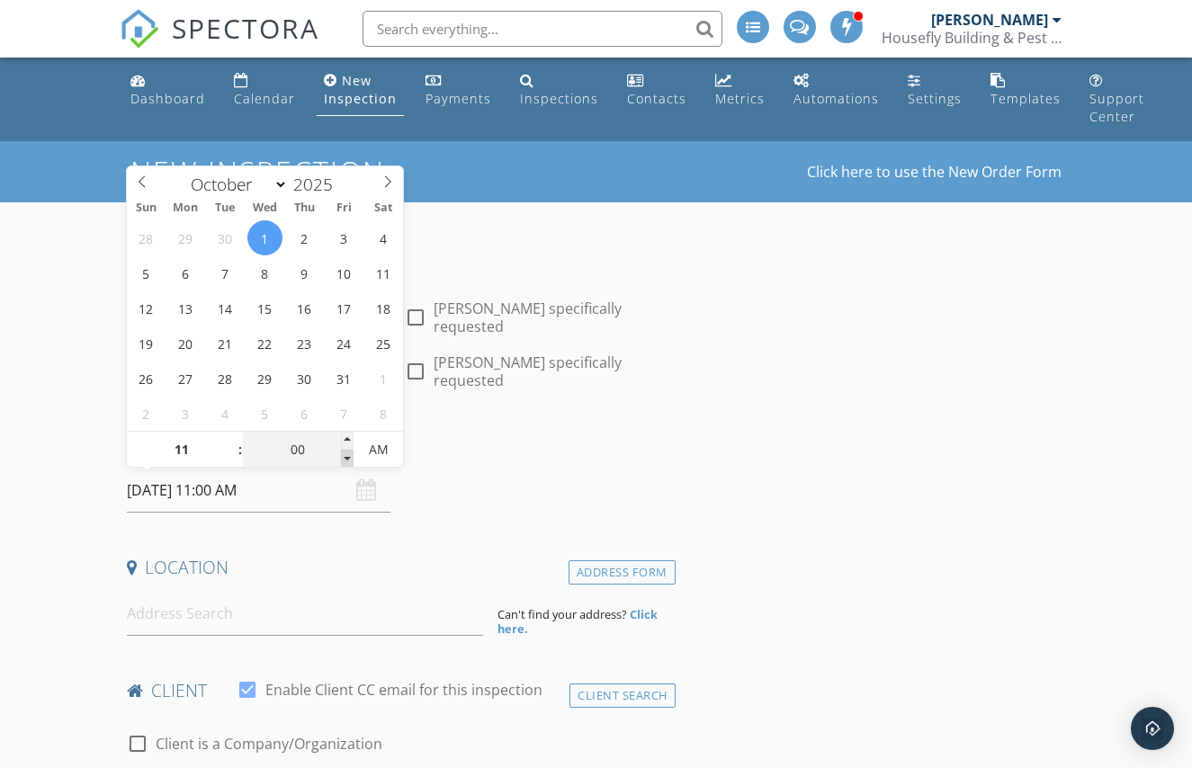
click at [344, 459] on span at bounding box center [347, 459] width 13 height 18
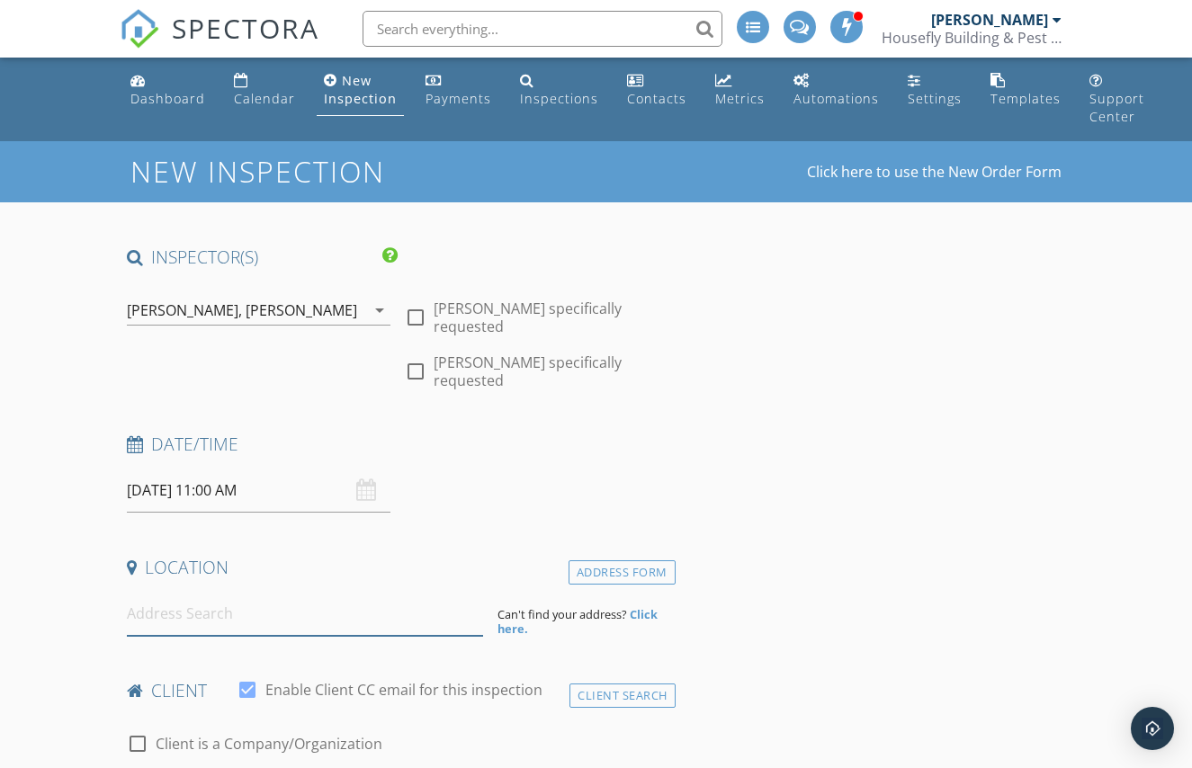
click at [320, 590] on div "Location Address Form Can't find your address? Click here." at bounding box center [398, 596] width 556 height 80
click at [282, 621] on input at bounding box center [305, 614] width 356 height 44
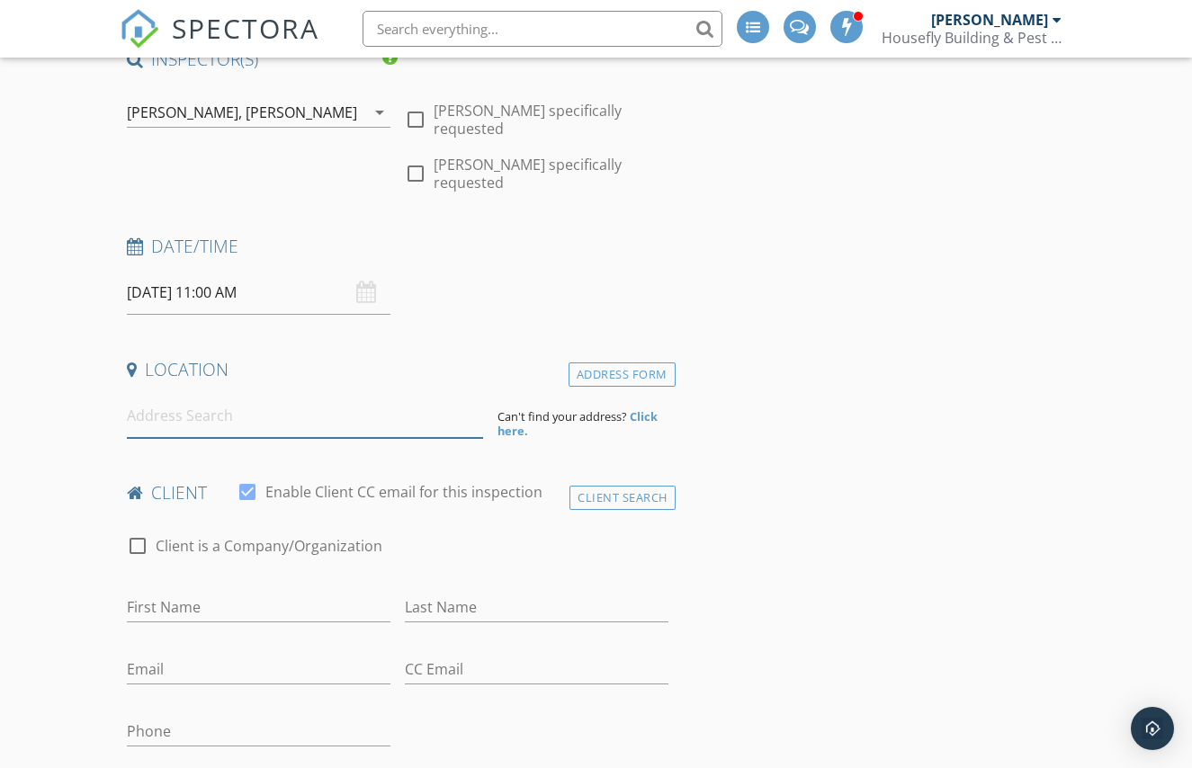
scroll to position [201, 0]
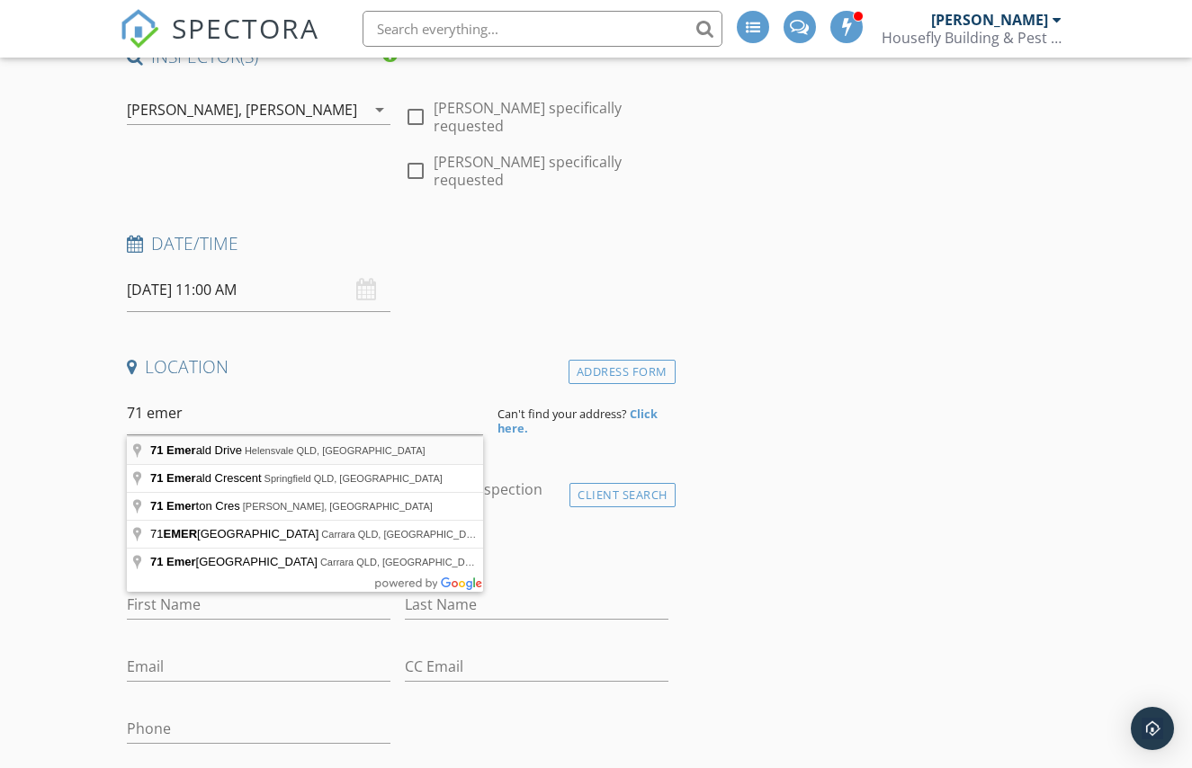
type input "[STREET_ADDRESS]"
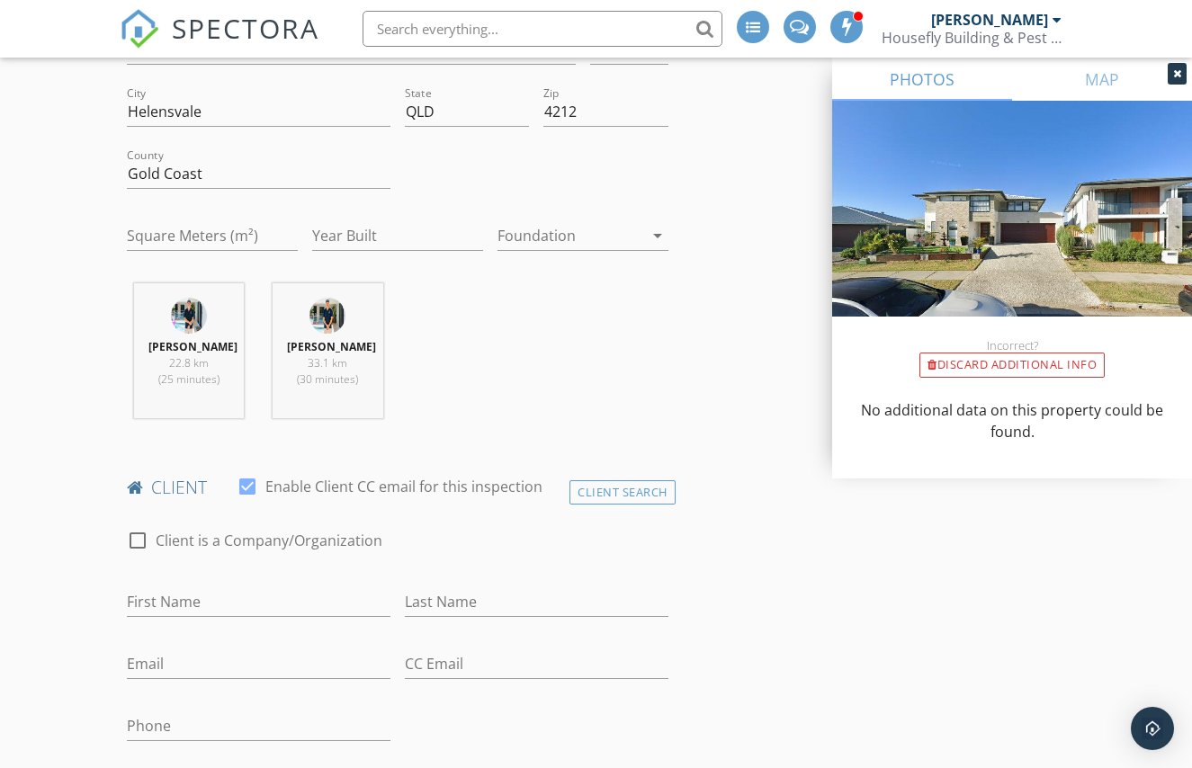
scroll to position [579, 0]
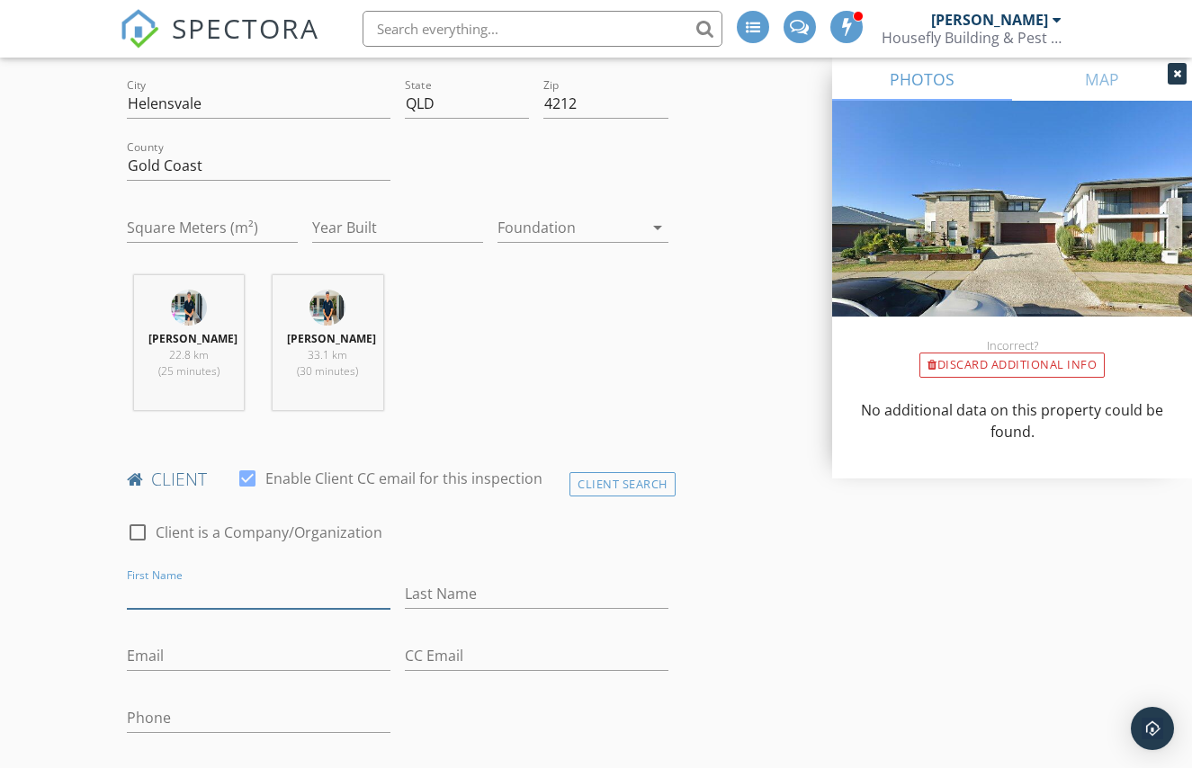
click at [207, 591] on input "First Name" at bounding box center [258, 594] width 263 height 30
type input "[PERSON_NAME]"
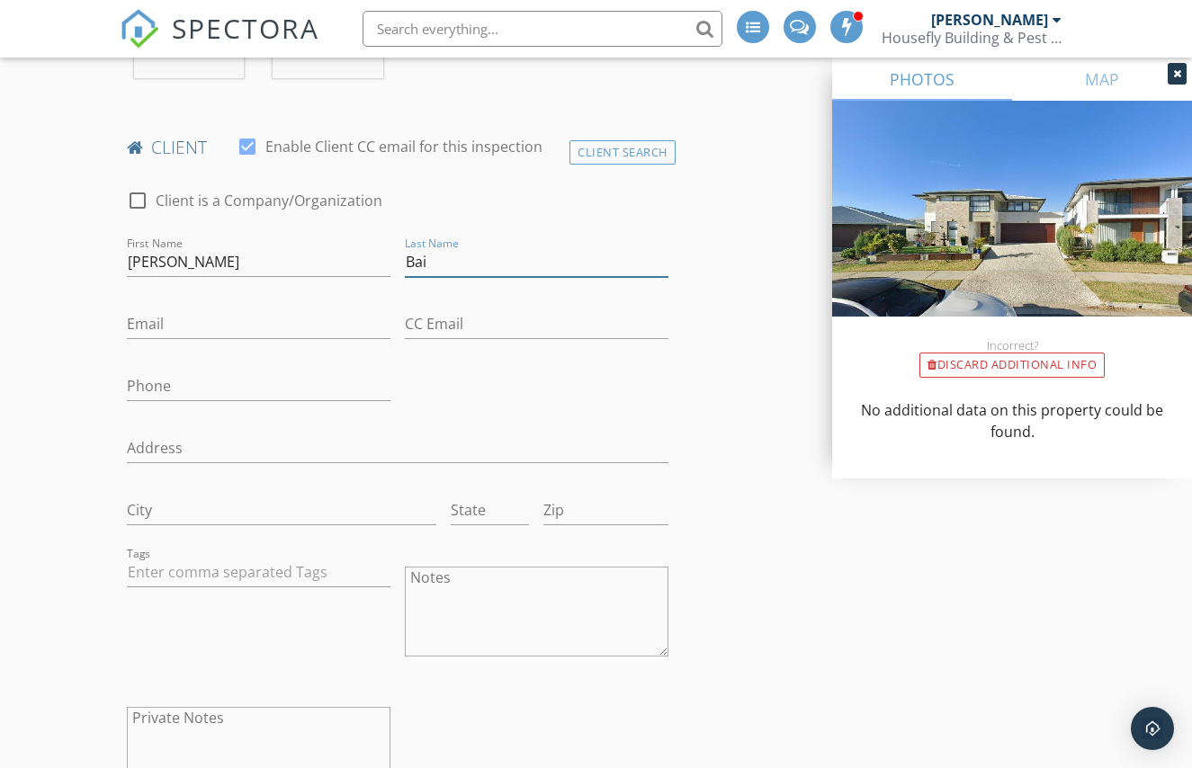
scroll to position [912, 0]
type input "Bai"
click at [226, 318] on input "Email" at bounding box center [258, 323] width 263 height 30
paste input "[PERSON_NAME][EMAIL_ADDRESS][DOMAIN_NAME]"
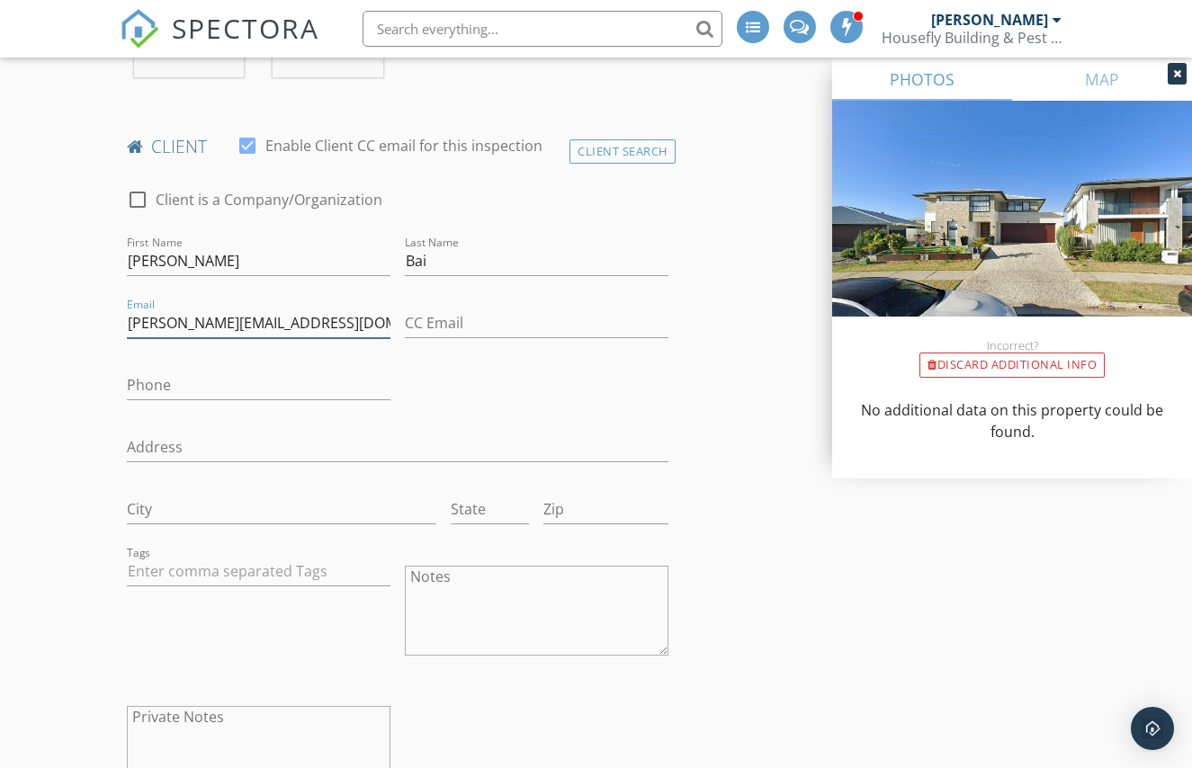
type input "[PERSON_NAME][EMAIL_ADDRESS][DOMAIN_NAME]"
click at [212, 383] on input "Phone" at bounding box center [258, 386] width 263 height 30
paste input "0416540331"
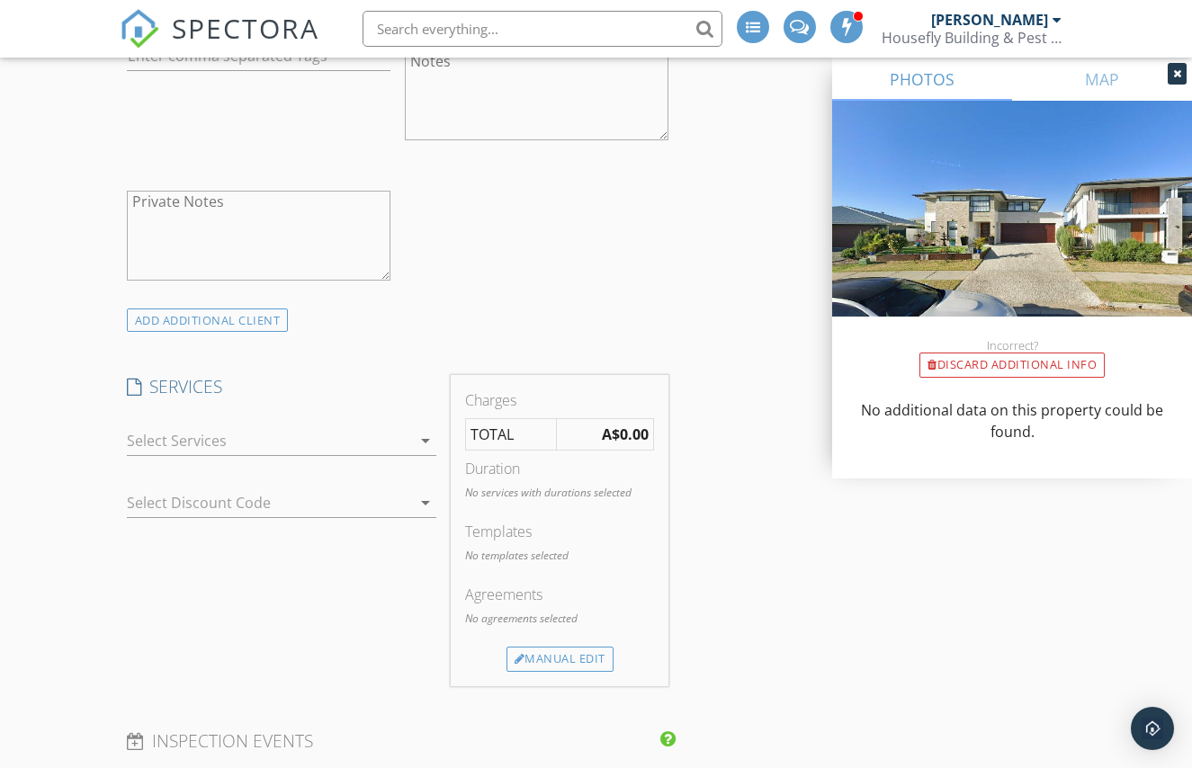
scroll to position [1428, 0]
type input "0416540331"
click at [378, 440] on div at bounding box center [269, 439] width 285 height 29
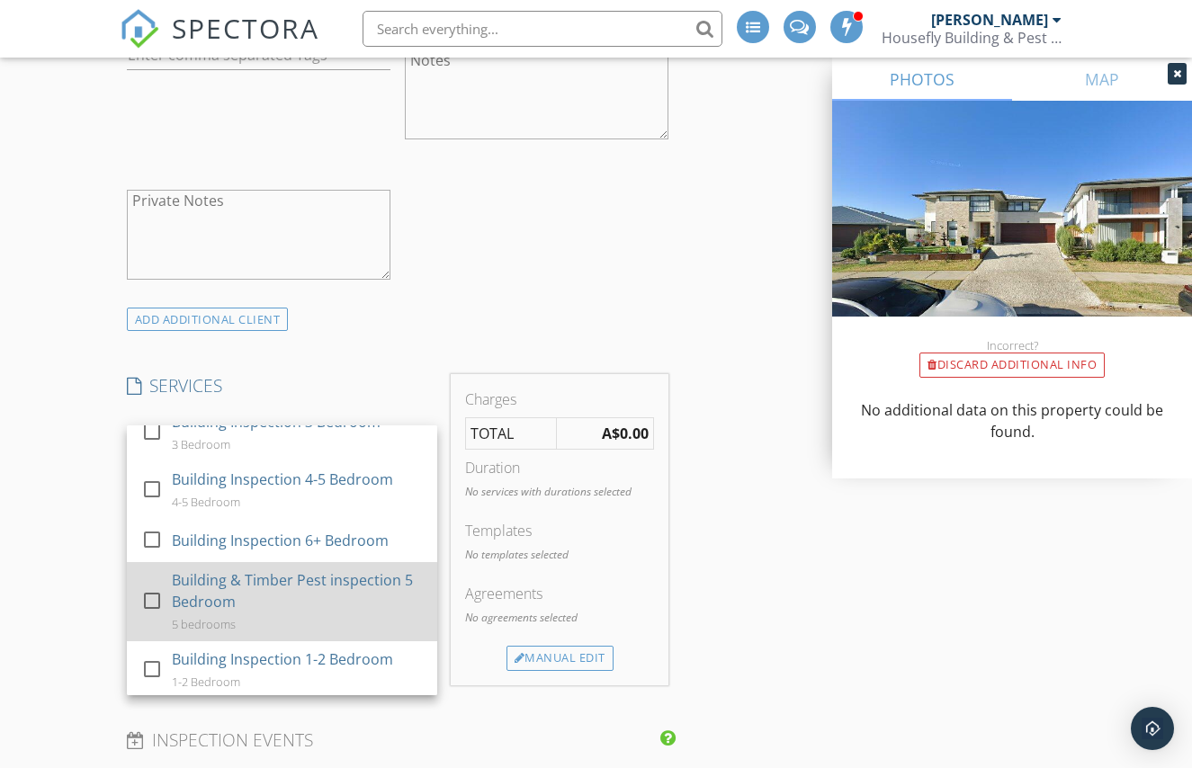
scroll to position [341, 0]
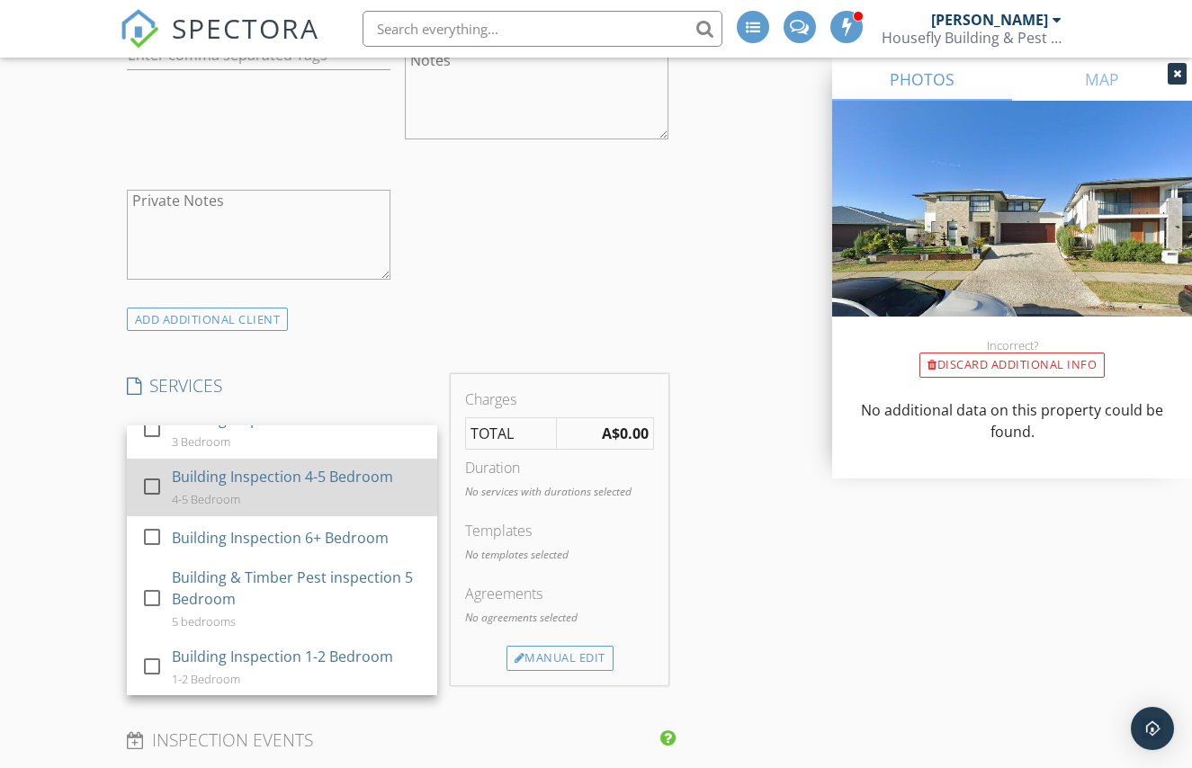
click at [156, 487] on div at bounding box center [152, 485] width 31 height 31
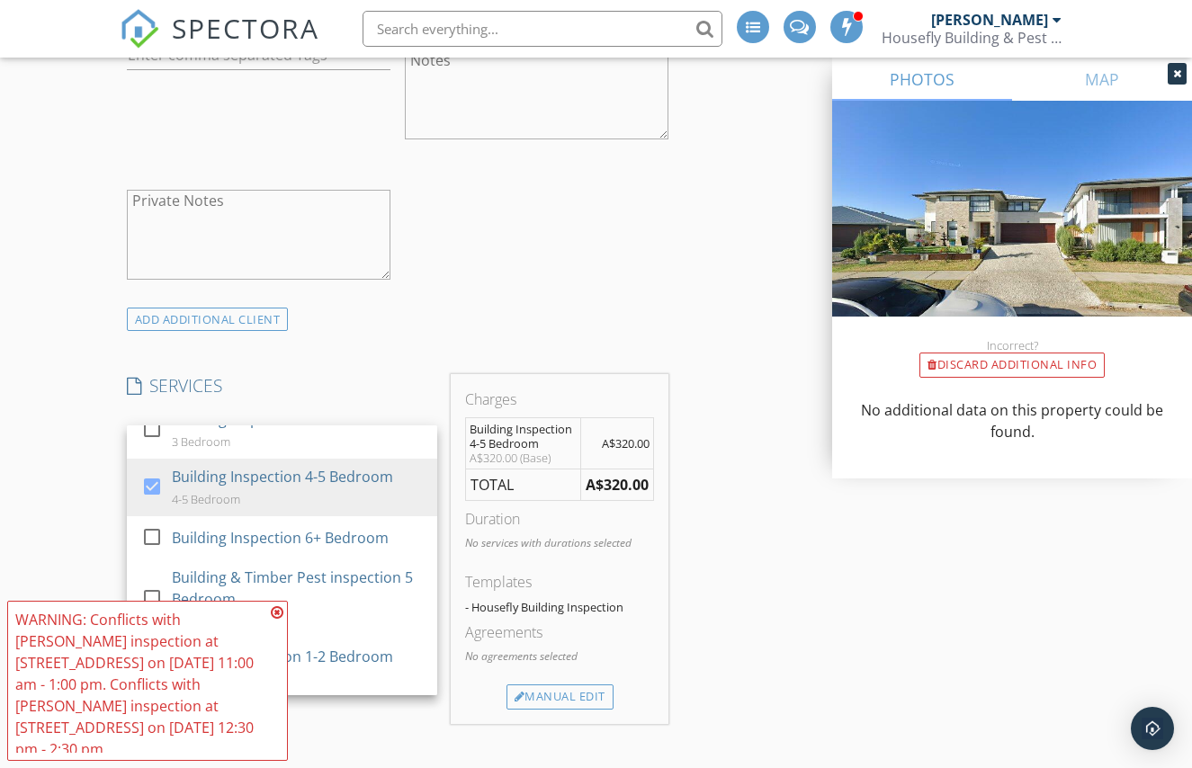
click at [275, 620] on icon at bounding box center [277, 612] width 13 height 14
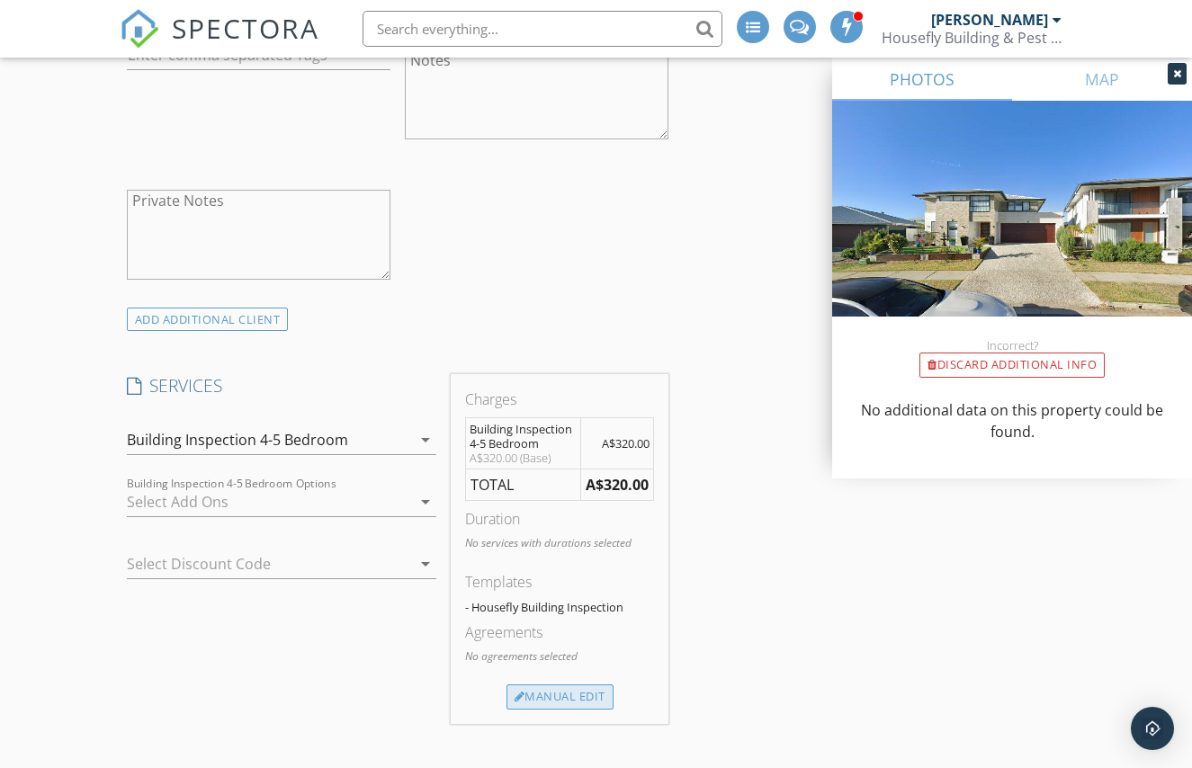
click at [568, 701] on div "Manual Edit" at bounding box center [559, 696] width 107 height 25
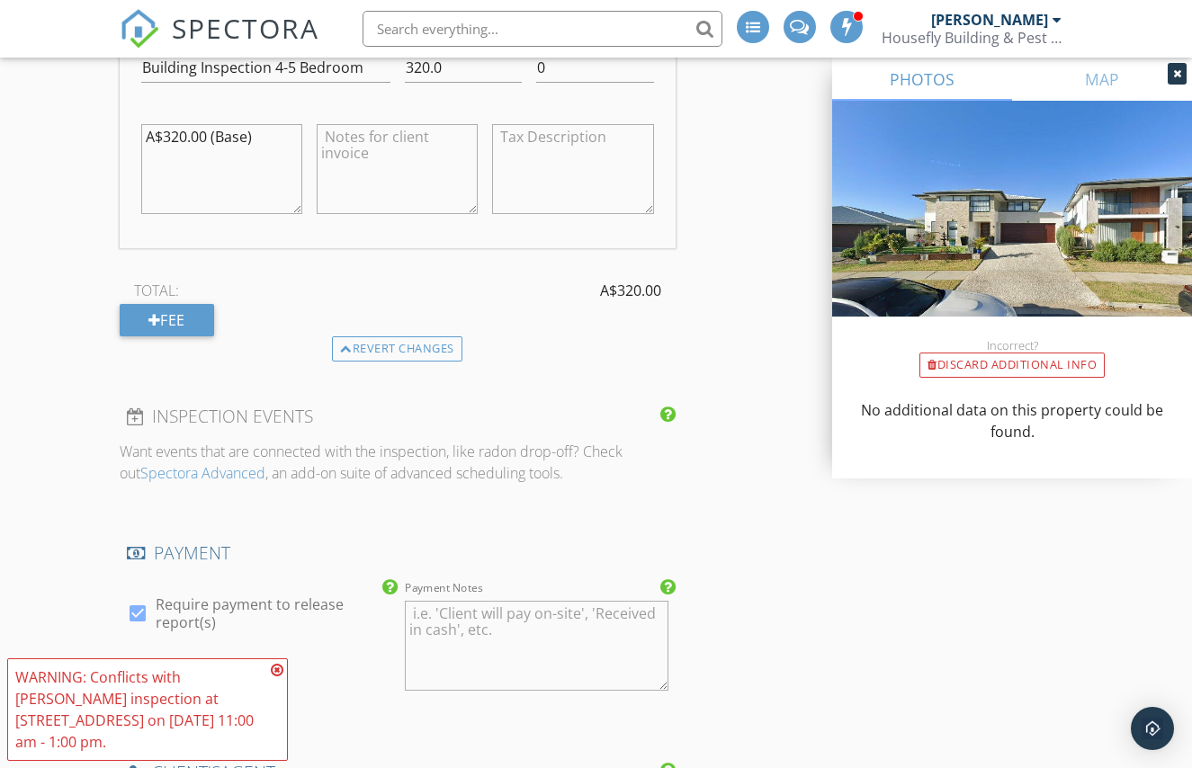
scroll to position [1966, 0]
click at [286, 68] on input "Building Inspection 4-5 Bedroom" at bounding box center [265, 67] width 249 height 30
type input "Building Inspection 5 Bedroom"
click at [424, 67] on input "320.0" at bounding box center [464, 67] width 118 height 30
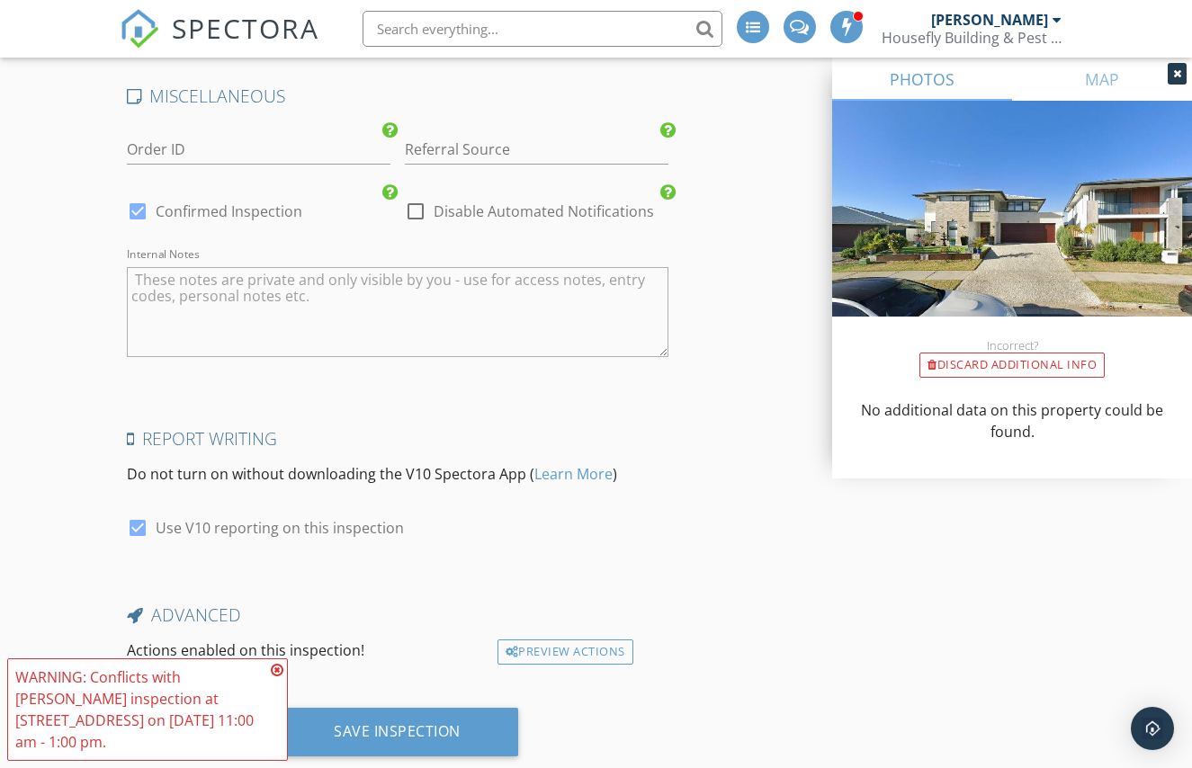
scroll to position [3189, 0]
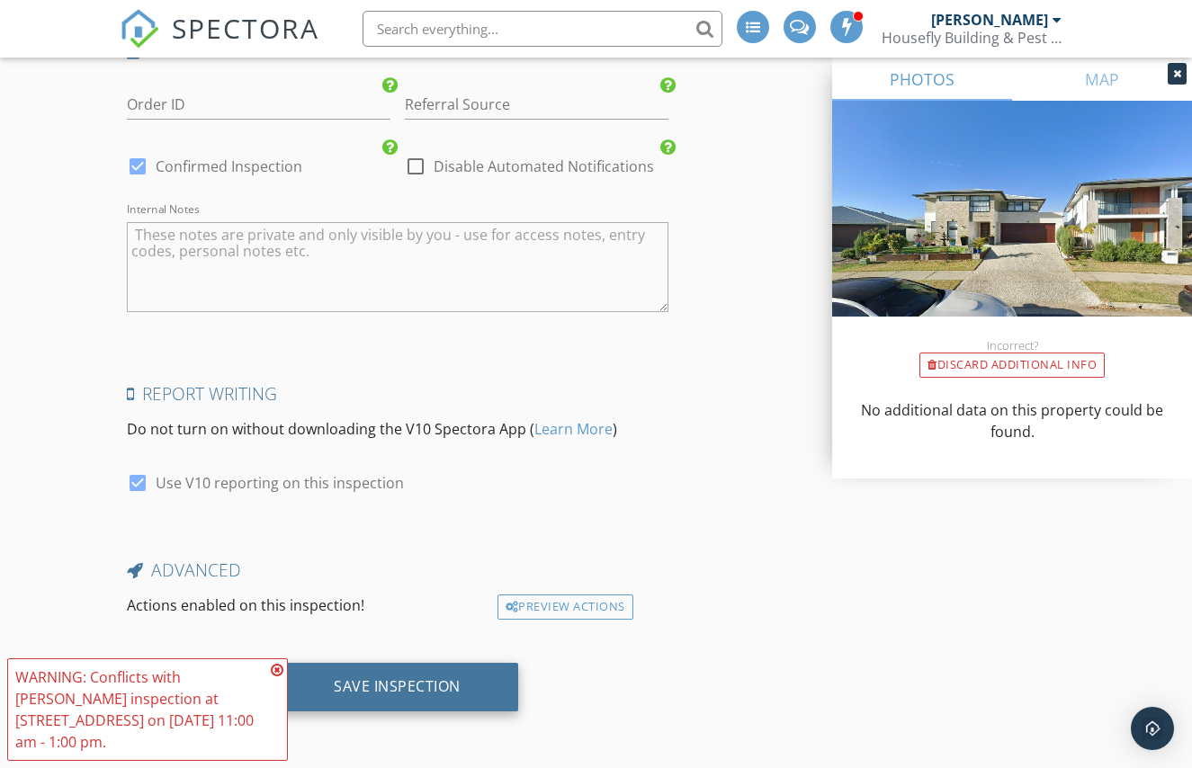
type input "350.0"
click at [339, 687] on div "Save Inspection" at bounding box center [397, 686] width 127 height 18
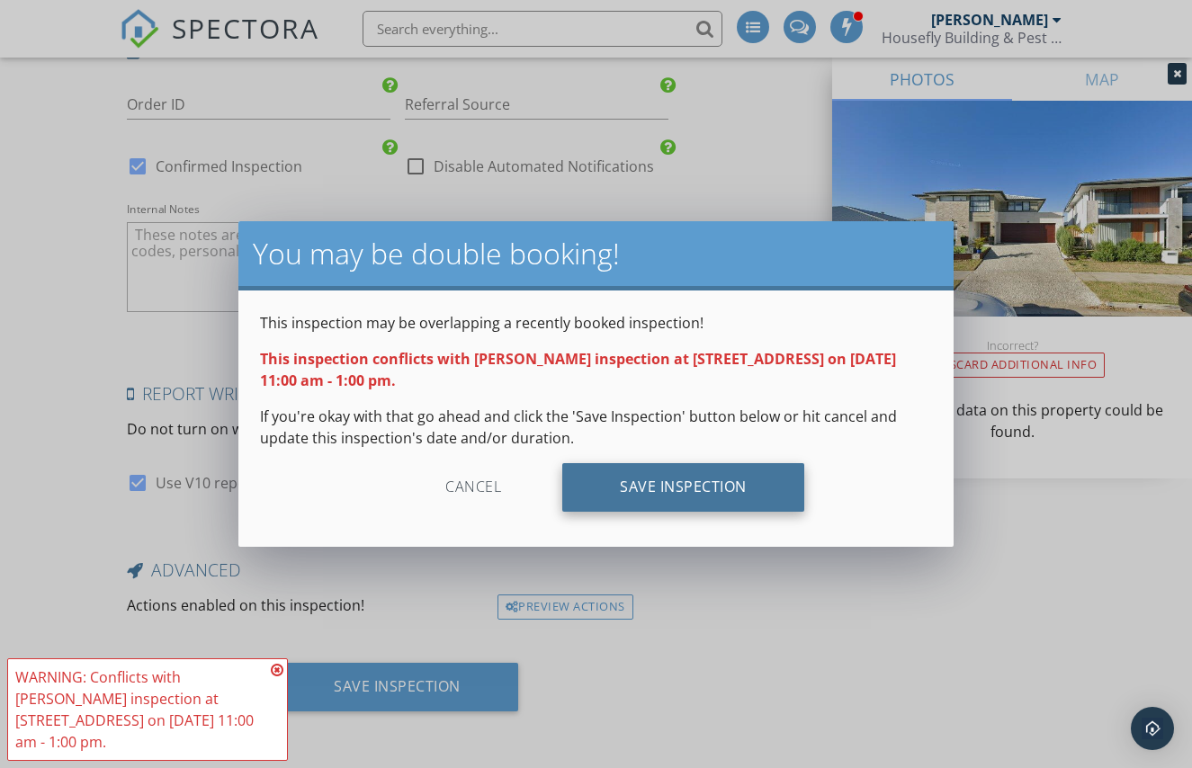
click at [726, 500] on div "Save Inspection" at bounding box center [683, 487] width 242 height 49
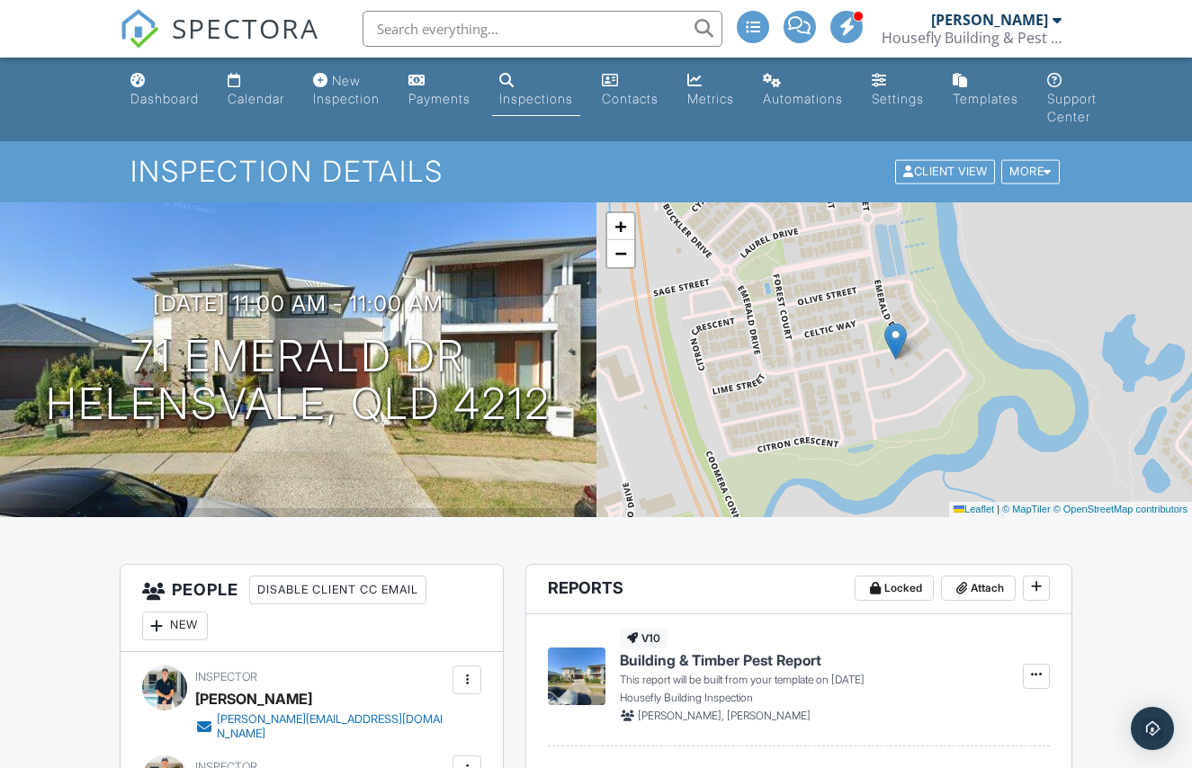
click at [244, 100] on div "Calendar" at bounding box center [256, 98] width 57 height 15
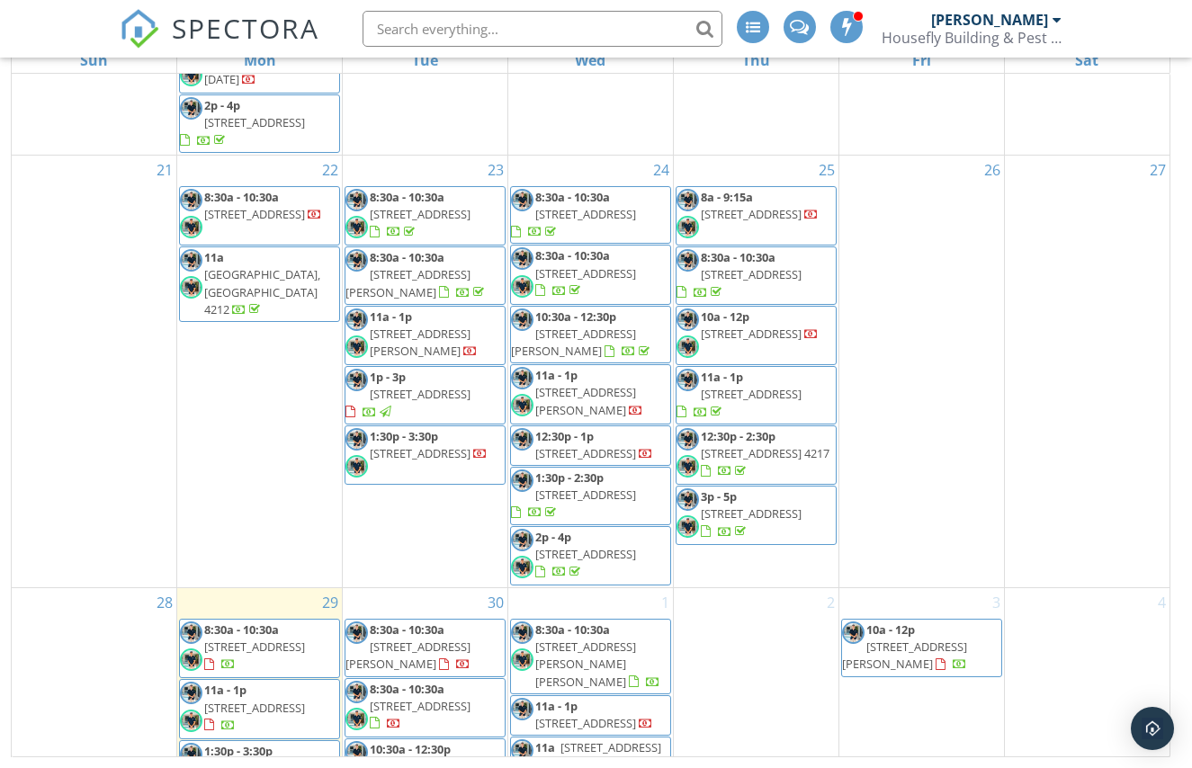
scroll to position [1355, 0]
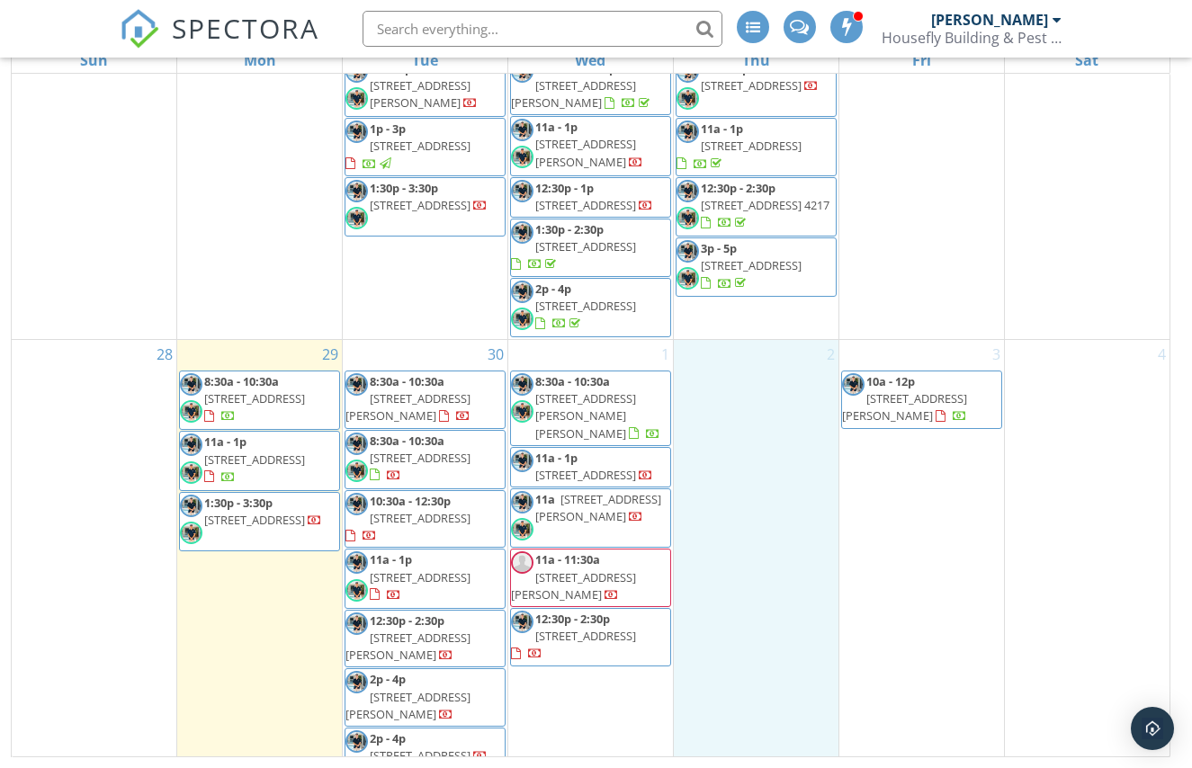
click at [710, 416] on div "2" at bounding box center [756, 564] width 165 height 449
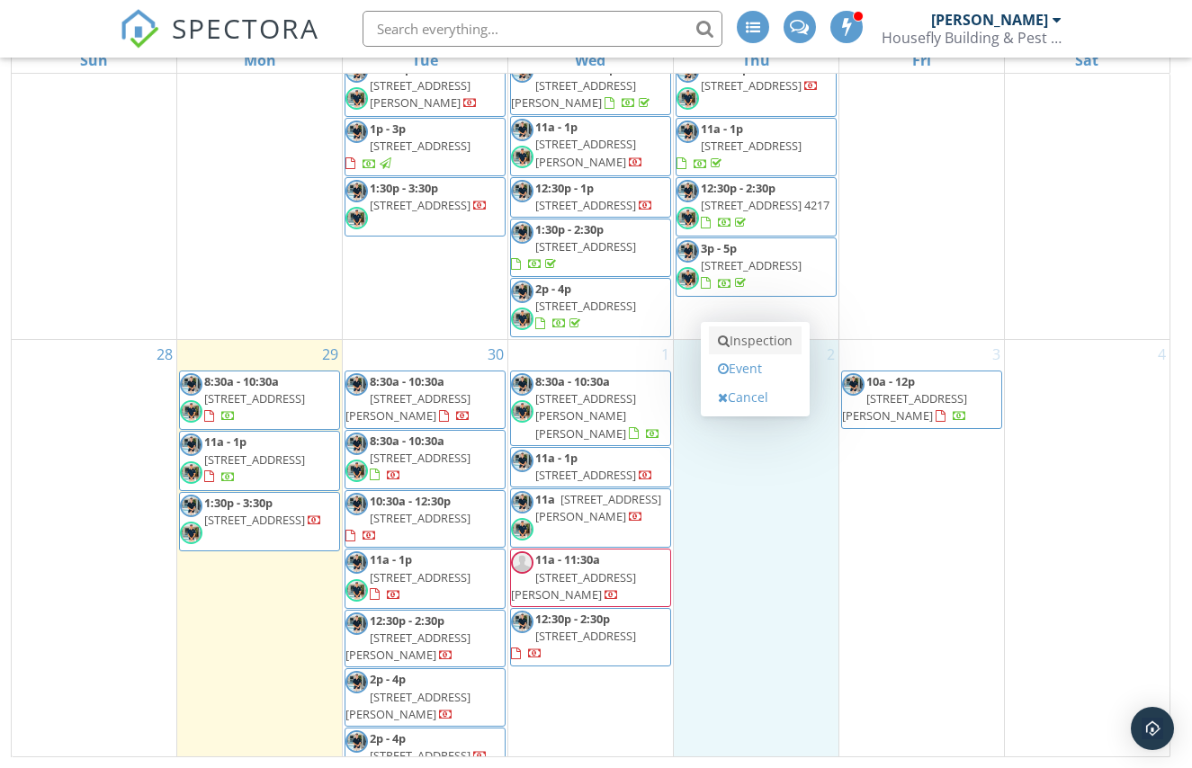
click at [746, 333] on link "Inspection" at bounding box center [755, 340] width 93 height 29
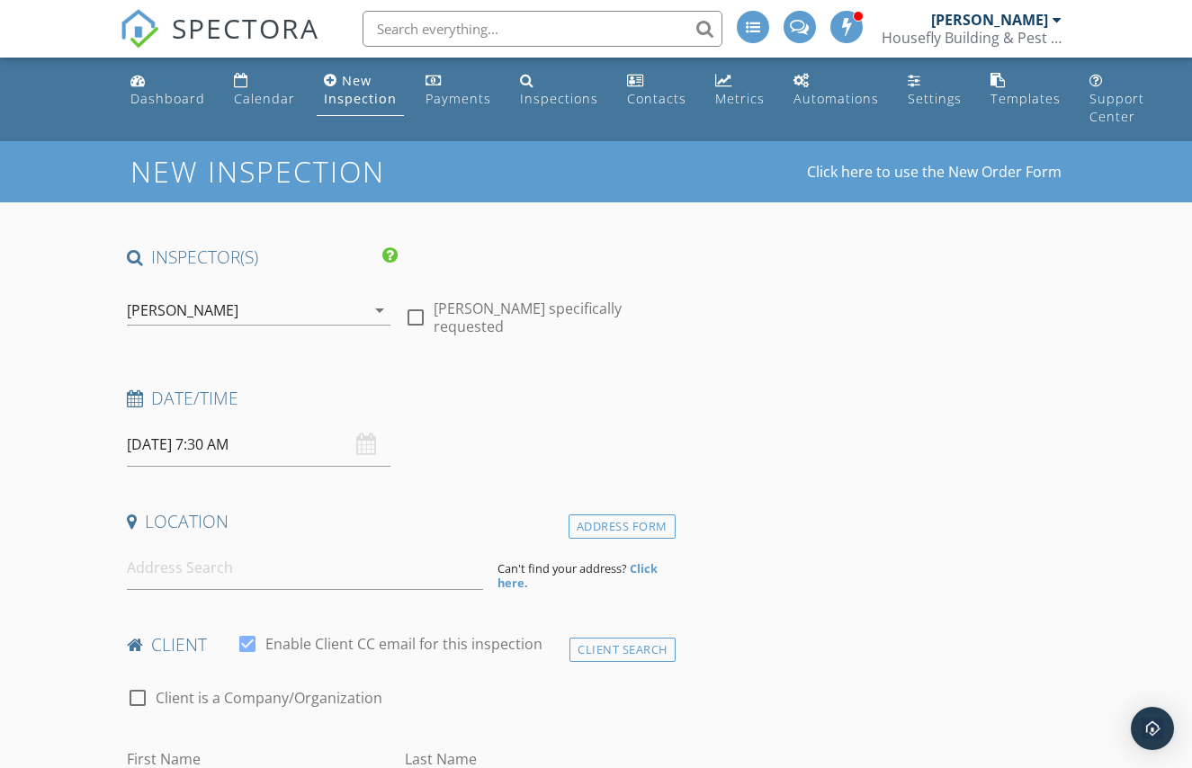
click at [323, 440] on input "02/10/2025 7:30 AM" at bounding box center [258, 445] width 263 height 44
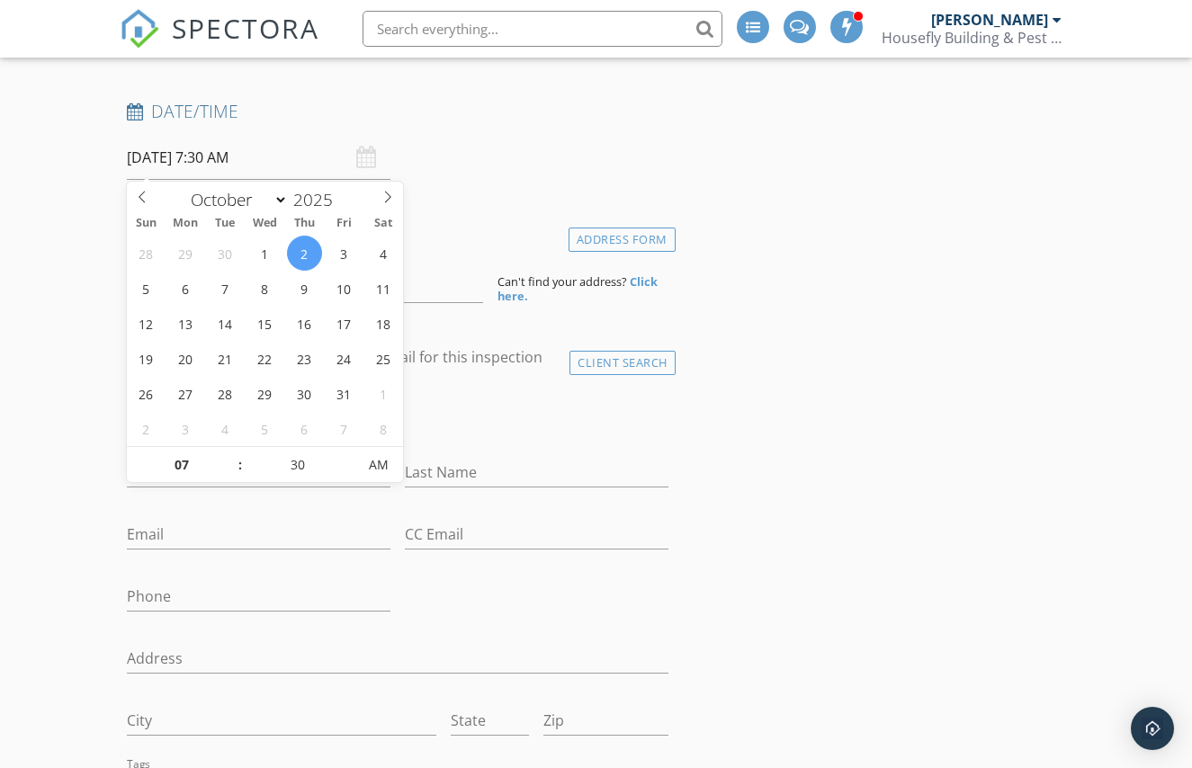
scroll to position [299, 0]
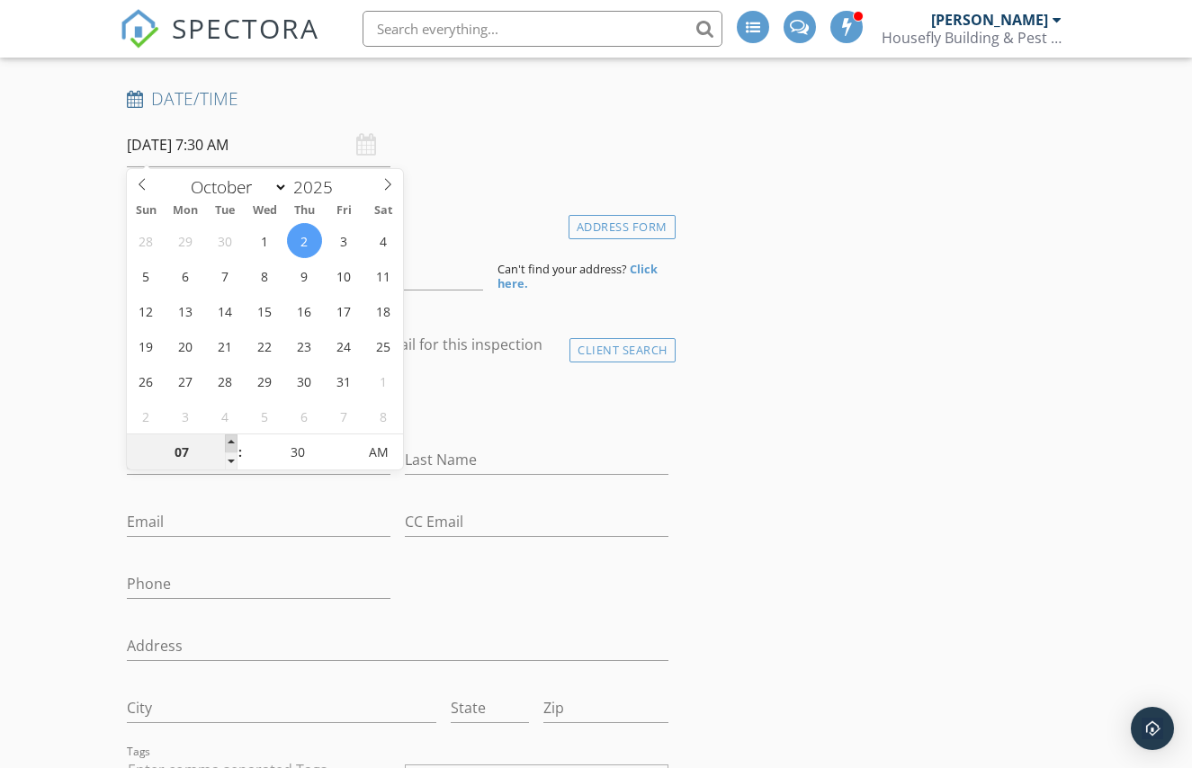
type input "08"
type input "02/10/2025 8:30 AM"
click at [230, 438] on span at bounding box center [231, 443] width 13 height 18
type input "09"
type input "02/10/2025 9:30 AM"
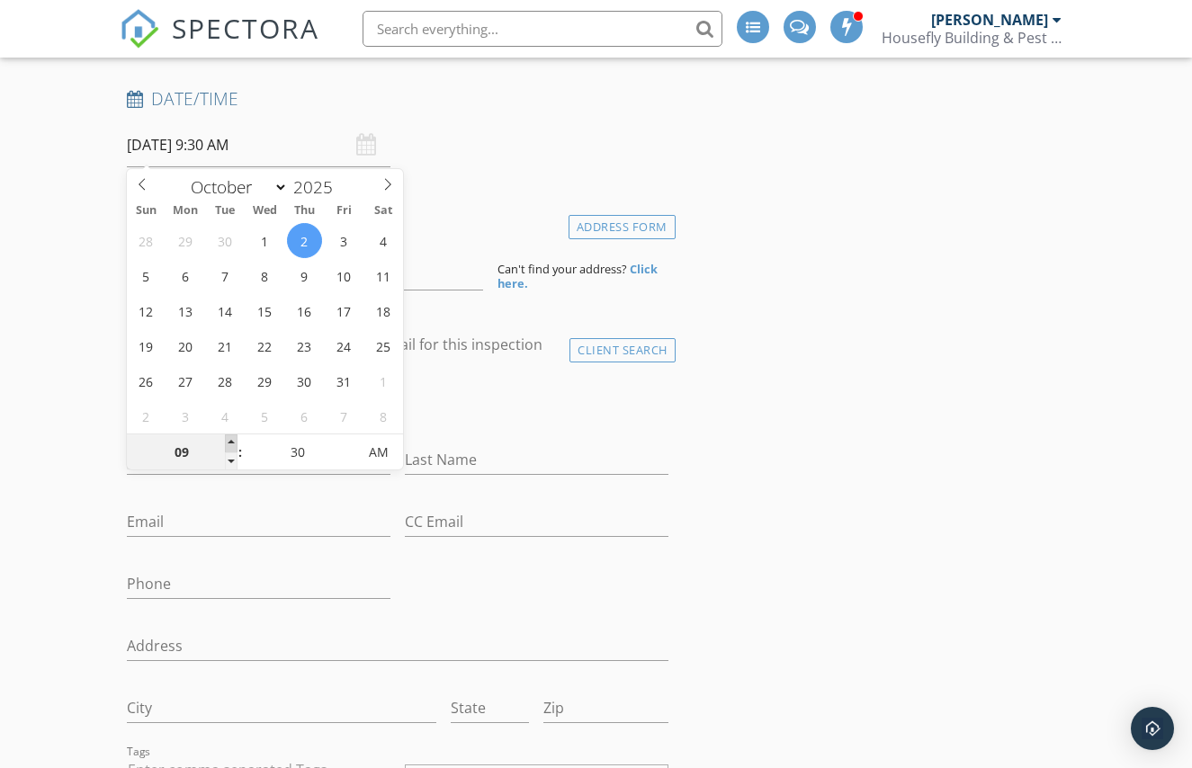
click at [230, 438] on span at bounding box center [231, 443] width 13 height 18
type input "10"
type input "[DATE] 10:30 AM"
click at [230, 438] on span at bounding box center [231, 443] width 13 height 18
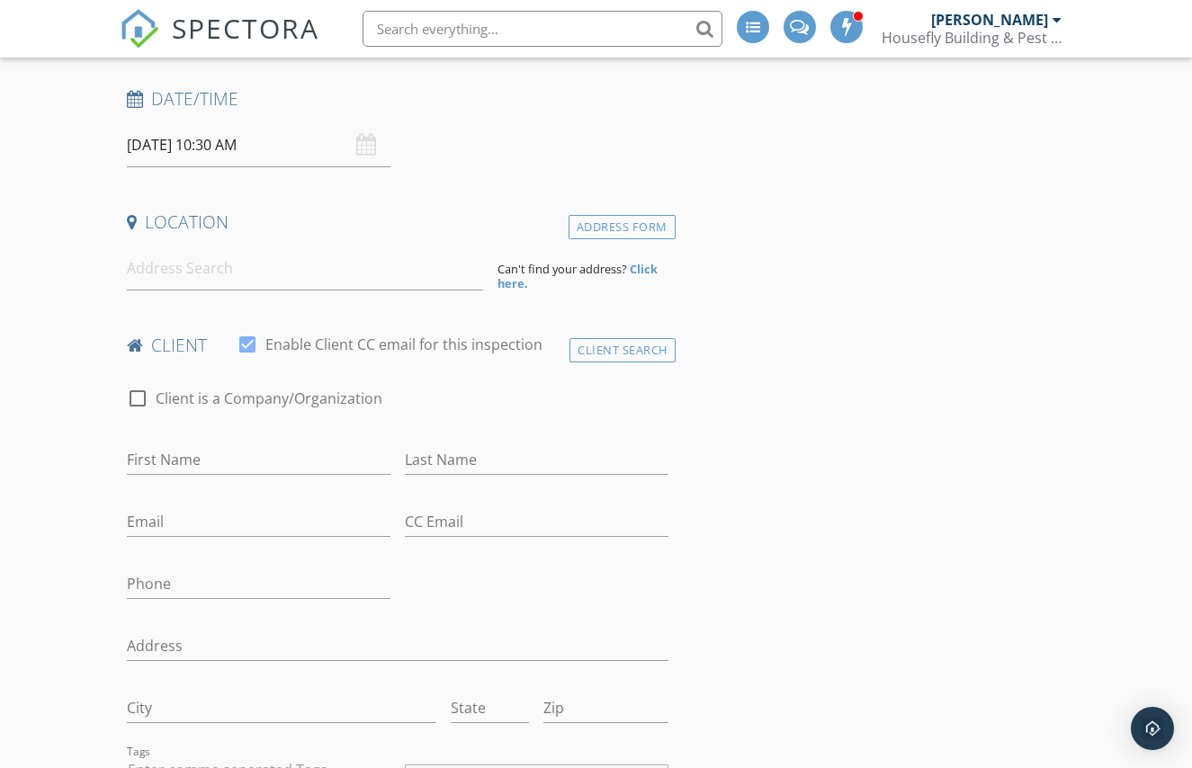
click at [279, 281] on input at bounding box center [305, 268] width 356 height 44
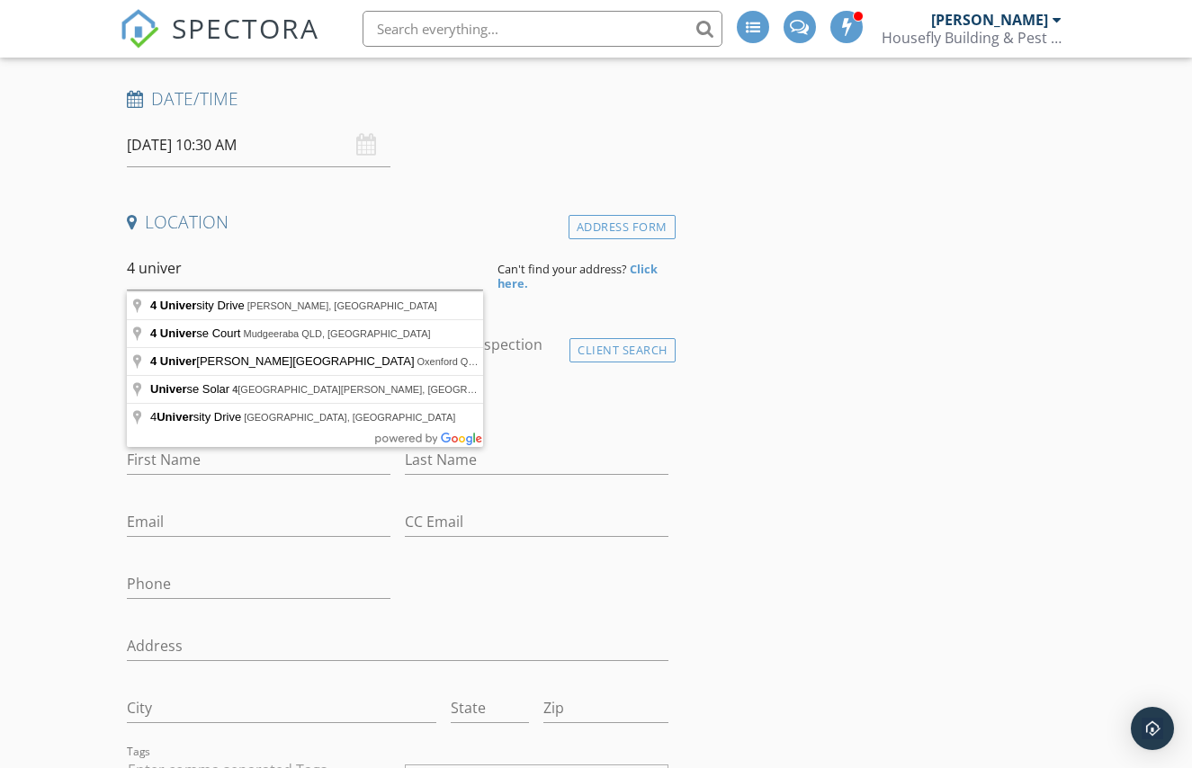
type input "4 University Drive, Robina QLD, Australia"
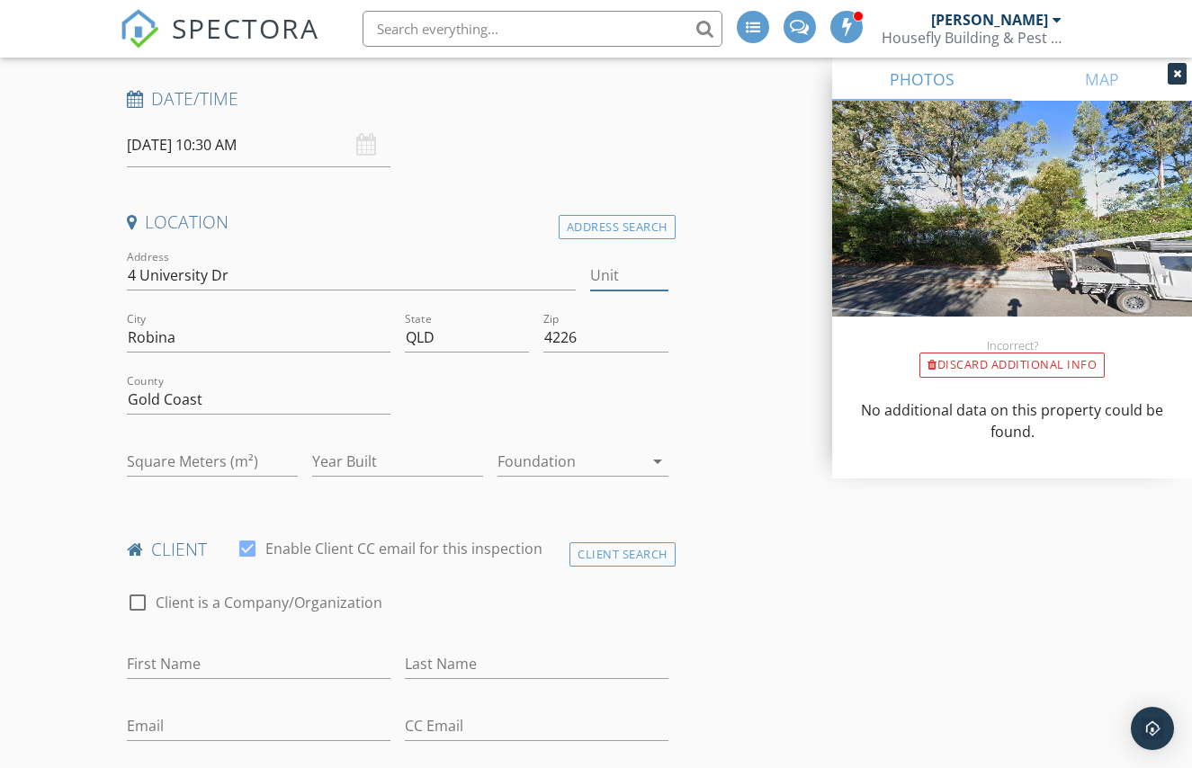
click at [632, 282] on input "Unit" at bounding box center [629, 276] width 78 height 30
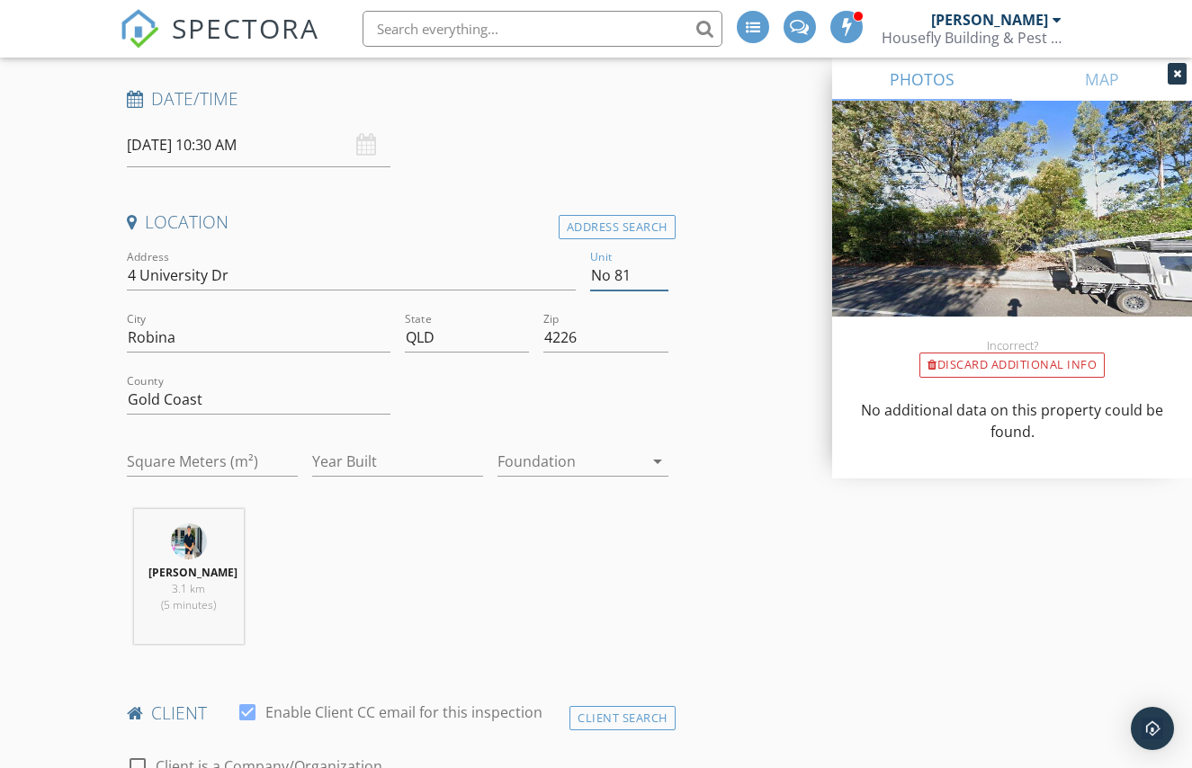
type input "No 81"
drag, startPoint x: 739, startPoint y: 514, endPoint x: 713, endPoint y: 522, distance: 27.3
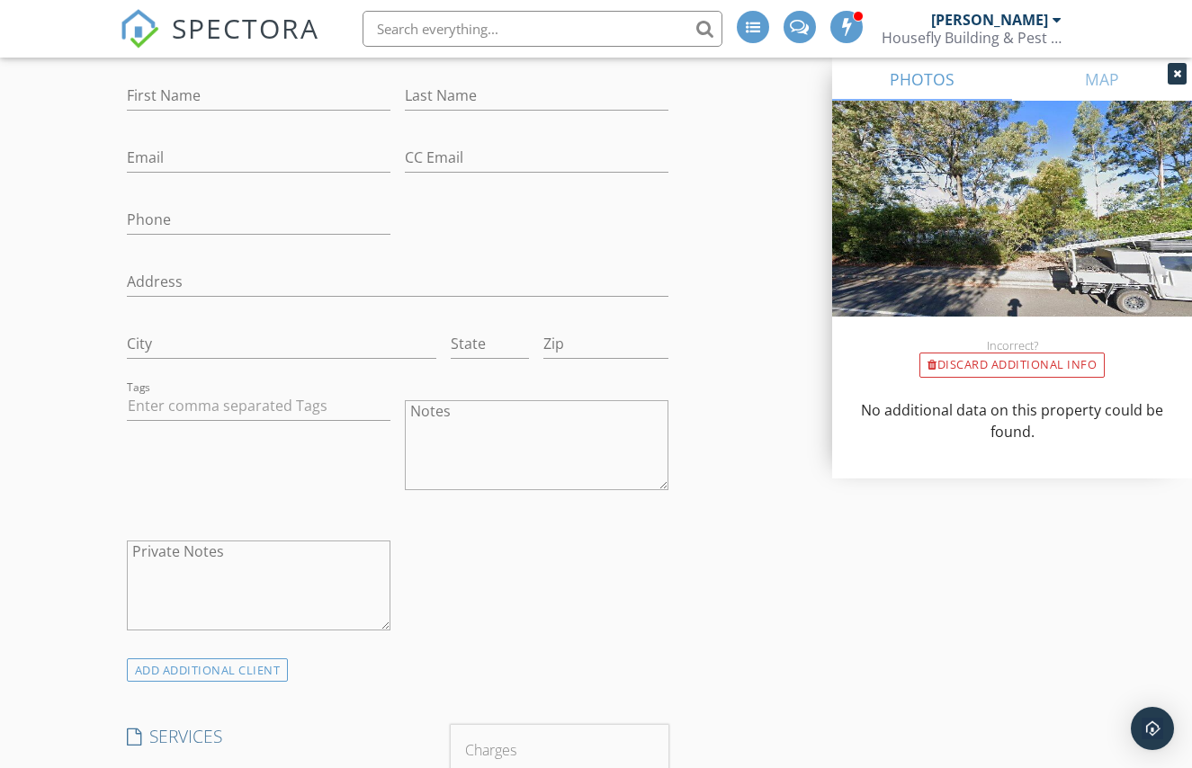
scroll to position [969, 0]
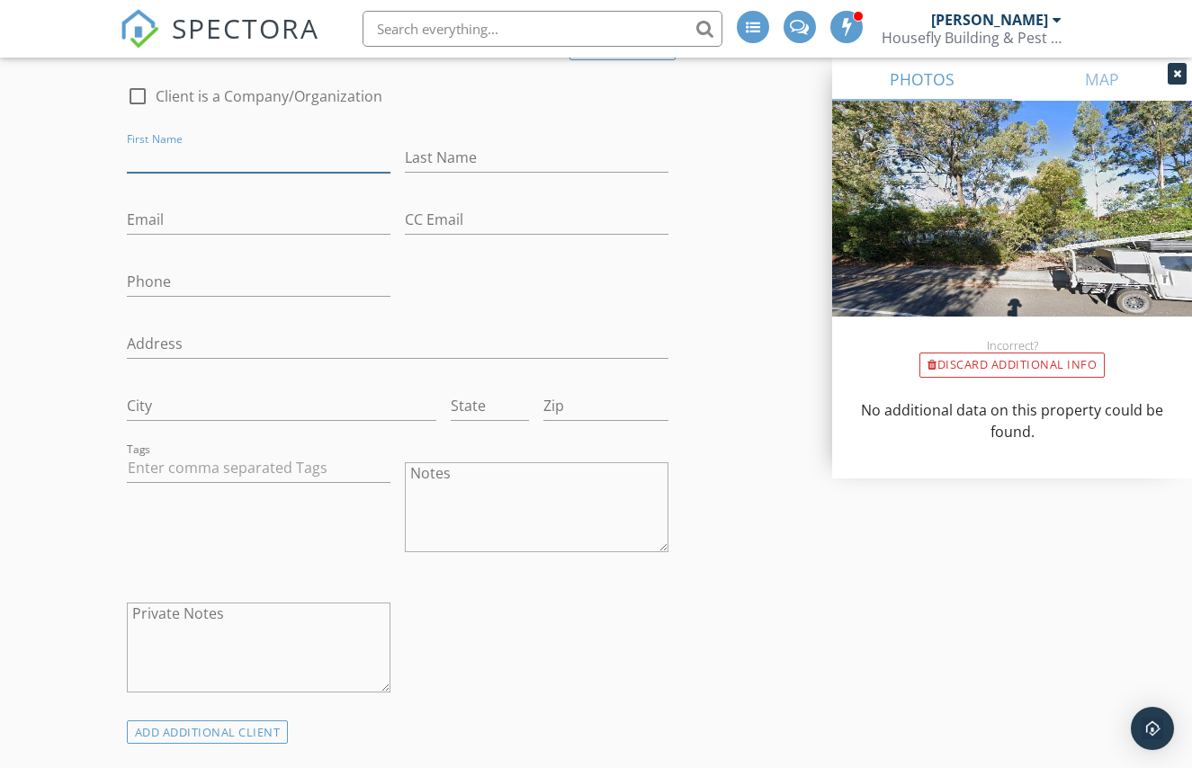
click at [206, 162] on input "First Name" at bounding box center [258, 158] width 263 height 30
paste input "[PERSON_NAME]"
drag, startPoint x: 233, startPoint y: 157, endPoint x: 174, endPoint y: 152, distance: 59.6
click at [174, 152] on input "[PERSON_NAME]" at bounding box center [258, 158] width 263 height 30
type input "Heath"
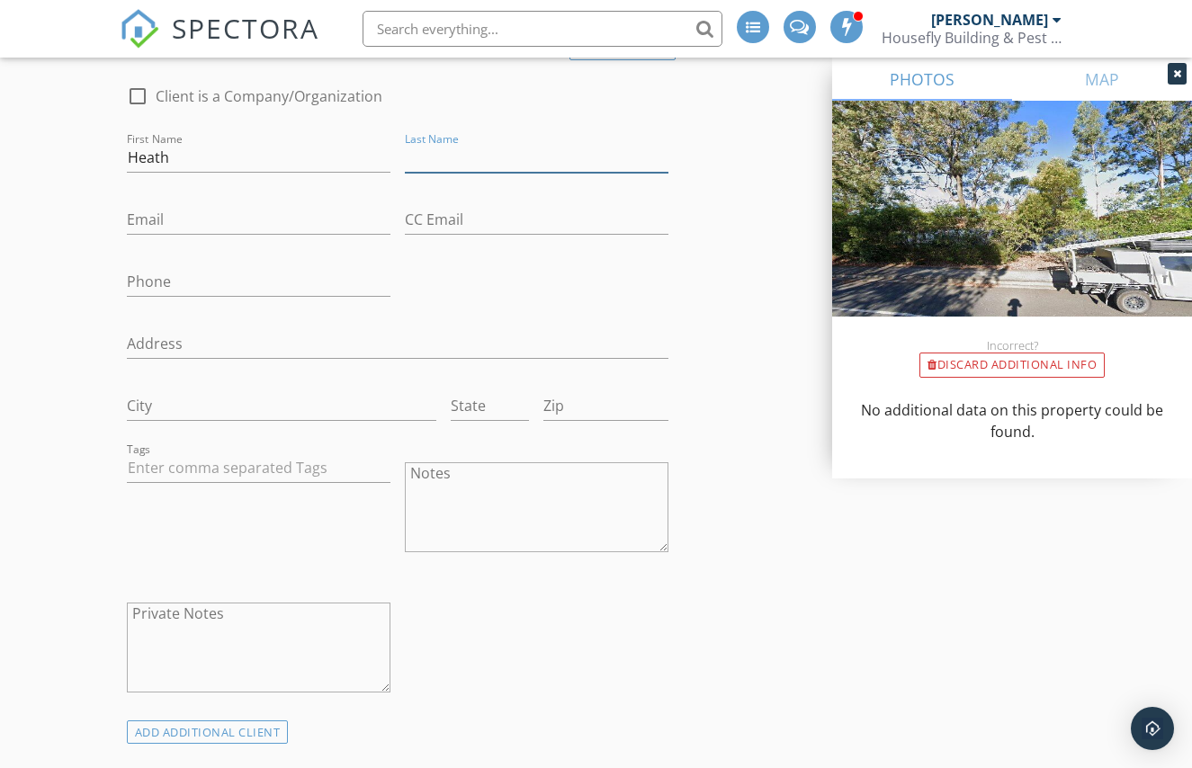
paste input "Tamme"
type input "Tamme"
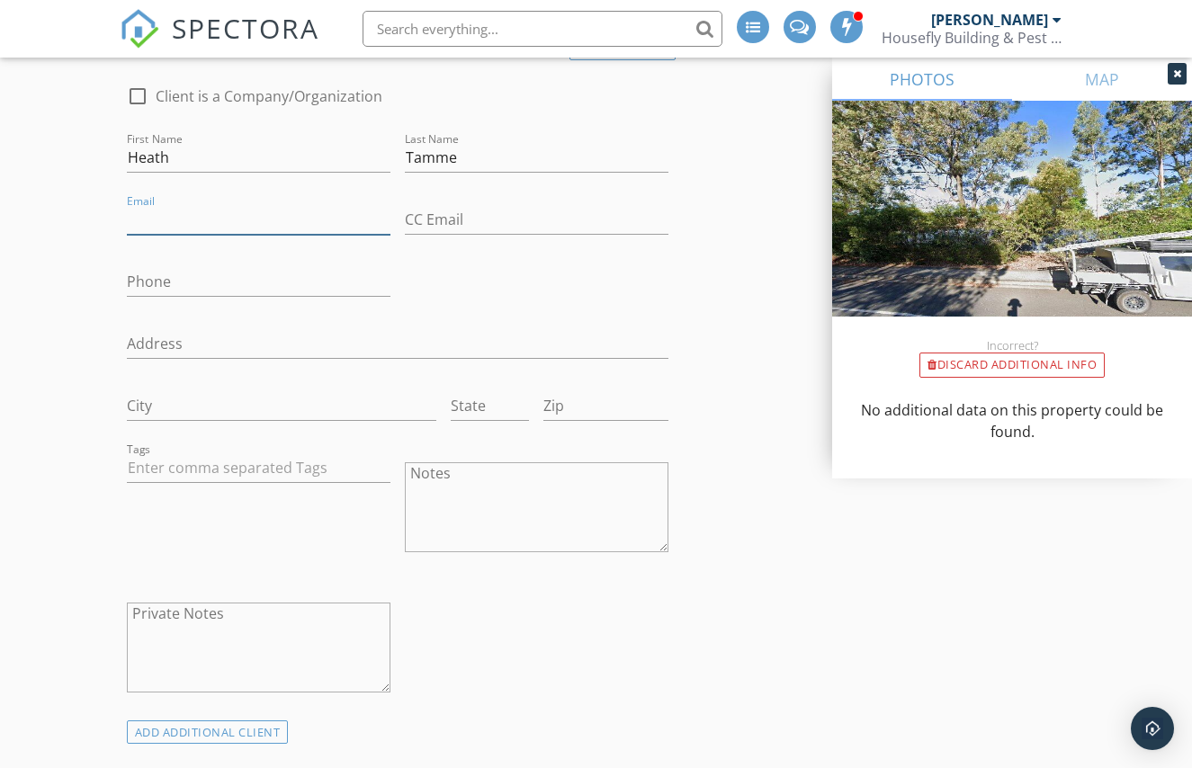
click at [269, 221] on input "Email" at bounding box center [258, 220] width 263 height 30
click at [252, 215] on input "Email" at bounding box center [258, 220] width 263 height 30
paste input "[EMAIL_ADDRESS][DOMAIN_NAME]"
type input "heathtamme@hotmail.com"
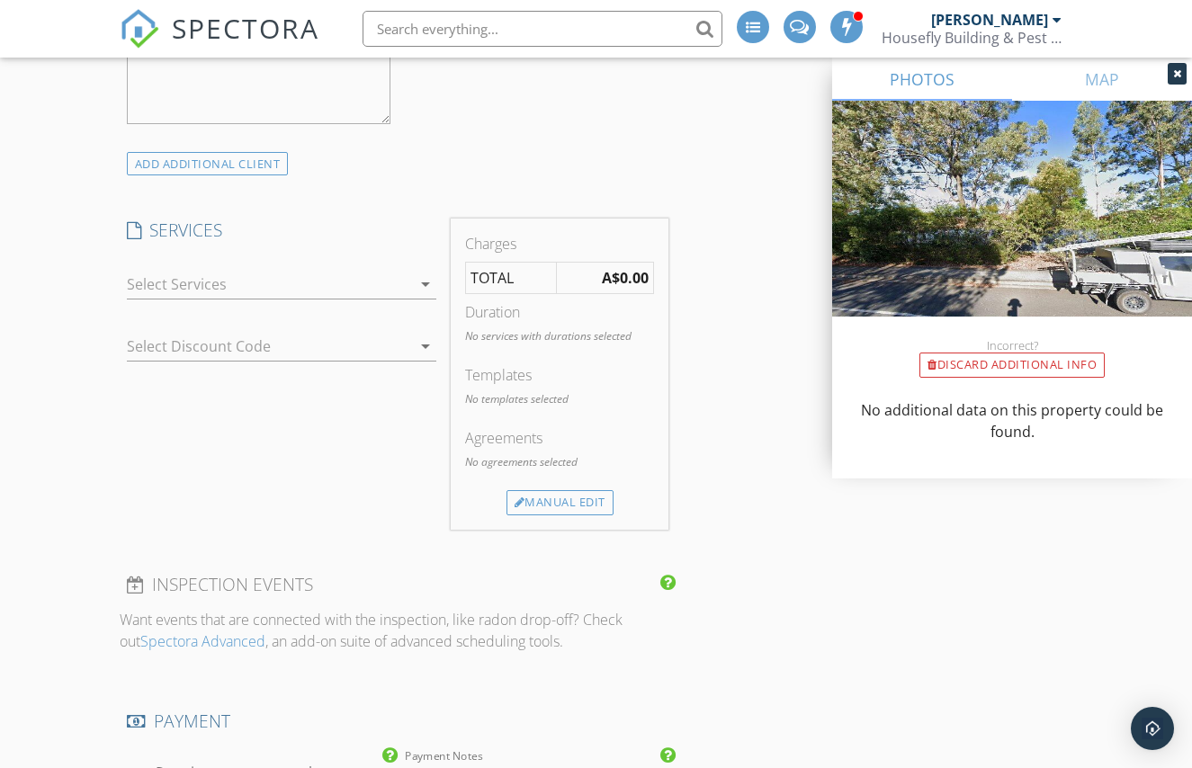
scroll to position [1540, 0]
type input "0416009358"
click at [355, 287] on div at bounding box center [269, 282] width 285 height 29
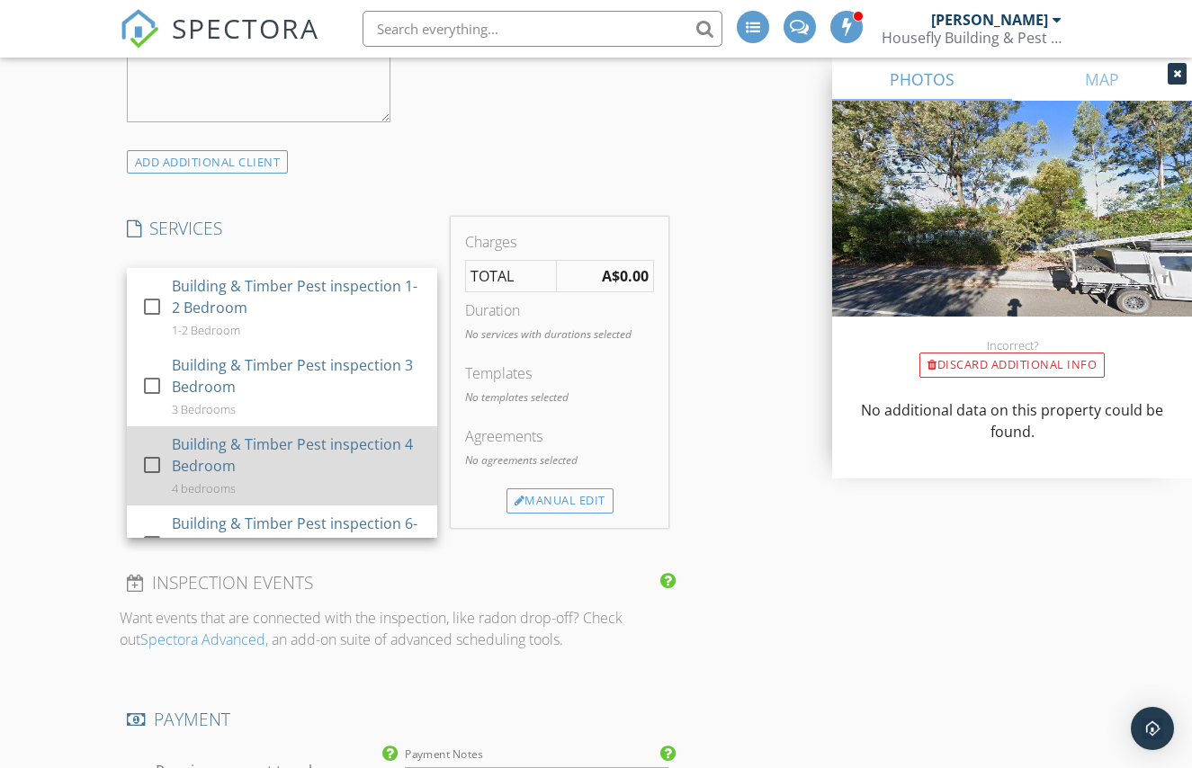
click at [297, 457] on div "Building & Timber Pest inspection 4 Bedroom" at bounding box center [297, 454] width 251 height 43
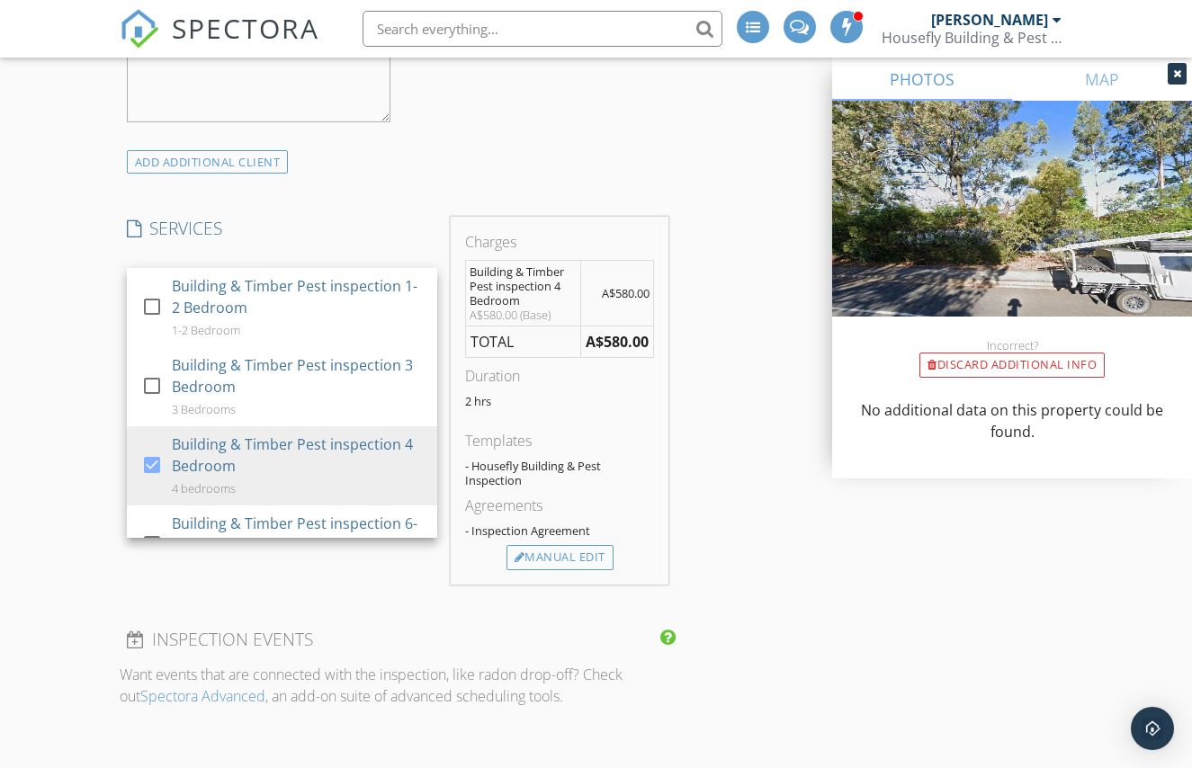
click at [83, 564] on div "New Inspection Click here to use the New Order Form INSPECTOR(S) check_box Brad…" at bounding box center [596, 408] width 1192 height 3613
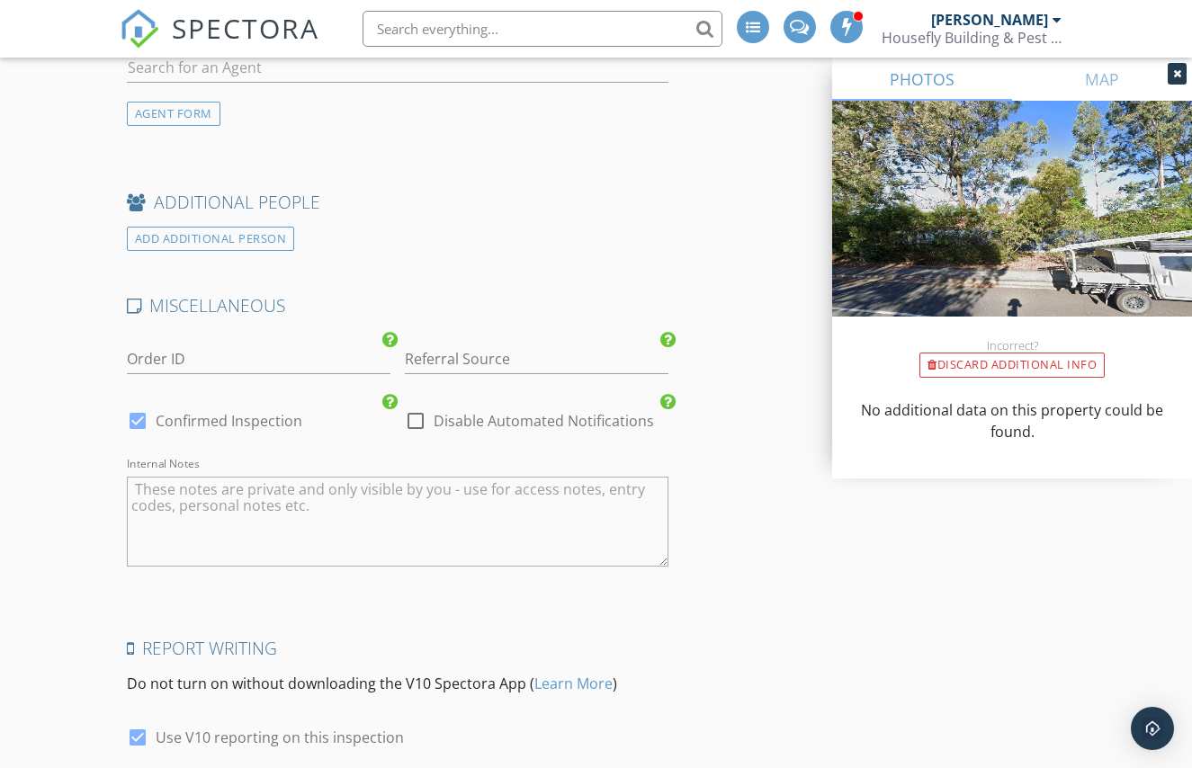
scroll to position [2726, 0]
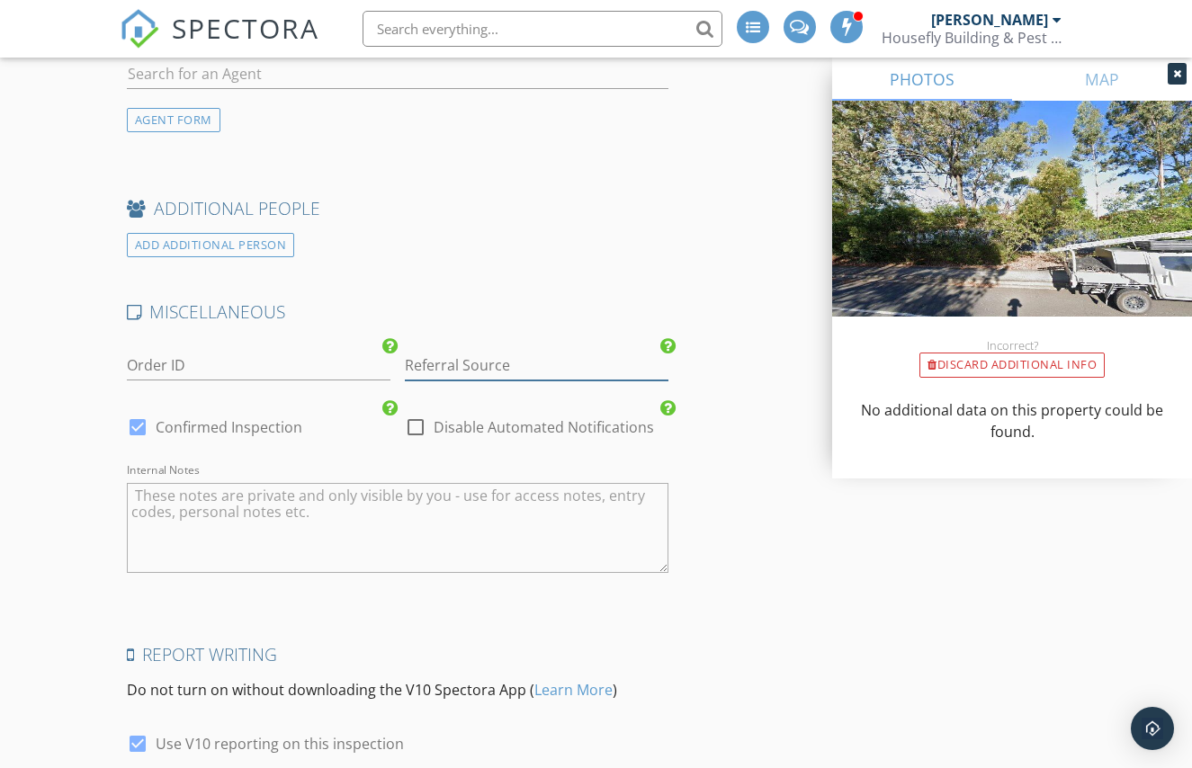
click at [545, 363] on input "Referral Source" at bounding box center [536, 366] width 263 height 30
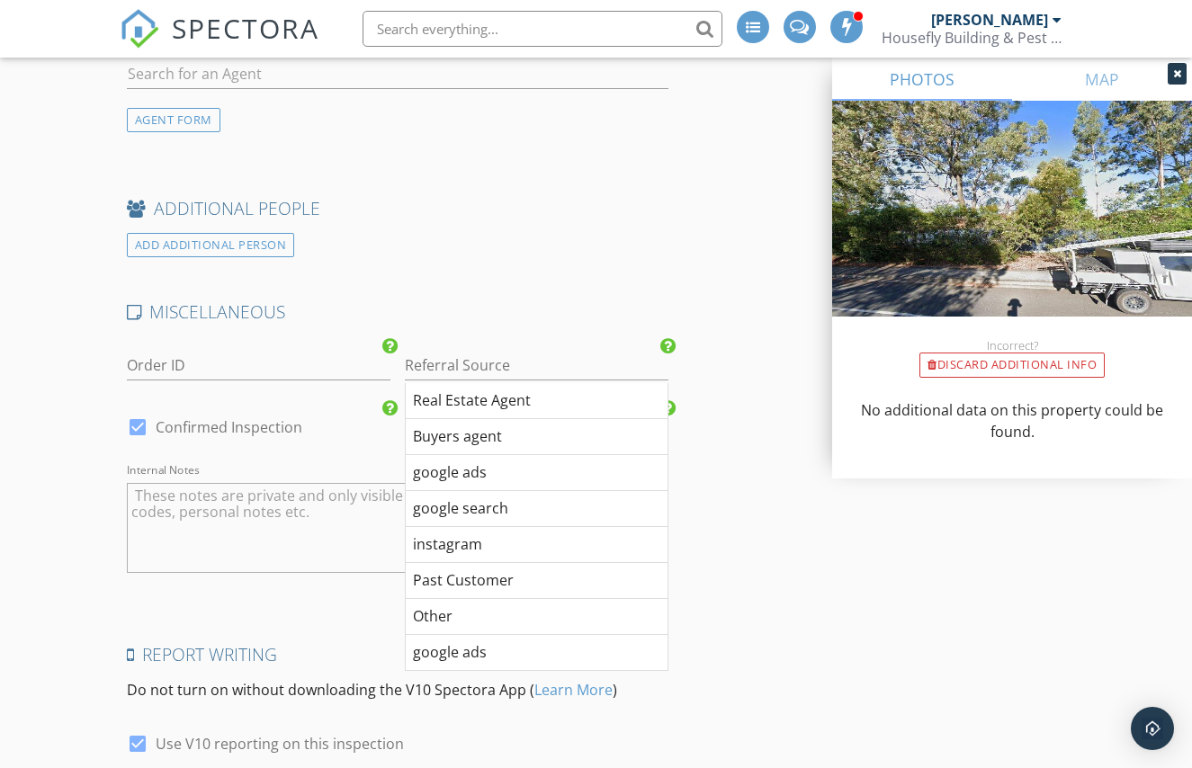
click at [478, 466] on div "google ads" at bounding box center [537, 473] width 262 height 36
type input "google ads"
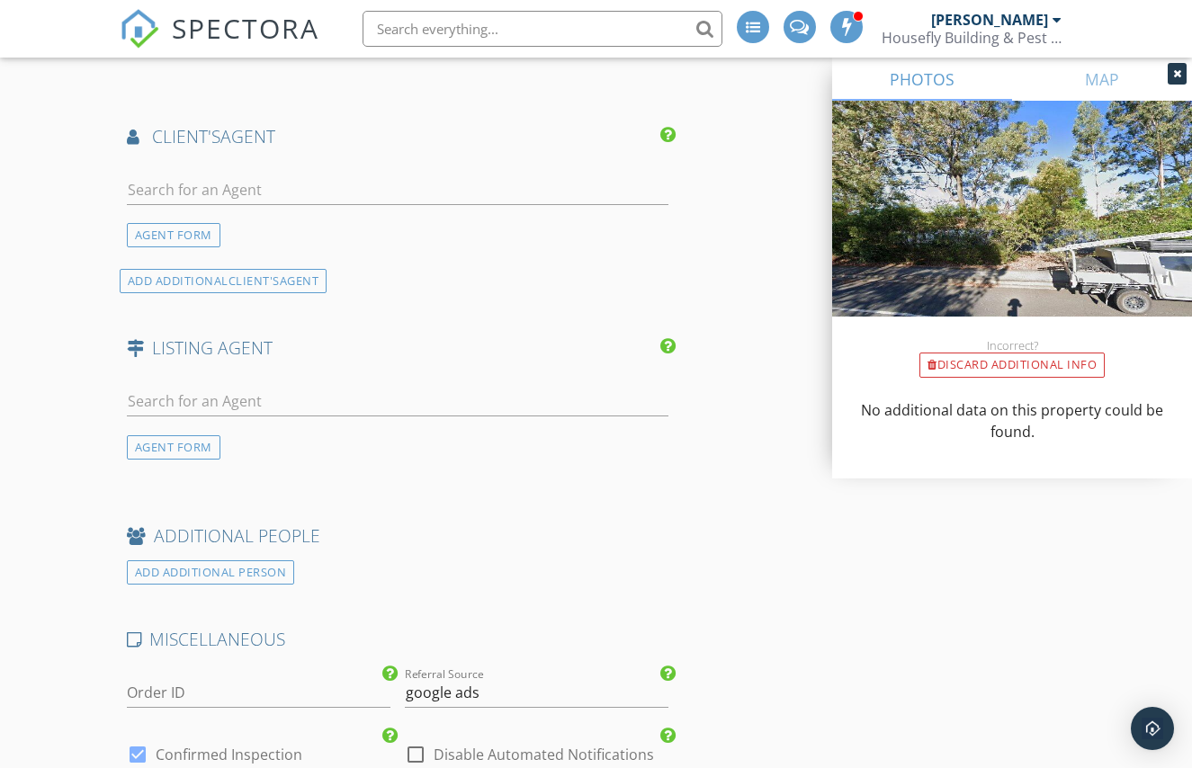
scroll to position [2396, 0]
click at [197, 406] on input "text" at bounding box center [397, 404] width 541 height 30
type input "l"
click at [174, 452] on div "AGENT FORM" at bounding box center [174, 450] width 94 height 24
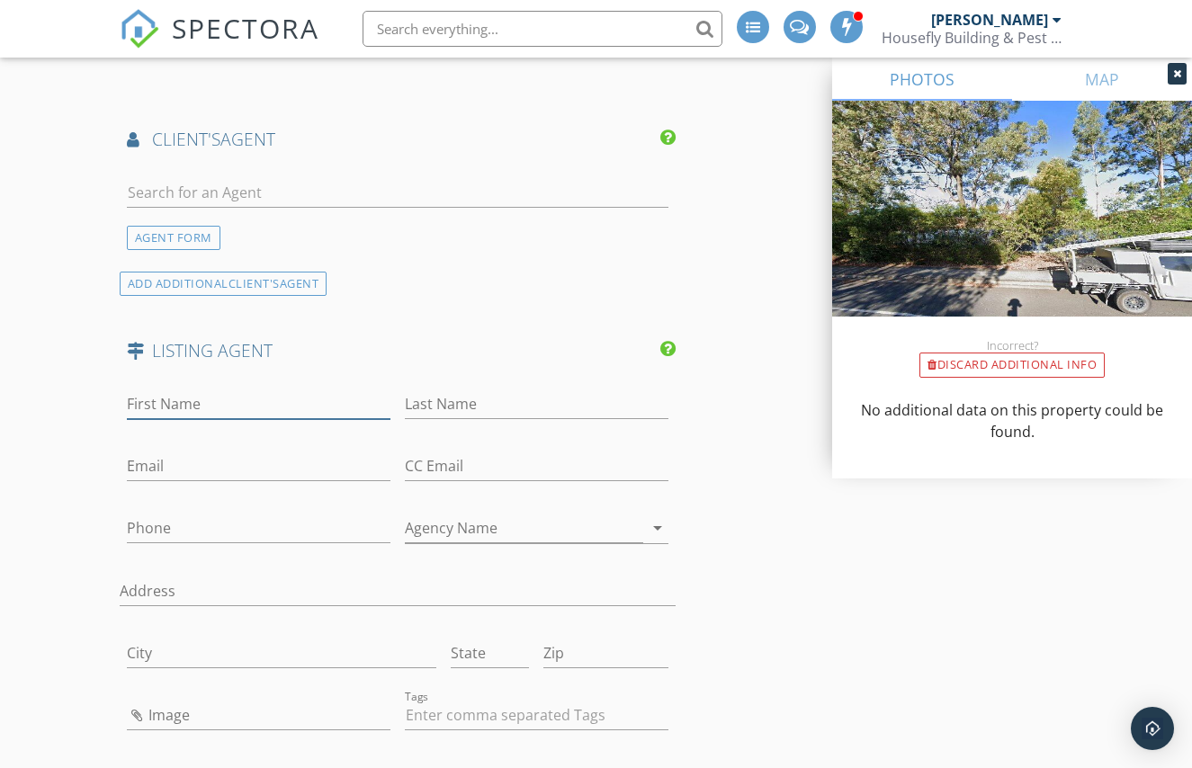
click at [207, 397] on input "First Name" at bounding box center [258, 404] width 263 height 30
click at [299, 406] on input "First Name" at bounding box center [258, 404] width 263 height 30
type input "Luka"
type input "Hazel"
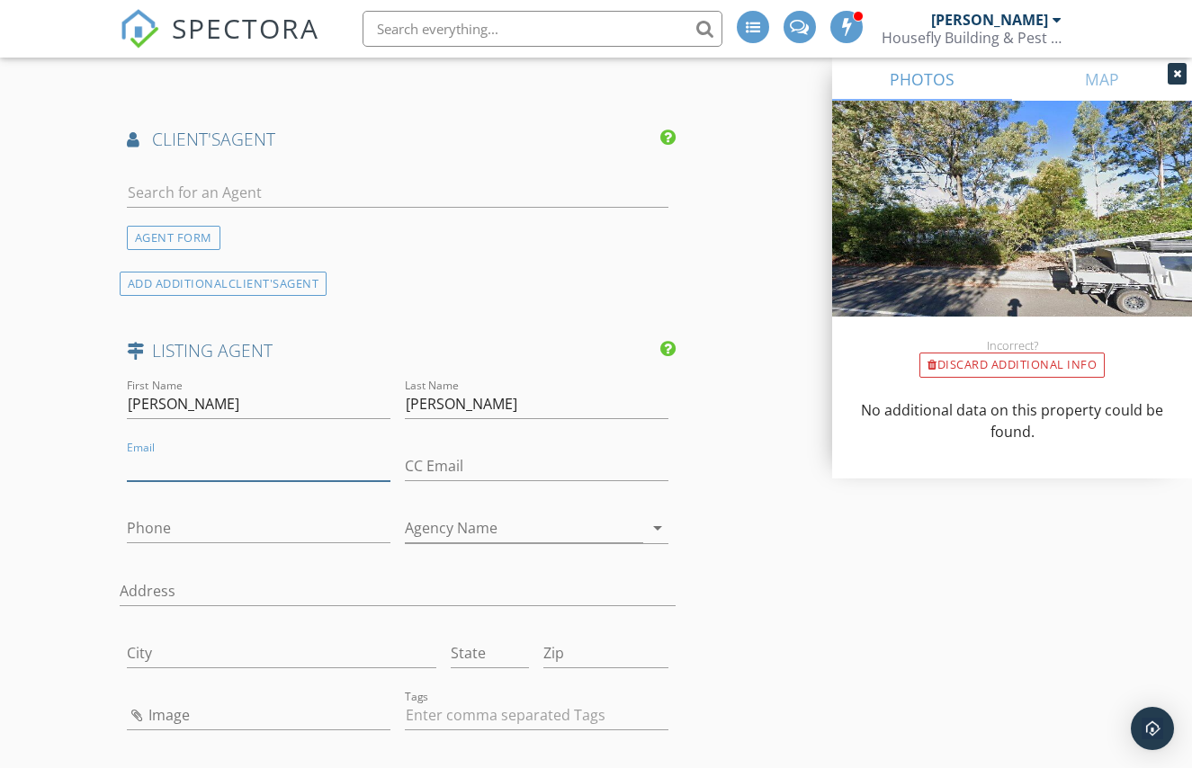
click at [178, 454] on input "Email" at bounding box center [258, 466] width 263 height 30
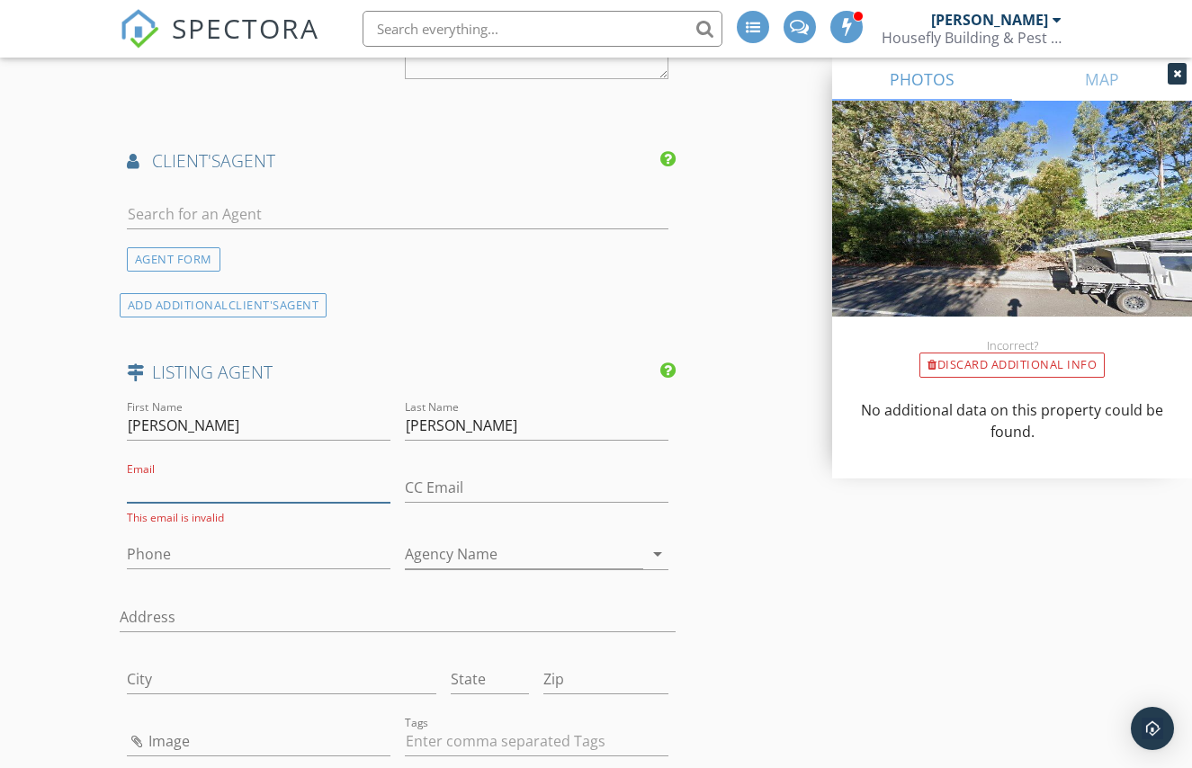
scroll to position [2378, 0]
paste input "luka.hazell@prd.com.au"
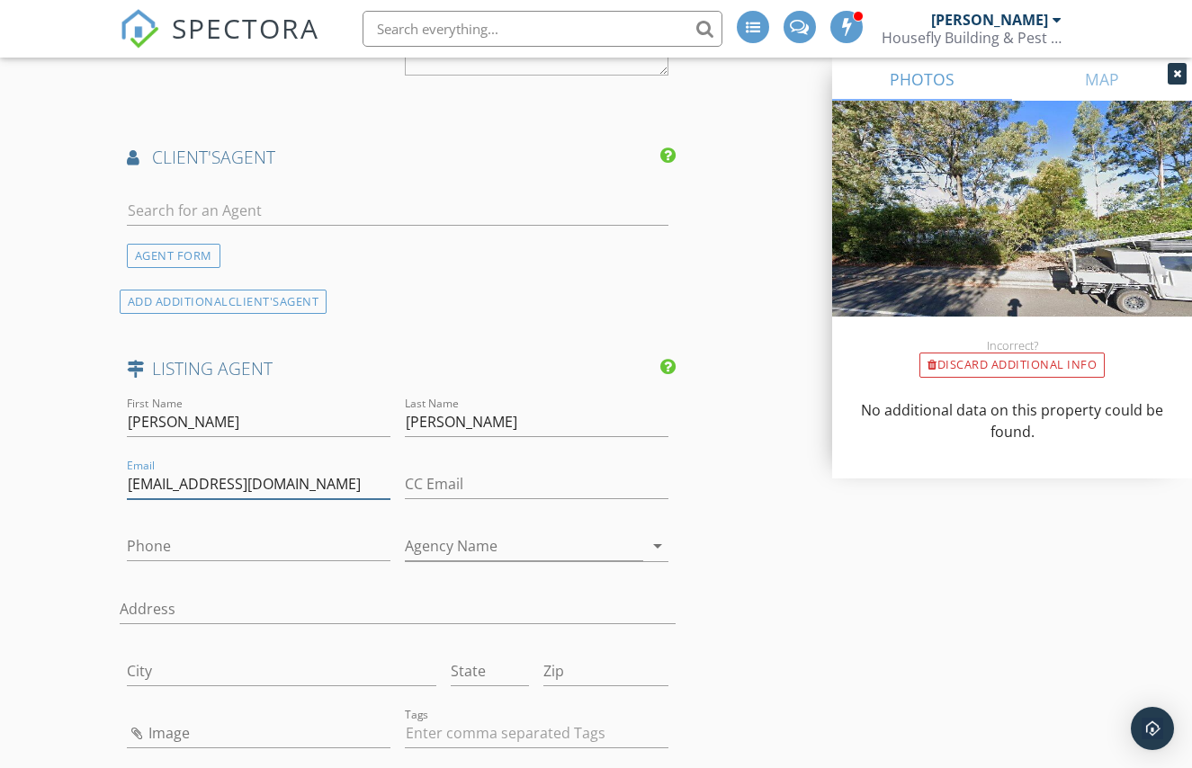
type input "luka.hazell@prd.com.au"
click at [197, 540] on input "Phone" at bounding box center [258, 546] width 263 height 30
paste input "0478 647 566"
type input "0478 647 566"
click at [479, 552] on input "Agency Name" at bounding box center [524, 546] width 238 height 30
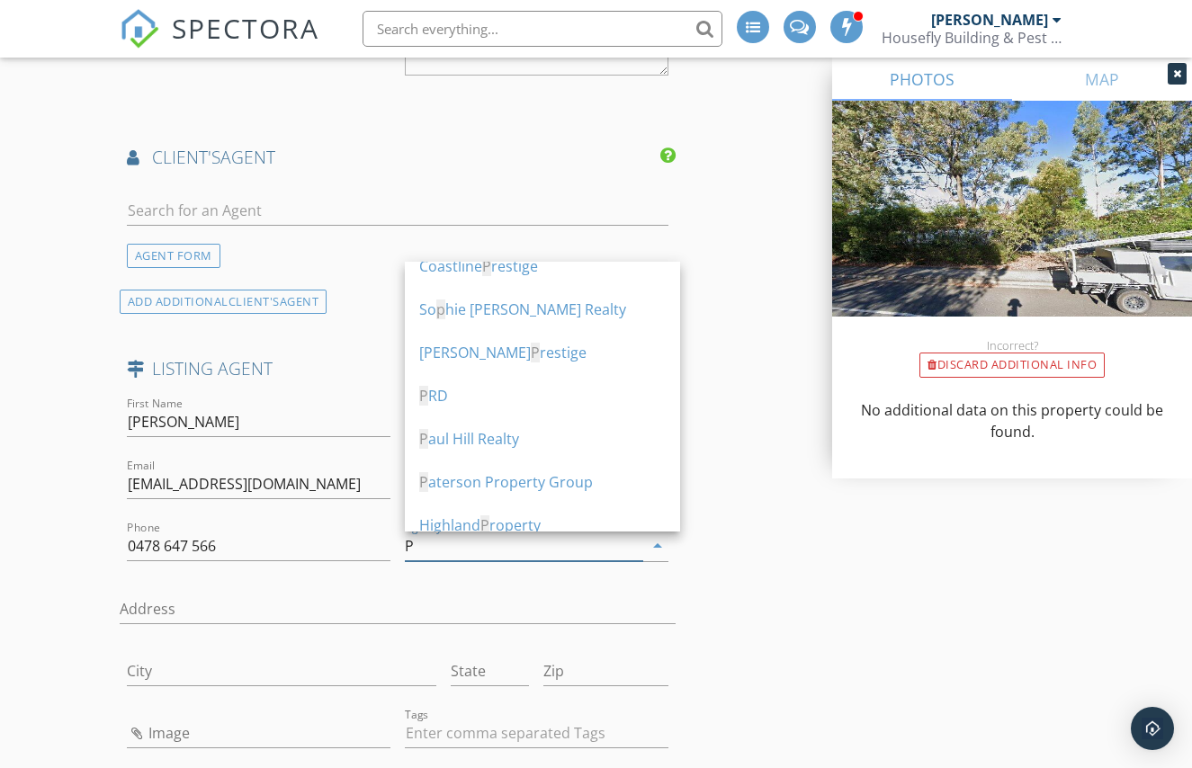
scroll to position [405, 0]
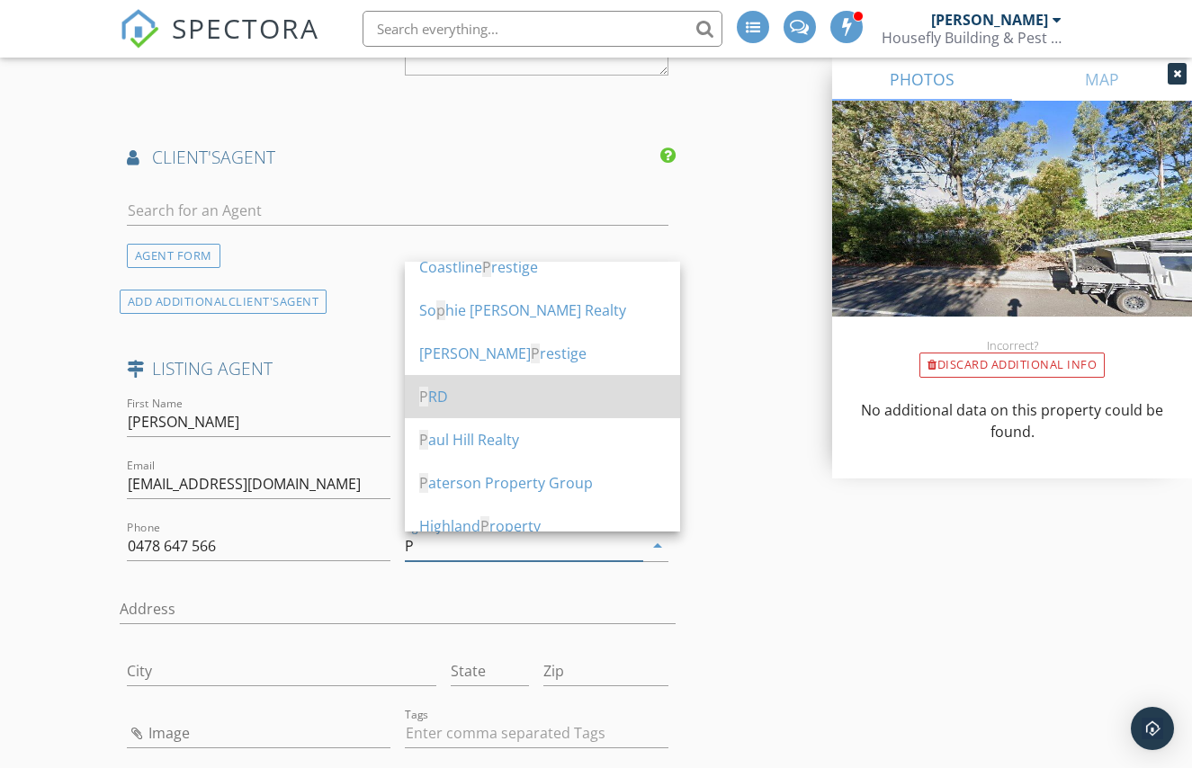
click at [446, 389] on div "P RD" at bounding box center [542, 397] width 246 height 22
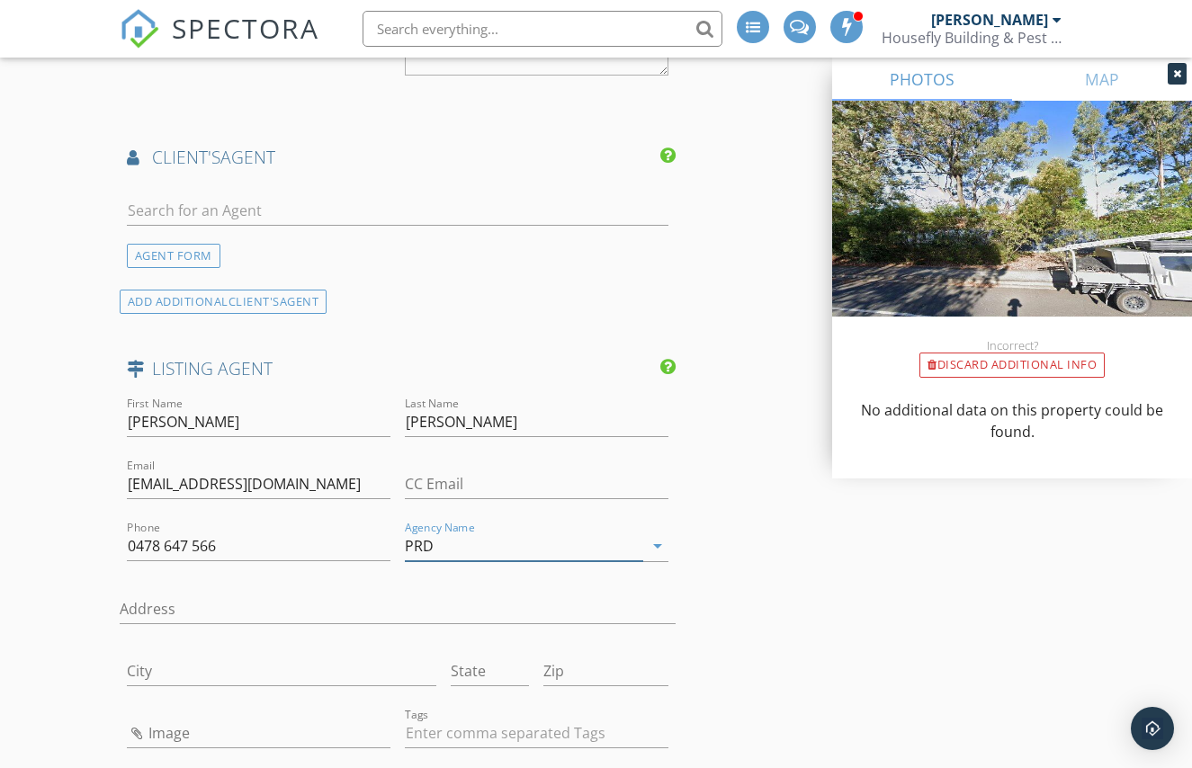
type input "PRD"
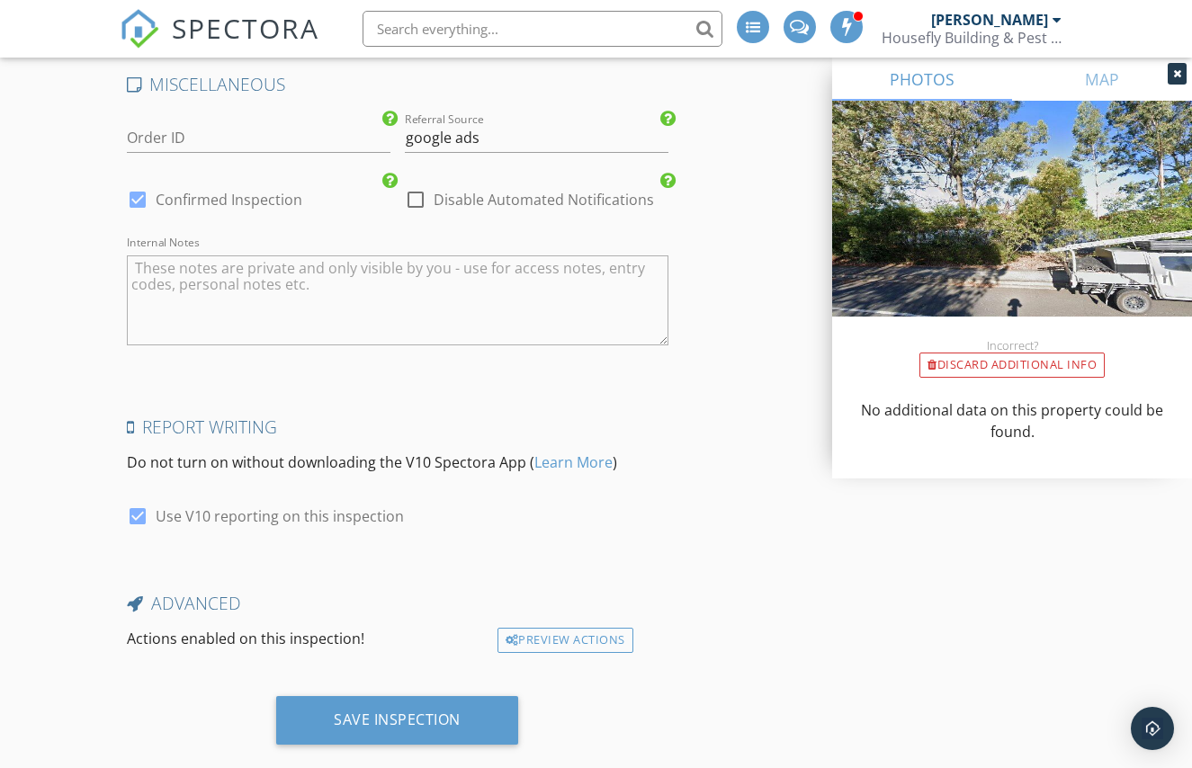
scroll to position [3463, 0]
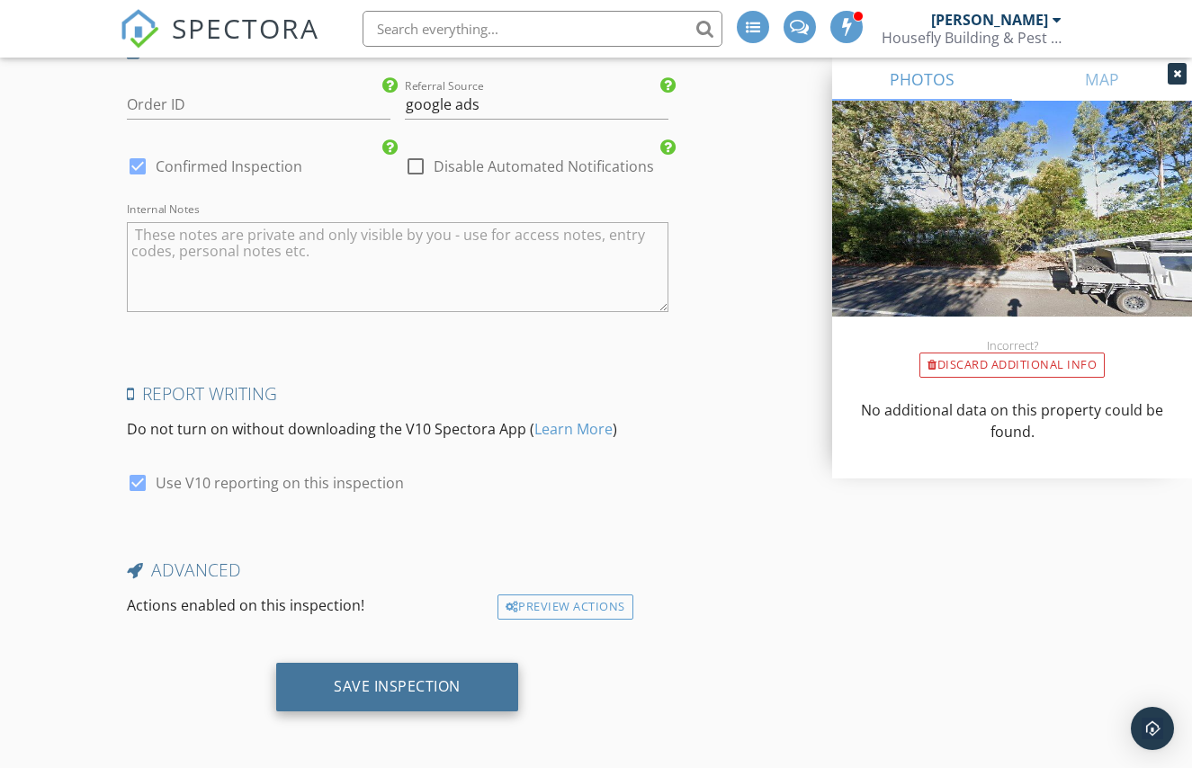
click at [461, 701] on div "Save Inspection" at bounding box center [397, 687] width 242 height 49
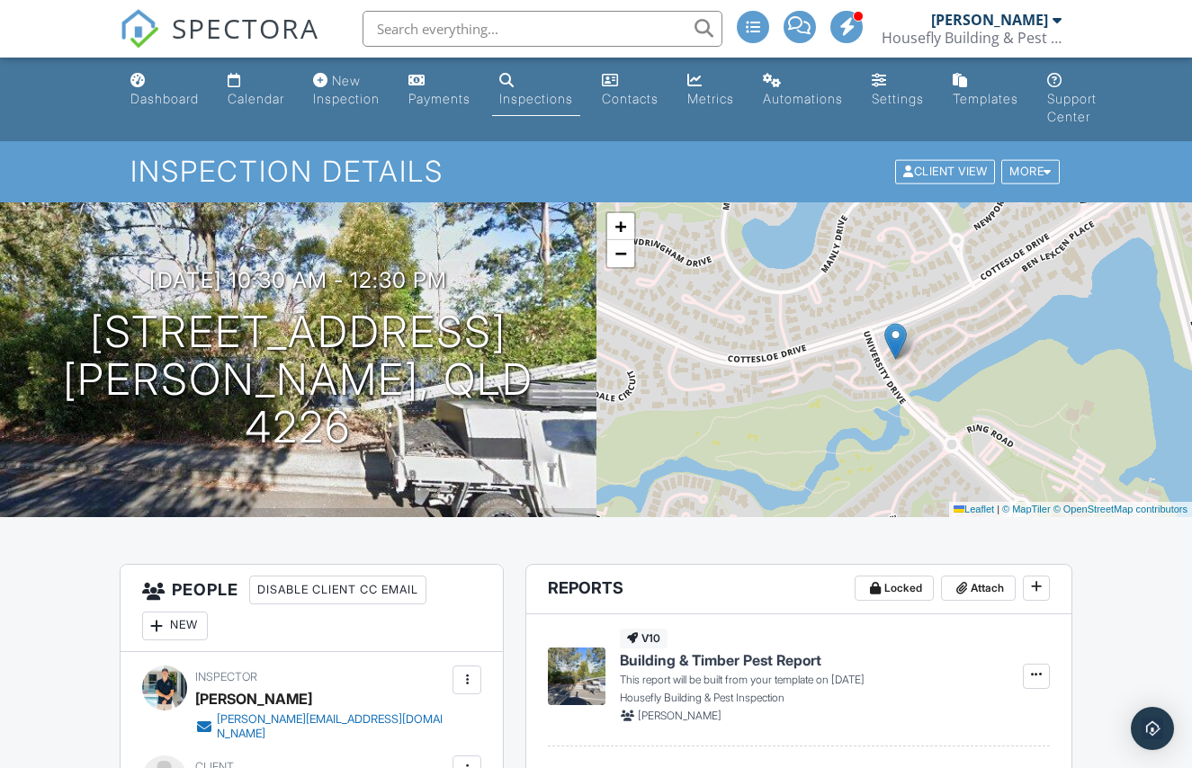
click at [522, 33] on input "text" at bounding box center [542, 29] width 360 height 36
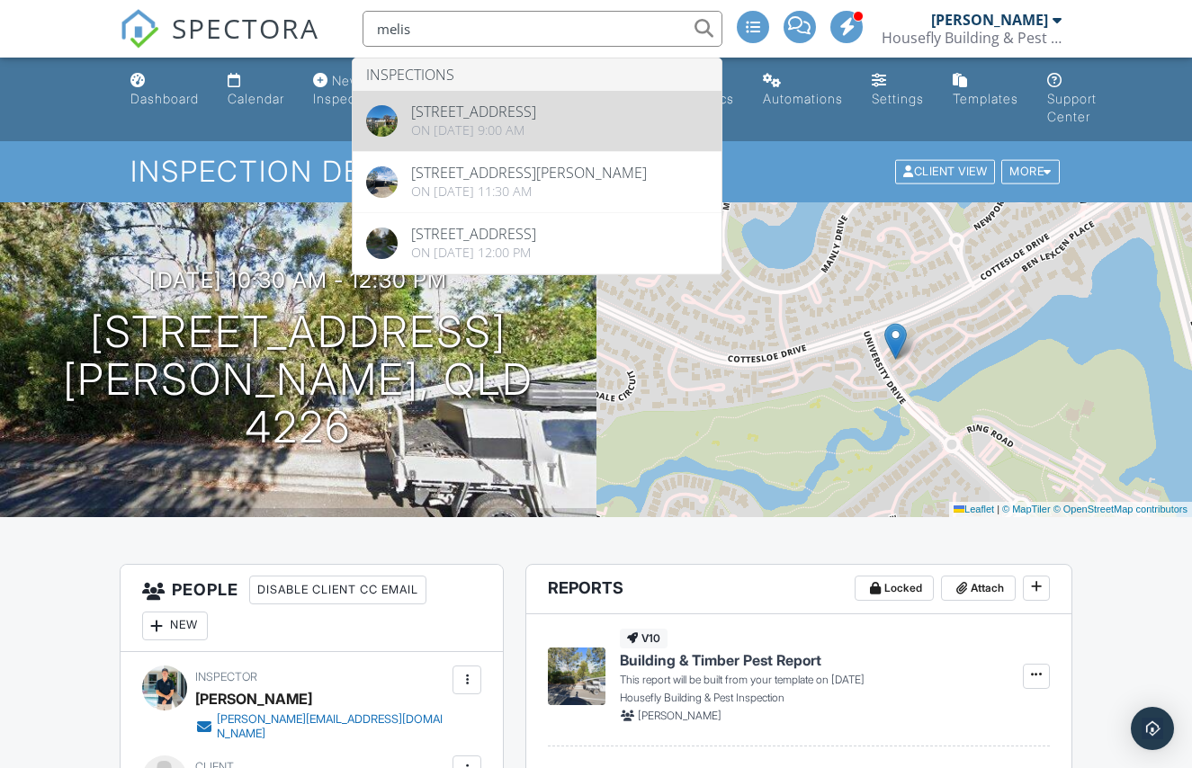
type input "melis"
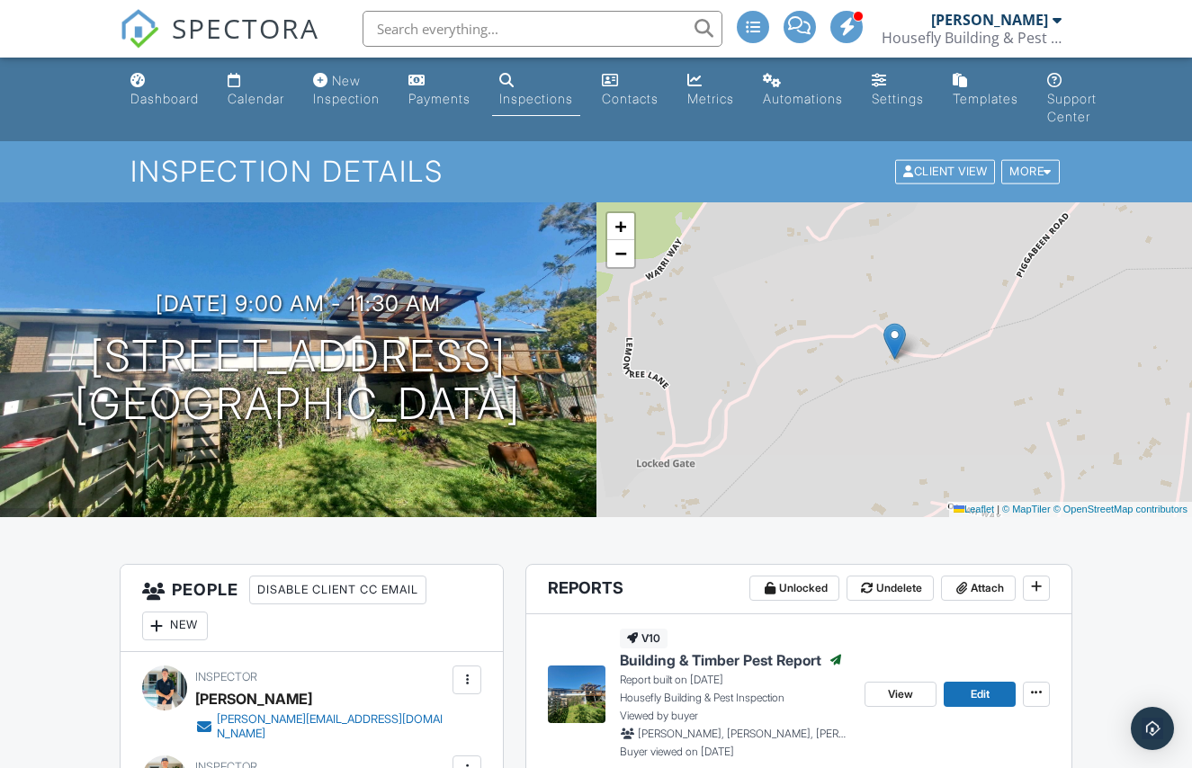
click at [259, 93] on div "Calendar" at bounding box center [256, 98] width 57 height 15
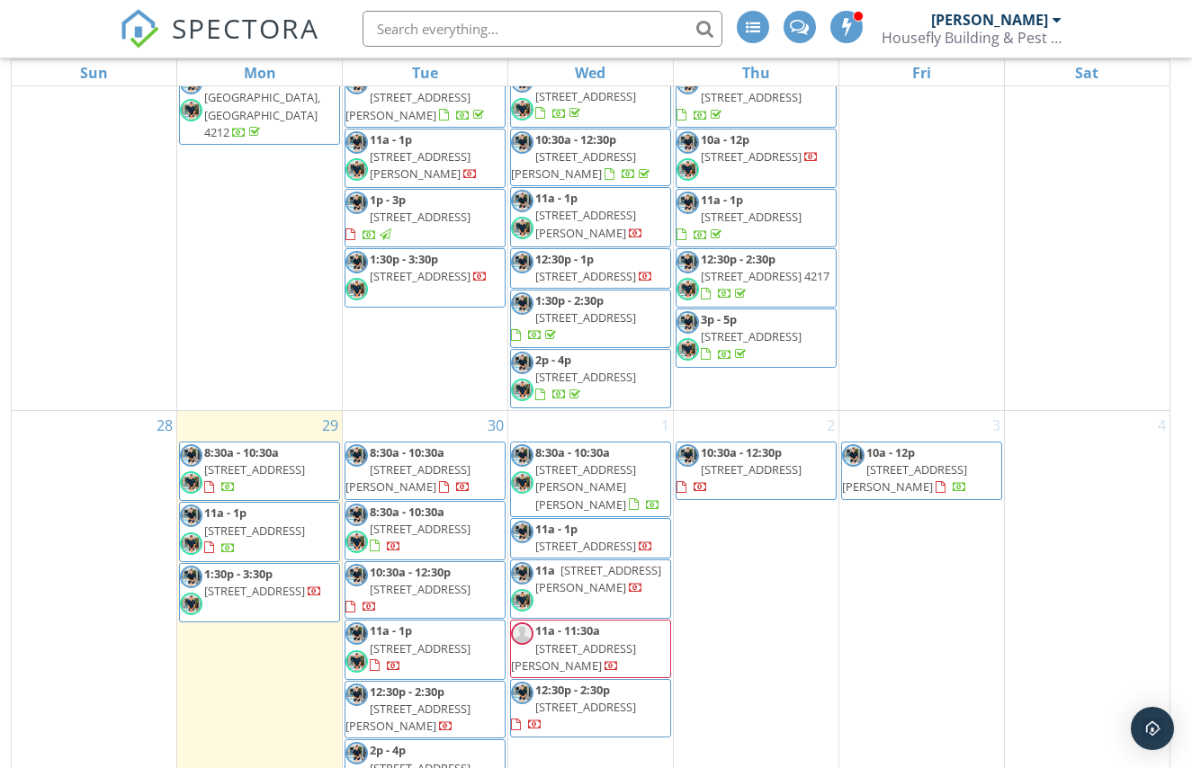
scroll to position [1294, 0]
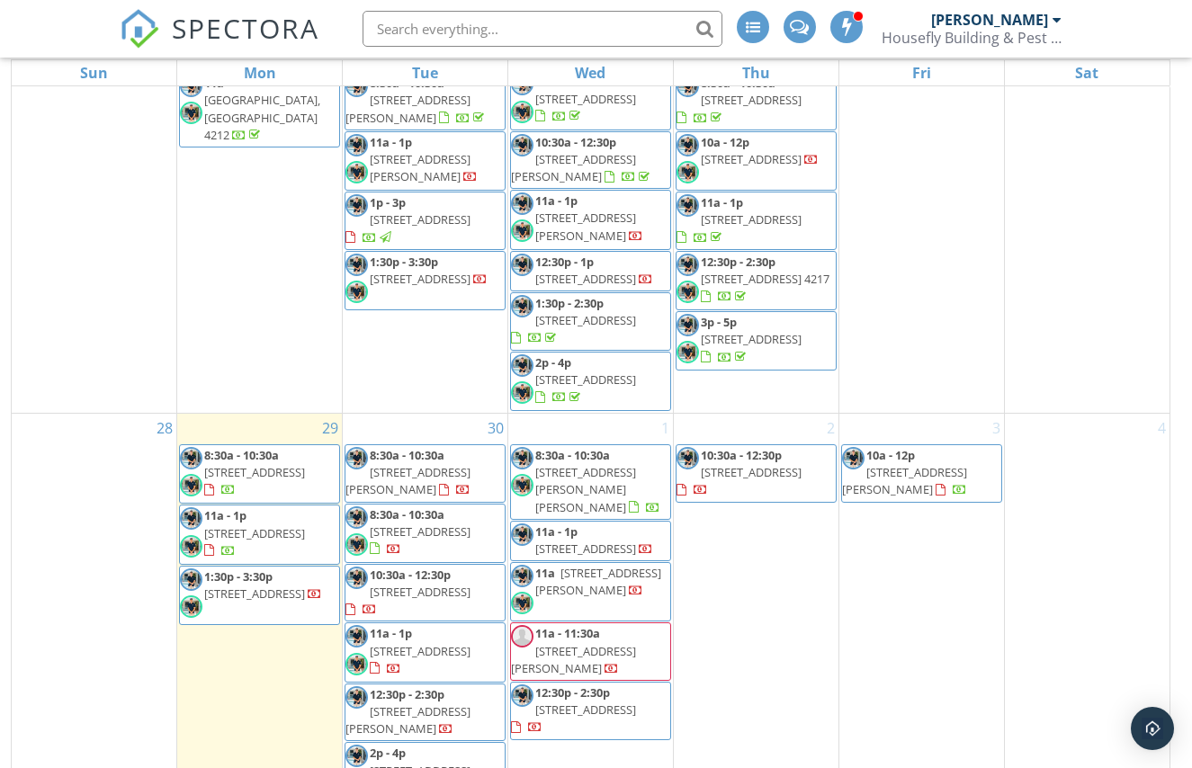
click at [712, 527] on div "2 10:30a - 12:30p [STREET_ADDRESS]" at bounding box center [756, 638] width 165 height 449
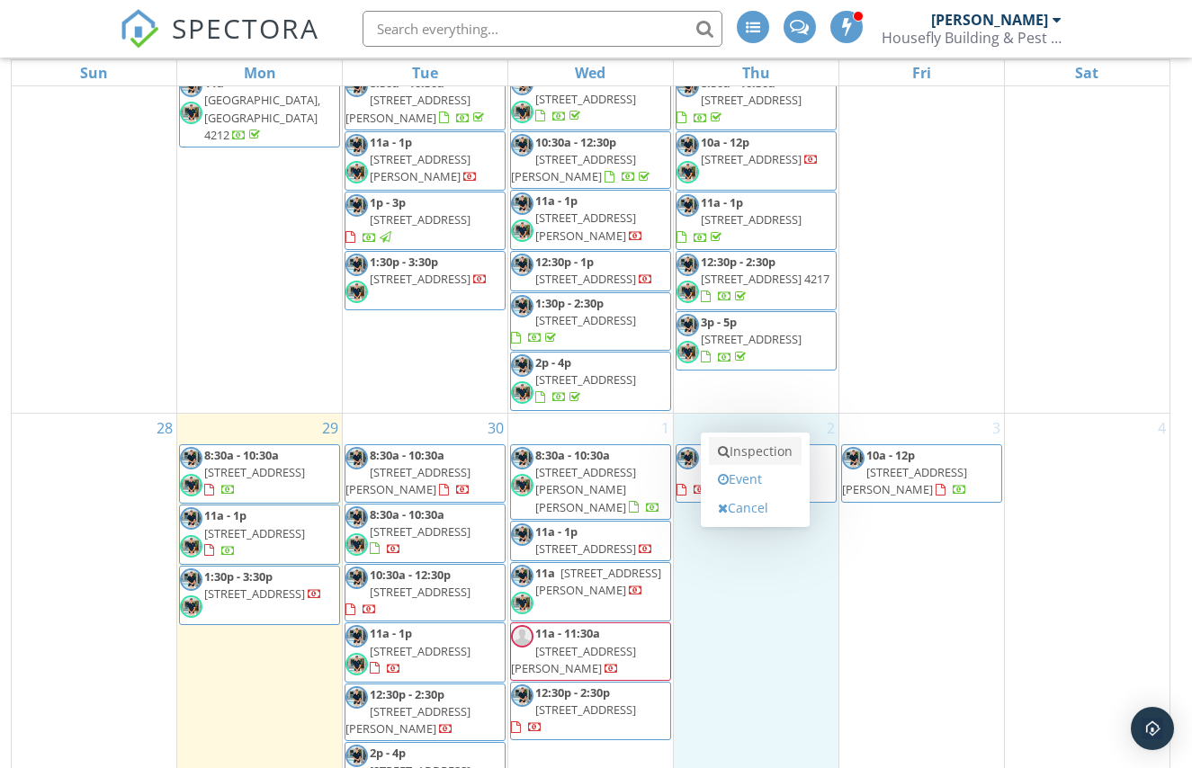
click at [736, 451] on link "Inspection" at bounding box center [755, 451] width 93 height 29
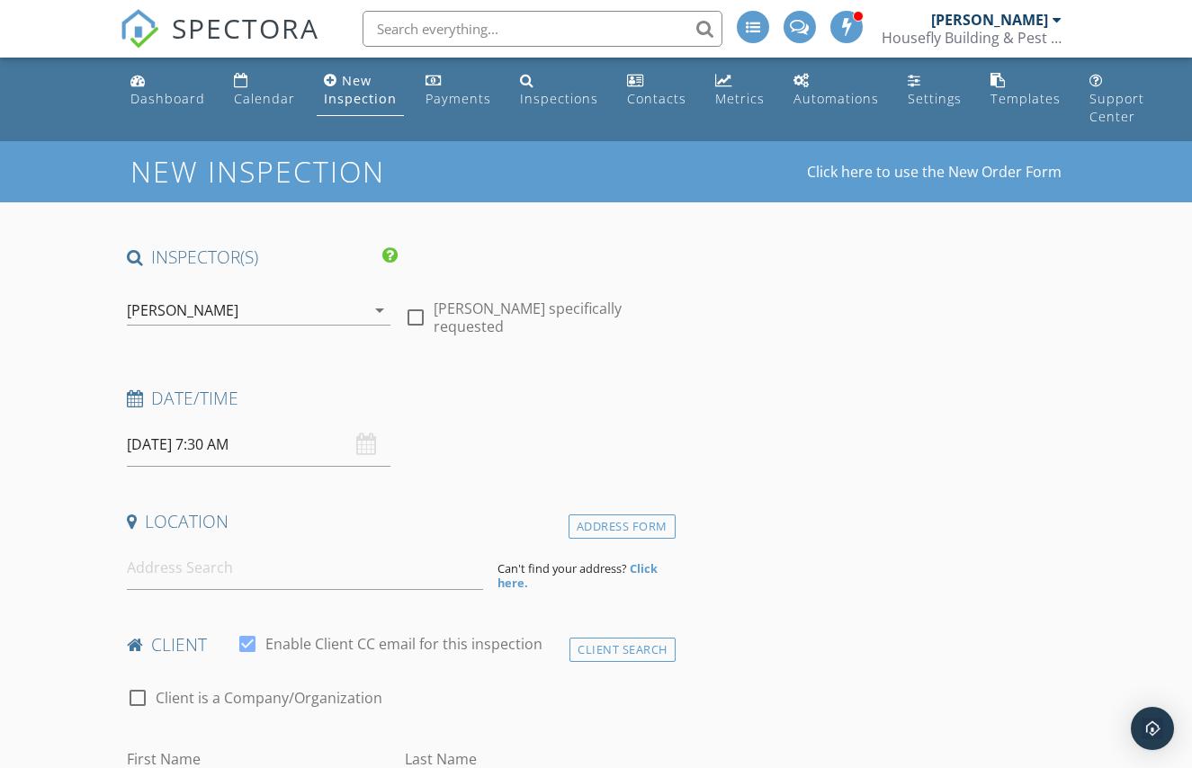
click at [301, 451] on input "[DATE] 7:30 AM" at bounding box center [258, 445] width 263 height 44
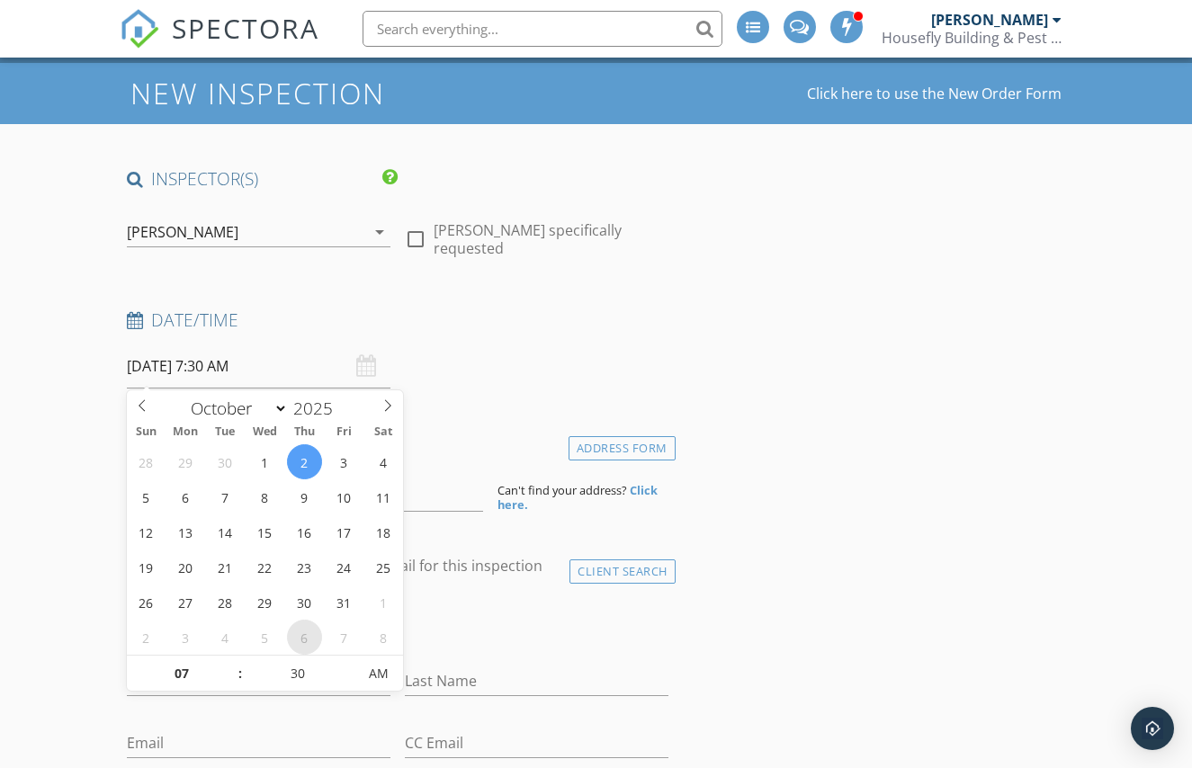
scroll to position [80, 0]
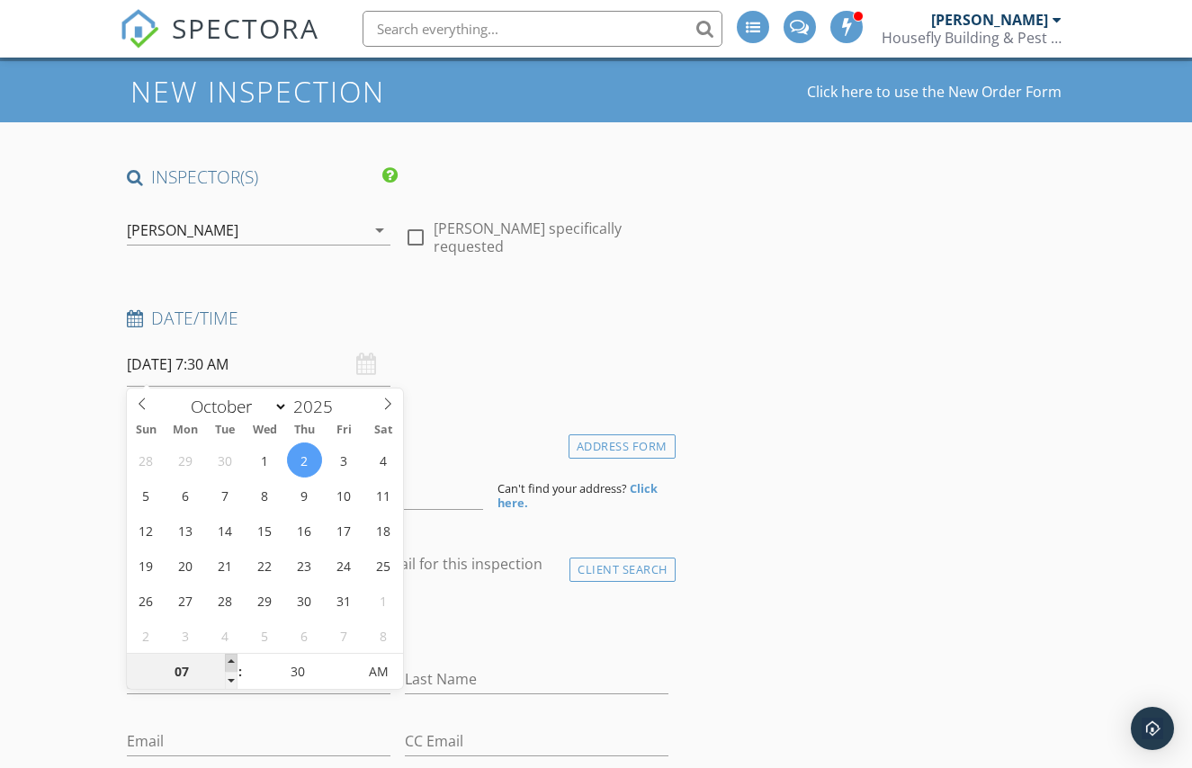
type input "08"
type input "[DATE] 8:30 AM"
click at [234, 660] on span at bounding box center [231, 663] width 13 height 18
type input "09"
type input "[DATE] 9:30 AM"
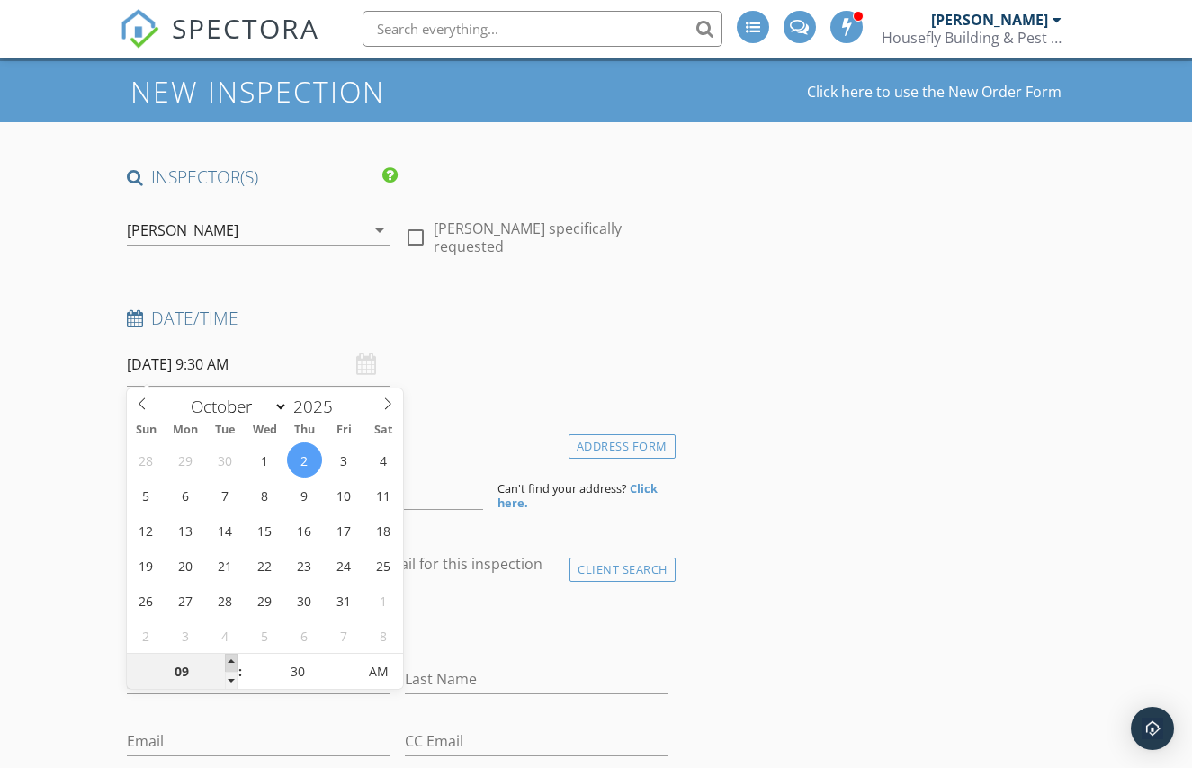
click at [234, 660] on span at bounding box center [231, 663] width 13 height 18
type input "10"
type input "[DATE] 10:30 AM"
click at [234, 660] on span at bounding box center [231, 663] width 13 height 18
type input "11"
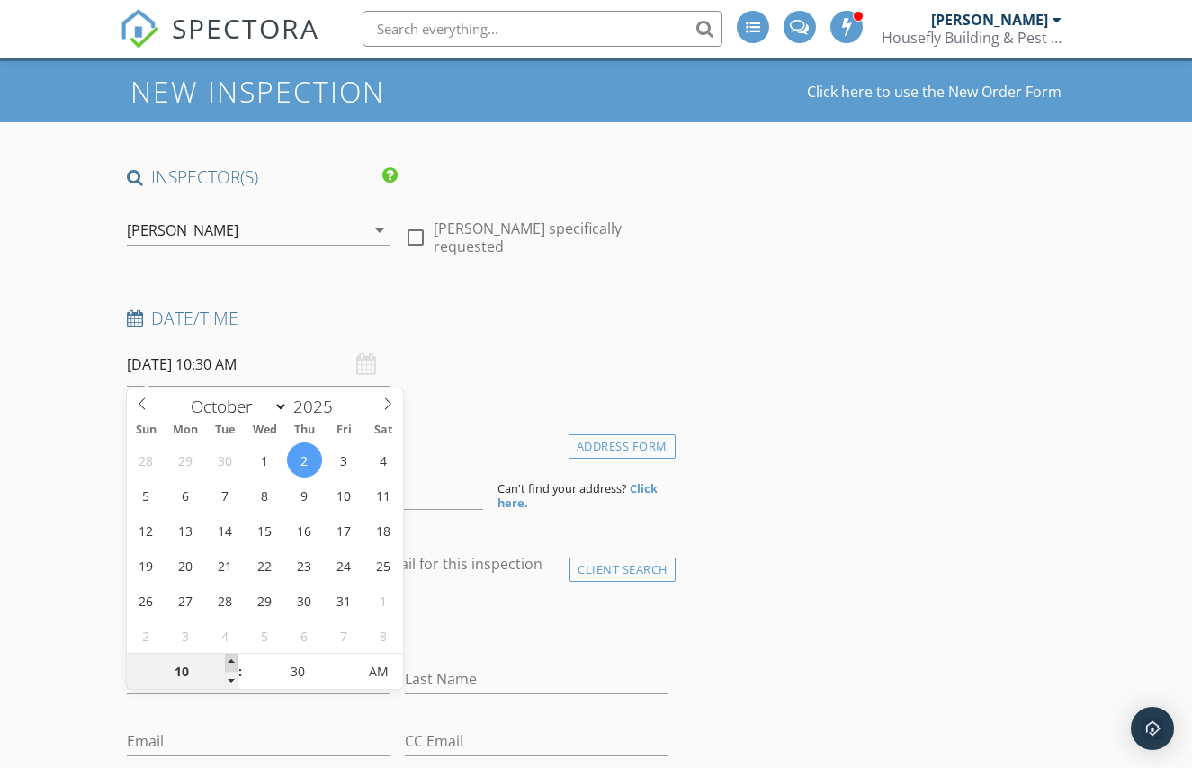
type input "[DATE] 11:30 AM"
click at [233, 659] on span at bounding box center [231, 663] width 13 height 18
type input "25"
type input "[DATE] 11:25 AM"
click at [343, 675] on span at bounding box center [347, 681] width 13 height 18
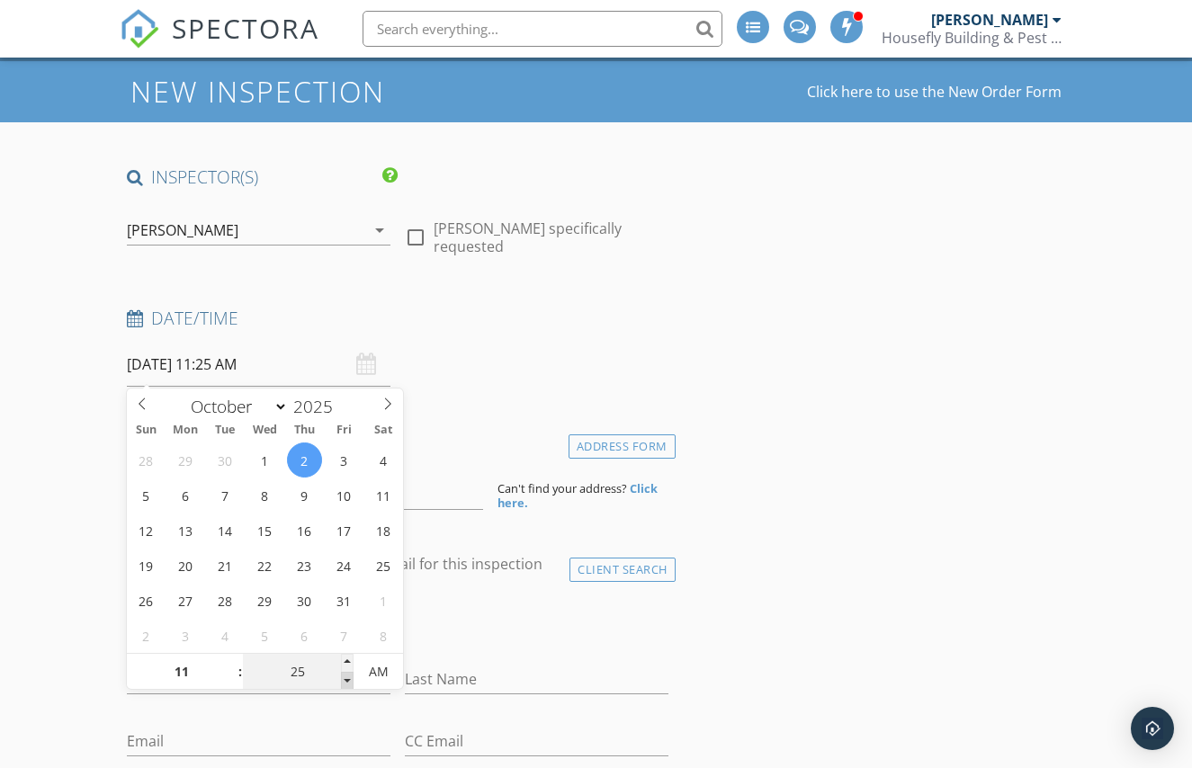
type input "20"
type input "[DATE] 11:20 AM"
click at [344, 675] on span at bounding box center [347, 681] width 13 height 18
type input "15"
type input "[DATE] 11:15 AM"
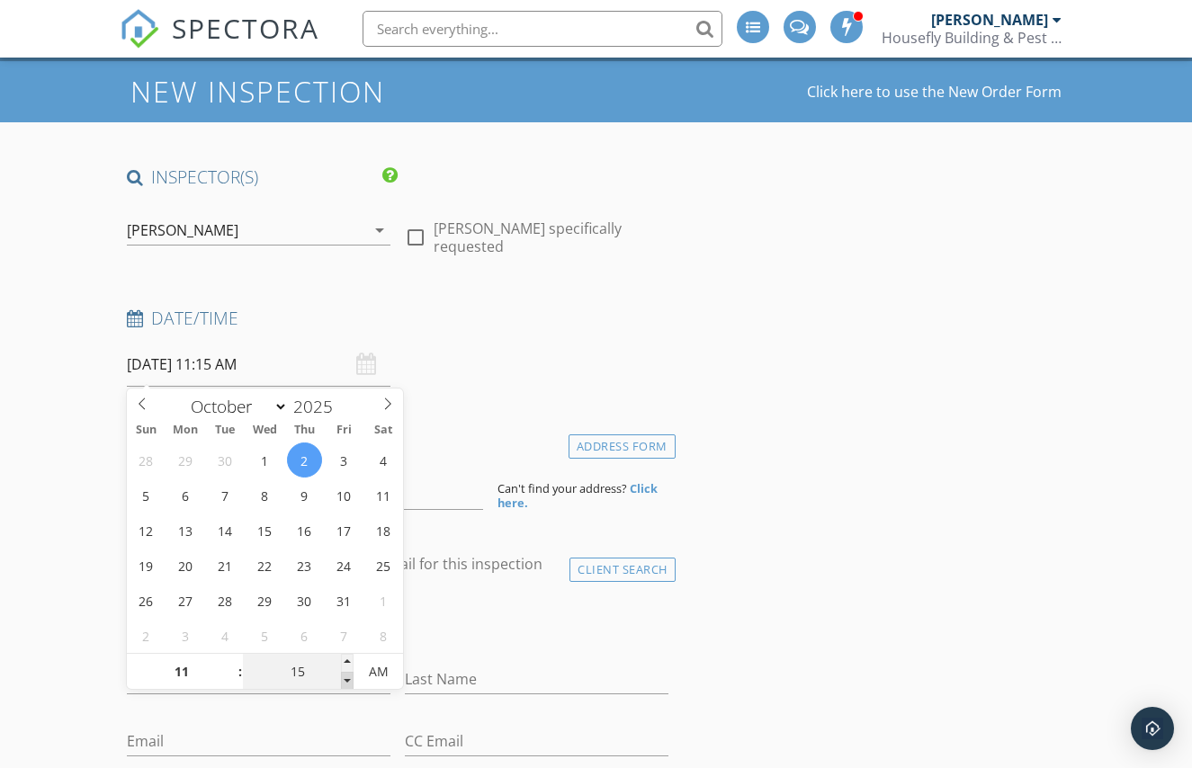
click at [344, 675] on span at bounding box center [347, 681] width 13 height 18
type input "10"
type input "[DATE] 11:10 AM"
click at [344, 675] on span at bounding box center [347, 681] width 13 height 18
type input "05"
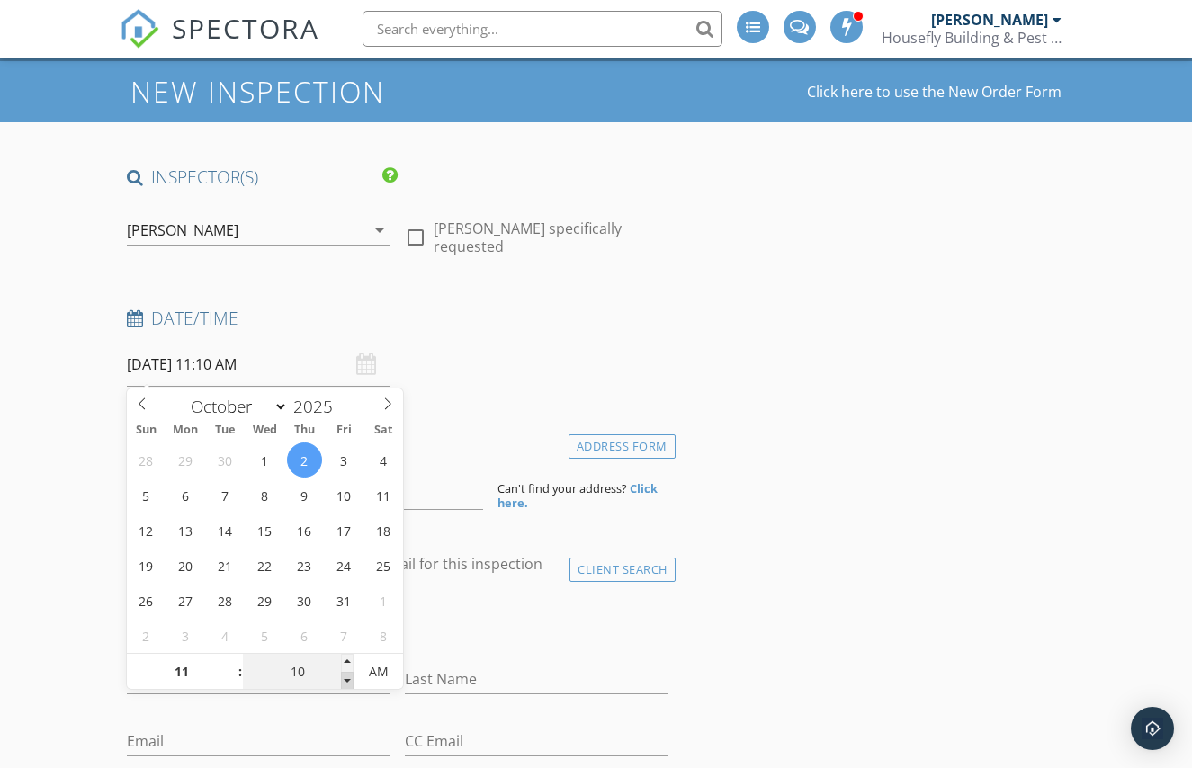
type input "[DATE] 11:05 AM"
click at [343, 675] on span at bounding box center [347, 681] width 13 height 18
type input "00"
type input "[DATE] 11:00 AM"
click at [343, 675] on span at bounding box center [347, 681] width 13 height 18
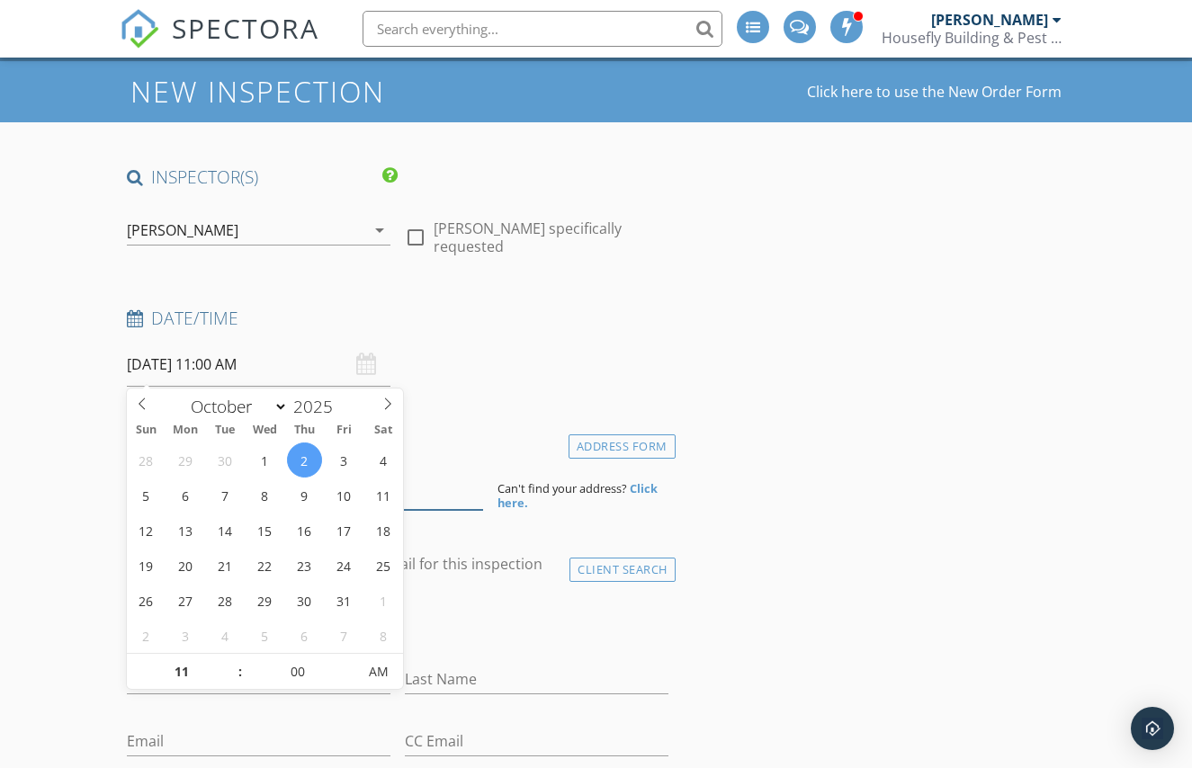
click at [429, 487] on input at bounding box center [305, 488] width 356 height 44
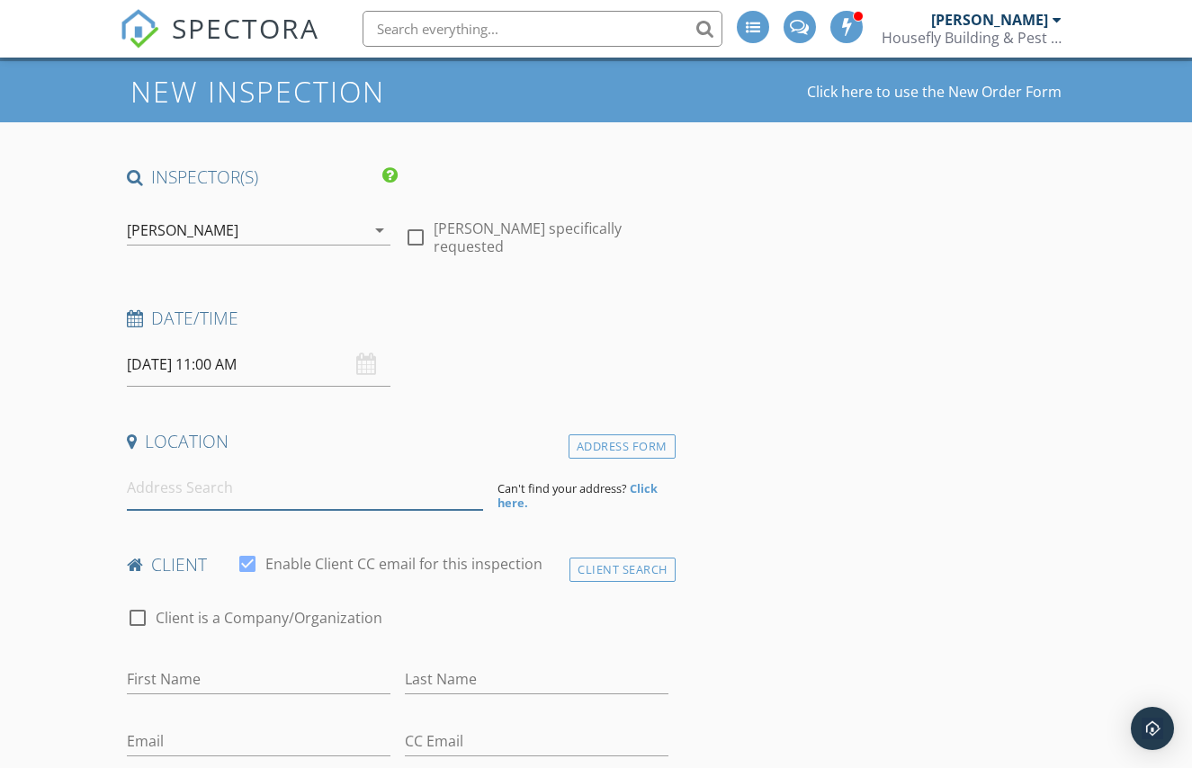
paste input "16 Rosslea Ct, Banora Poin"
type input "16 Rosslea Ct, Banora Point NSW, Australia"
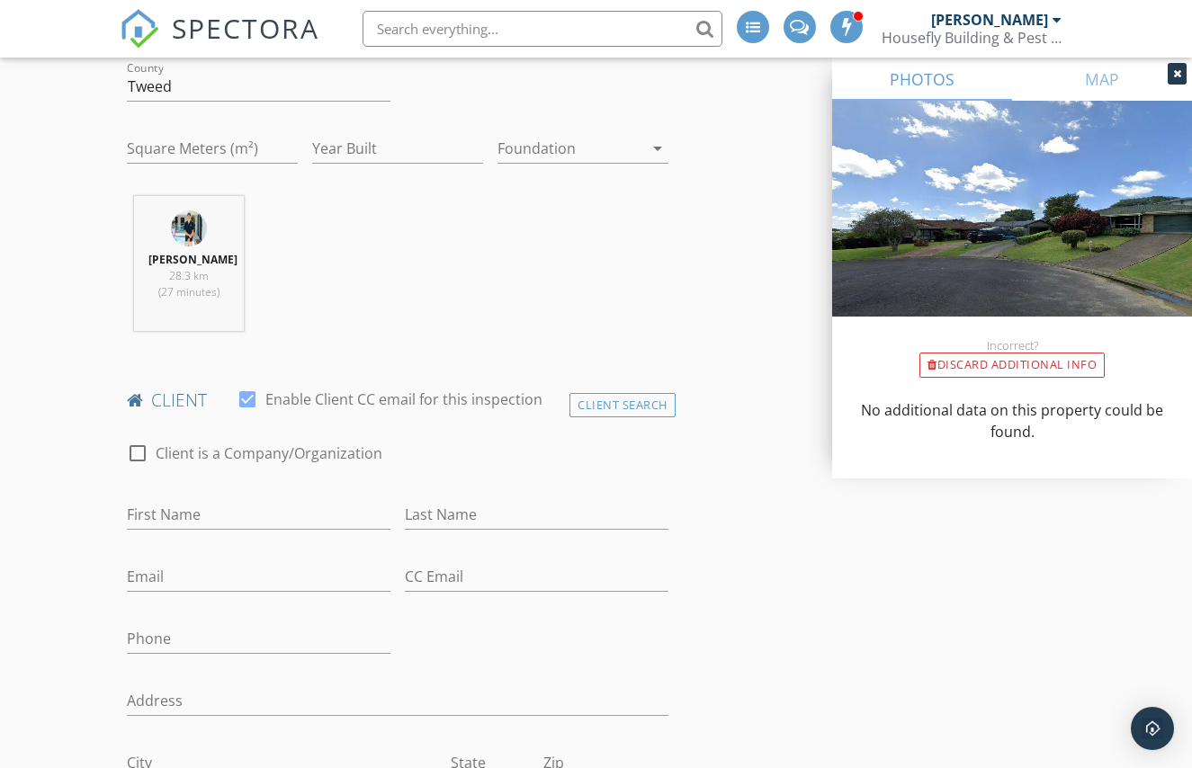
scroll to position [614, 0]
click at [240, 504] on input "First Name" at bounding box center [258, 513] width 263 height 30
paste input "James Shepherd"
drag, startPoint x: 246, startPoint y: 514, endPoint x: 174, endPoint y: 515, distance: 71.9
click at [174, 515] on input "James Shepherd" at bounding box center [258, 513] width 263 height 30
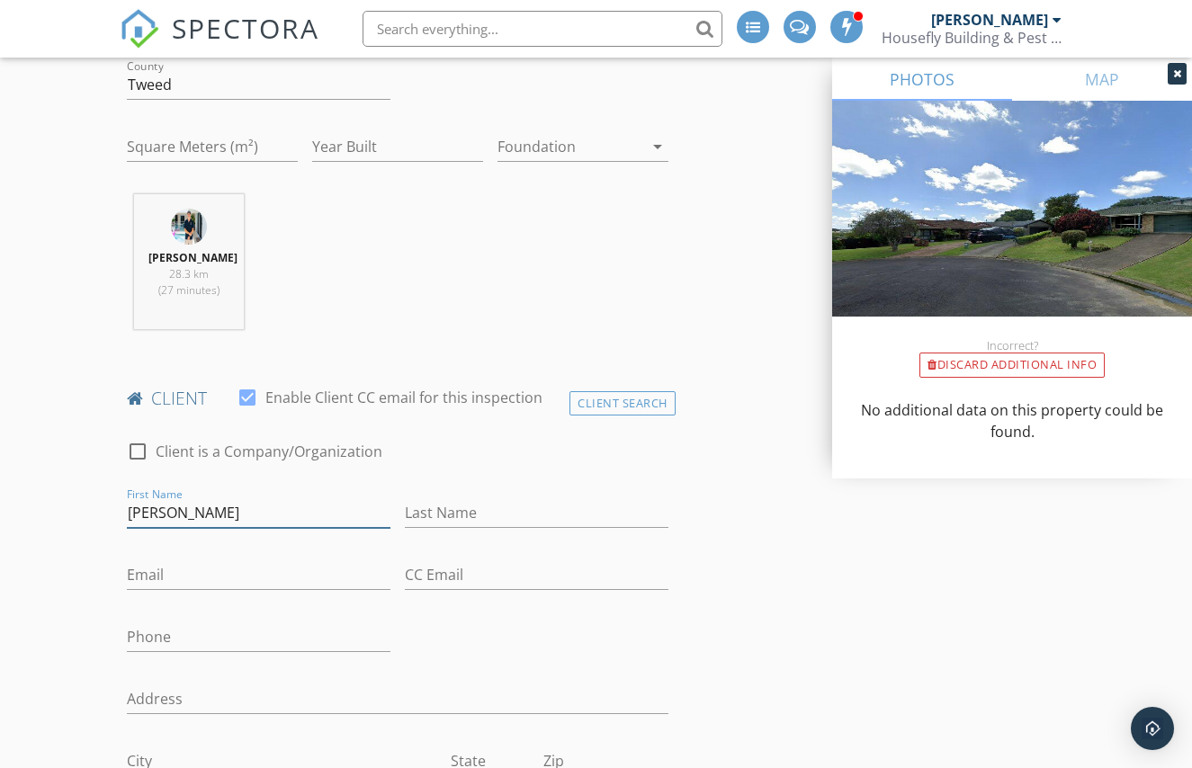
type input "[PERSON_NAME]"
click at [505, 513] on input "Last Name" at bounding box center [536, 513] width 263 height 30
paste input "Shepherd"
type input "Shepherd"
click at [272, 583] on input "Email" at bounding box center [258, 575] width 263 height 30
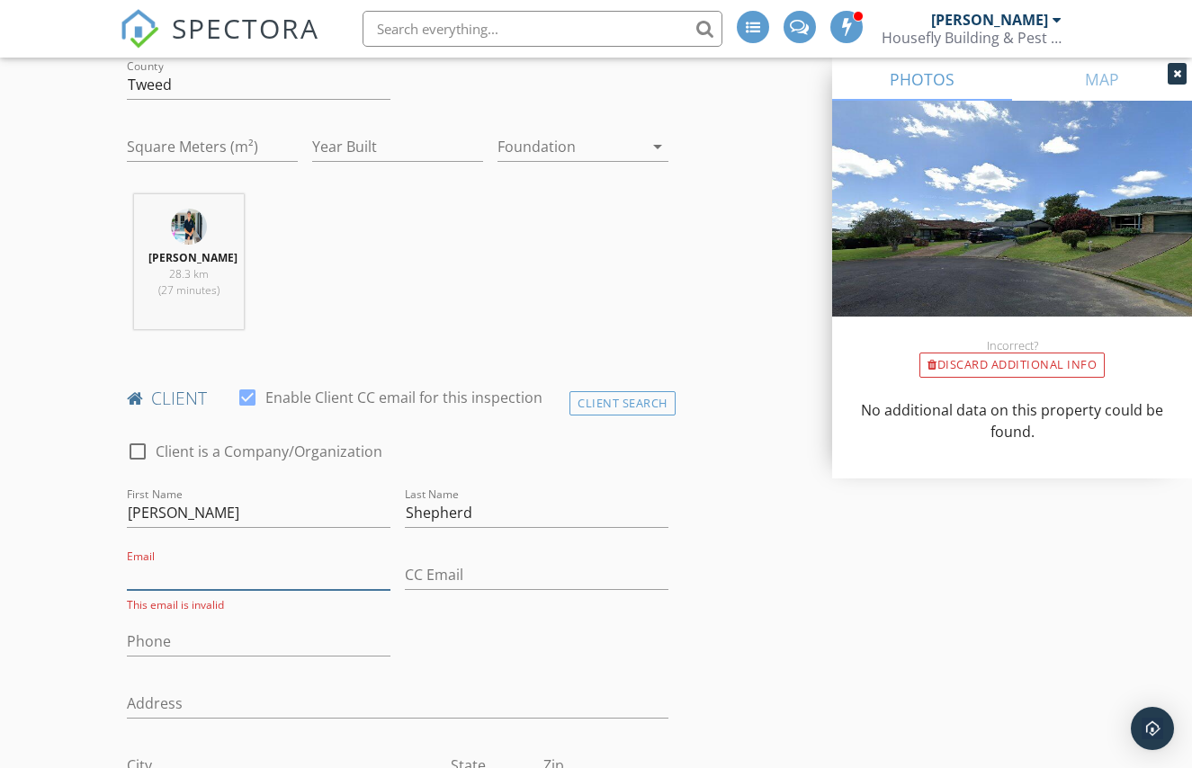
paste input "0425 298 795"
type input "0425 298 795"
click at [190, 647] on input "Phone" at bounding box center [258, 642] width 263 height 30
paste input "jimmy_shepherd@icloud.com"
type input "jimmy_shepherd@icloud.com"
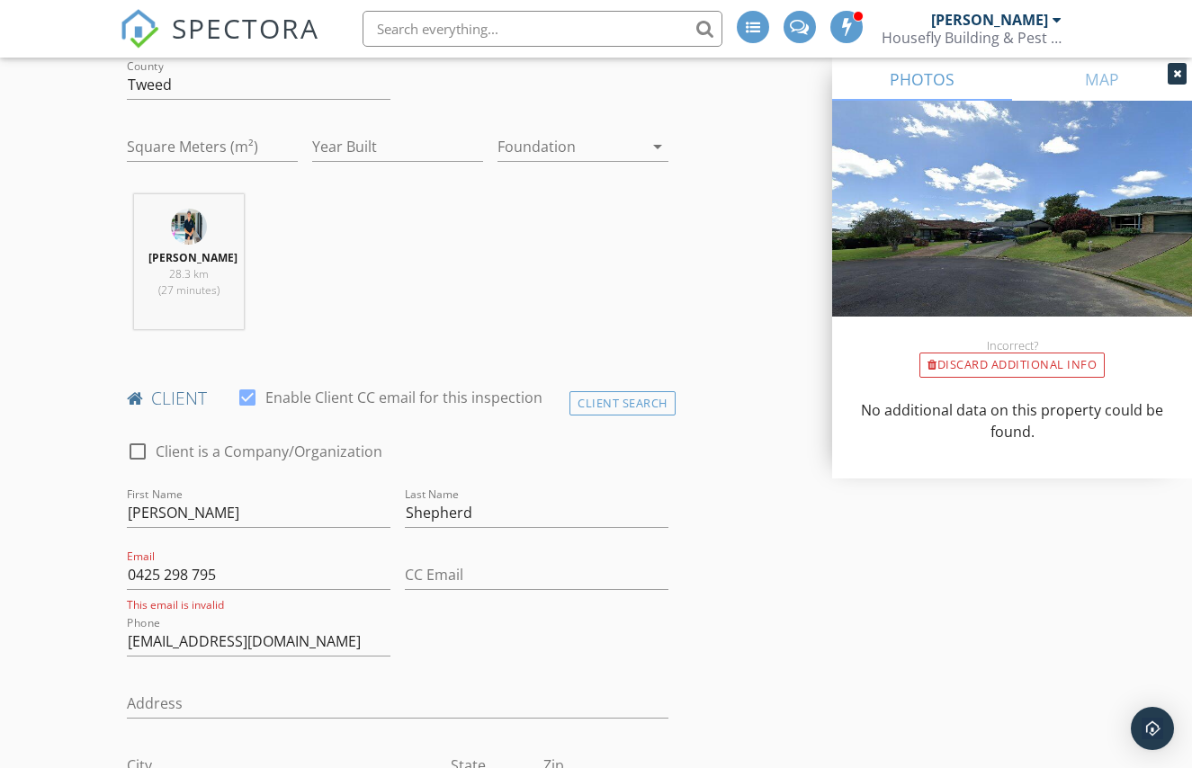
click at [417, 645] on div "check_box_outline_blank Client is a Company/Organization First Name James Last …" at bounding box center [398, 751] width 556 height 656
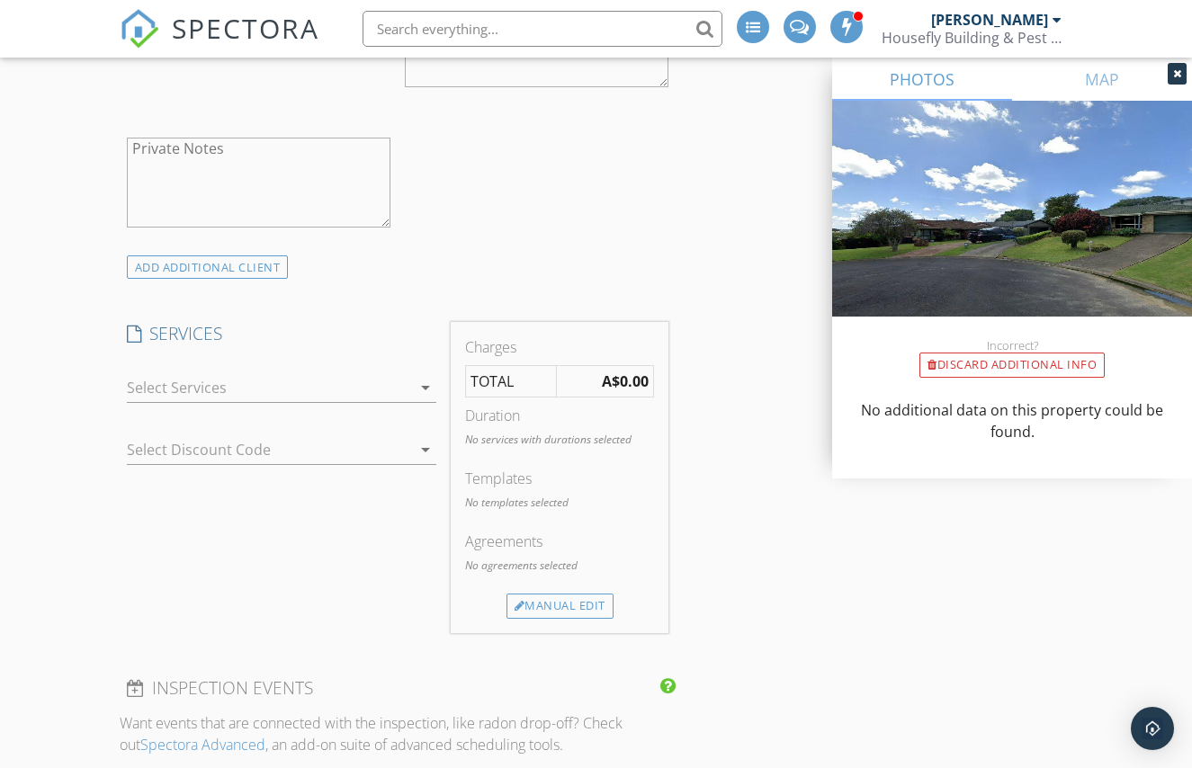
scroll to position [1440, 0]
click at [325, 386] on div at bounding box center [269, 386] width 285 height 29
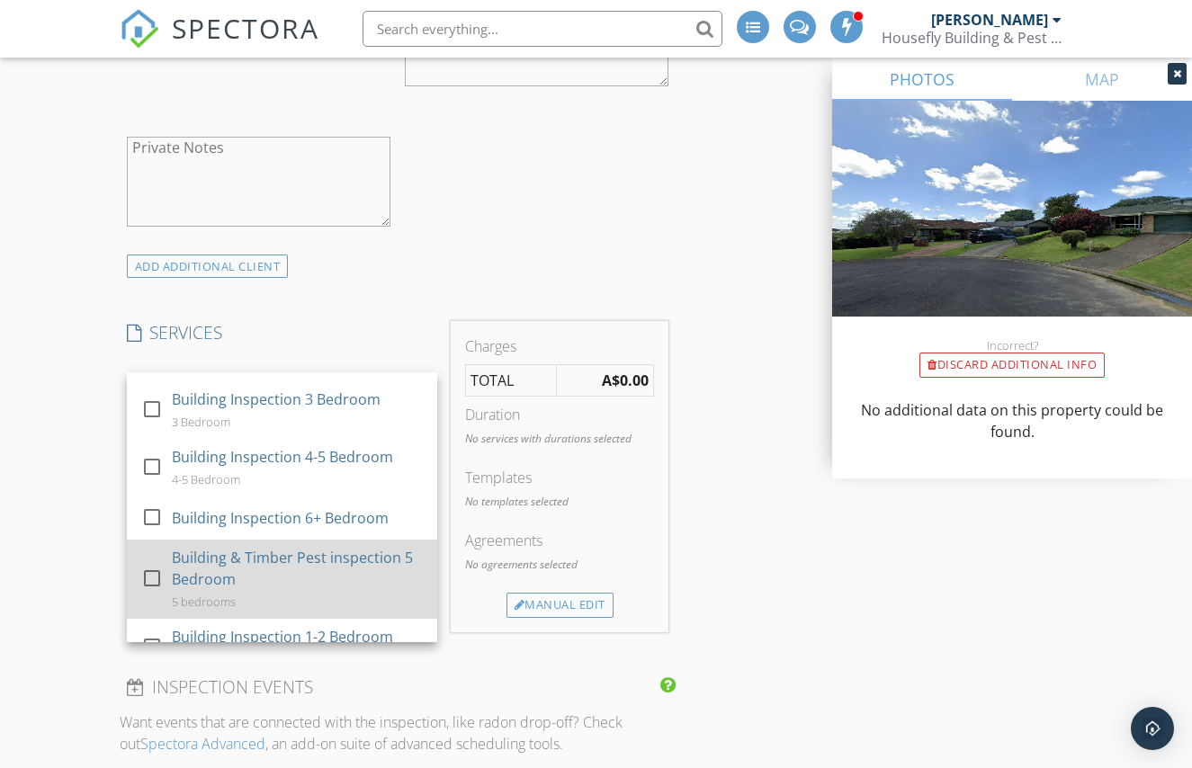
scroll to position [1431, 0]
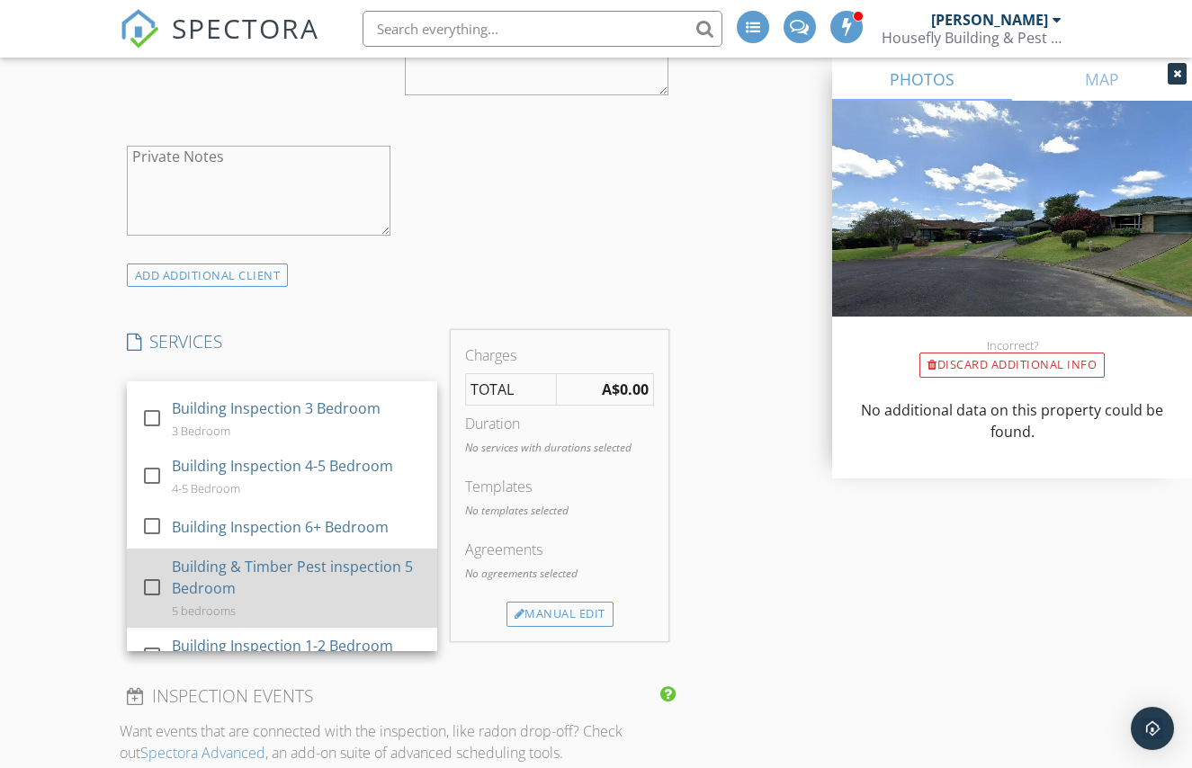
click at [308, 559] on div "Building & Timber Pest inspection 5 Bedroom" at bounding box center [297, 577] width 251 height 43
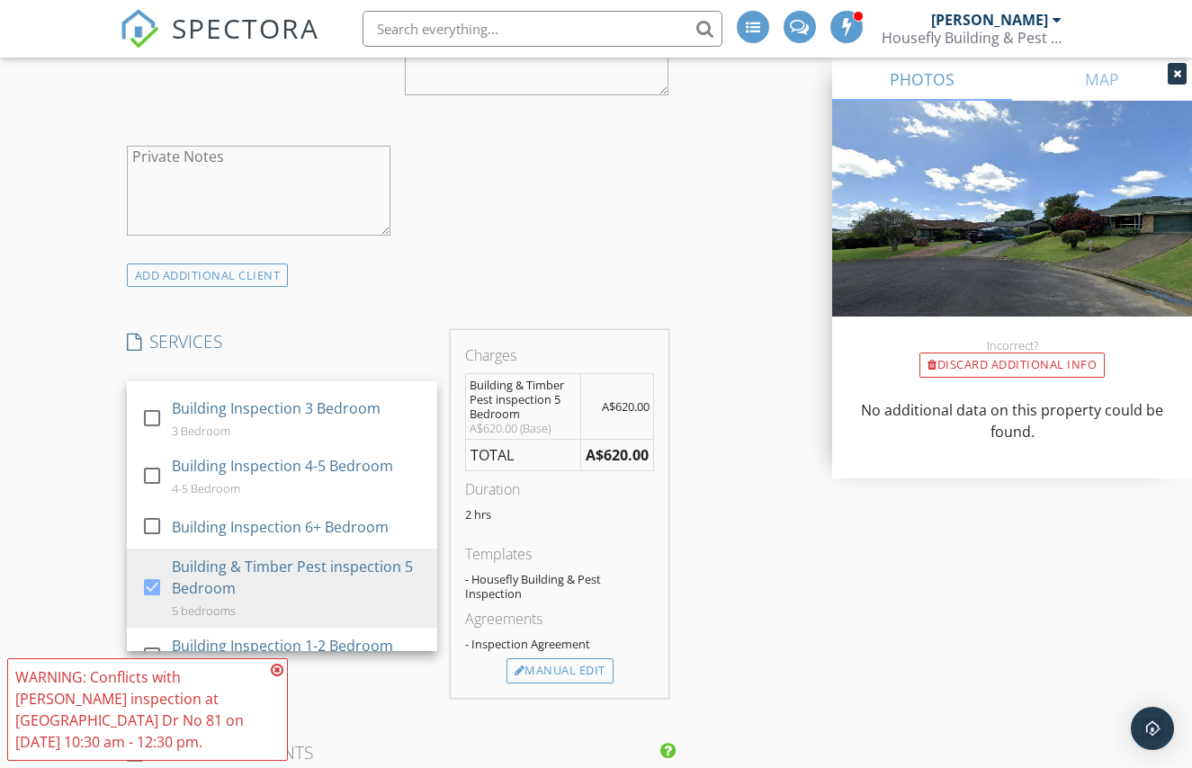
click at [820, 599] on div "INSPECTOR(S) check_box Brad Paddison PRIMARY check_box_outline_blank Karl Nicho…" at bounding box center [596, 550] width 953 height 3470
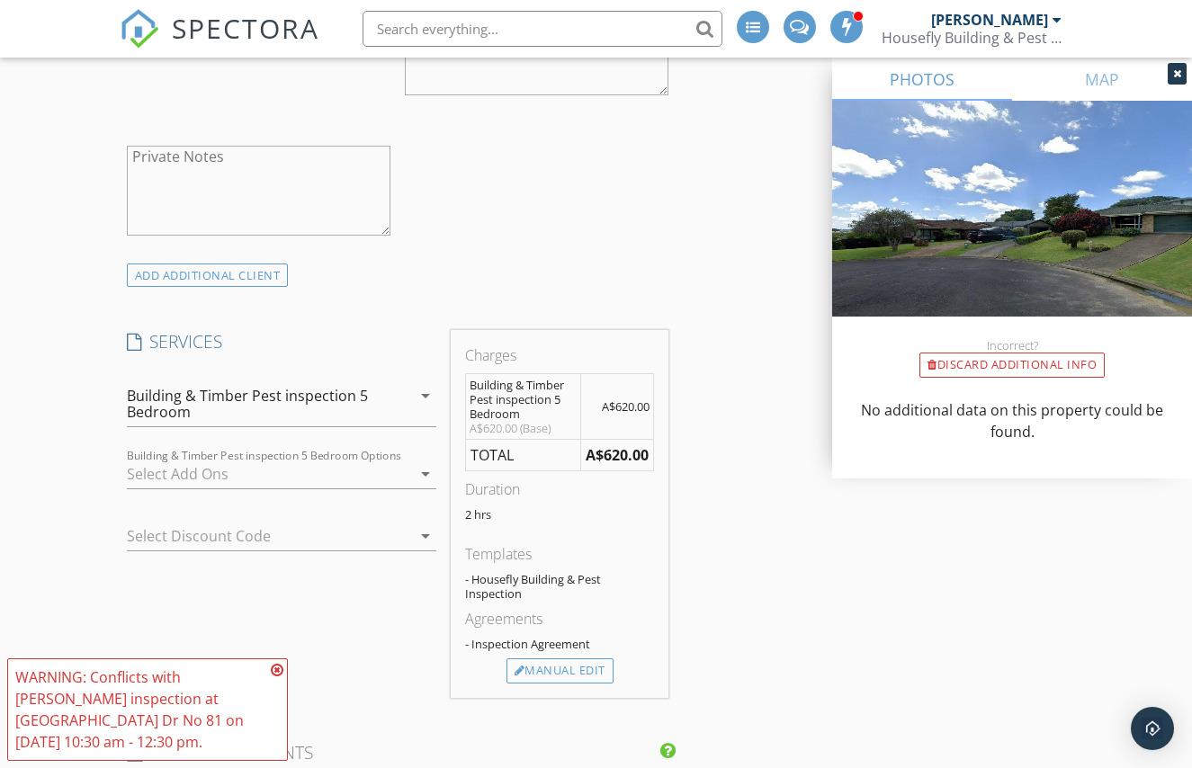
click at [279, 671] on icon at bounding box center [277, 670] width 13 height 14
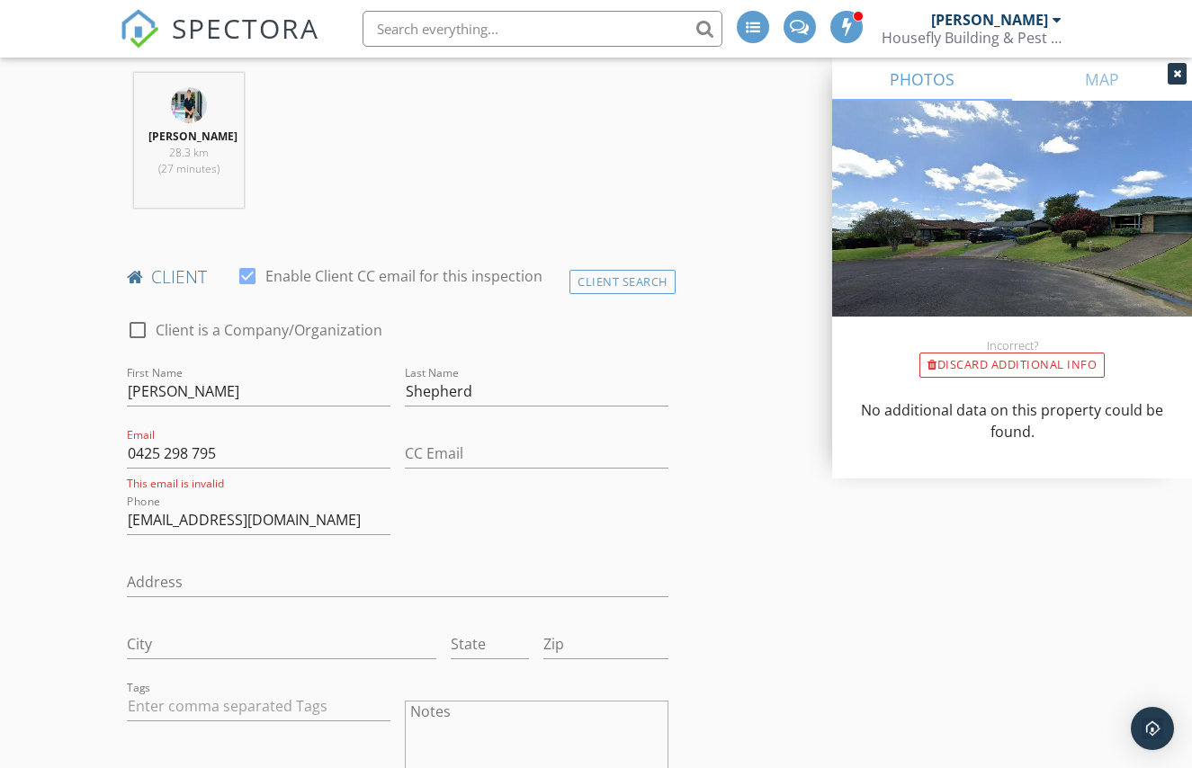
scroll to position [735, 0]
drag, startPoint x: 227, startPoint y: 453, endPoint x: 121, endPoint y: 449, distance: 105.3
click at [120, 449] on div "Email 0425 298 795 This email is invalid" at bounding box center [259, 458] width 278 height 67
click at [350, 527] on input "[EMAIL_ADDRESS][DOMAIN_NAME]" at bounding box center [258, 521] width 263 height 30
click at [331, 522] on input "[EMAIL_ADDRESS][DOMAIN_NAME]" at bounding box center [258, 521] width 263 height 30
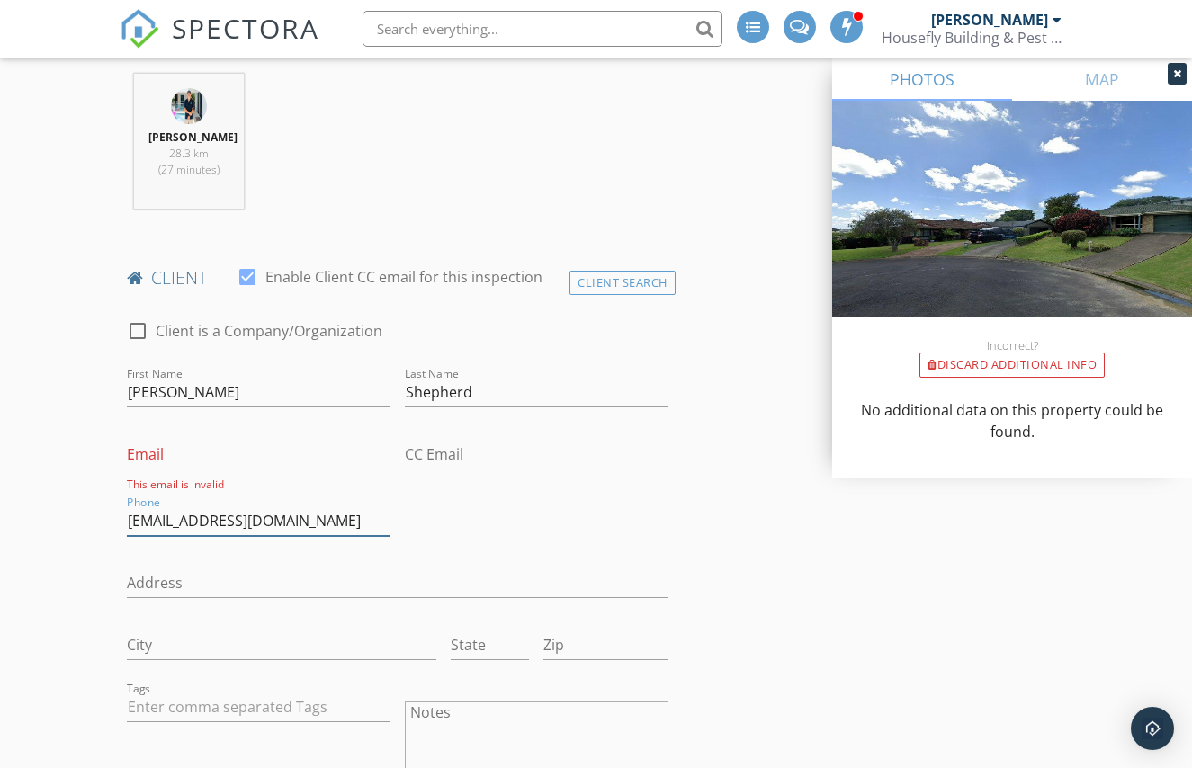
paste input "0425 298 795"
drag, startPoint x: 298, startPoint y: 522, endPoint x: 118, endPoint y: 511, distance: 180.2
type input "0425 298 795"
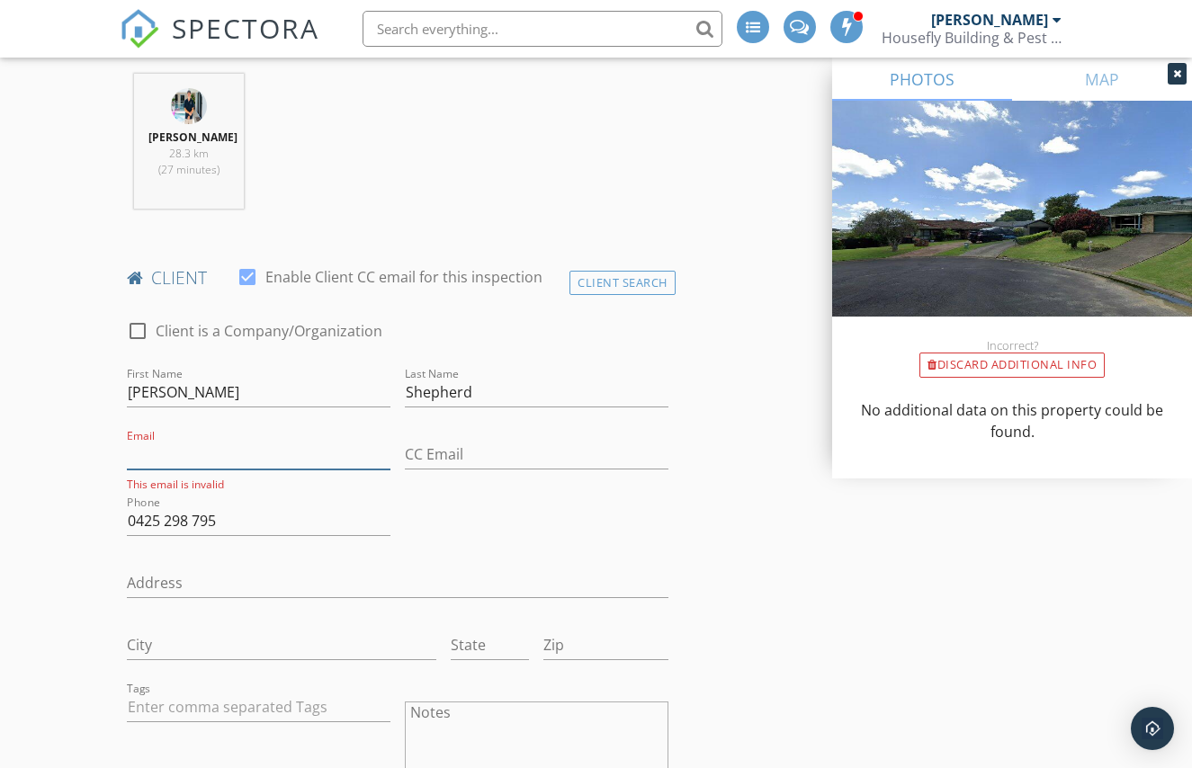
paste input "jimmy_shepherd@icloud.com"
type input "jimmy_shepherd@icloud.com"
click at [667, 520] on div "check_box_outline_blank Client is a Company/Organization First Name James Last …" at bounding box center [398, 628] width 556 height 652
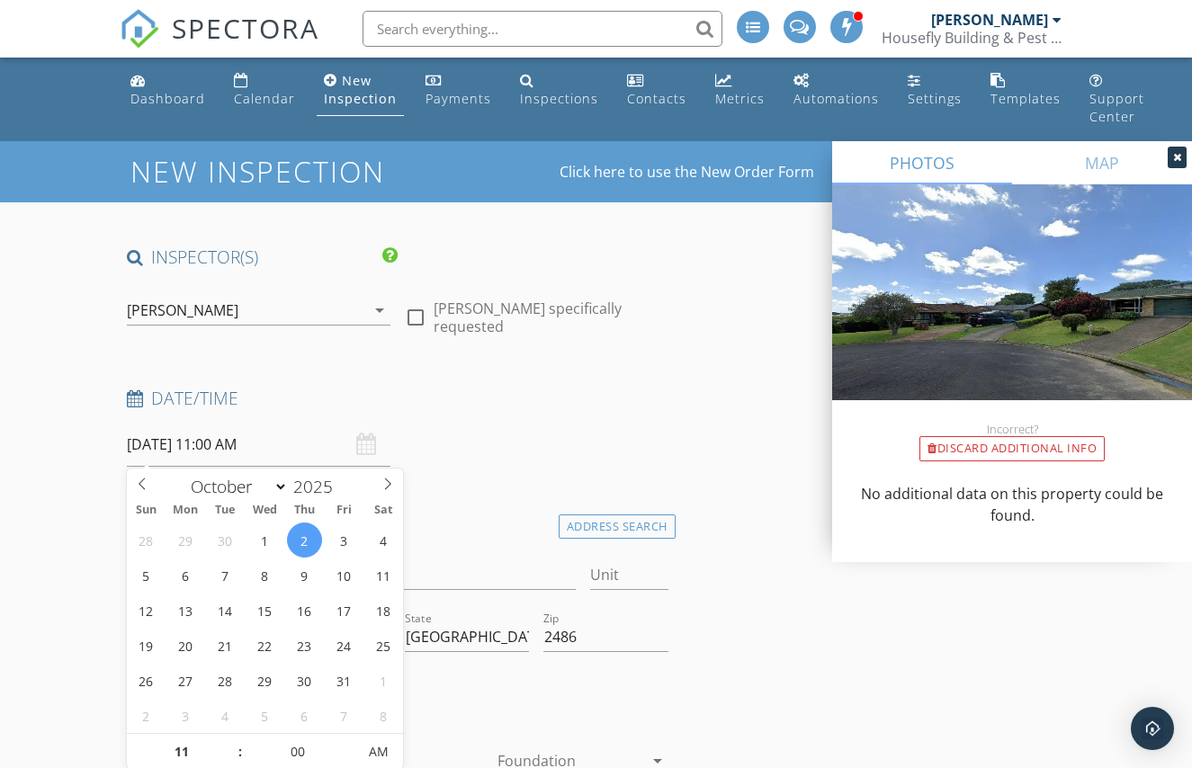
click at [278, 445] on input "02/10/2025 11:00 AM" at bounding box center [258, 445] width 263 height 44
type input "12"
type input "02/10/2025 12:00 PM"
click at [228, 739] on span at bounding box center [231, 743] width 13 height 18
type input "01"
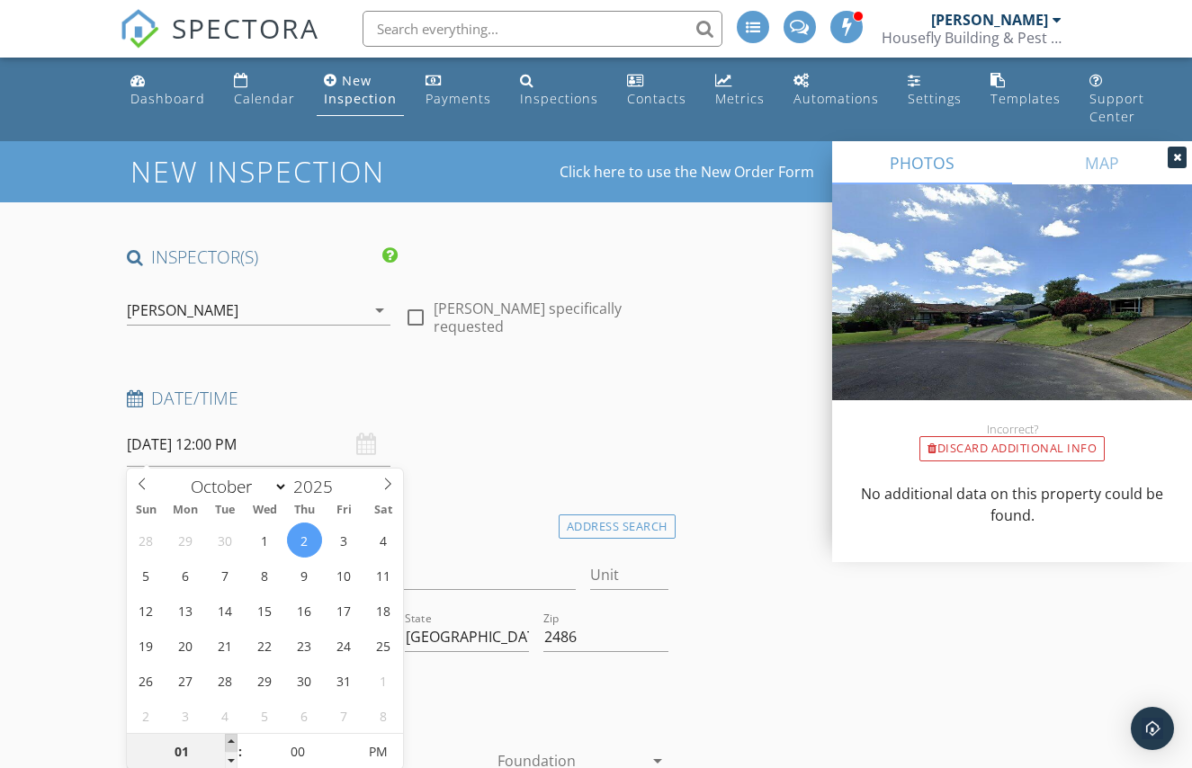
type input "02/10/2025 1:00 PM"
click at [228, 739] on span at bounding box center [231, 743] width 13 height 18
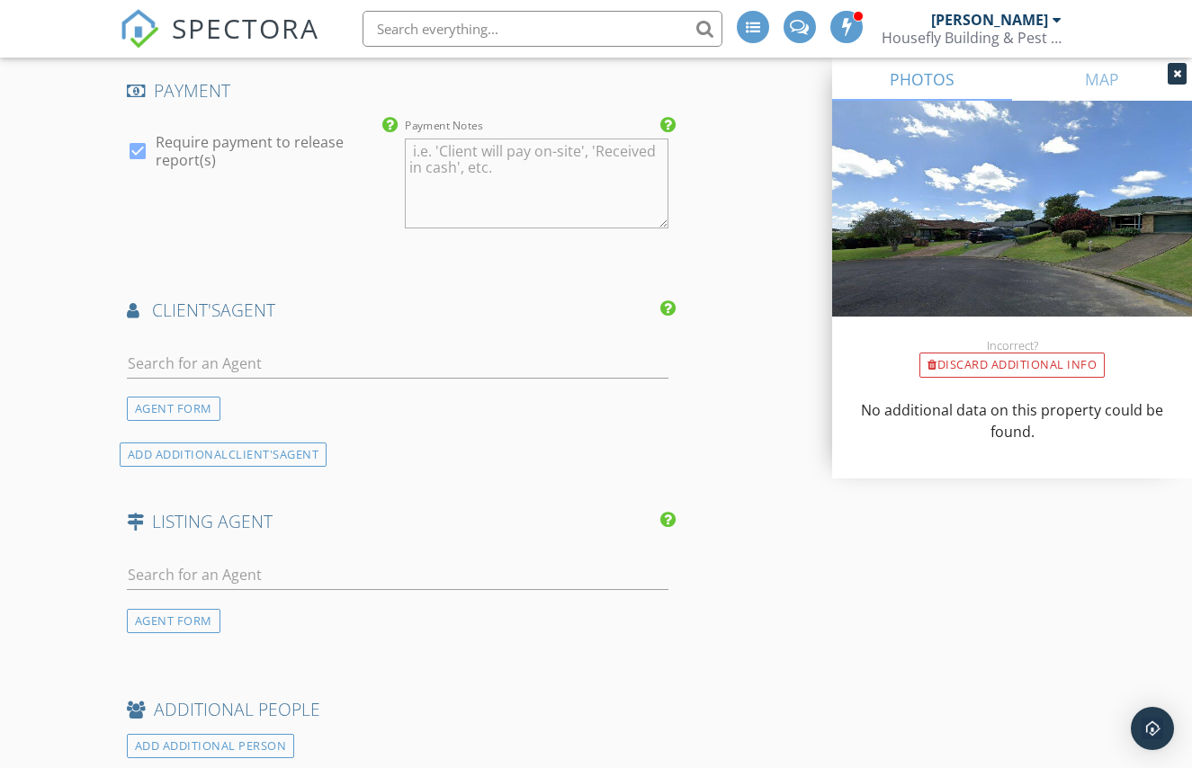
scroll to position [2226, 0]
click at [314, 568] on input "text" at bounding box center [397, 574] width 541 height 30
type input "emil"
drag, startPoint x: 241, startPoint y: 617, endPoint x: 296, endPoint y: 618, distance: 54.9
click at [241, 618] on div "Sophie Carter Realty" at bounding box center [238, 625] width 121 height 14
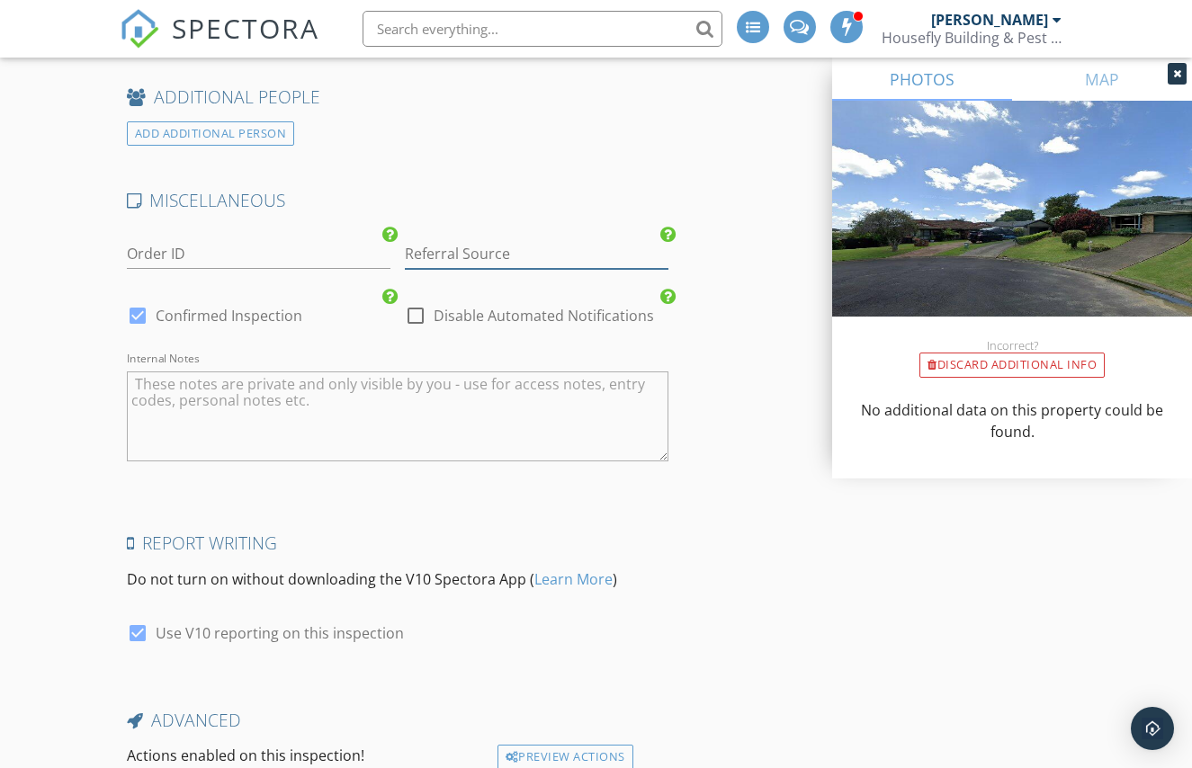
click at [515, 257] on input "Referral Source" at bounding box center [536, 254] width 263 height 30
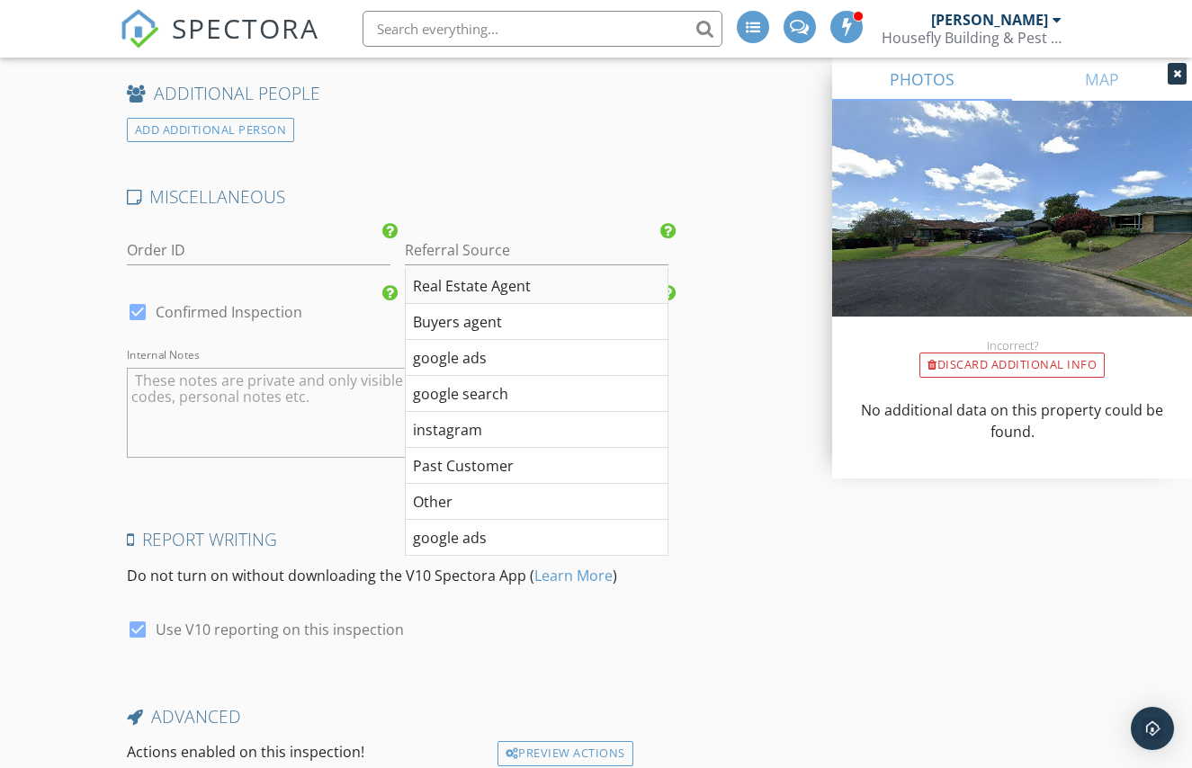
click at [501, 281] on div "Real Estate Agent" at bounding box center [537, 286] width 262 height 36
type input "Real Estate Agent"
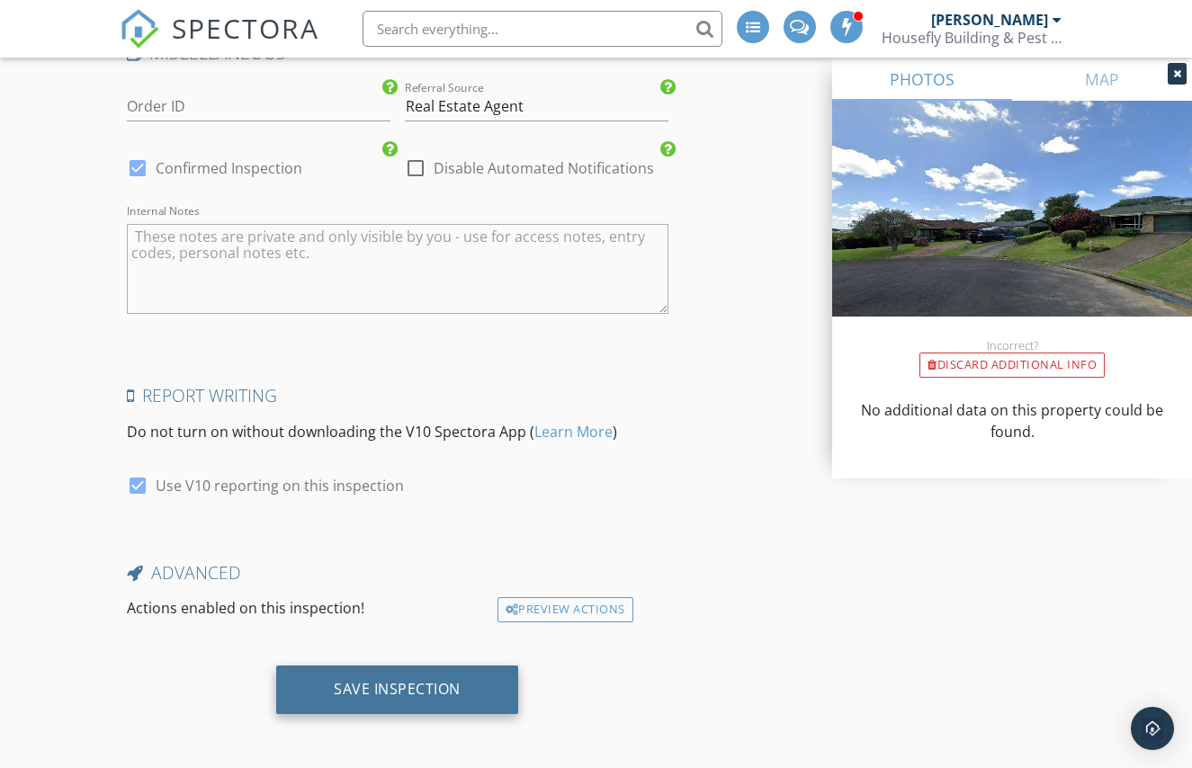
scroll to position [3478, 0]
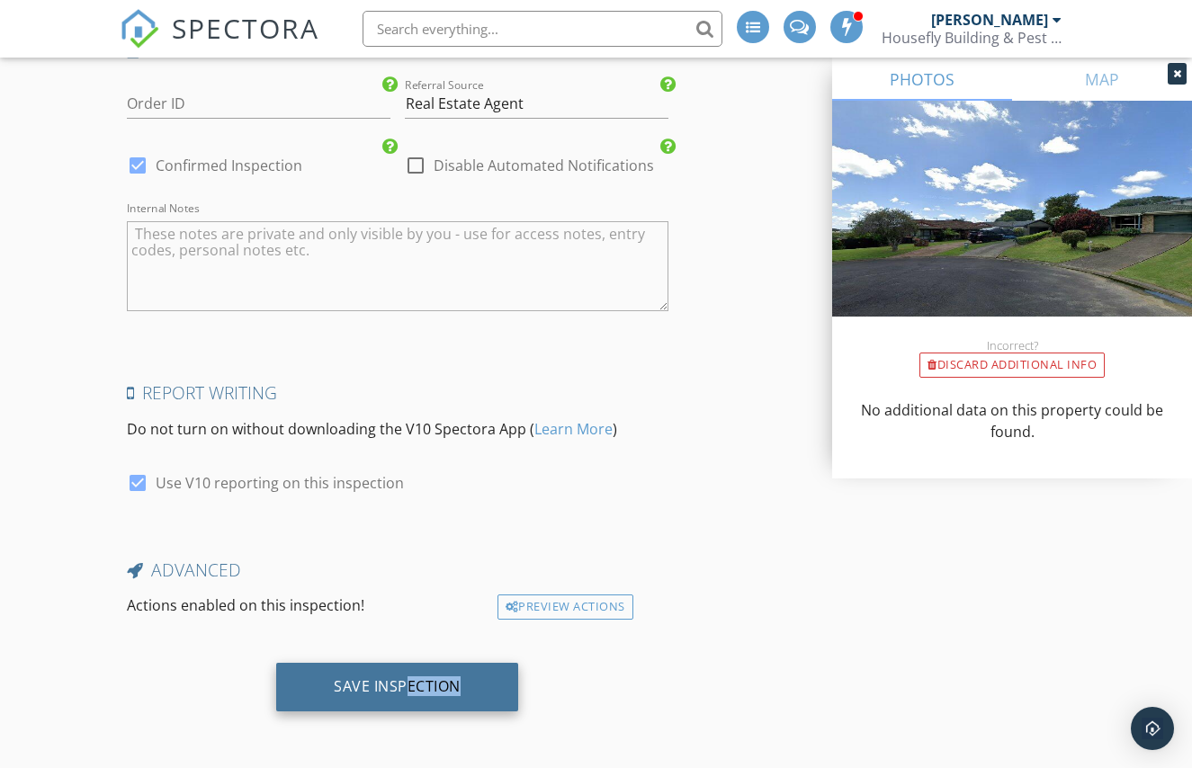
click at [403, 698] on div "Save Inspection" at bounding box center [397, 687] width 242 height 49
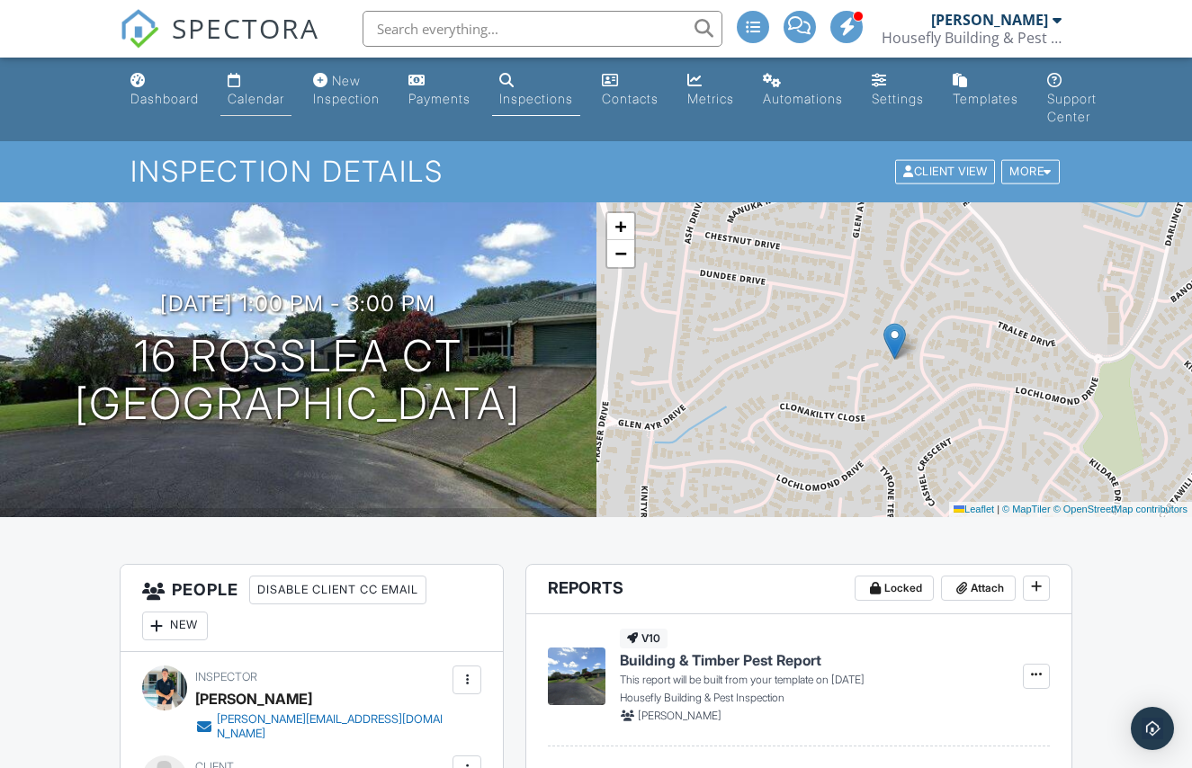
click at [246, 85] on link "Calendar" at bounding box center [255, 90] width 71 height 51
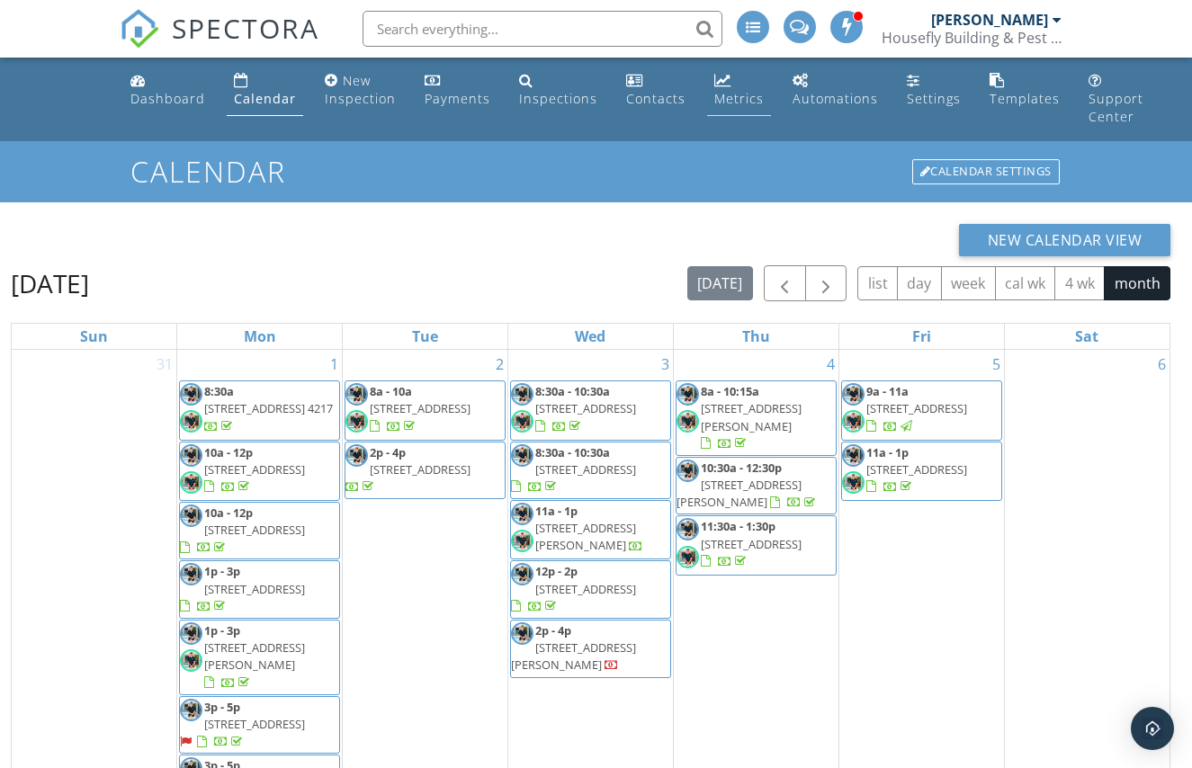
click at [718, 92] on div "Metrics" at bounding box center [738, 98] width 49 height 17
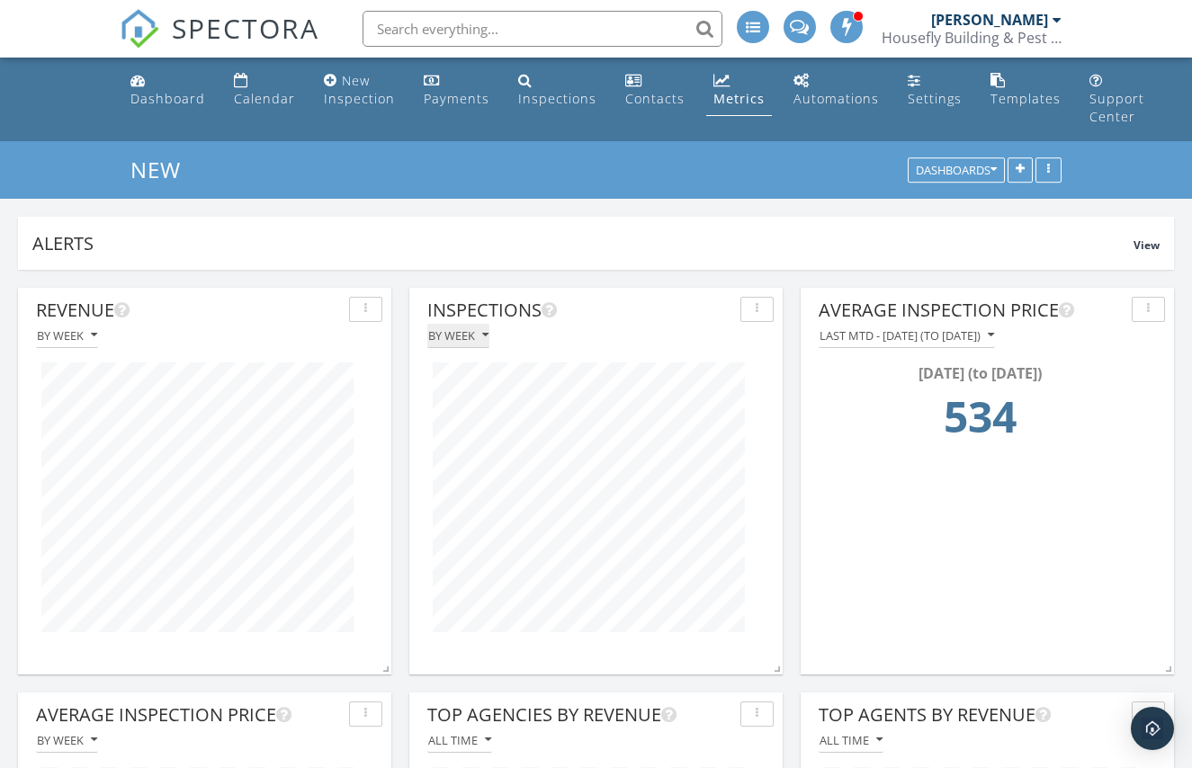
click at [480, 342] on button "By week" at bounding box center [458, 336] width 62 height 24
click at [492, 430] on div "By week" at bounding box center [502, 420] width 121 height 22
click at [256, 93] on div "Calendar" at bounding box center [264, 98] width 61 height 17
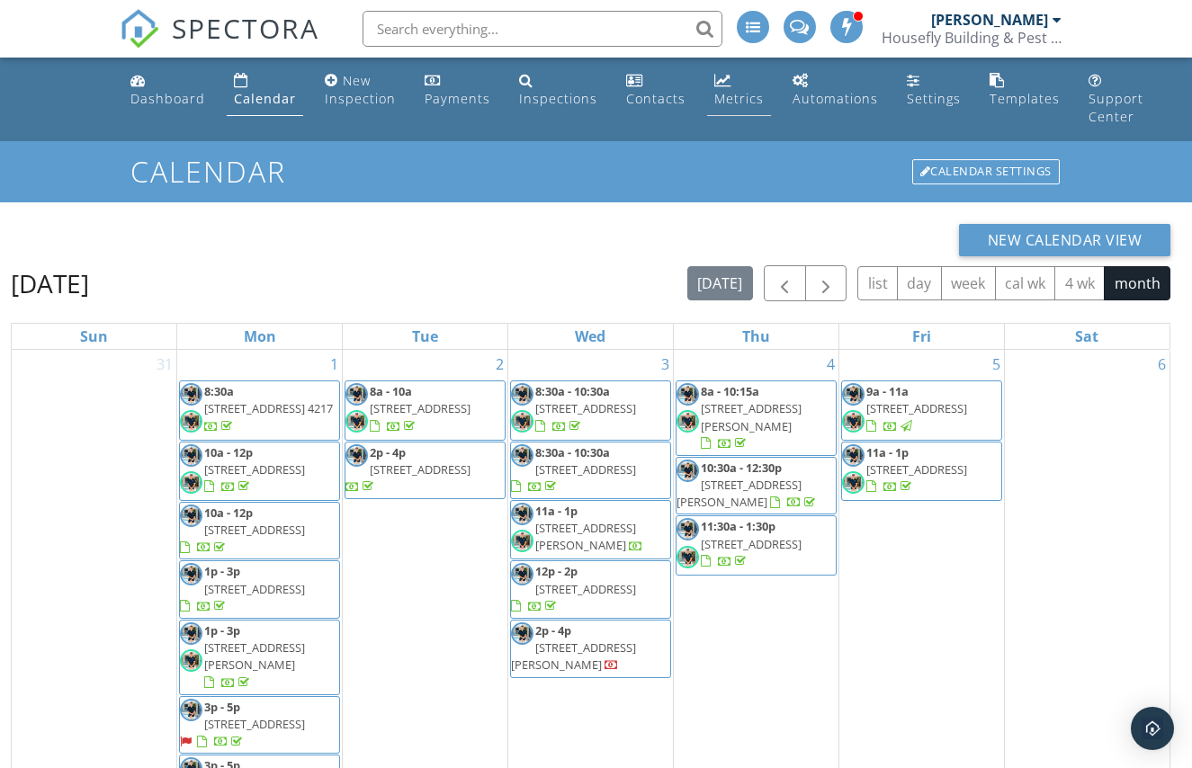
click at [751, 95] on div "Metrics" at bounding box center [738, 98] width 49 height 17
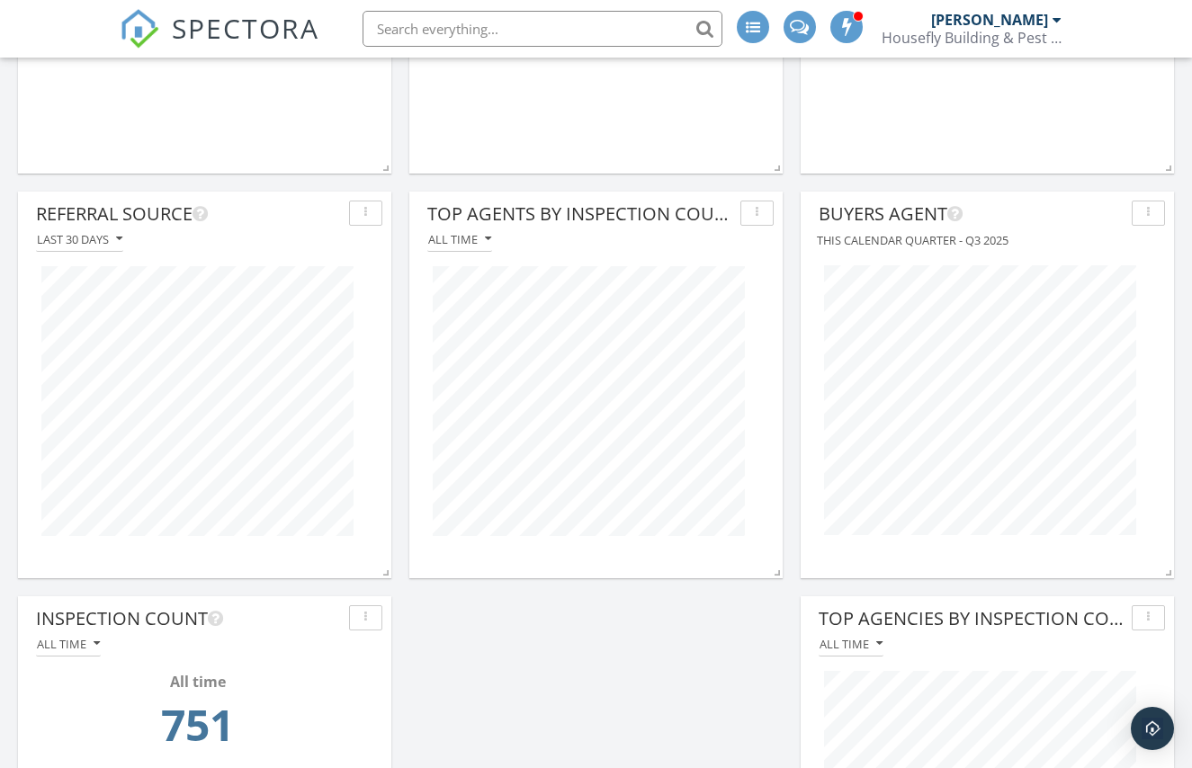
scroll to position [1311, 0]
click at [366, 621] on icon "button" at bounding box center [365, 617] width 3 height 13
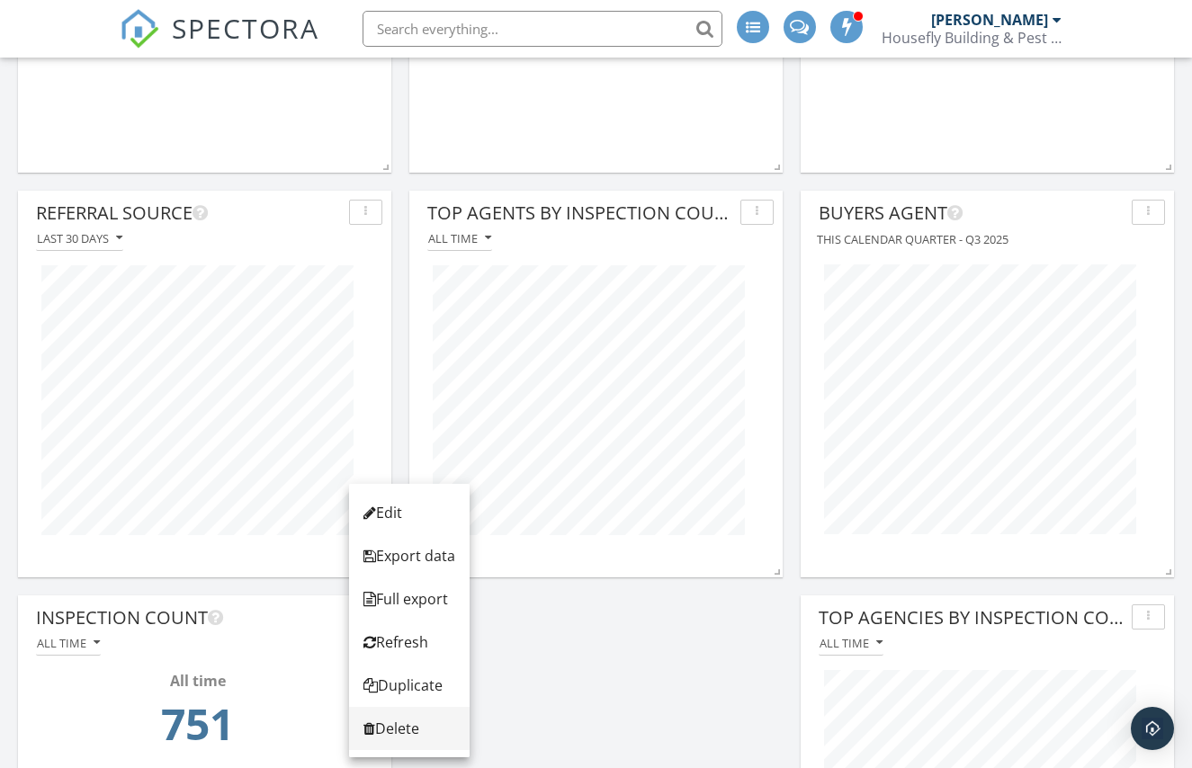
click at [413, 733] on div "Delete" at bounding box center [409, 729] width 92 height 22
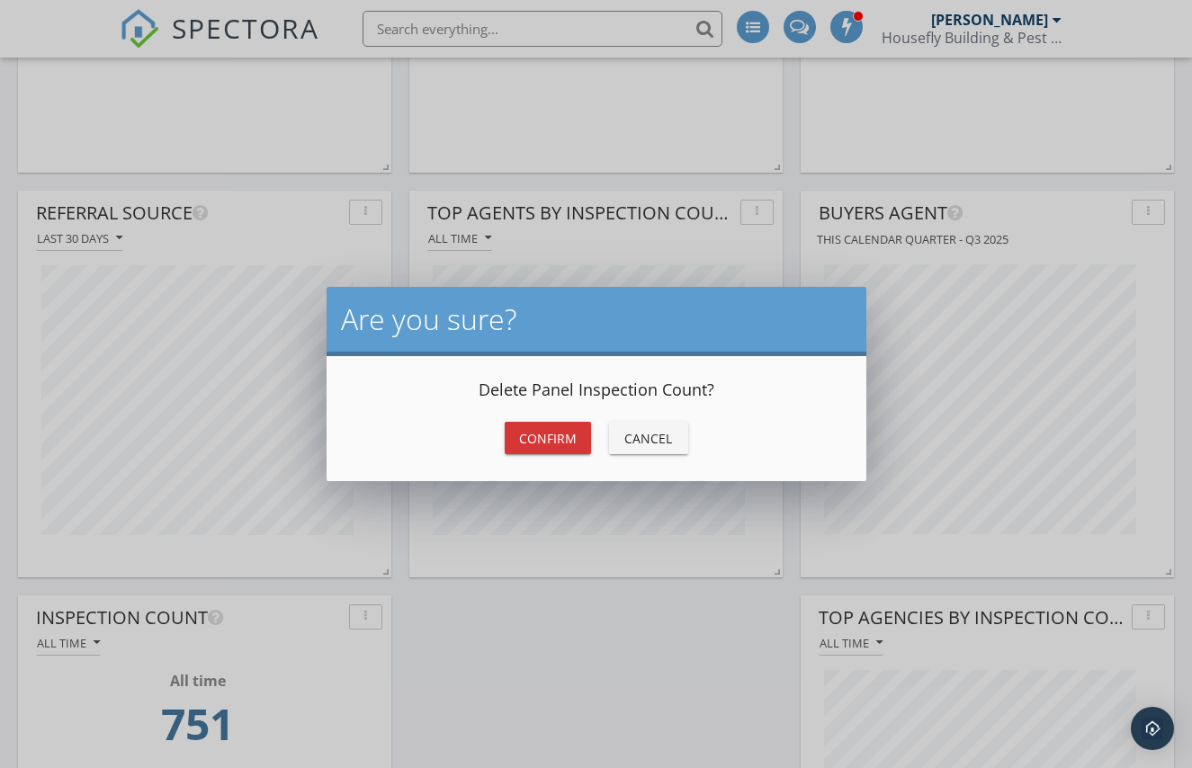
click at [555, 435] on div "Confirm" at bounding box center [548, 438] width 58 height 19
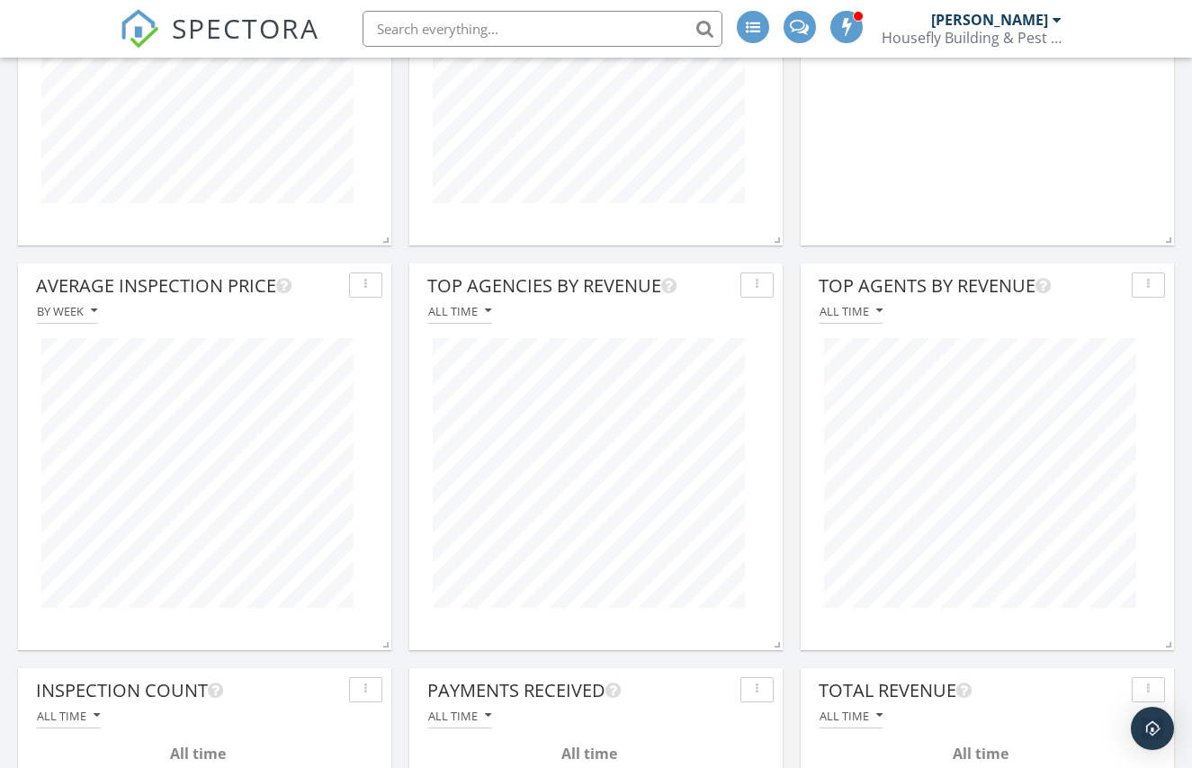
scroll to position [0, 0]
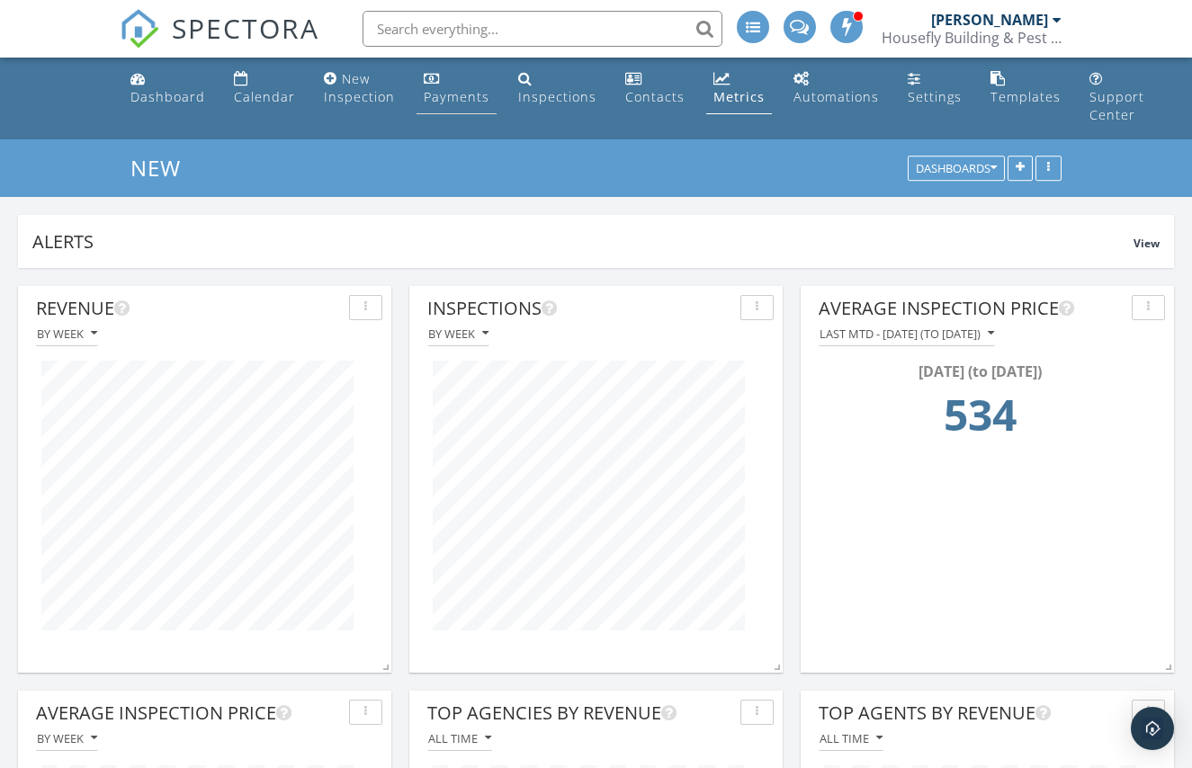
click at [424, 92] on div "Payments" at bounding box center [457, 96] width 66 height 17
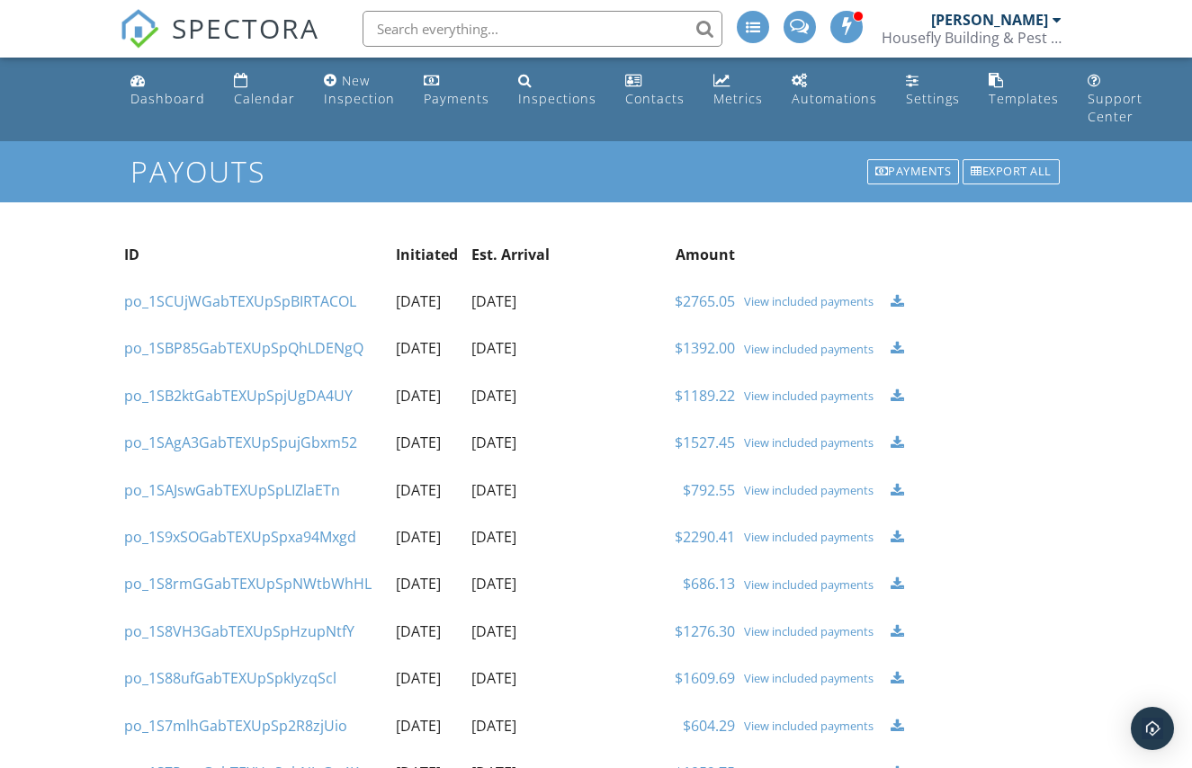
click at [759, 303] on div "View included payments" at bounding box center [813, 301] width 138 height 14
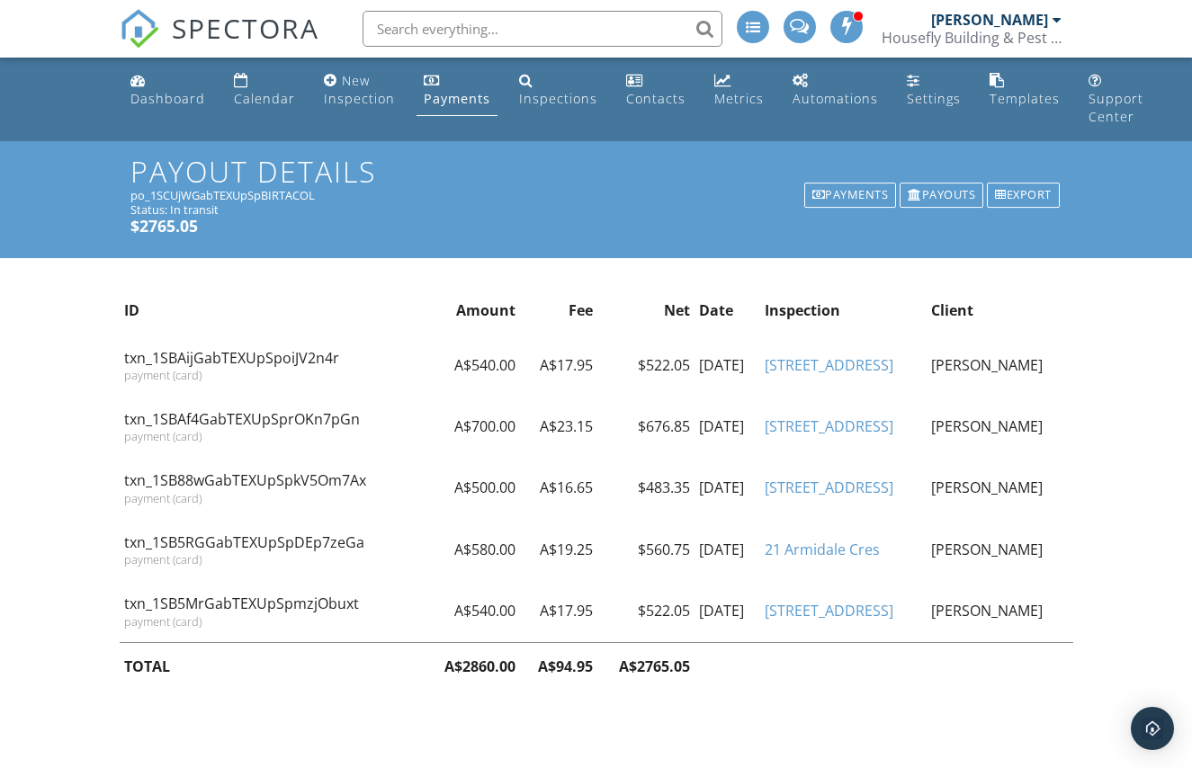
click at [829, 200] on div "Payments" at bounding box center [850, 195] width 93 height 25
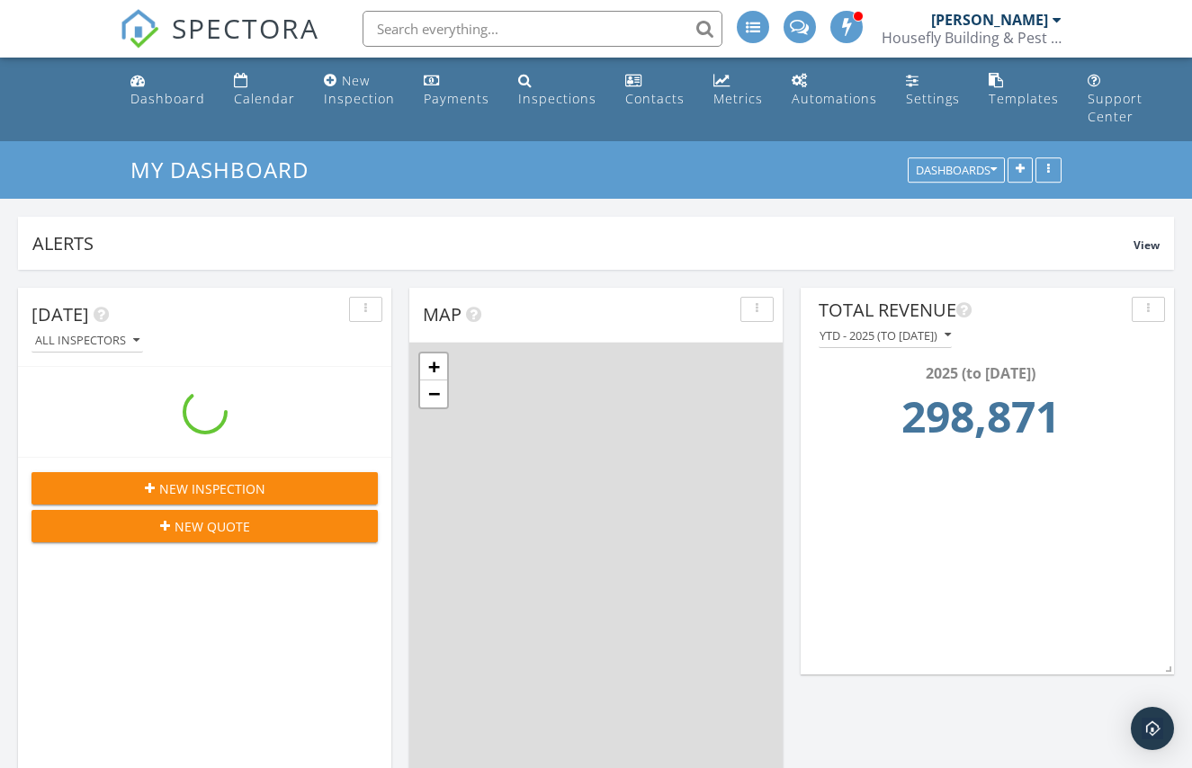
scroll to position [387, 373]
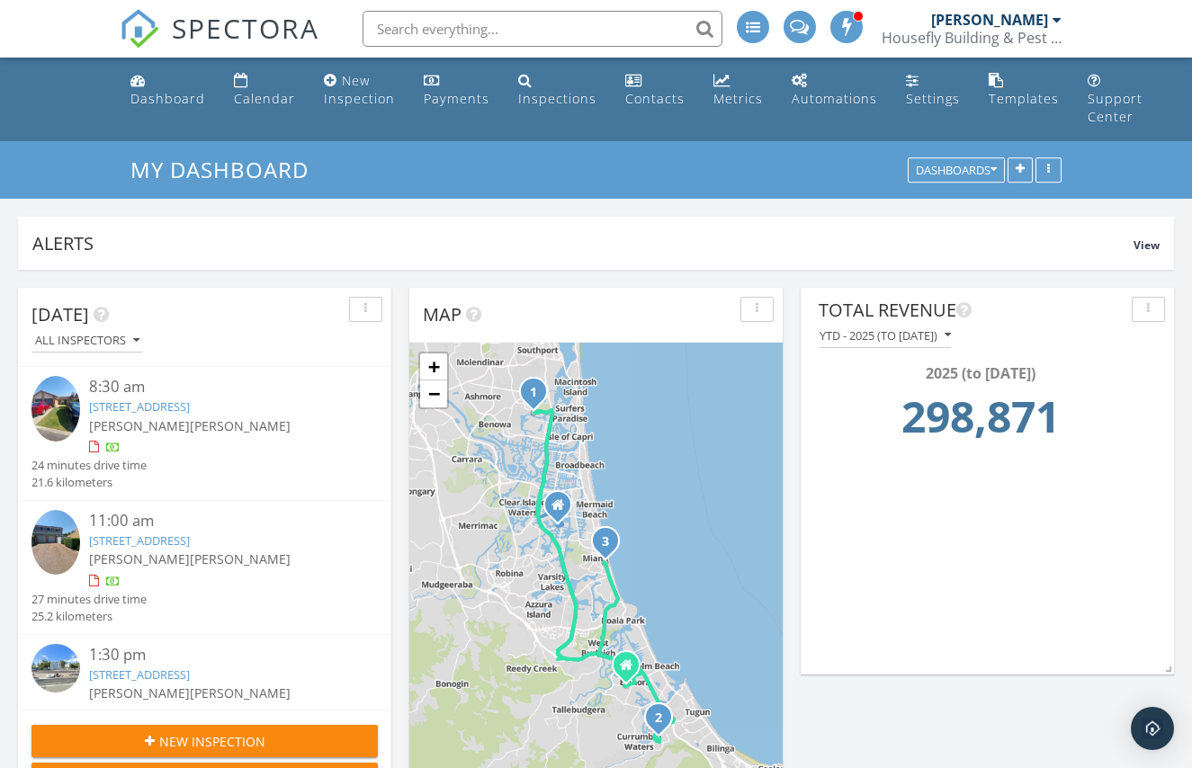
click at [476, 29] on input "text" at bounding box center [542, 29] width 360 height 36
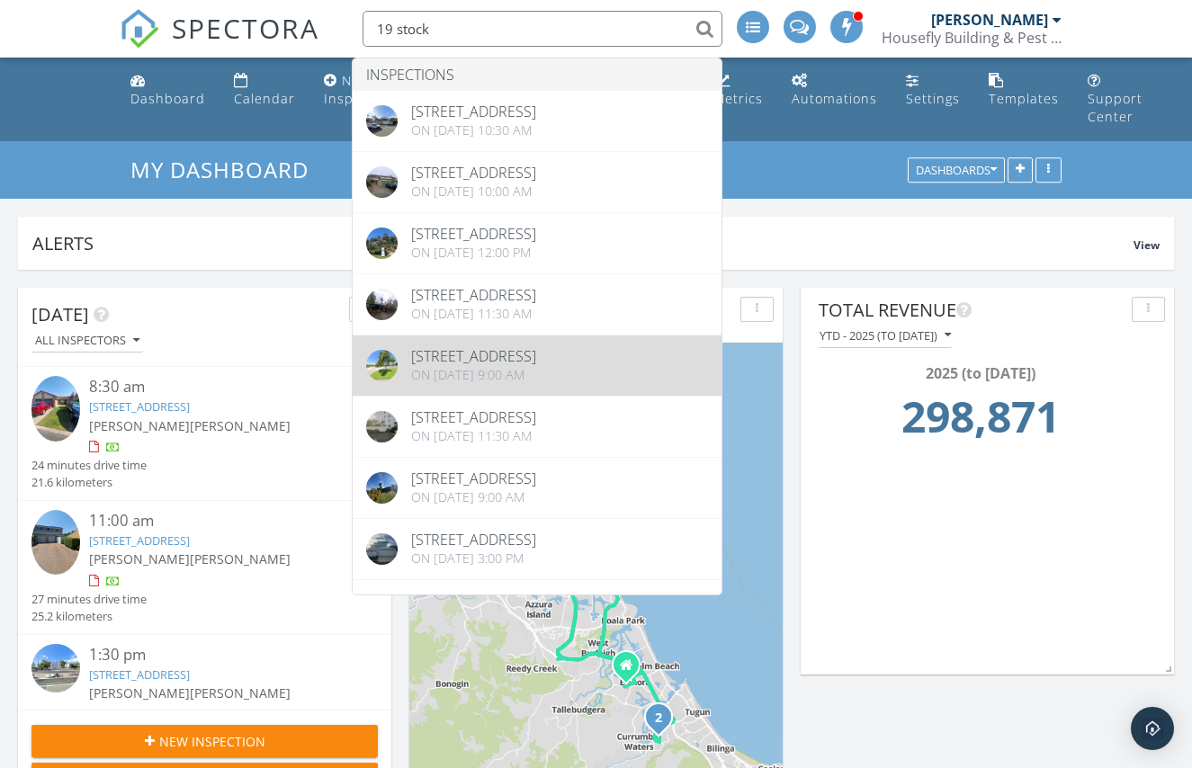
type input "19 stock"
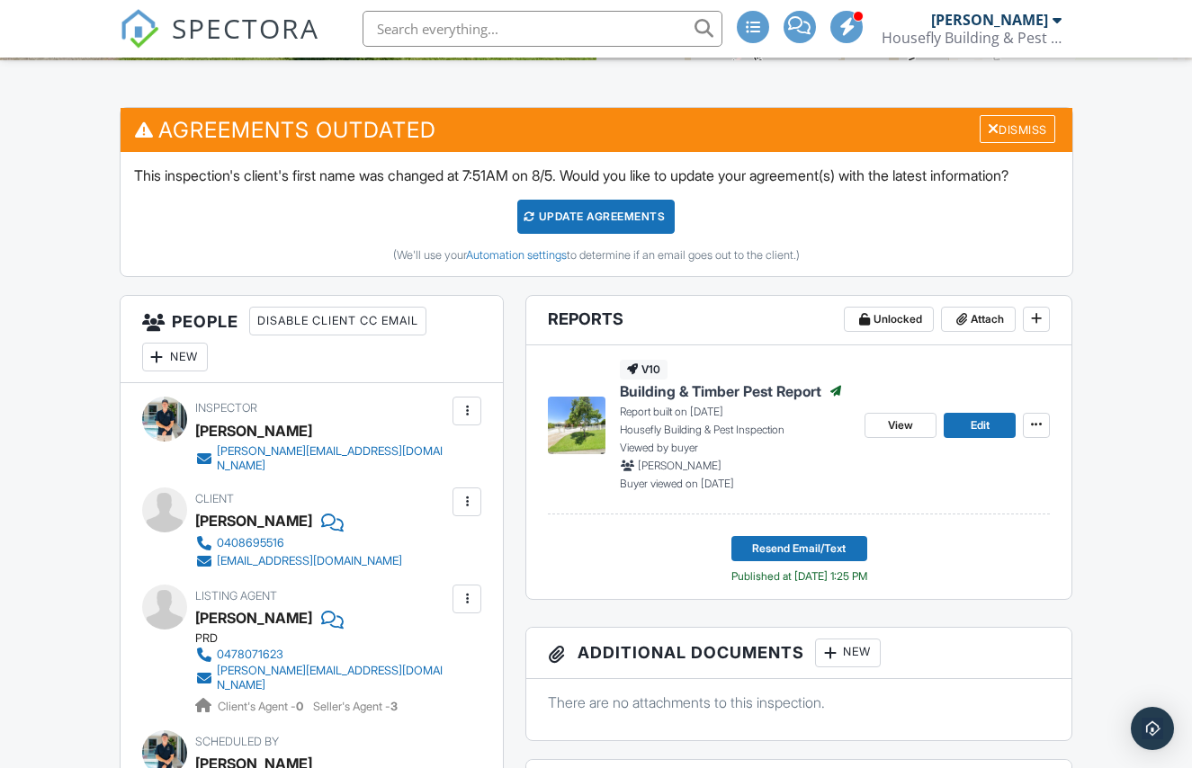
scroll to position [456, 0]
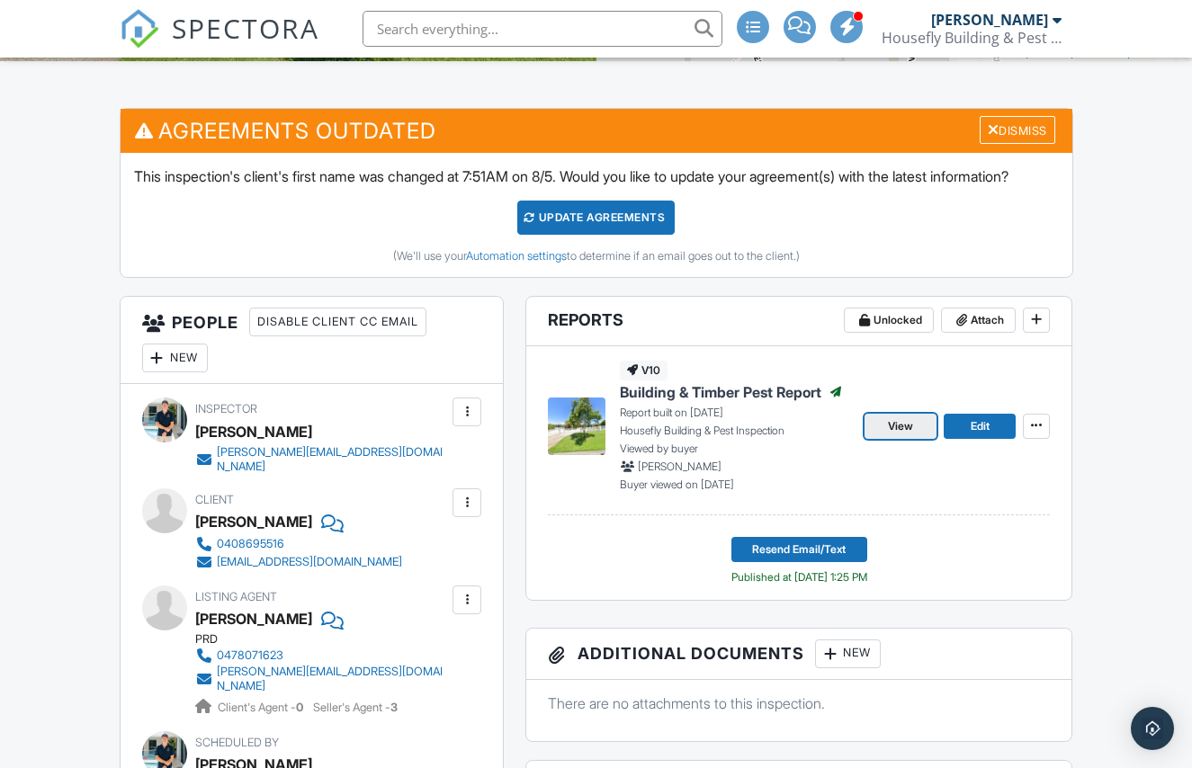
click at [899, 435] on span "View" at bounding box center [900, 426] width 25 height 18
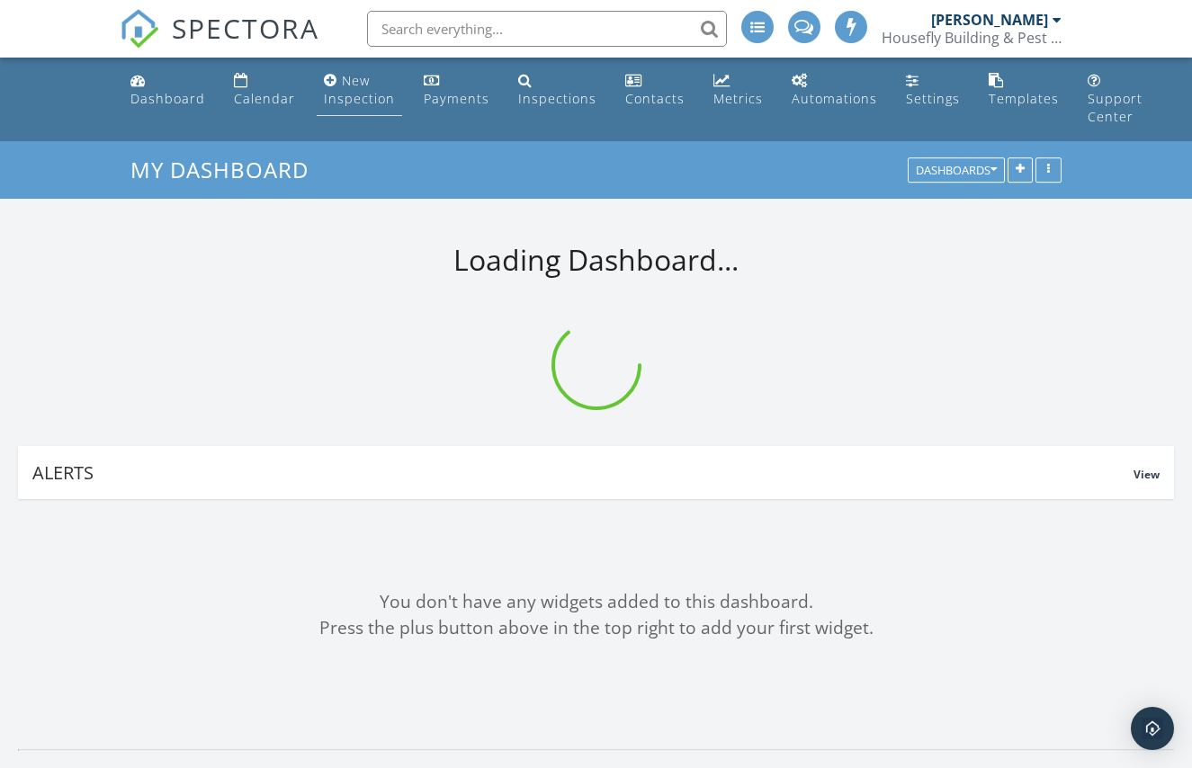
click at [360, 94] on div "New Inspection" at bounding box center [359, 89] width 71 height 35
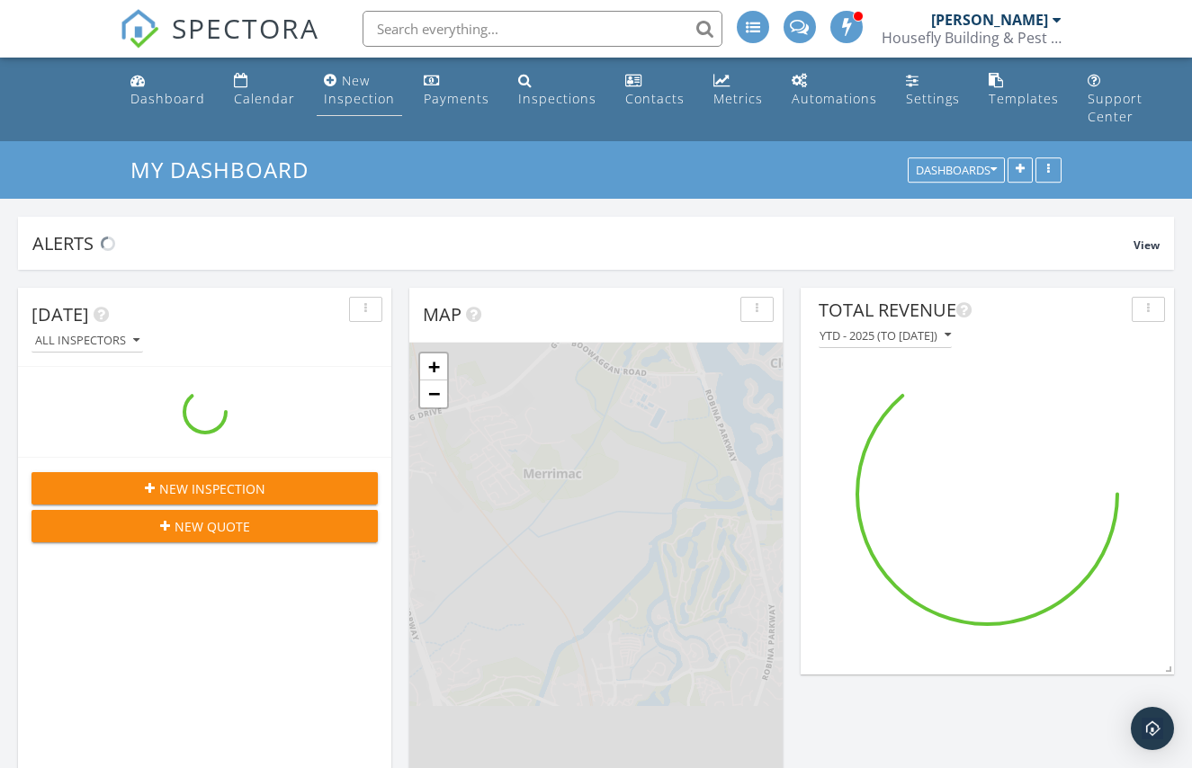
scroll to position [3796, 1192]
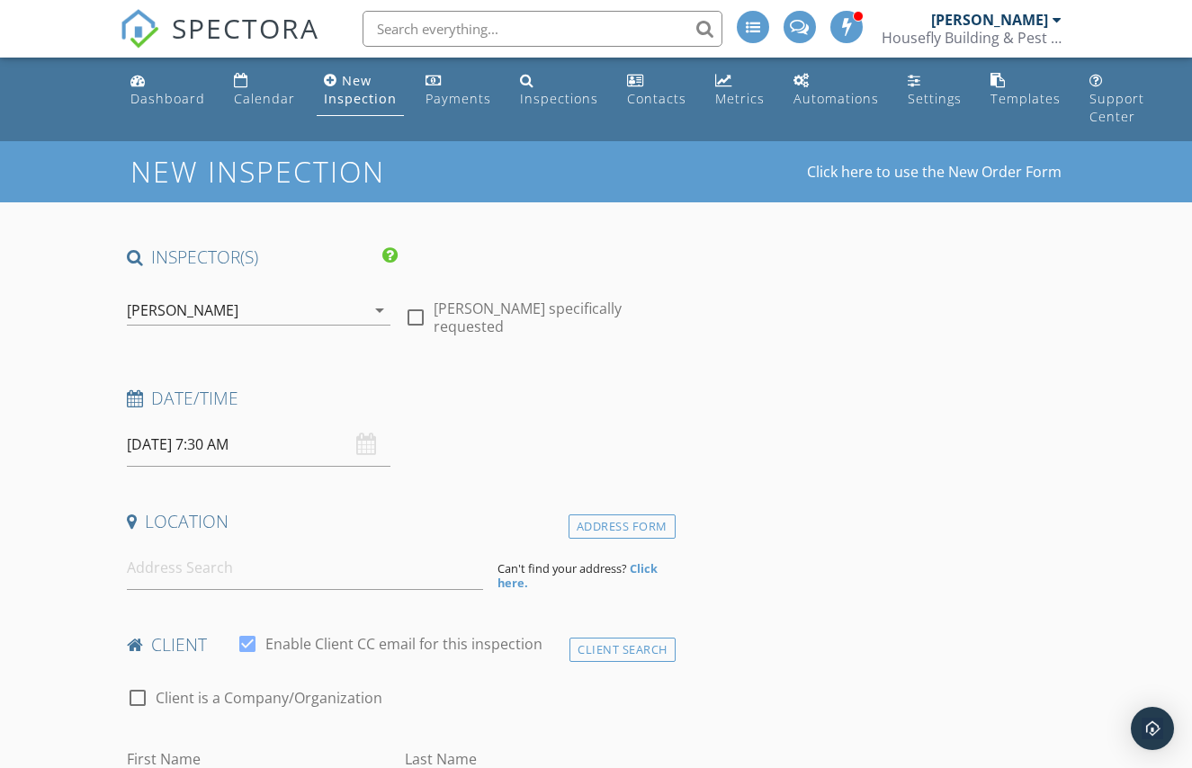
click at [369, 314] on icon "arrow_drop_down" at bounding box center [380, 310] width 22 height 22
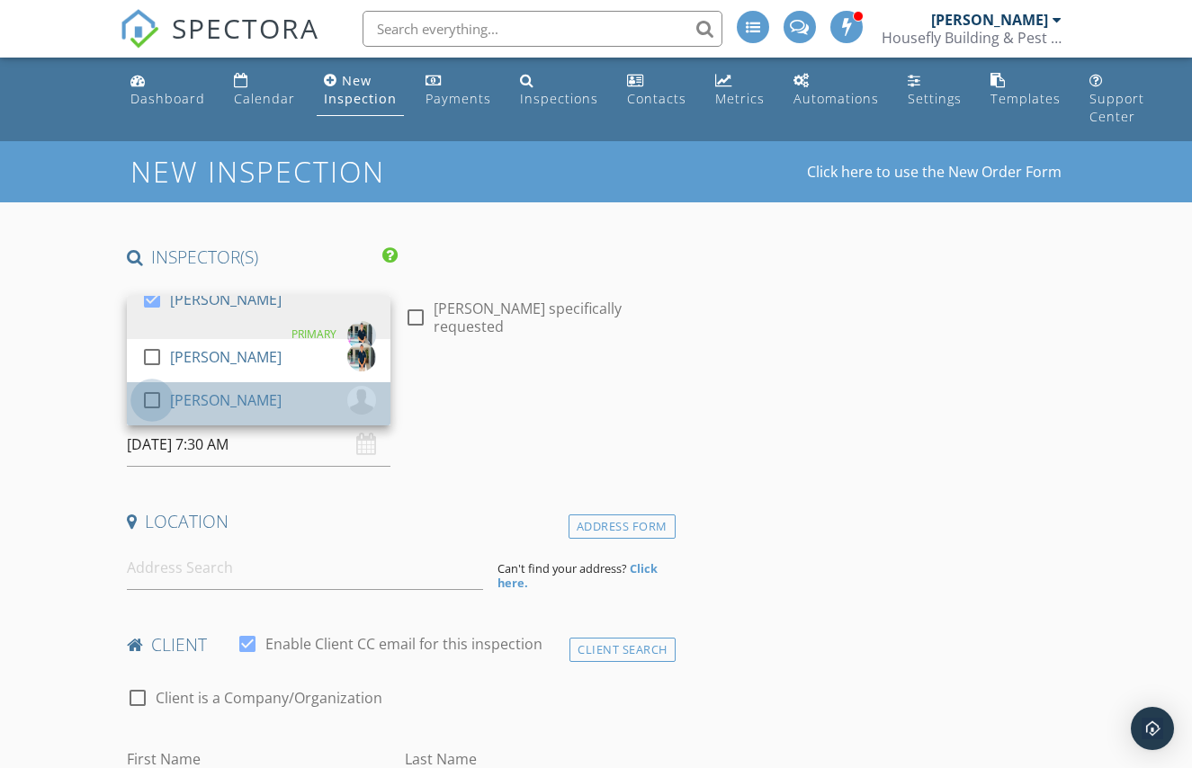
click at [148, 398] on div at bounding box center [152, 400] width 31 height 31
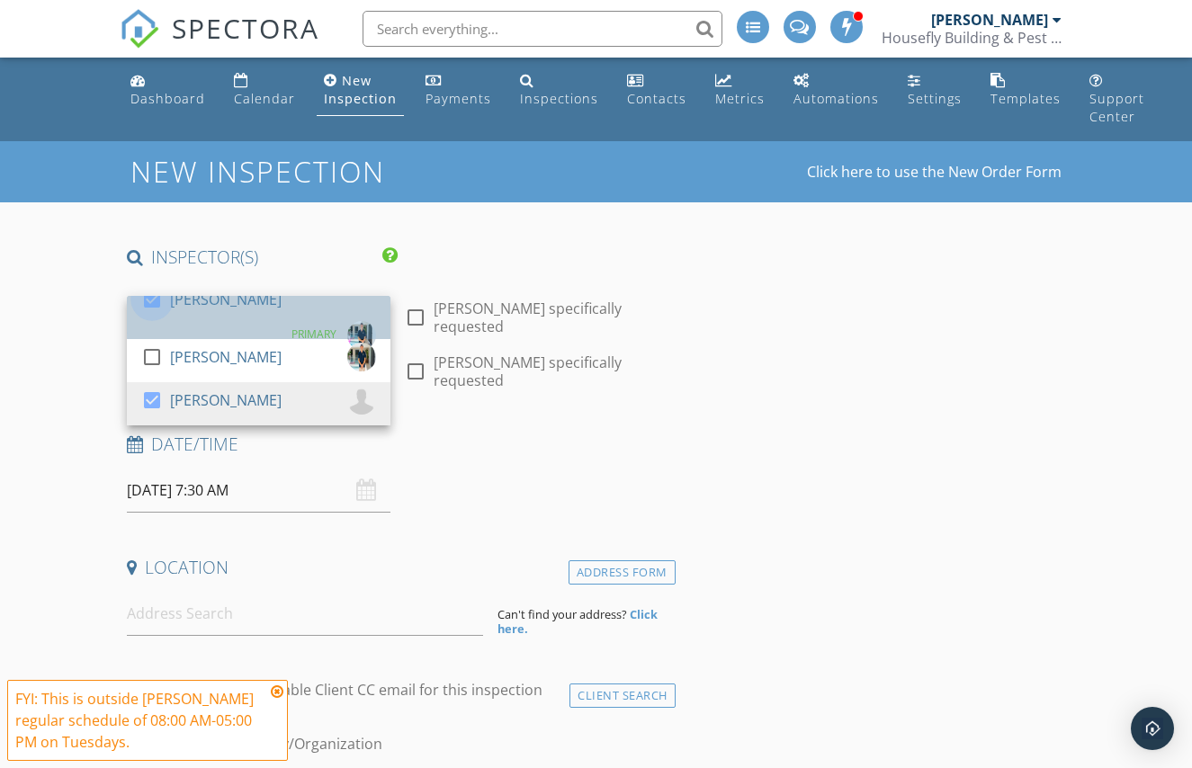
click at [151, 310] on div at bounding box center [152, 299] width 31 height 31
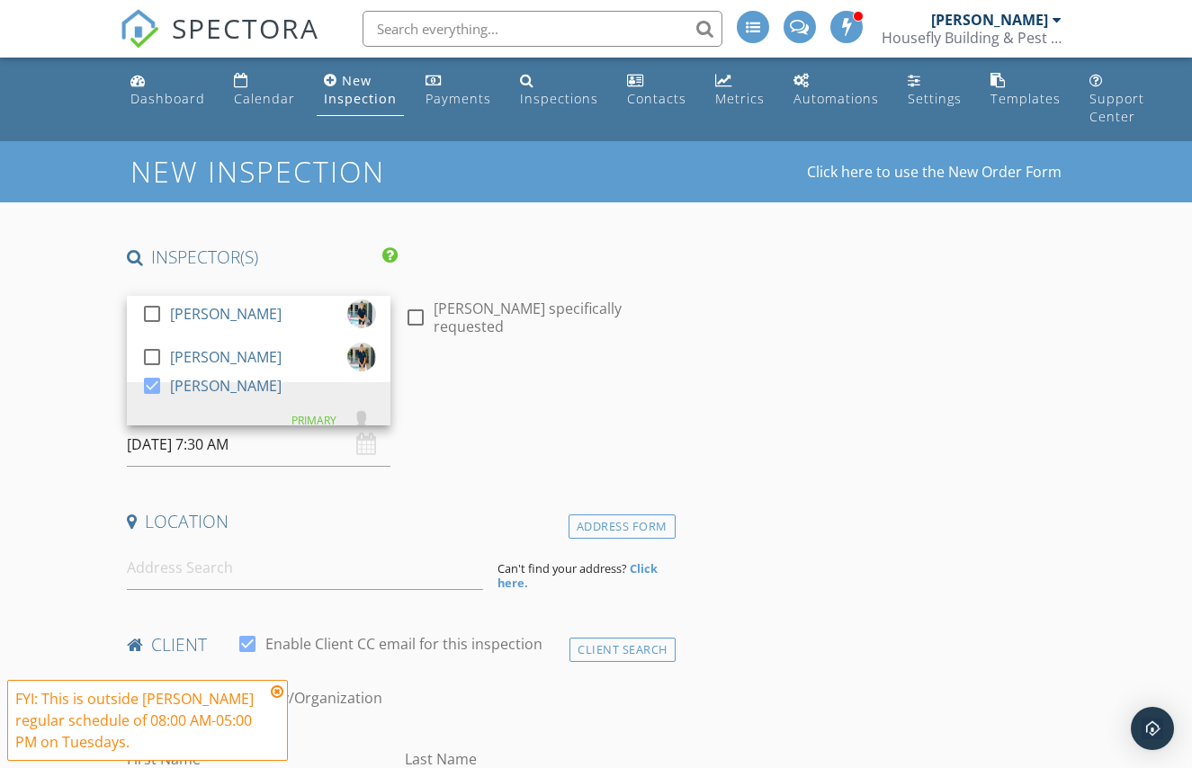
drag, startPoint x: 486, startPoint y: 461, endPoint x: 378, endPoint y: 461, distance: 107.9
click at [486, 461] on div "Date/Time 30/09/2025 7:30 AM" at bounding box center [398, 427] width 556 height 80
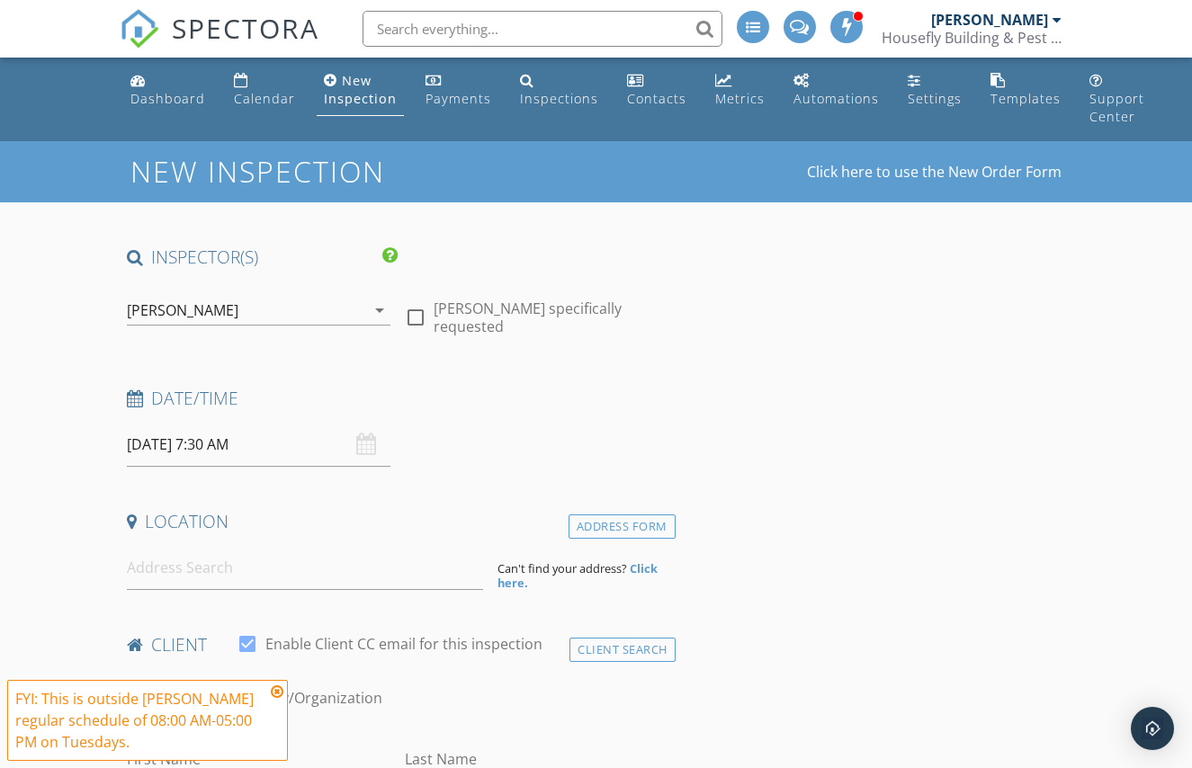
click at [280, 452] on input "30/09/2025 7:30 AM" at bounding box center [258, 445] width 263 height 44
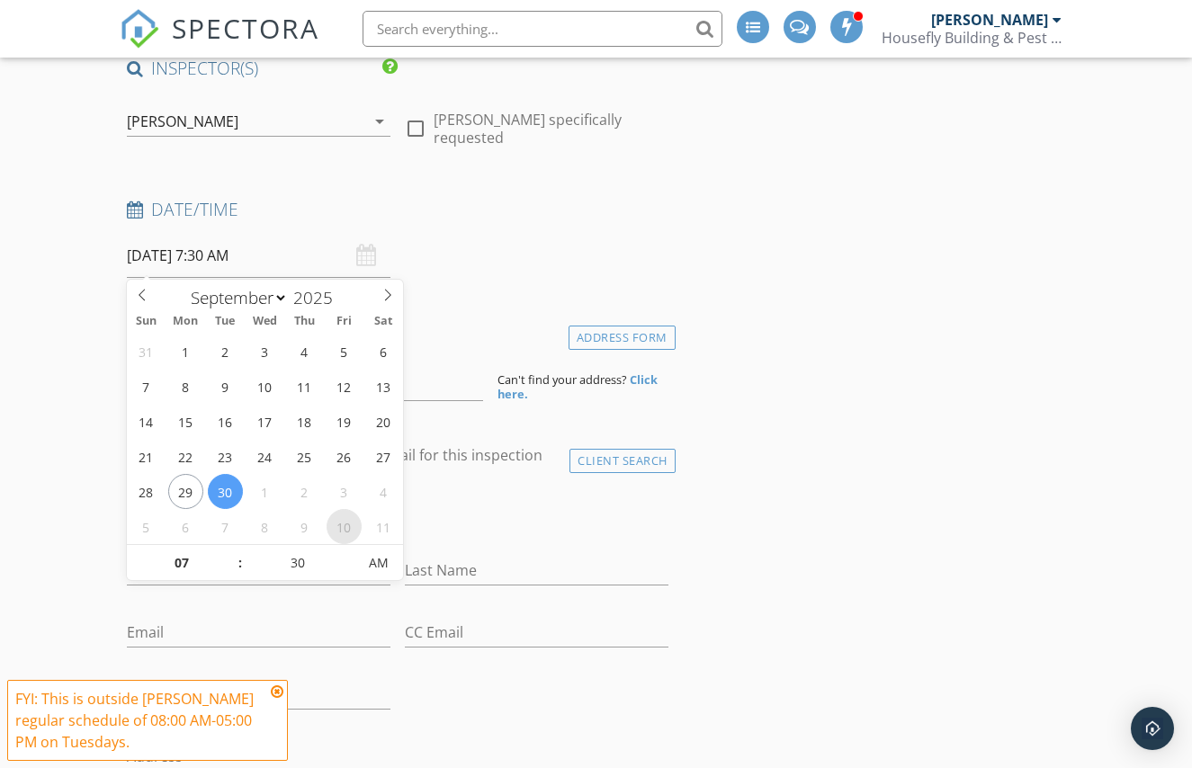
scroll to position [216, 0]
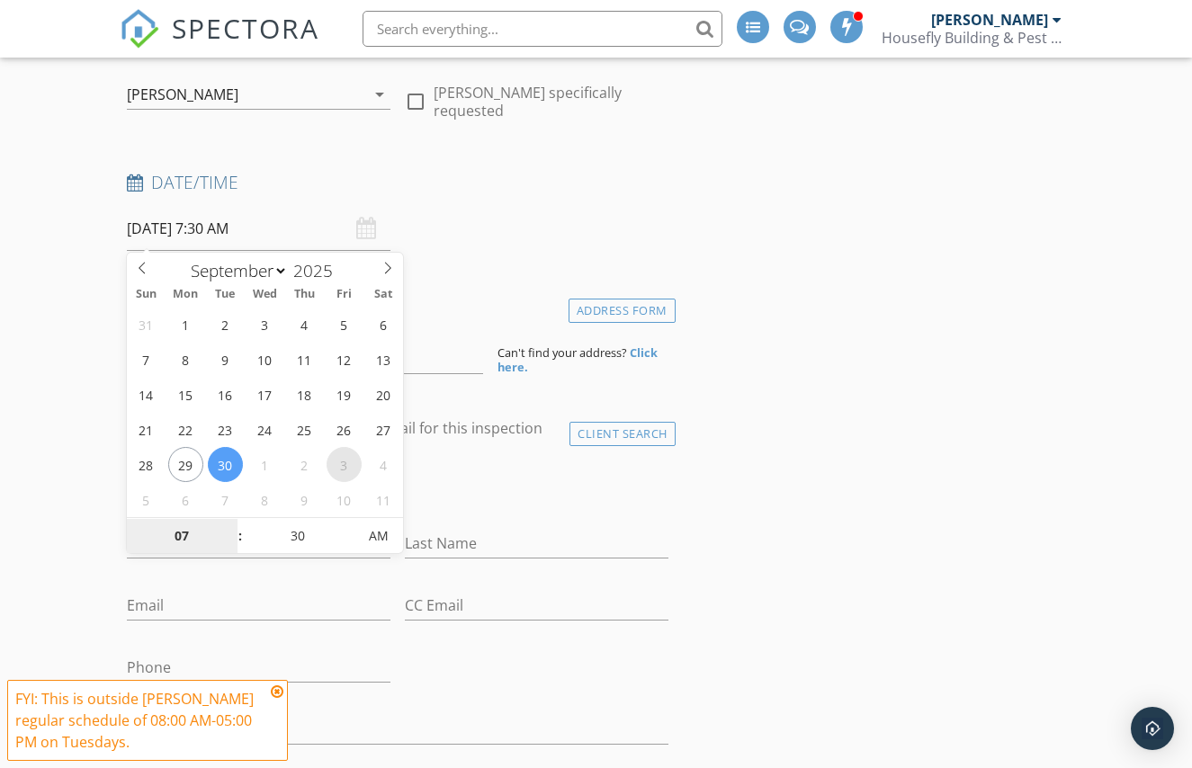
select select "9"
type input "03/10/2025 7:30 AM"
type input "08"
type input "[DATE] 8:30 AM"
click at [229, 524] on span at bounding box center [231, 527] width 13 height 18
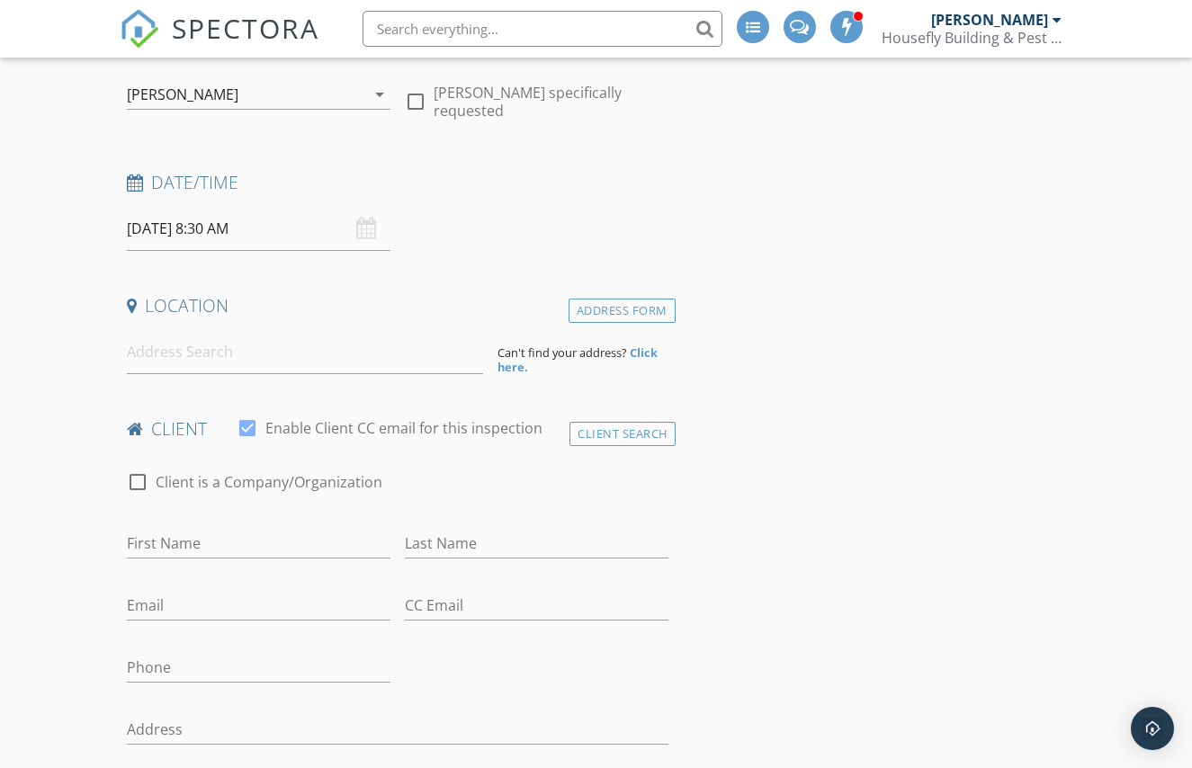
click at [182, 355] on input at bounding box center [305, 352] width 356 height 44
paste input "[STREET_ADDRESS]"
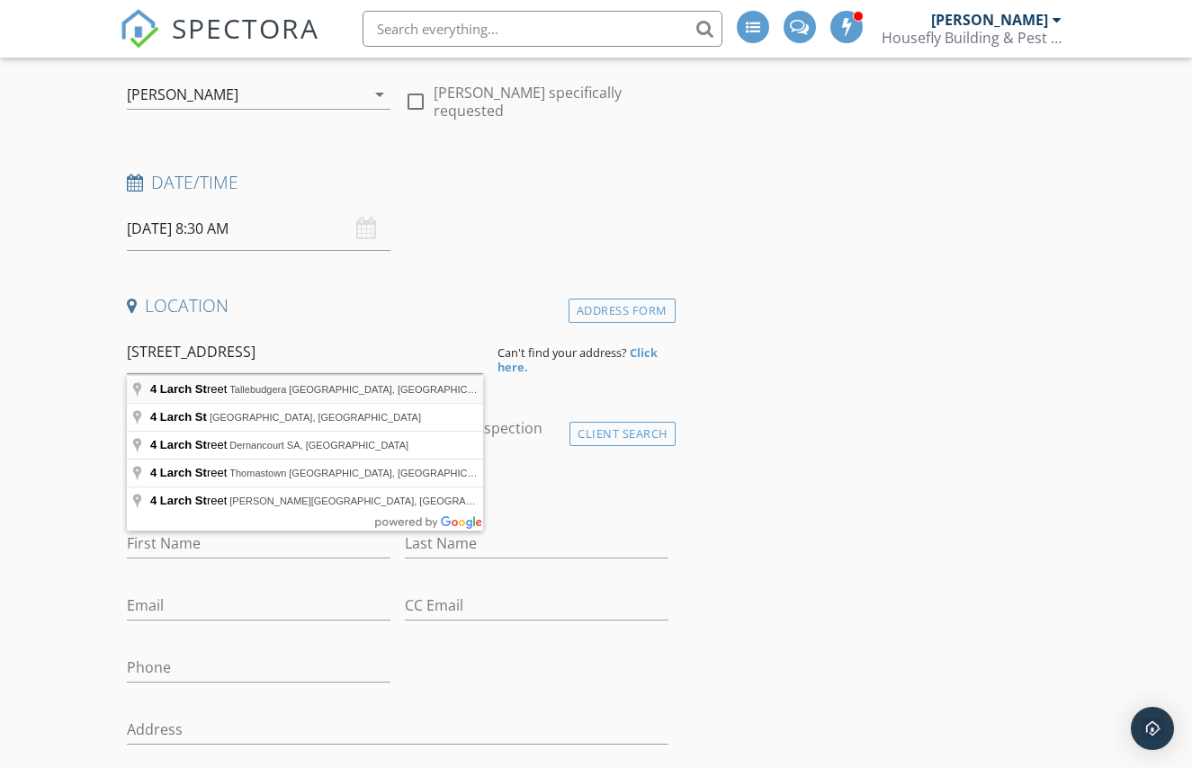
type input "4 Larch Street, Tallebudgera QLD, Australia"
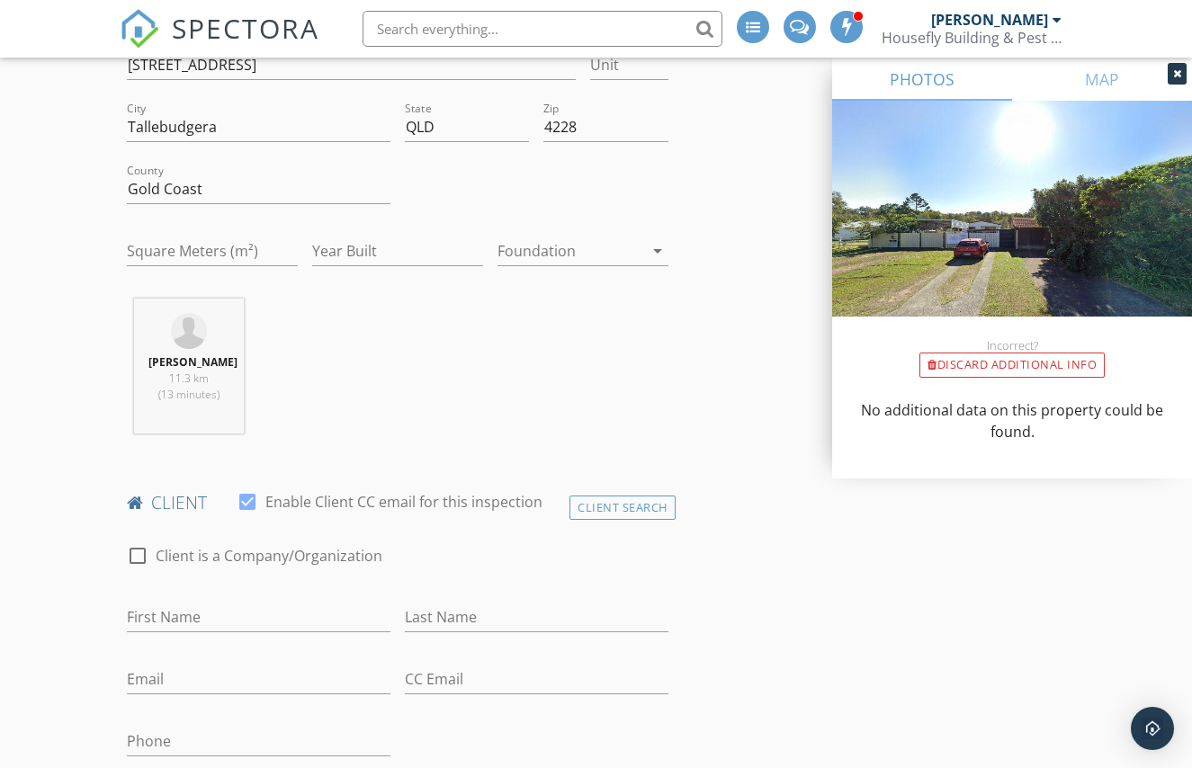
scroll to position [511, 0]
click at [240, 609] on input "First Name" at bounding box center [258, 617] width 263 height 30
paste input "Mohan Reddy"
drag, startPoint x: 239, startPoint y: 621, endPoint x: 186, endPoint y: 617, distance: 53.2
click at [178, 617] on input "Mohan Reddy" at bounding box center [258, 617] width 263 height 30
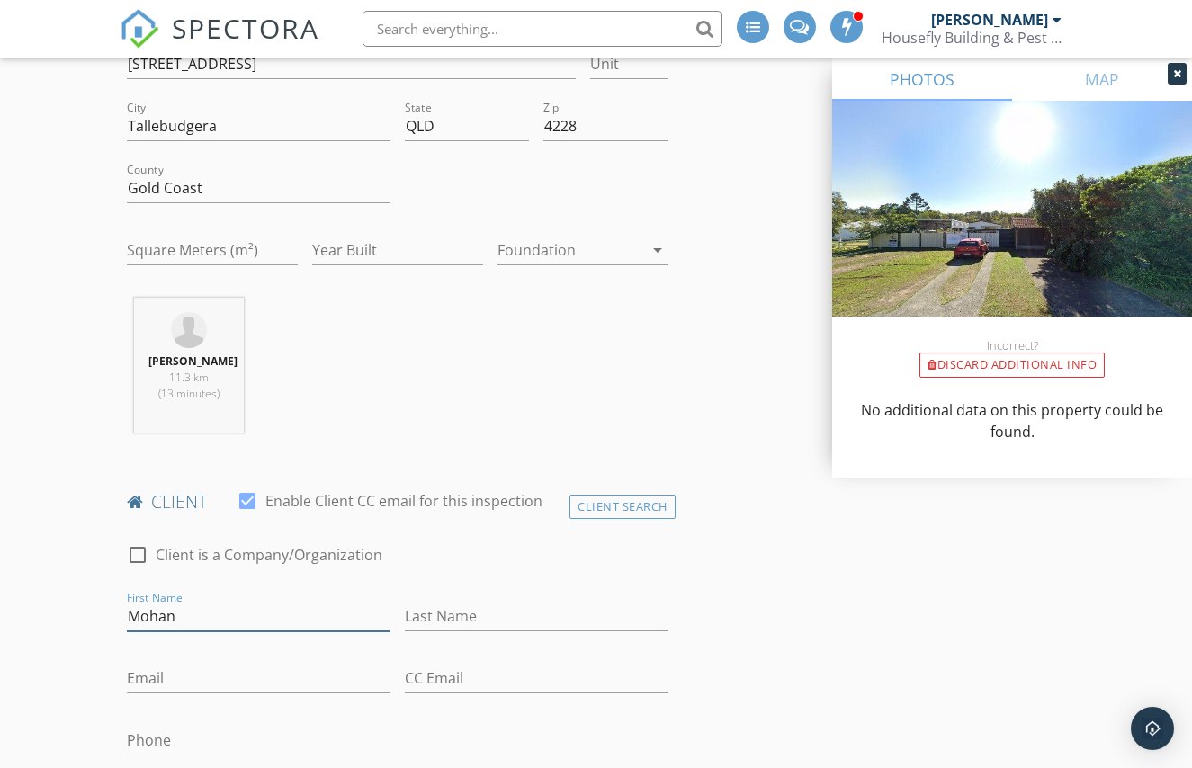
type input "Mohan"
paste input "Reddy"
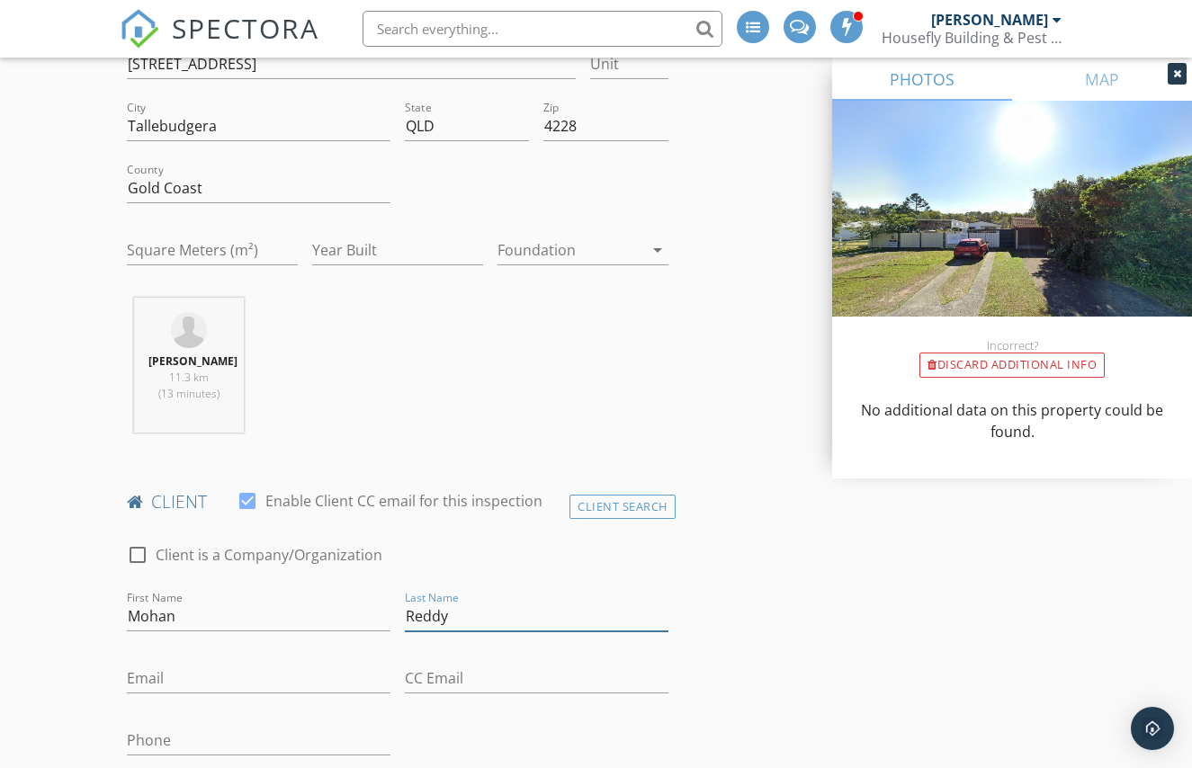
type input "Reddy"
click at [205, 687] on input "Email" at bounding box center [258, 679] width 263 height 30
click at [241, 685] on input "Email" at bounding box center [258, 679] width 263 height 30
paste input "mohanreddy@moresigma.com.au"
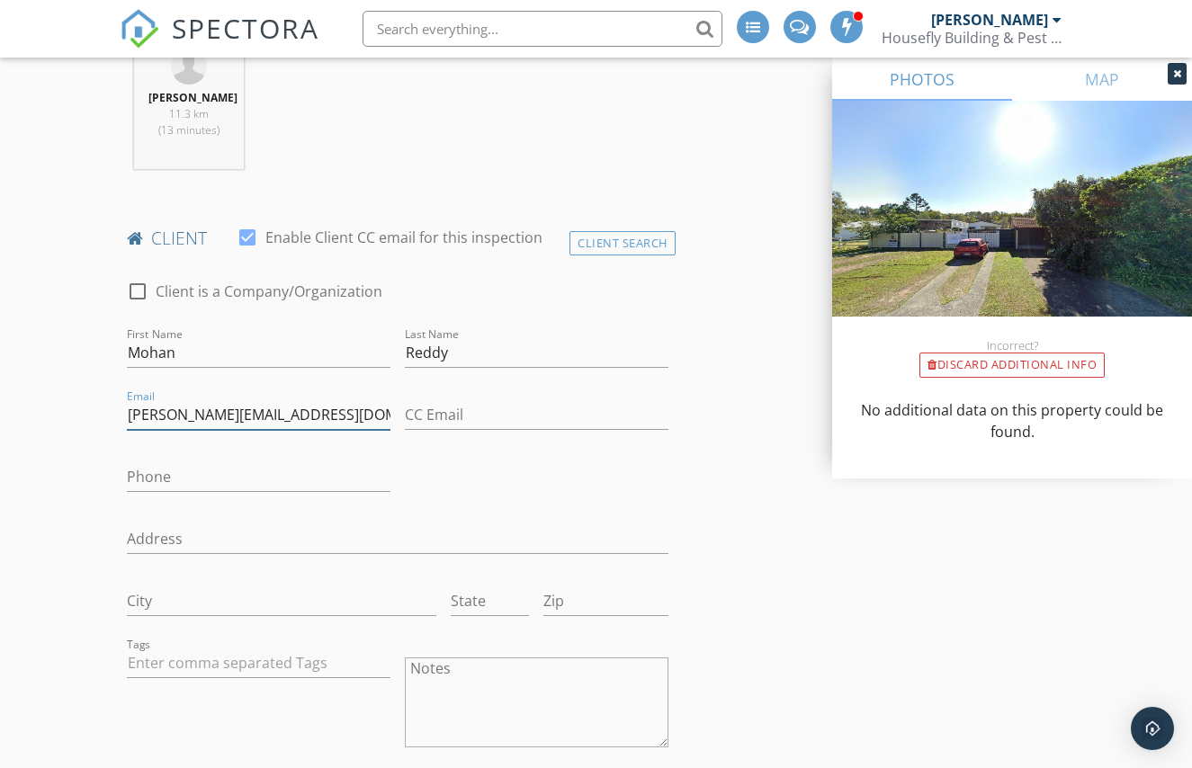
scroll to position [775, 0]
type input "mohanreddy@moresigma.com.au"
click at [154, 467] on input "Phone" at bounding box center [258, 476] width 263 height 30
click at [183, 478] on input "Phone" at bounding box center [258, 476] width 263 height 30
paste input "0408993122"
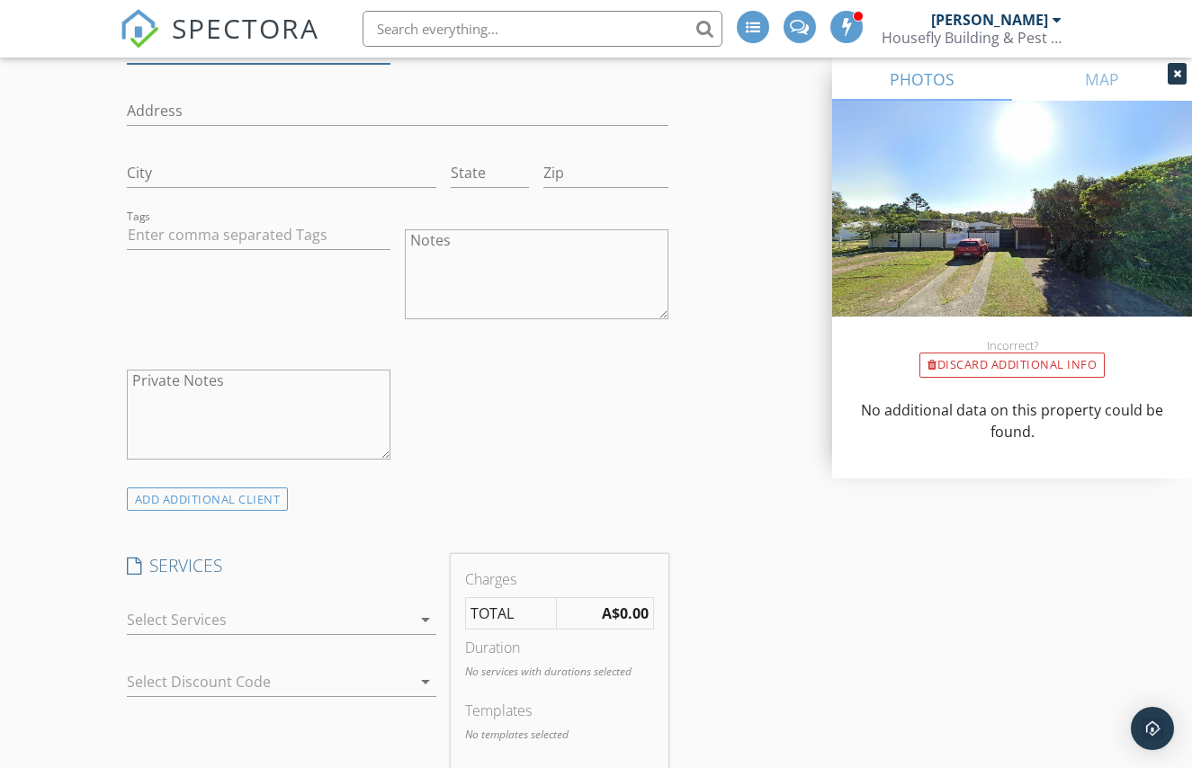
scroll to position [1203, 0]
type input "0408993122"
click at [322, 603] on div "check_box_outline_blank Building & Timber Pest inspection 1-2 Bedroom 1-2 Bedro…" at bounding box center [282, 623] width 310 height 58
click at [313, 615] on div at bounding box center [269, 618] width 285 height 29
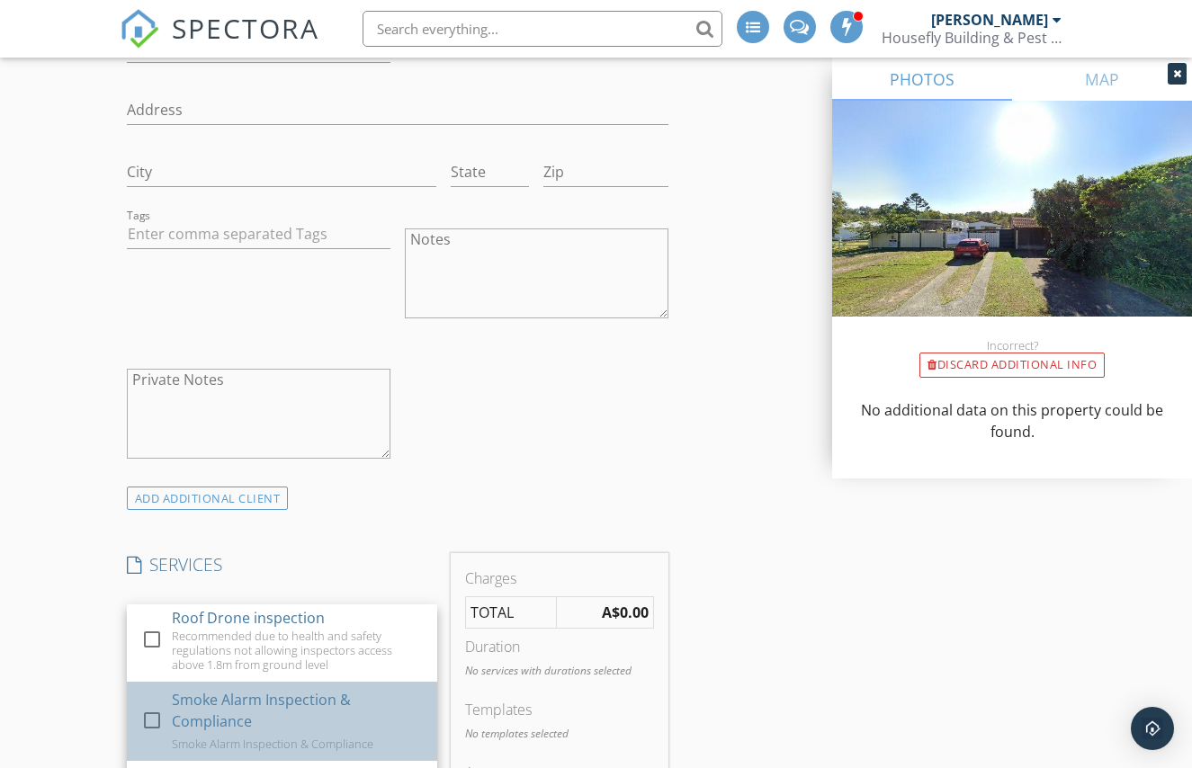
click at [219, 710] on div "Smoke Alarm Inspection & Compliance" at bounding box center [297, 710] width 251 height 43
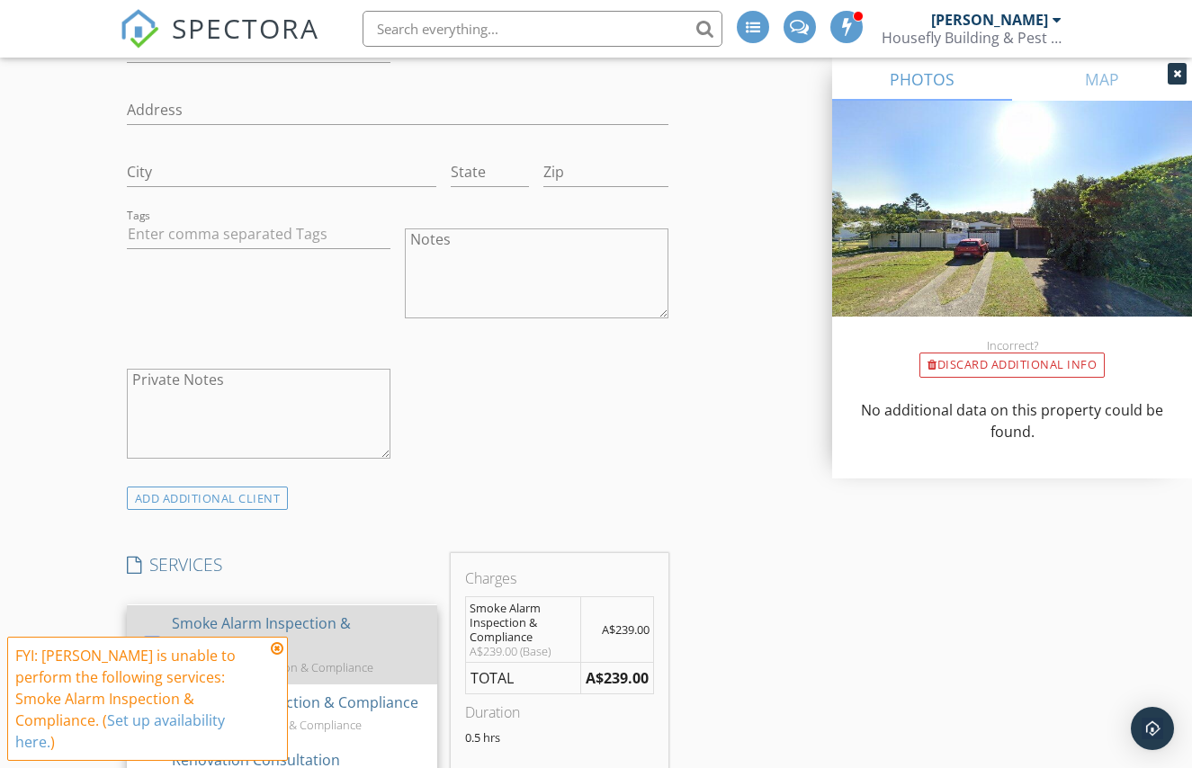
scroll to position [997, 0]
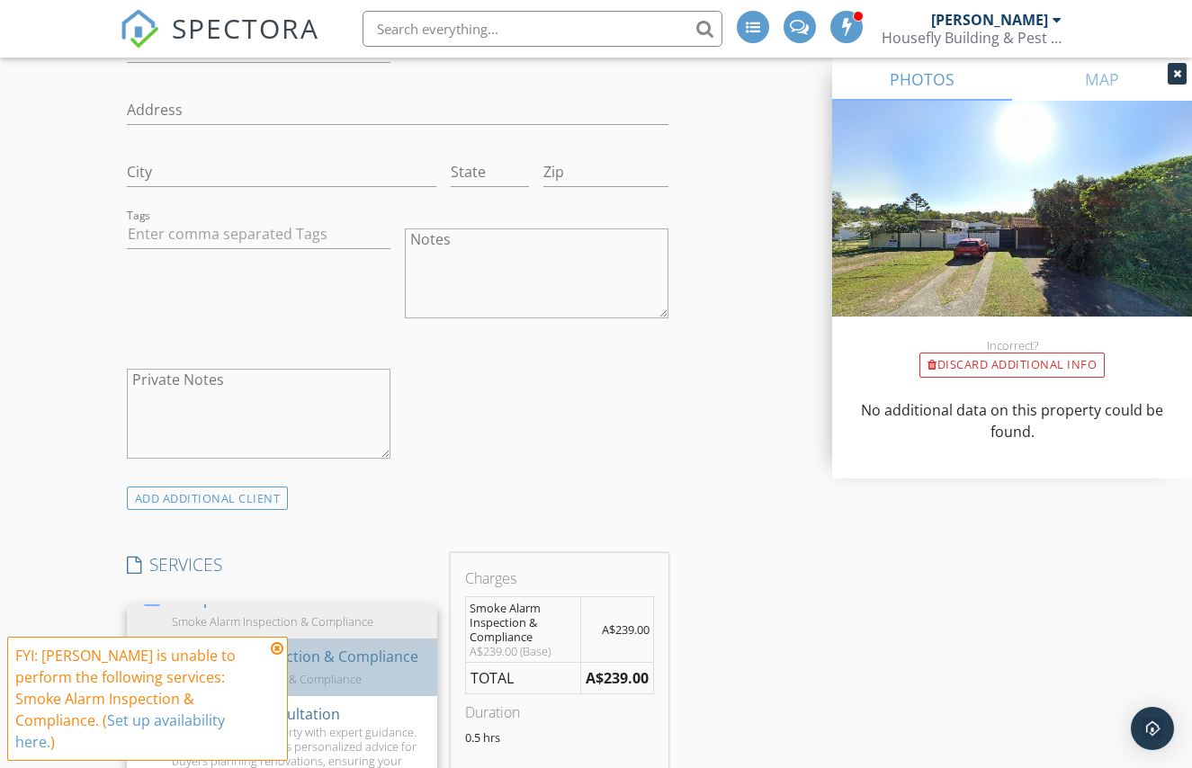
click at [348, 669] on div "Pool Fence Inspection & Compliance Pool Fence Inspection & Compliance" at bounding box center [297, 668] width 251 height 58
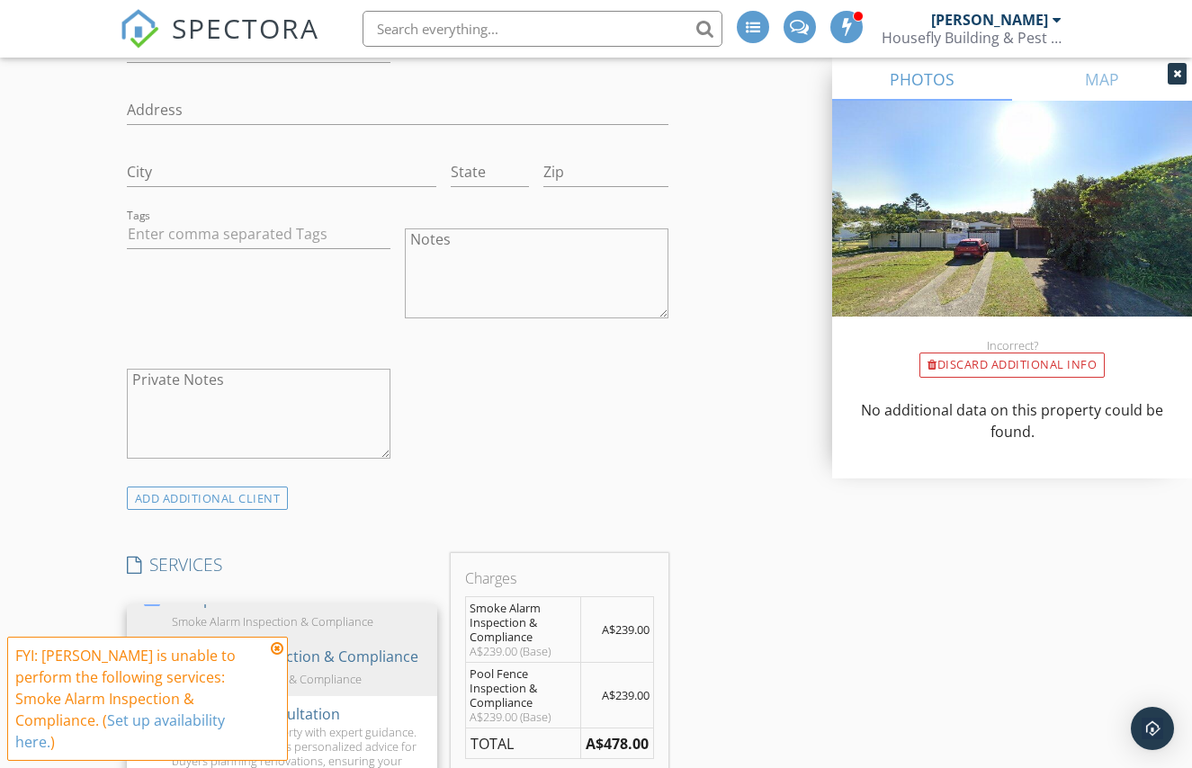
drag, startPoint x: 281, startPoint y: 671, endPoint x: 291, endPoint y: 672, distance: 10.8
click at [281, 656] on icon at bounding box center [277, 648] width 13 height 14
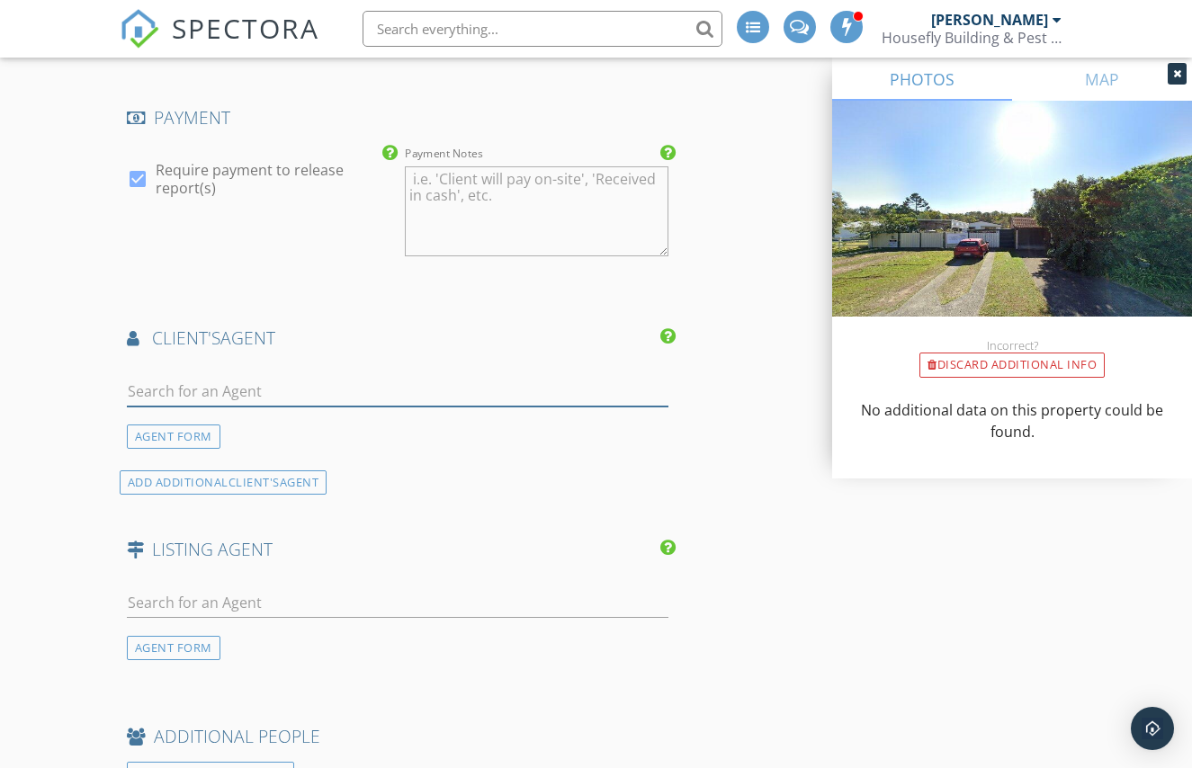
click at [233, 390] on input "text" at bounding box center [397, 392] width 541 height 30
type input "josh"
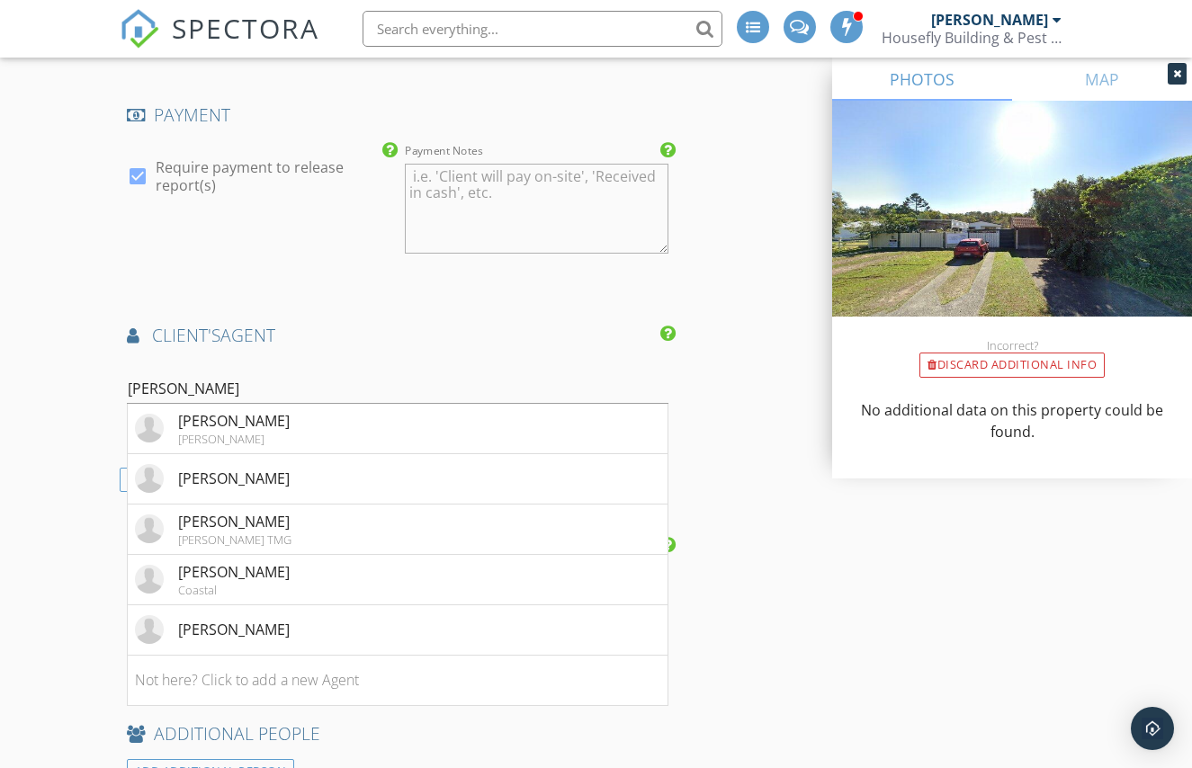
click at [267, 625] on li "[PERSON_NAME]" at bounding box center [398, 630] width 540 height 50
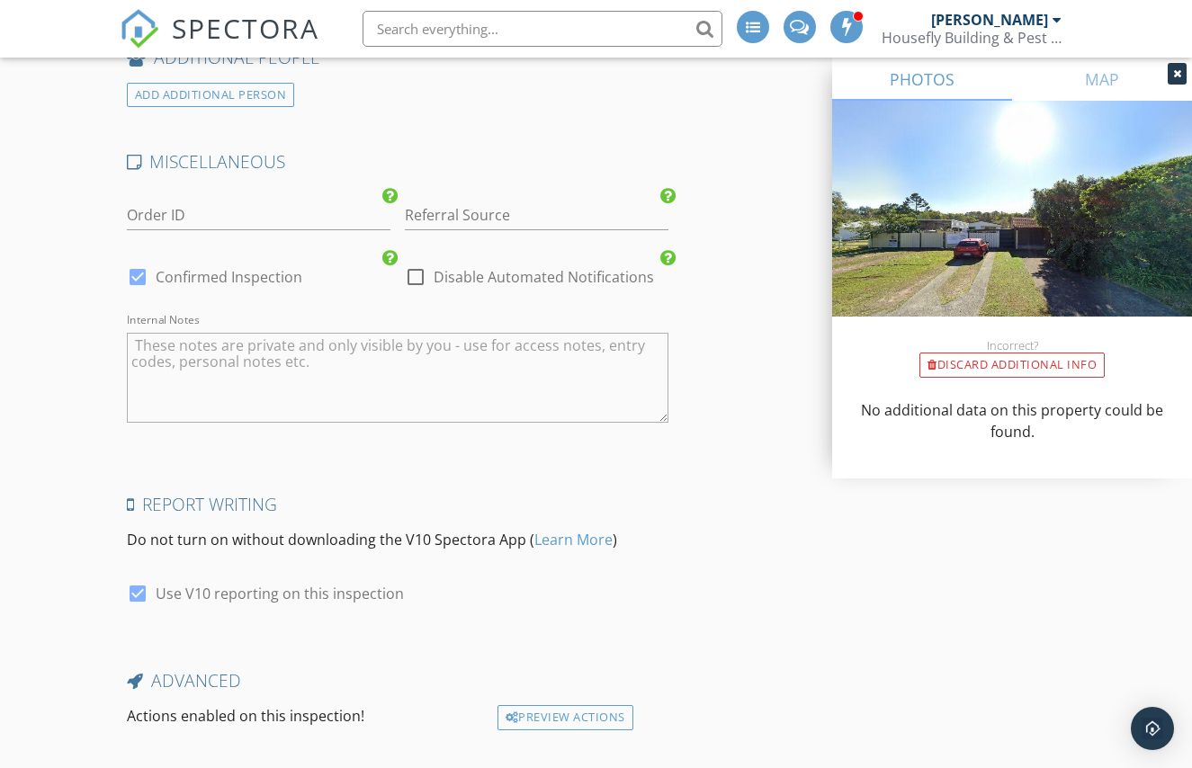
scroll to position [3516, 0]
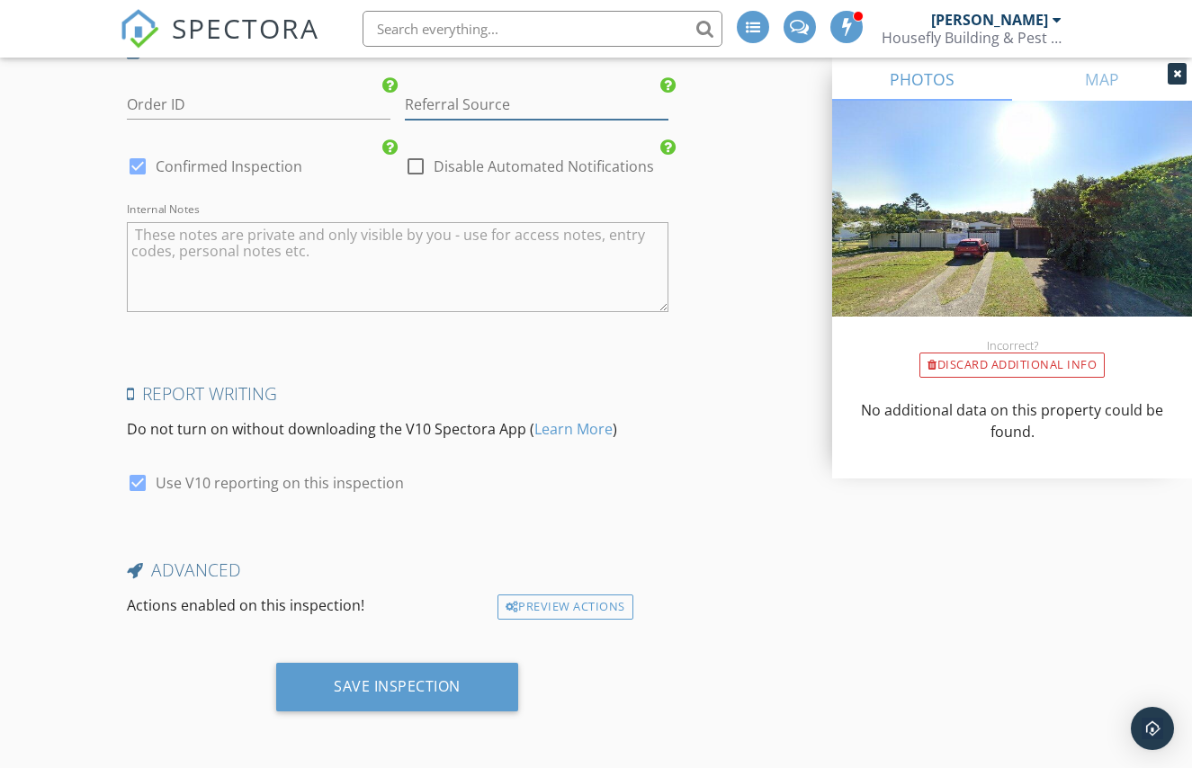
click at [529, 112] on input "Referral Source" at bounding box center [536, 105] width 263 height 30
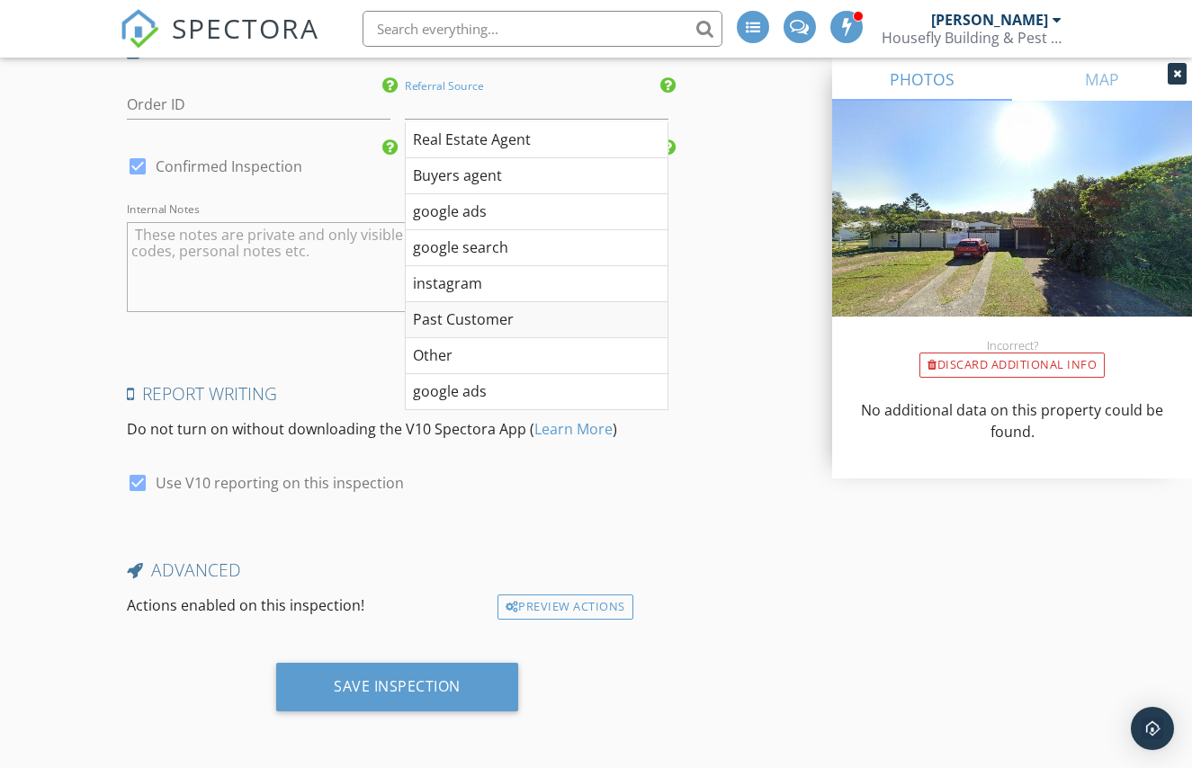
click at [483, 317] on div "Past Customer" at bounding box center [537, 320] width 262 height 36
type input "Past Customer"
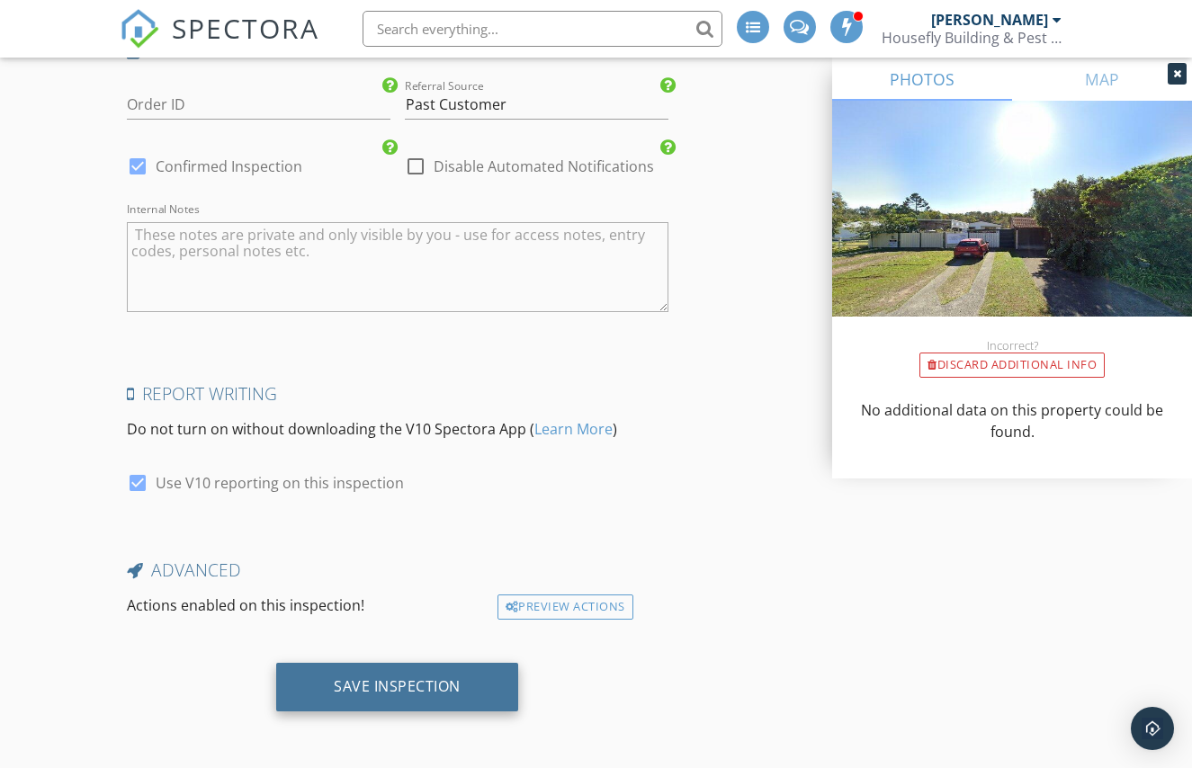
click at [388, 700] on div "Save Inspection" at bounding box center [397, 687] width 242 height 49
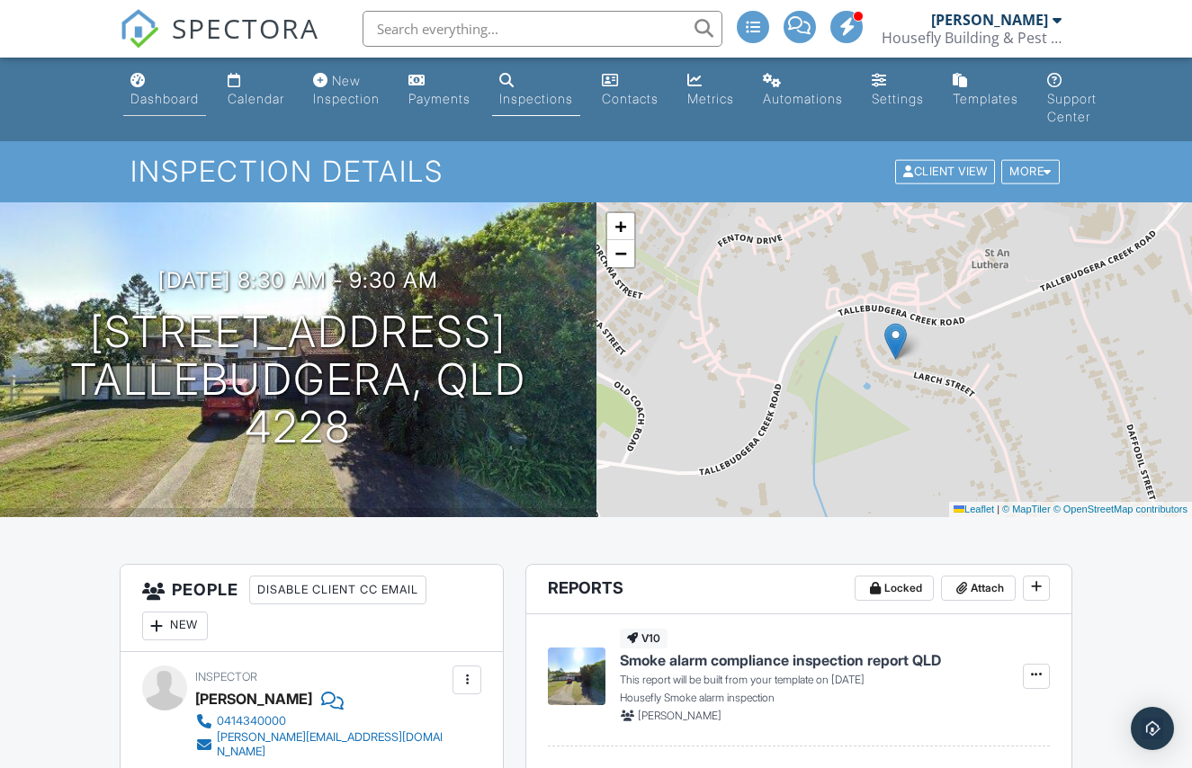
click at [163, 85] on link "Dashboard" at bounding box center [164, 90] width 83 height 51
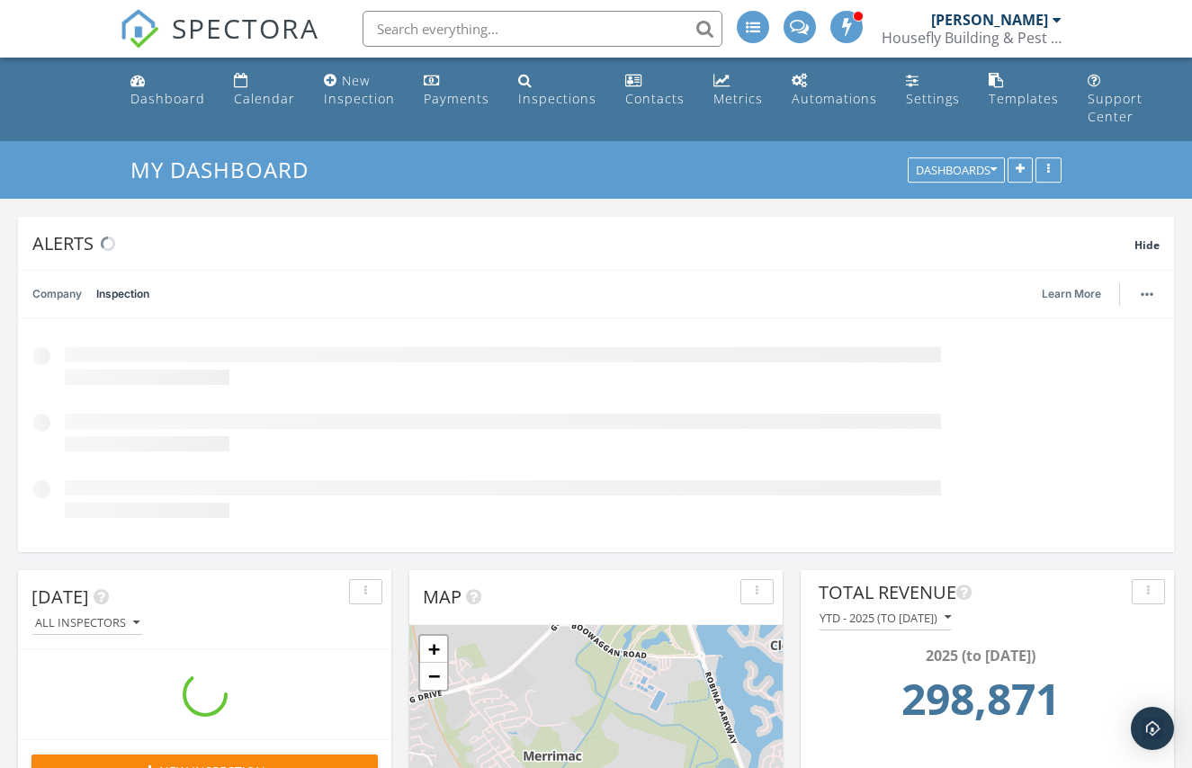
scroll to position [387, 373]
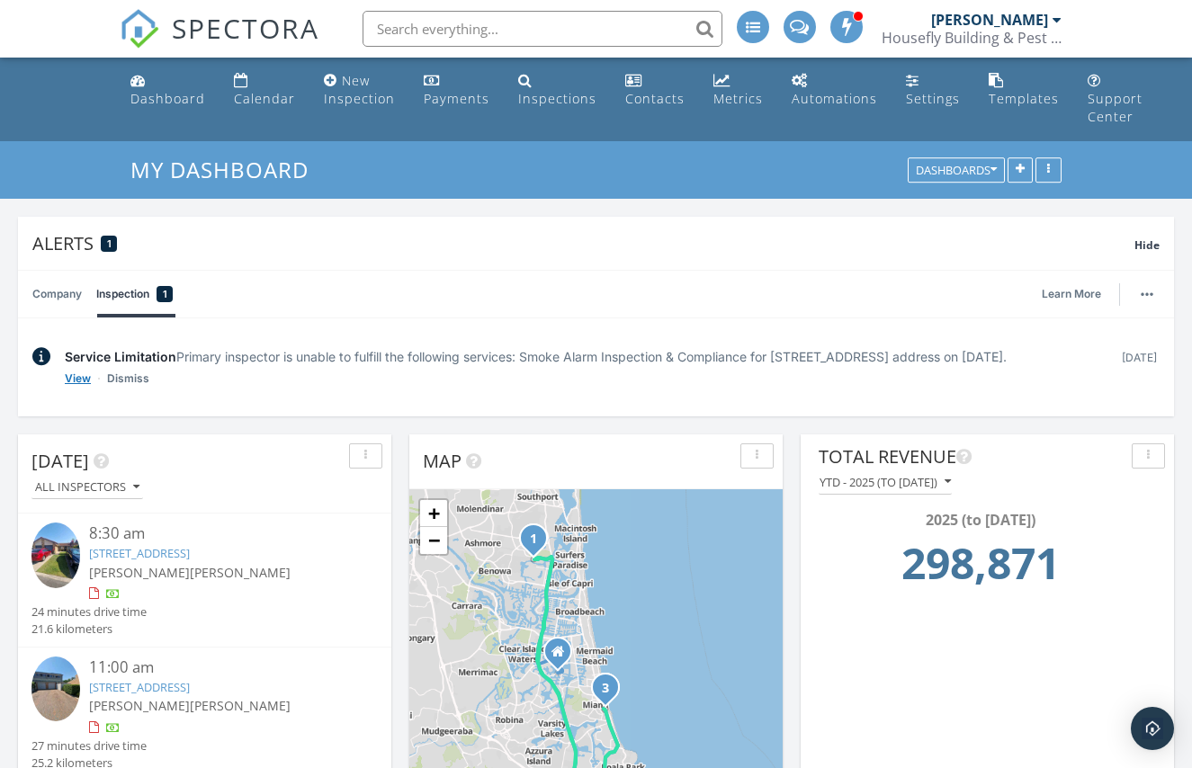
click at [78, 388] on link "View" at bounding box center [78, 379] width 26 height 18
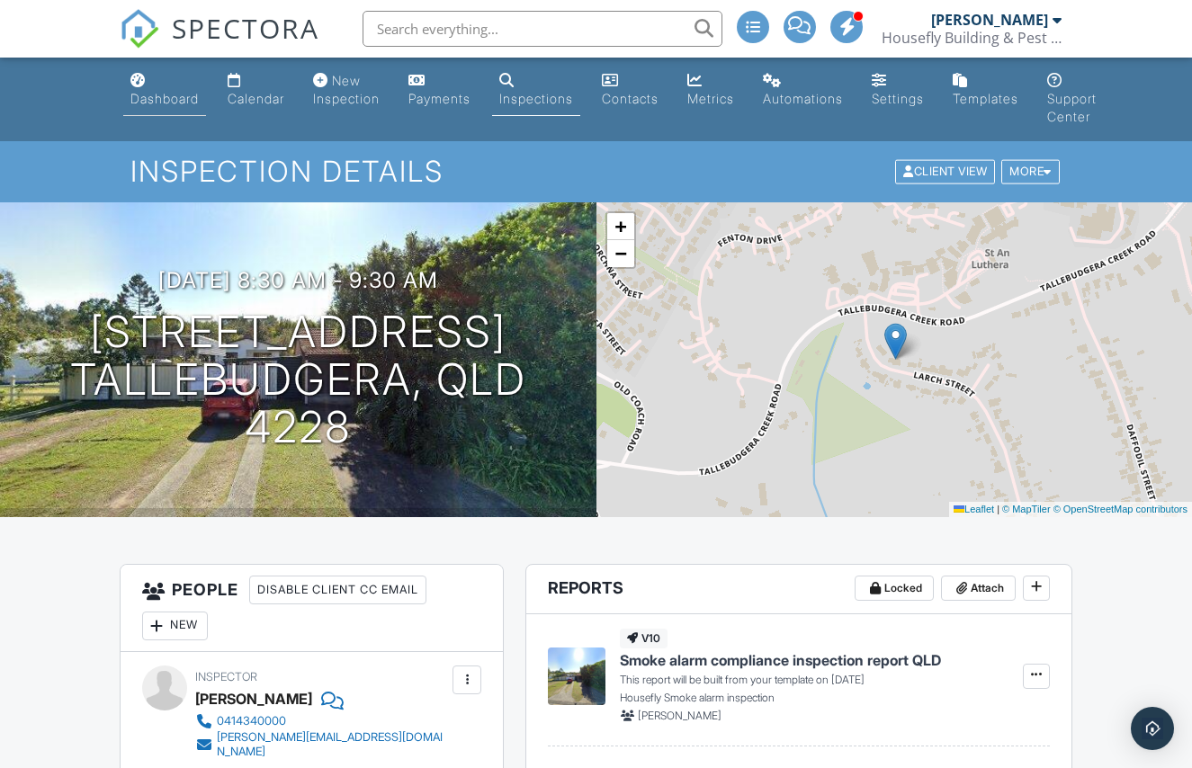
click at [178, 94] on div "Dashboard" at bounding box center [164, 98] width 68 height 15
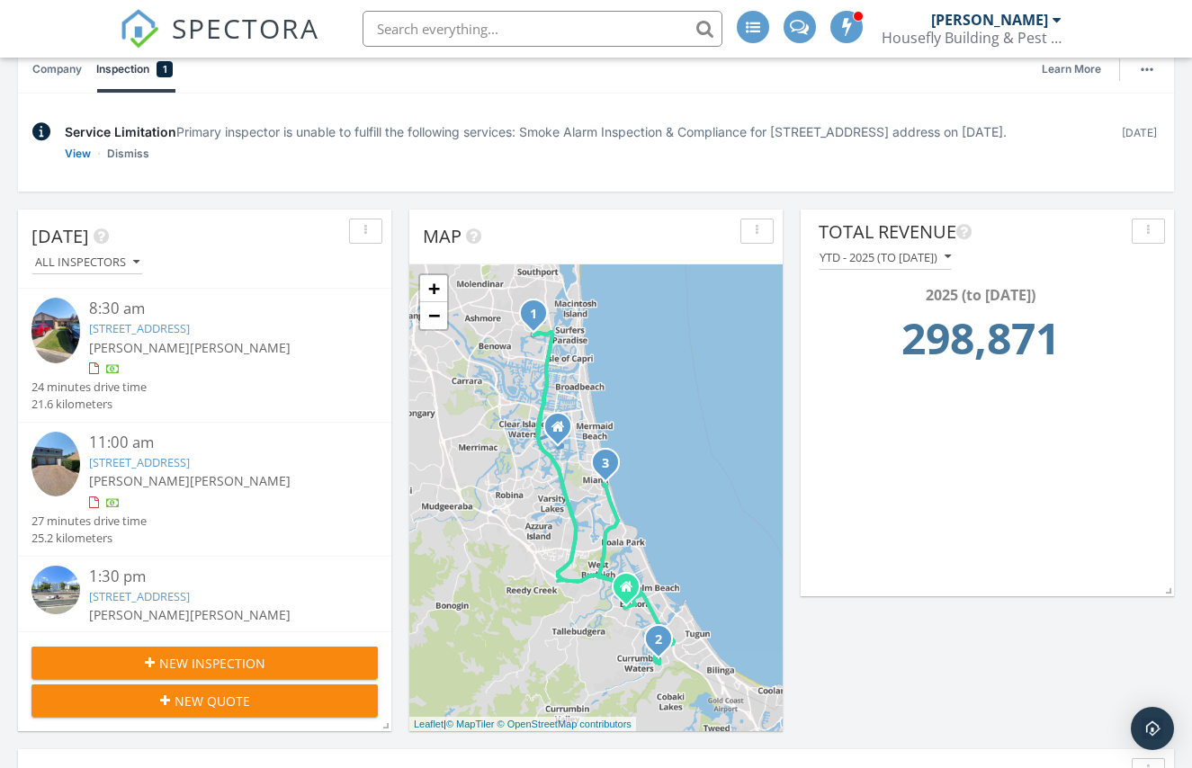
scroll to position [228, 0]
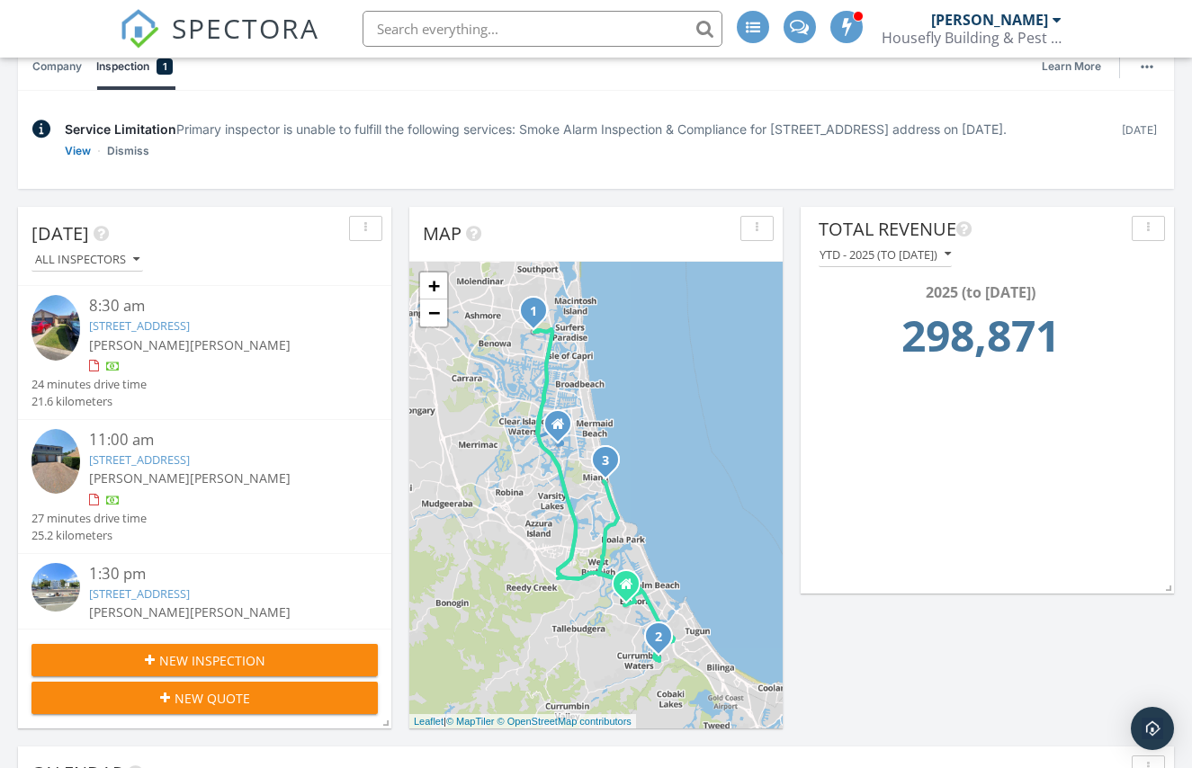
click at [175, 334] on link "[STREET_ADDRESS]" at bounding box center [139, 325] width 101 height 16
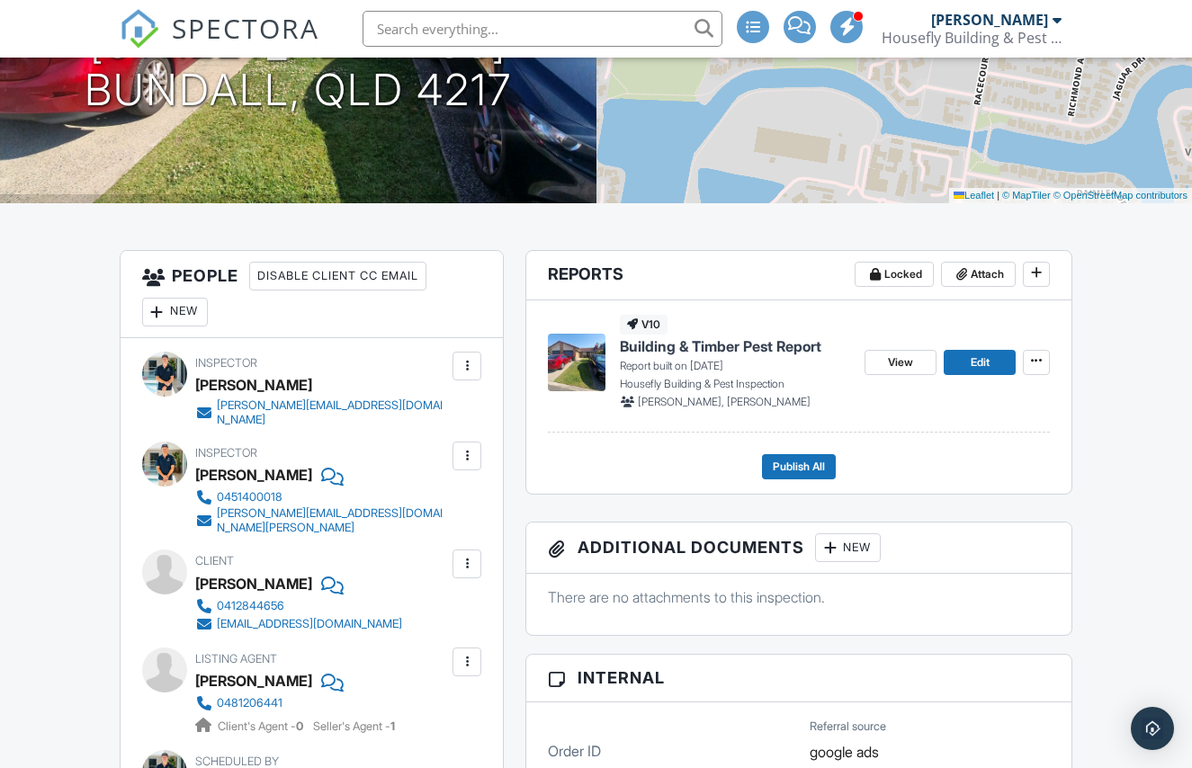
scroll to position [315, 0]
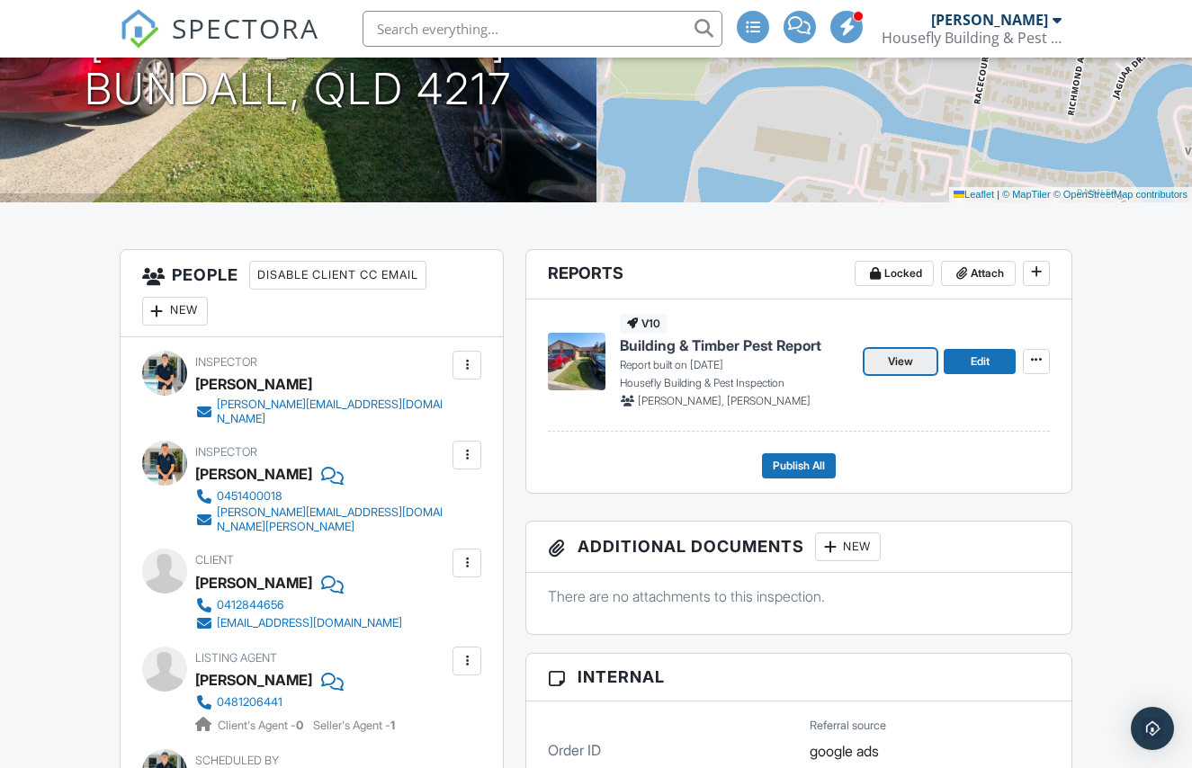
click at [919, 363] on link "View" at bounding box center [900, 361] width 72 height 25
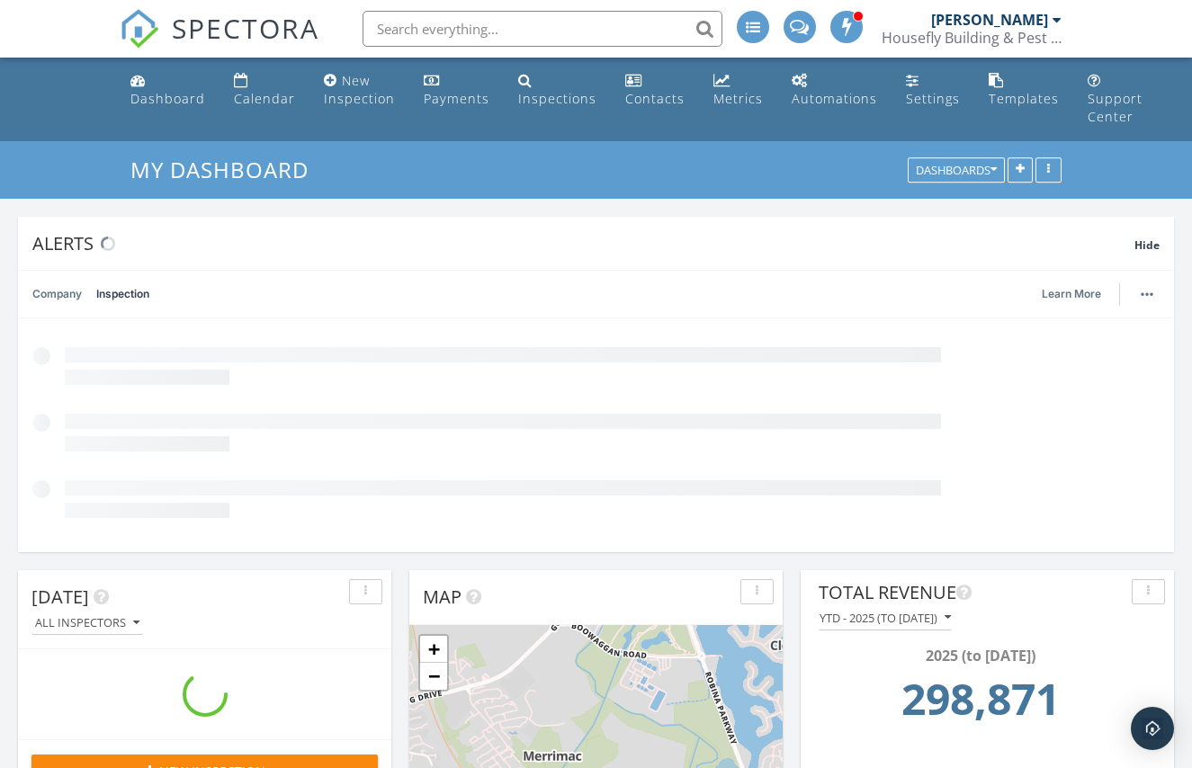
scroll to position [387, 373]
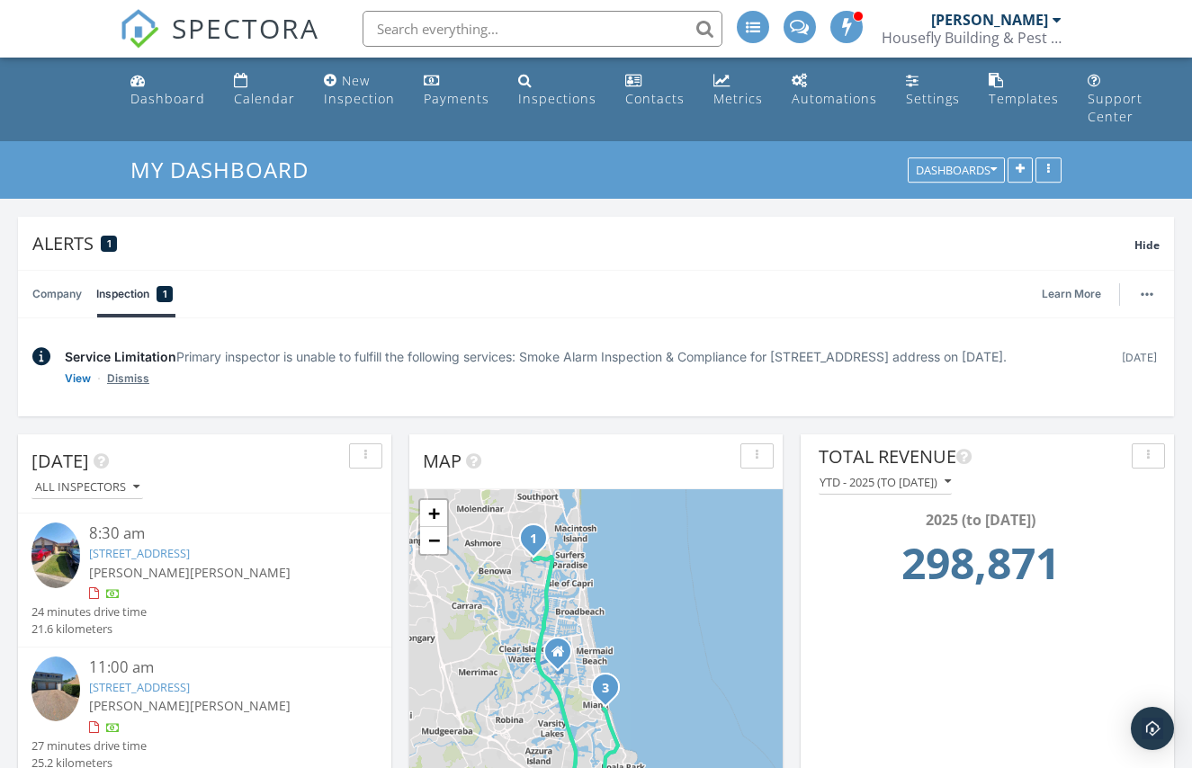
click at [131, 388] on link "Dismiss" at bounding box center [128, 379] width 42 height 18
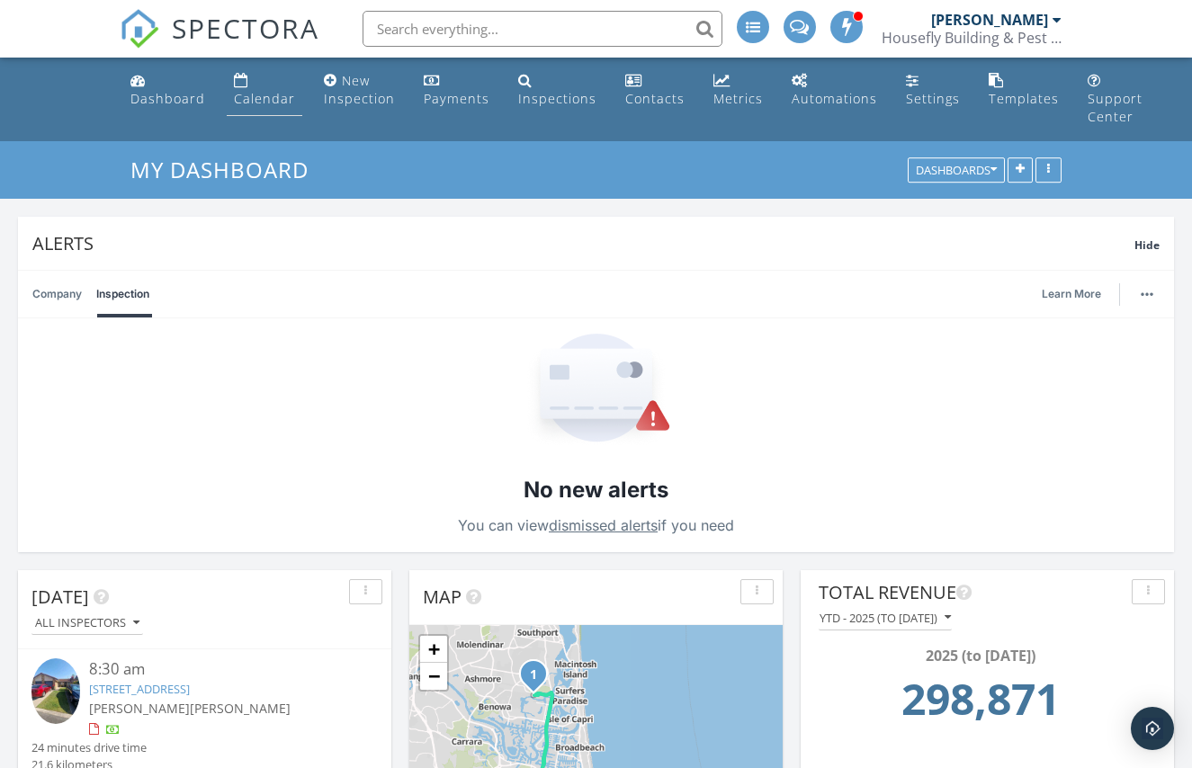
click at [228, 93] on link "Calendar" at bounding box center [265, 90] width 76 height 51
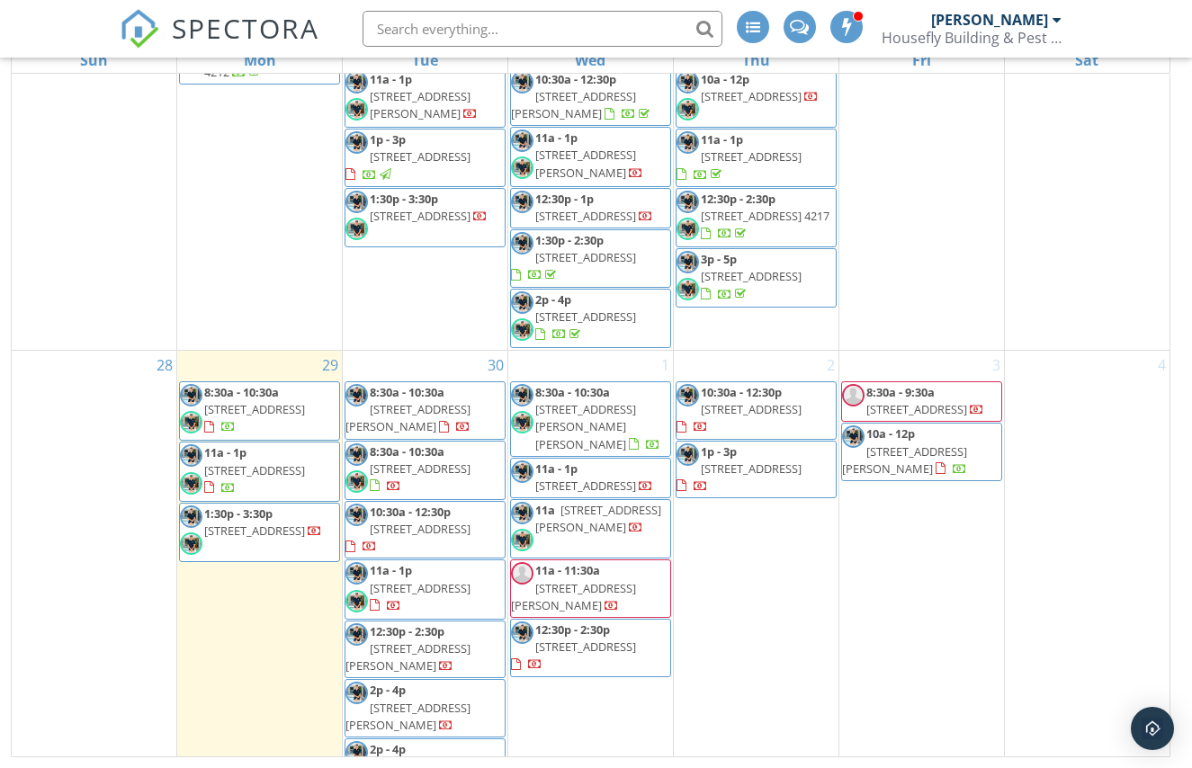
scroll to position [1355, 0]
